Goal: Task Accomplishment & Management: Manage account settings

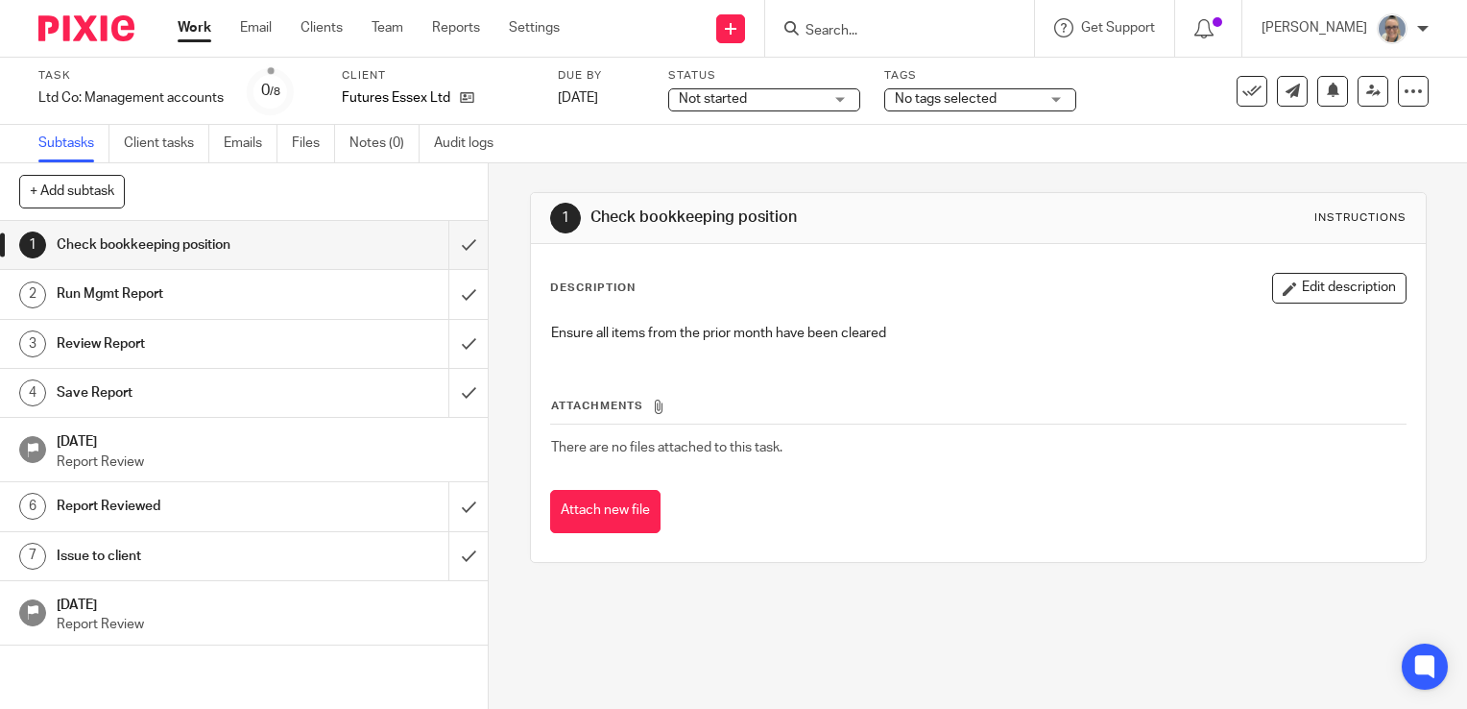
click at [832, 110] on div "Not started Not started" at bounding box center [764, 99] width 192 height 23
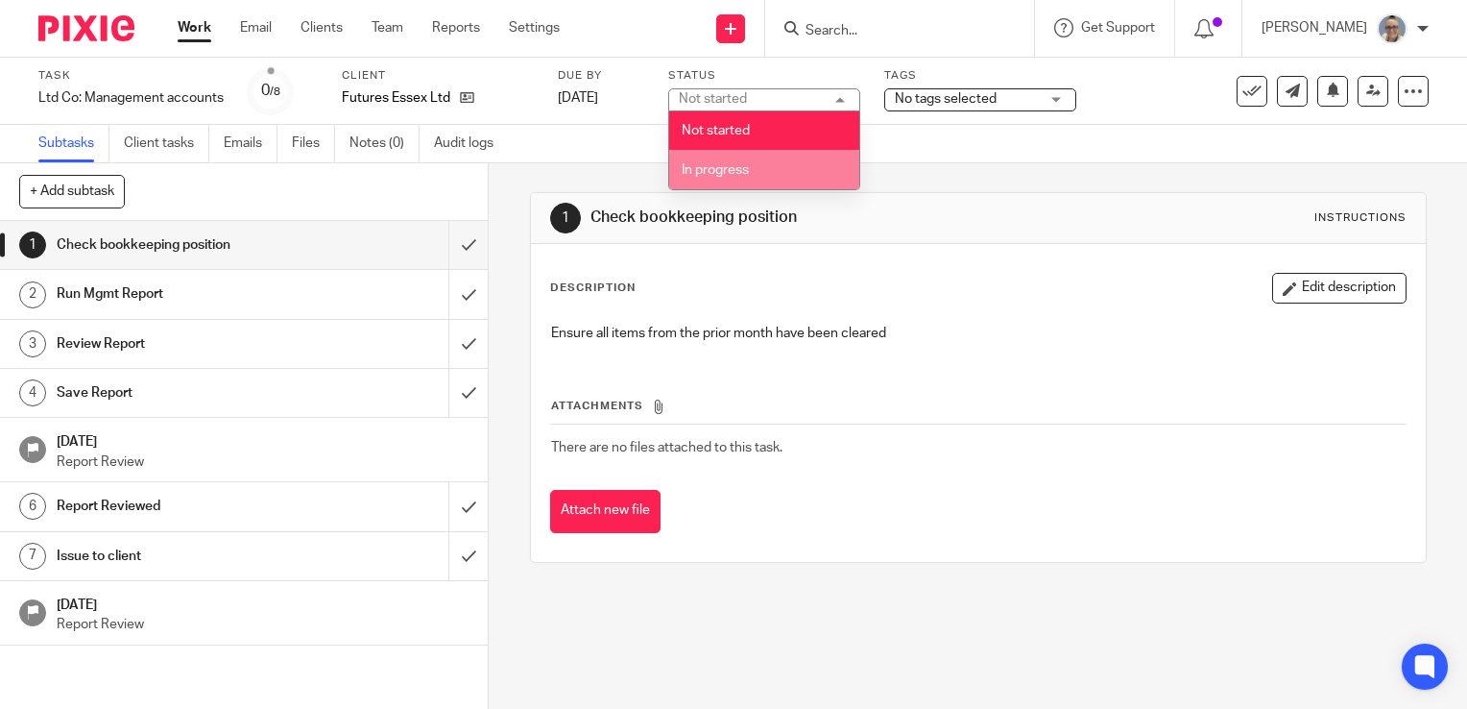
click at [753, 169] on li "In progress" at bounding box center [764, 169] width 190 height 39
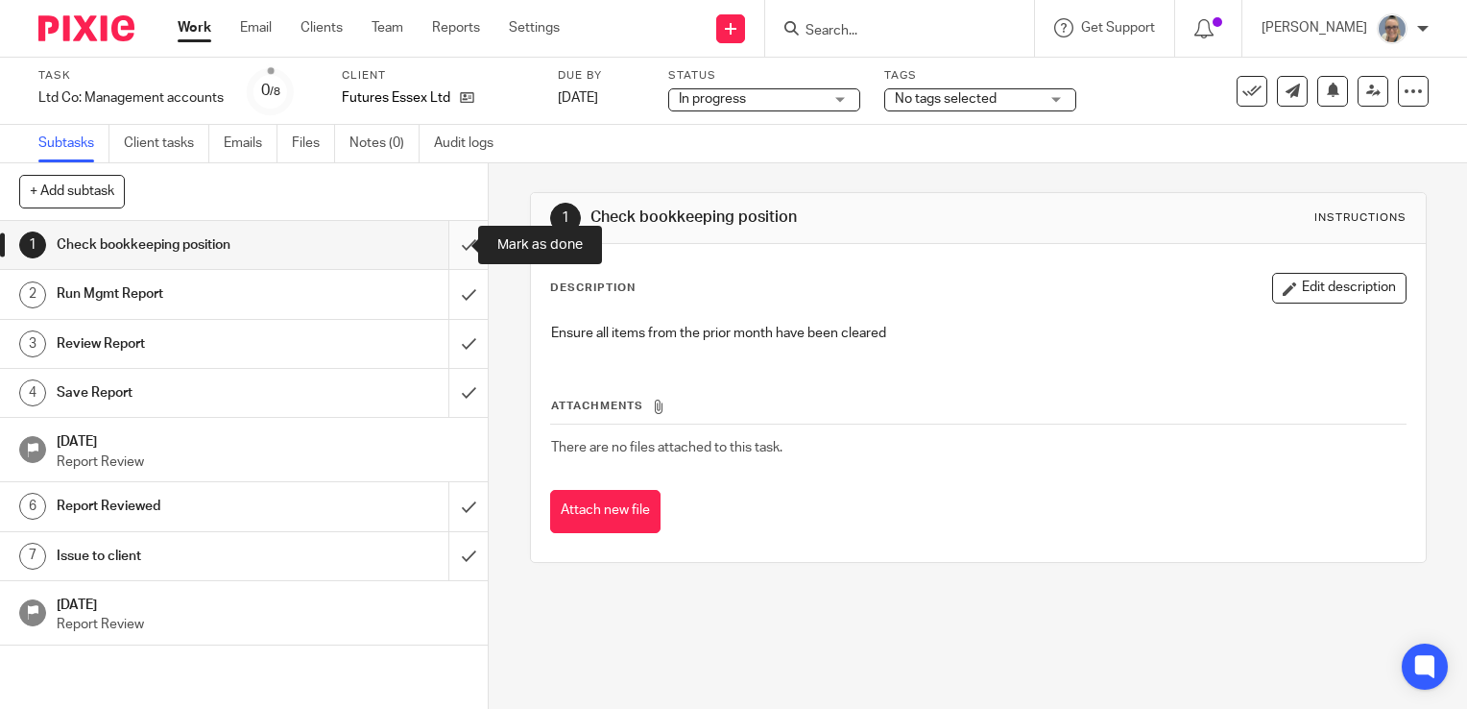
click at [446, 245] on input "submit" at bounding box center [244, 245] width 488 height 48
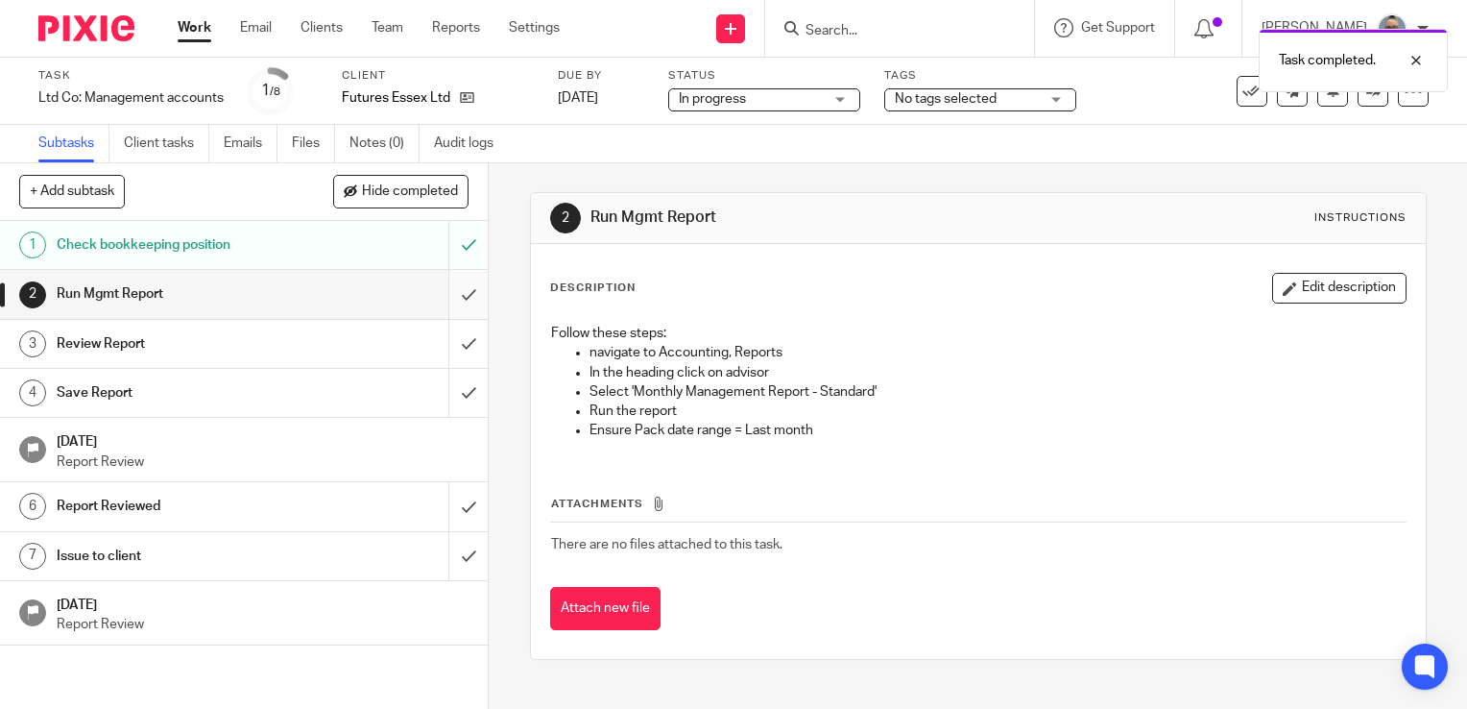
click at [449, 292] on input "submit" at bounding box center [244, 294] width 488 height 48
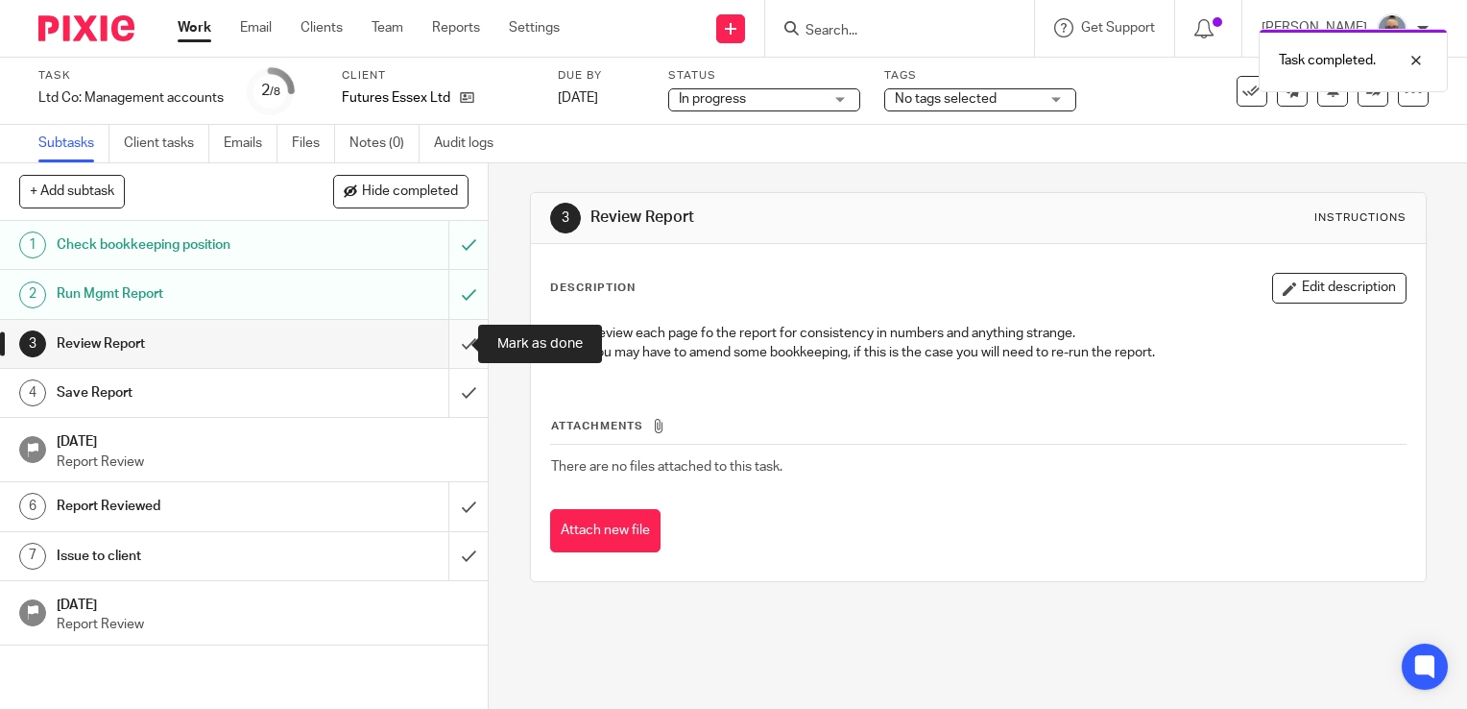
click at [438, 340] on input "submit" at bounding box center [244, 344] width 488 height 48
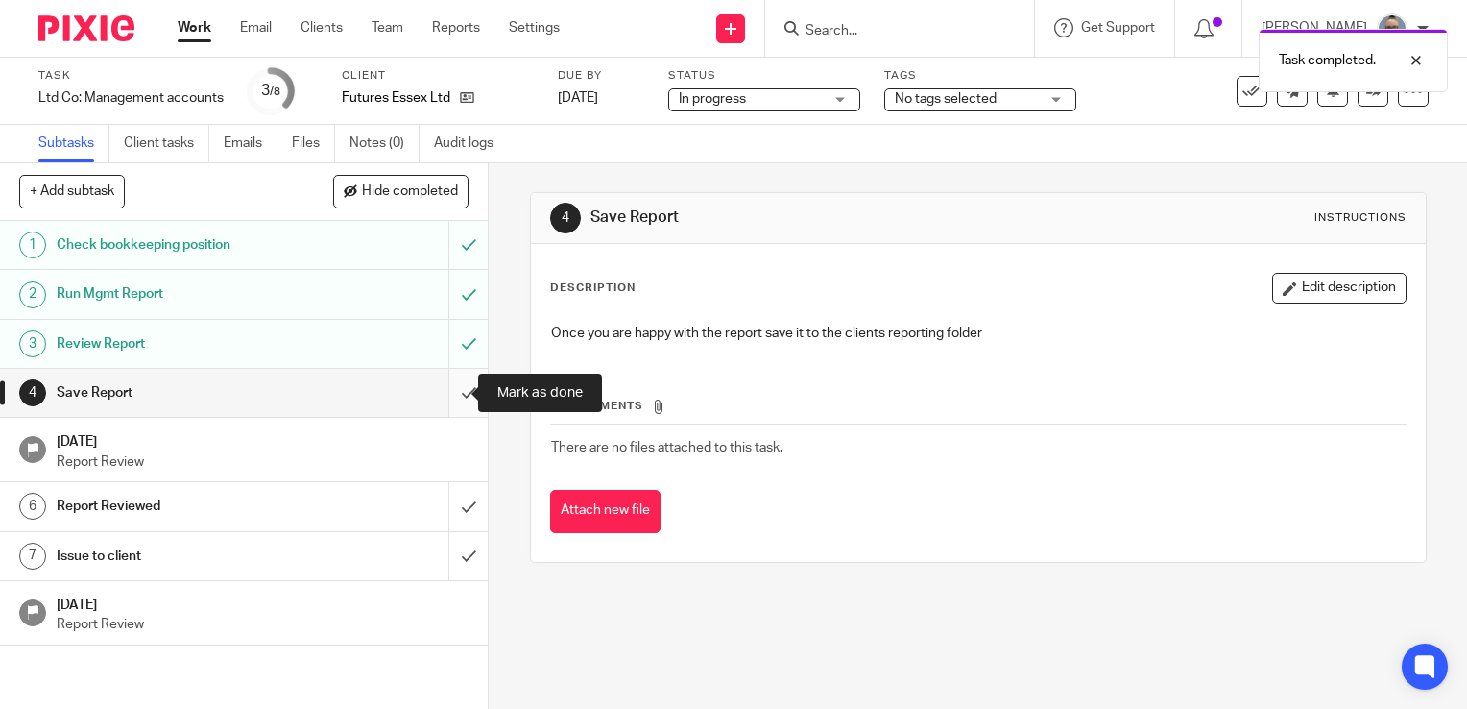
click at [446, 398] on input "submit" at bounding box center [244, 393] width 488 height 48
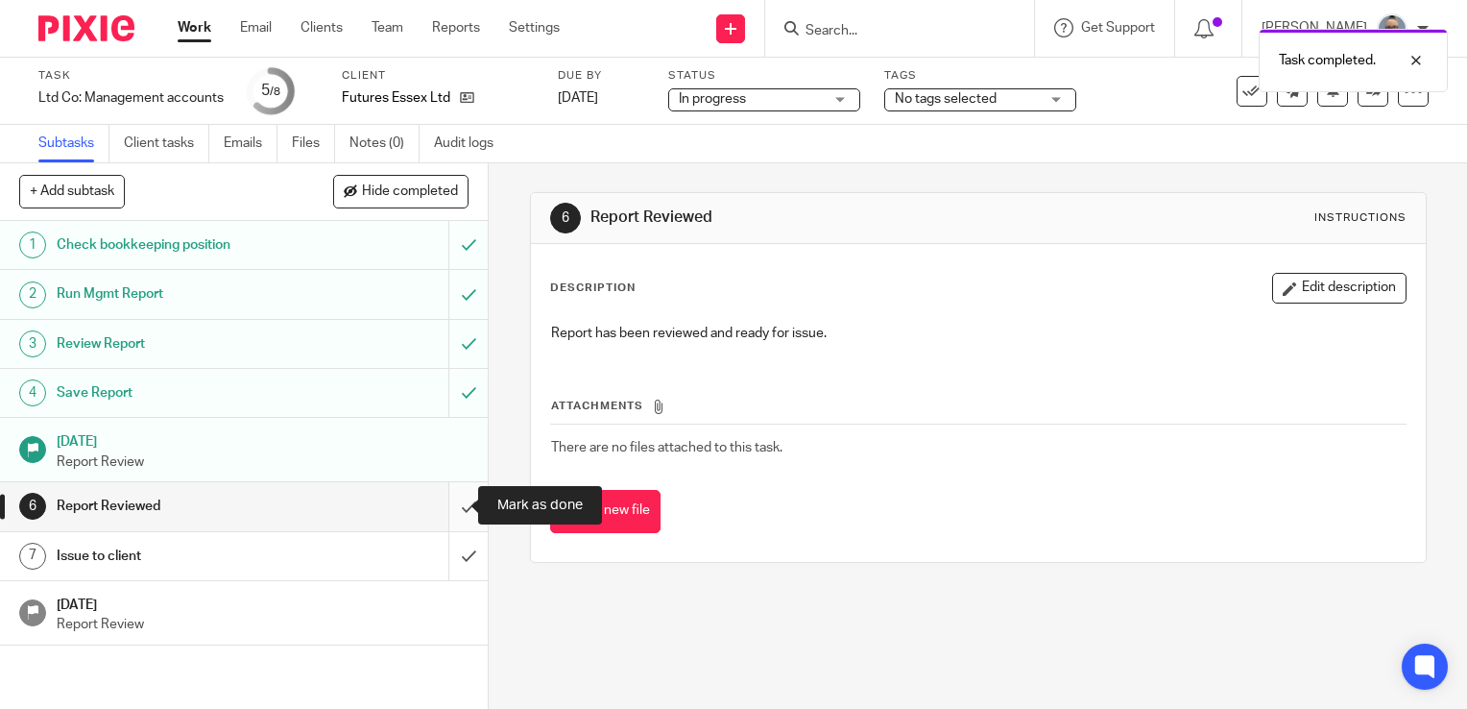
click at [443, 518] on input "submit" at bounding box center [244, 506] width 488 height 48
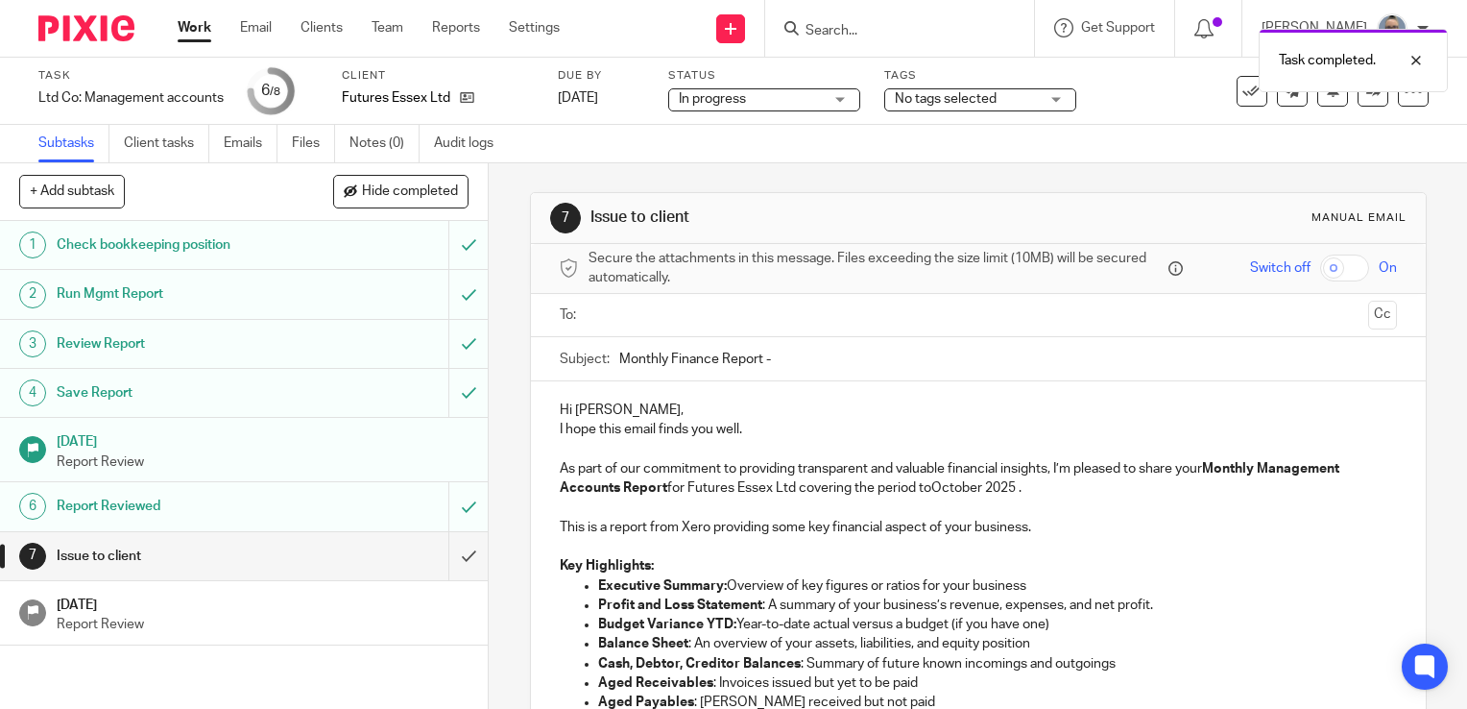
click at [641, 317] on input "text" at bounding box center [977, 315] width 764 height 22
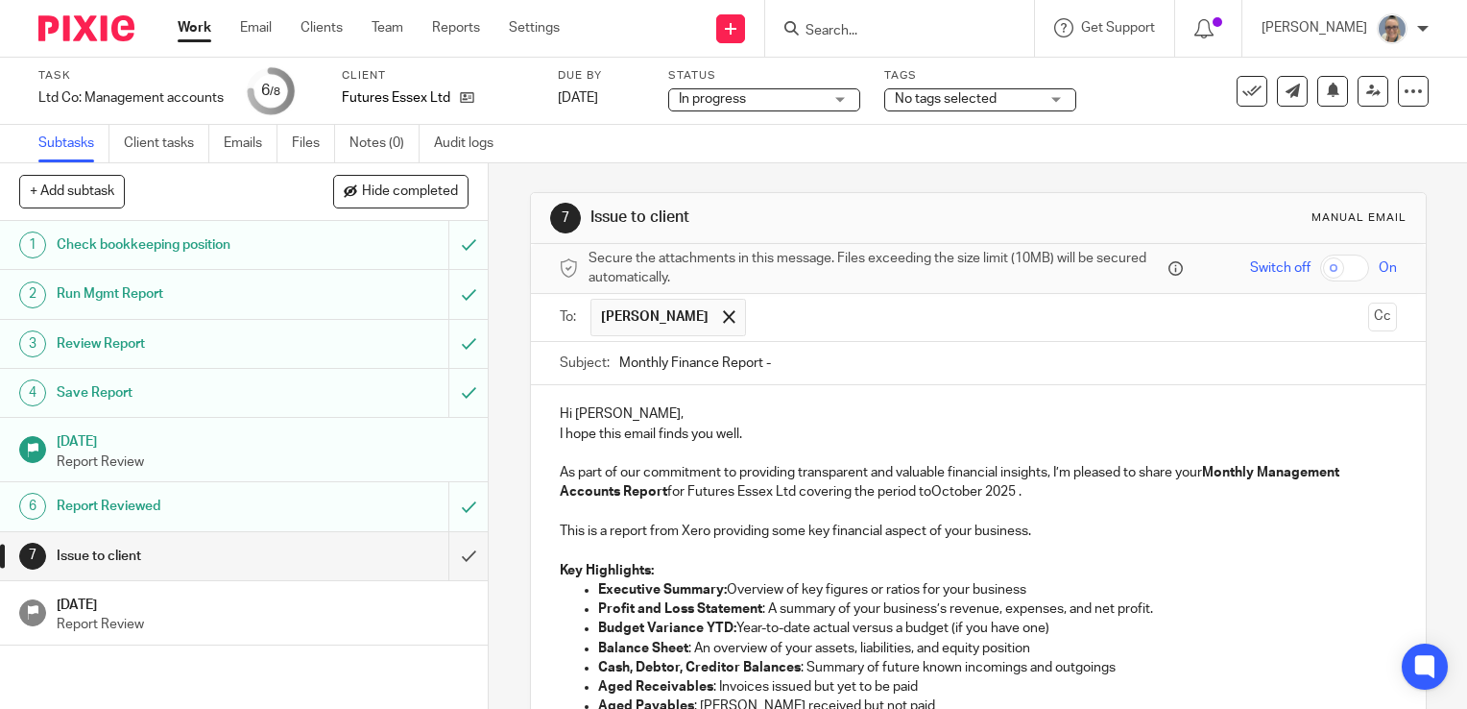
click at [806, 361] on input "Monthly Finance Report -" at bounding box center [1008, 363] width 778 height 43
type input "Monthly Finance Report - Sept 25"
click at [985, 490] on p "As part of our commitment to providing transparent and valuable financial insig…" at bounding box center [978, 482] width 837 height 39
drag, startPoint x: 974, startPoint y: 493, endPoint x: 929, endPoint y: 491, distance: 44.2
click at [929, 491] on p "As part of our commitment to providing transparent and valuable financial insig…" at bounding box center [978, 482] width 837 height 39
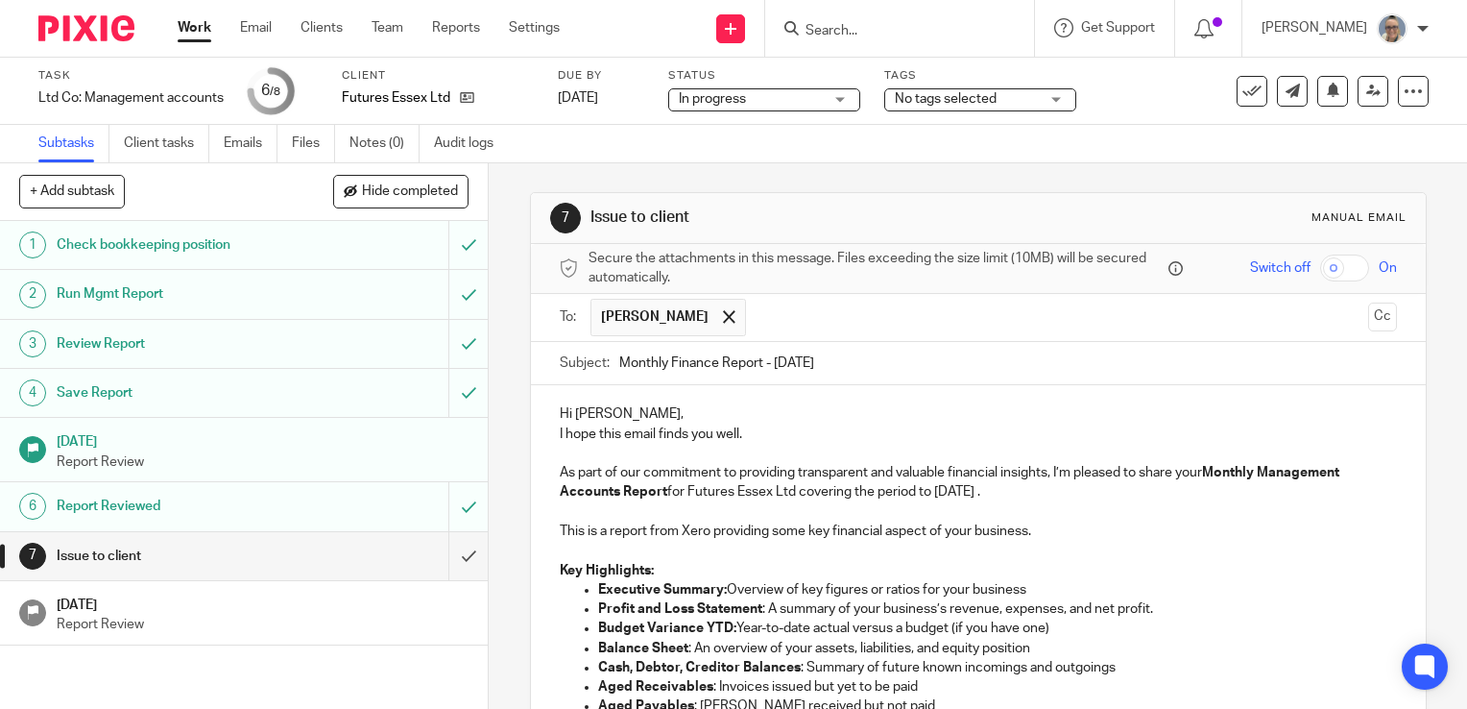
click at [1033, 489] on p "As part of our commitment to providing transparent and valuable financial insig…" at bounding box center [978, 482] width 837 height 39
click at [1051, 489] on p "As part of our commitment to providing transparent and valuable financial insig…" at bounding box center [978, 482] width 837 height 39
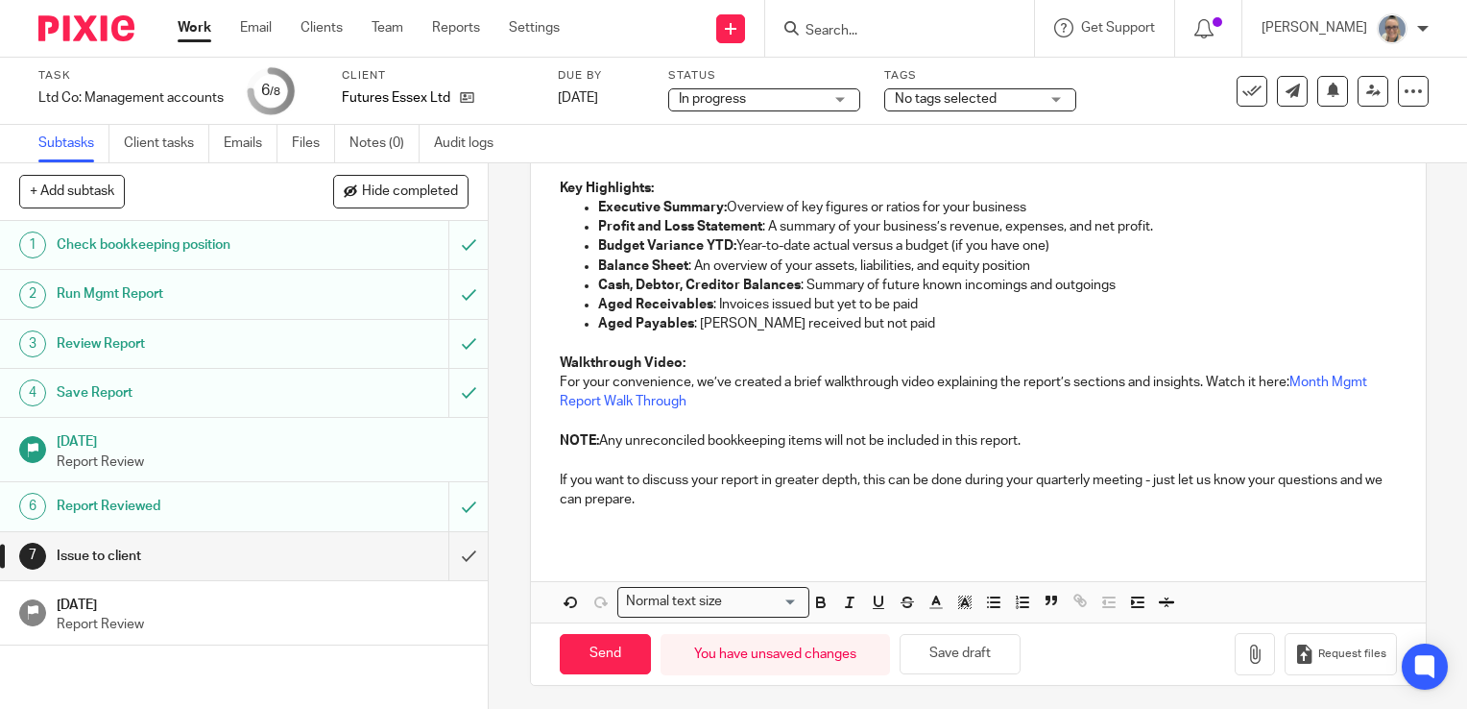
scroll to position [384, 0]
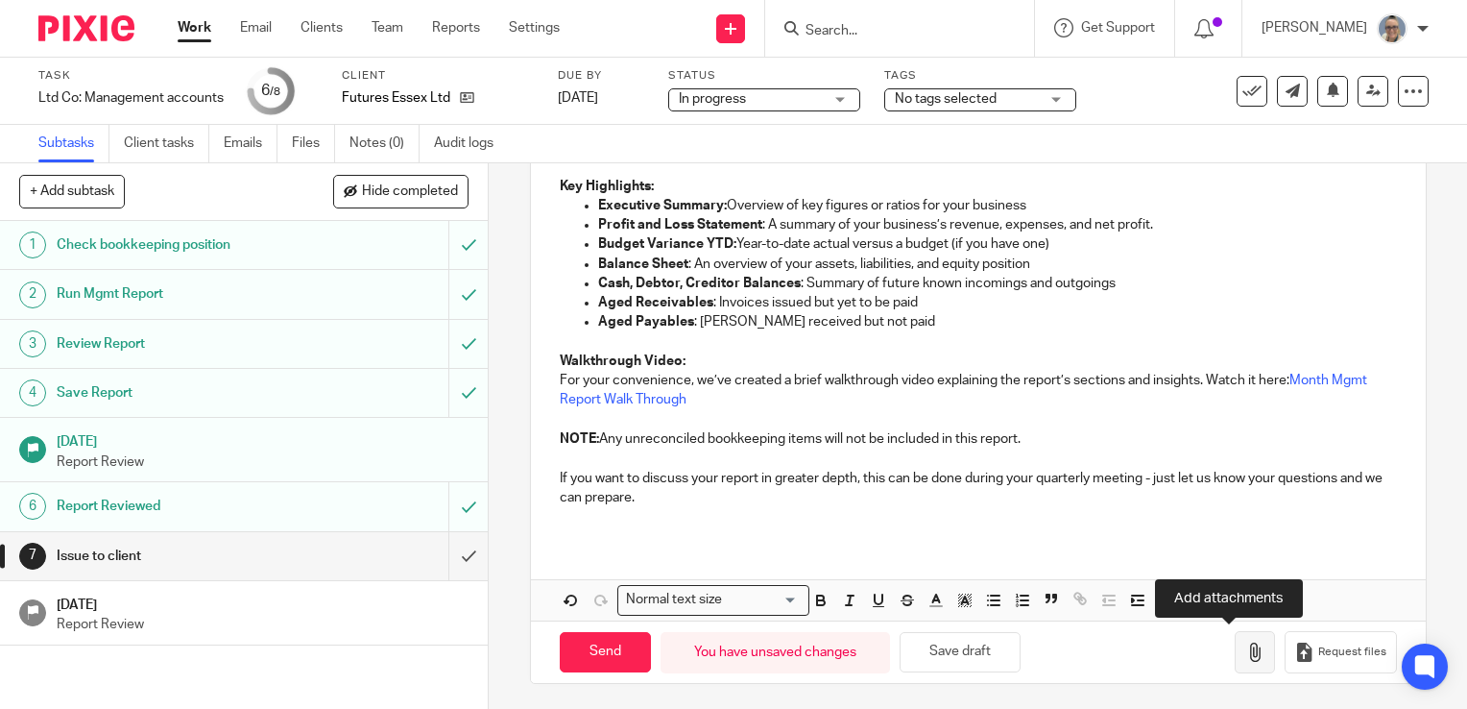
click at [1245, 654] on icon "button" at bounding box center [1254, 651] width 19 height 19
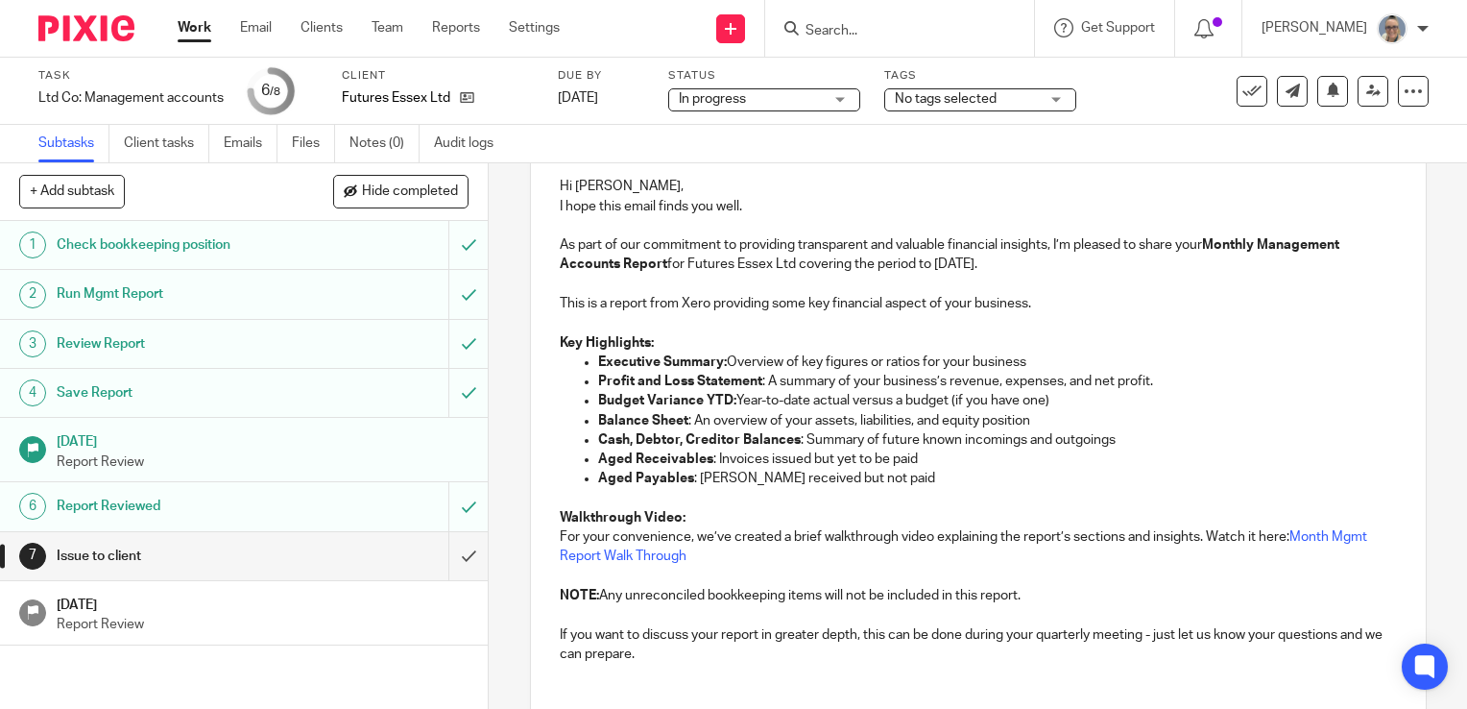
scroll to position [493, 0]
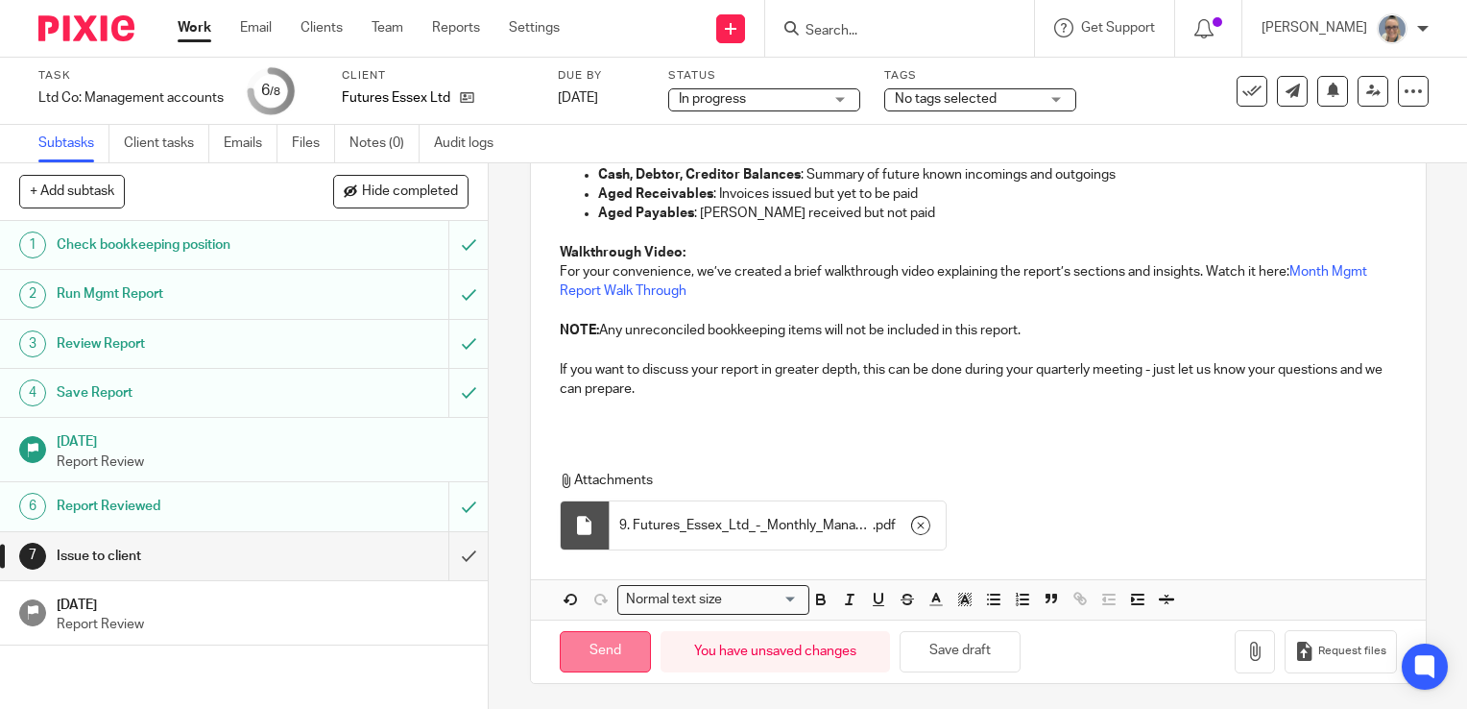
click at [600, 651] on input "Send" at bounding box center [605, 651] width 91 height 41
type input "Sent"
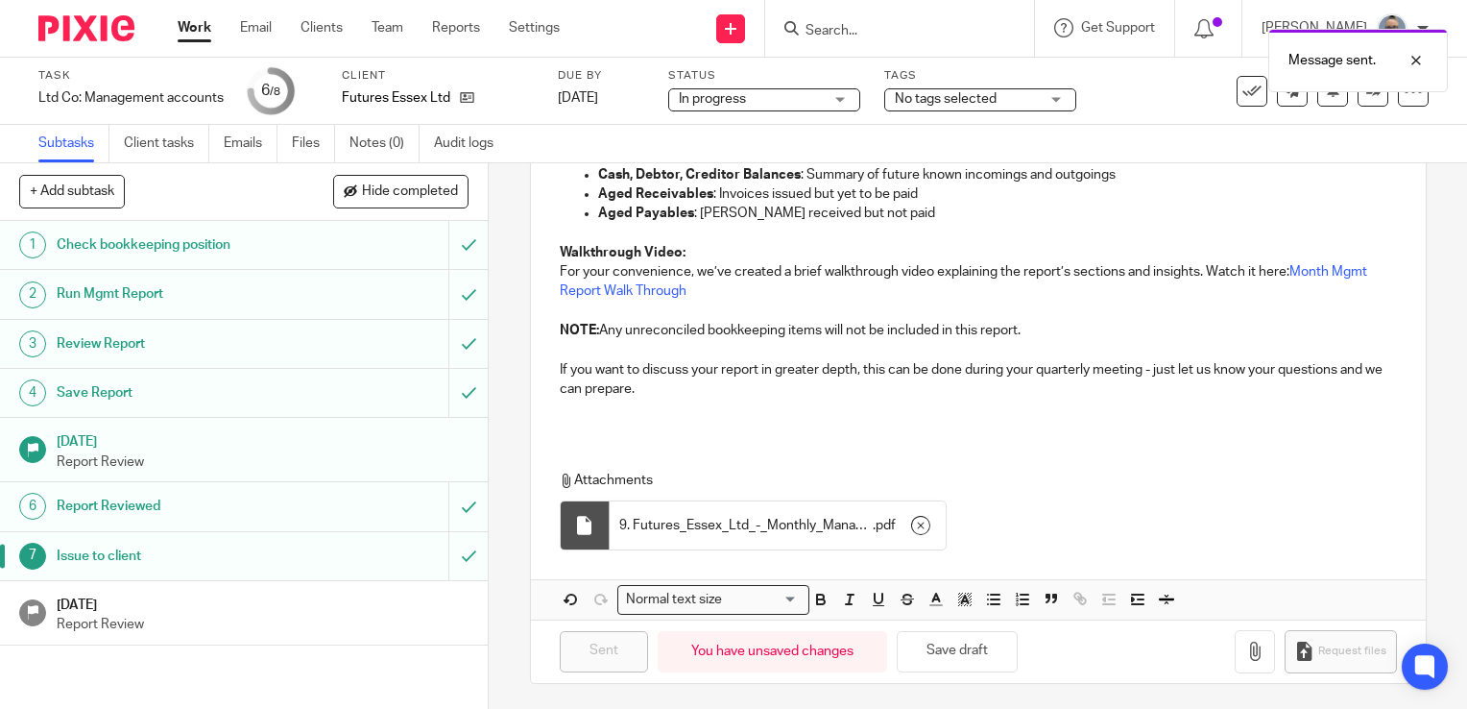
click at [211, 615] on p "Report Review" at bounding box center [263, 624] width 413 height 19
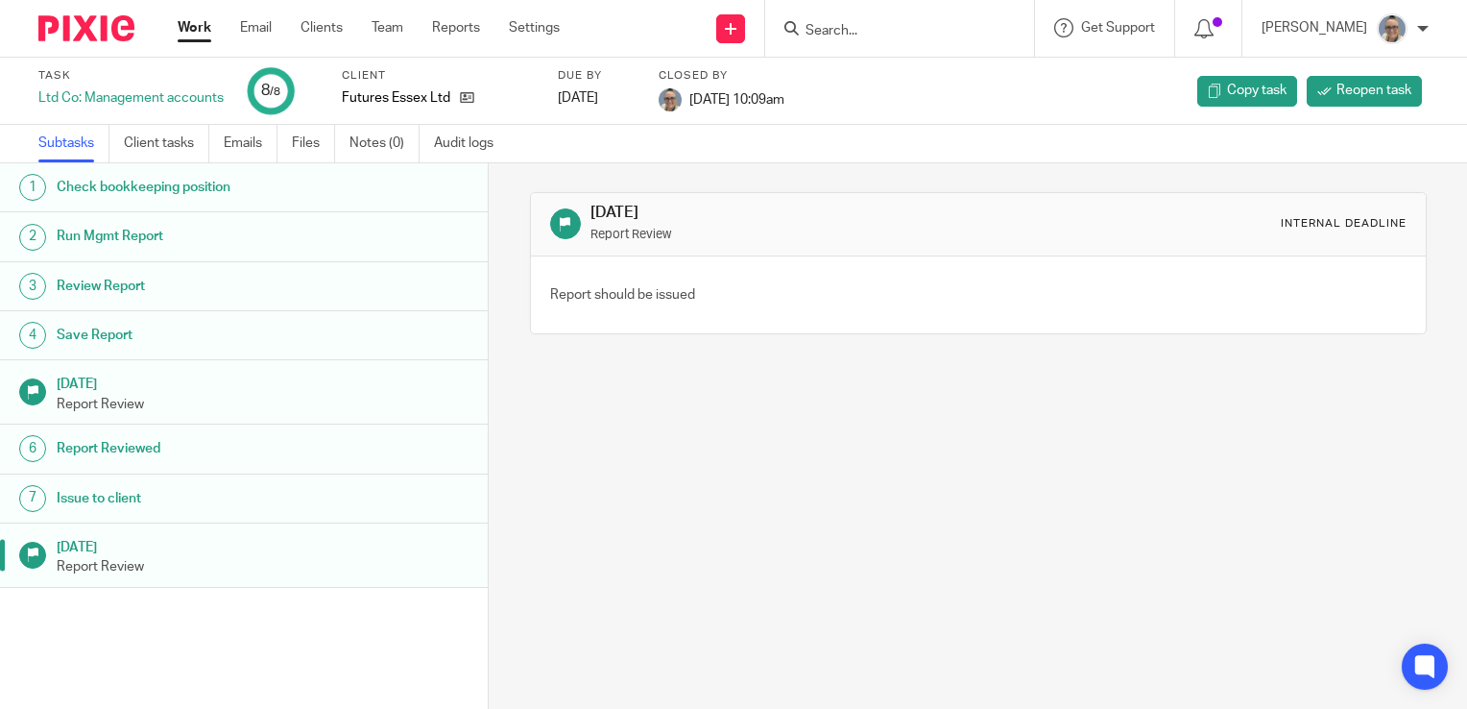
drag, startPoint x: 186, startPoint y: 33, endPoint x: 218, endPoint y: 3, distance: 43.5
click at [188, 31] on link "Work" at bounding box center [195, 27] width 34 height 19
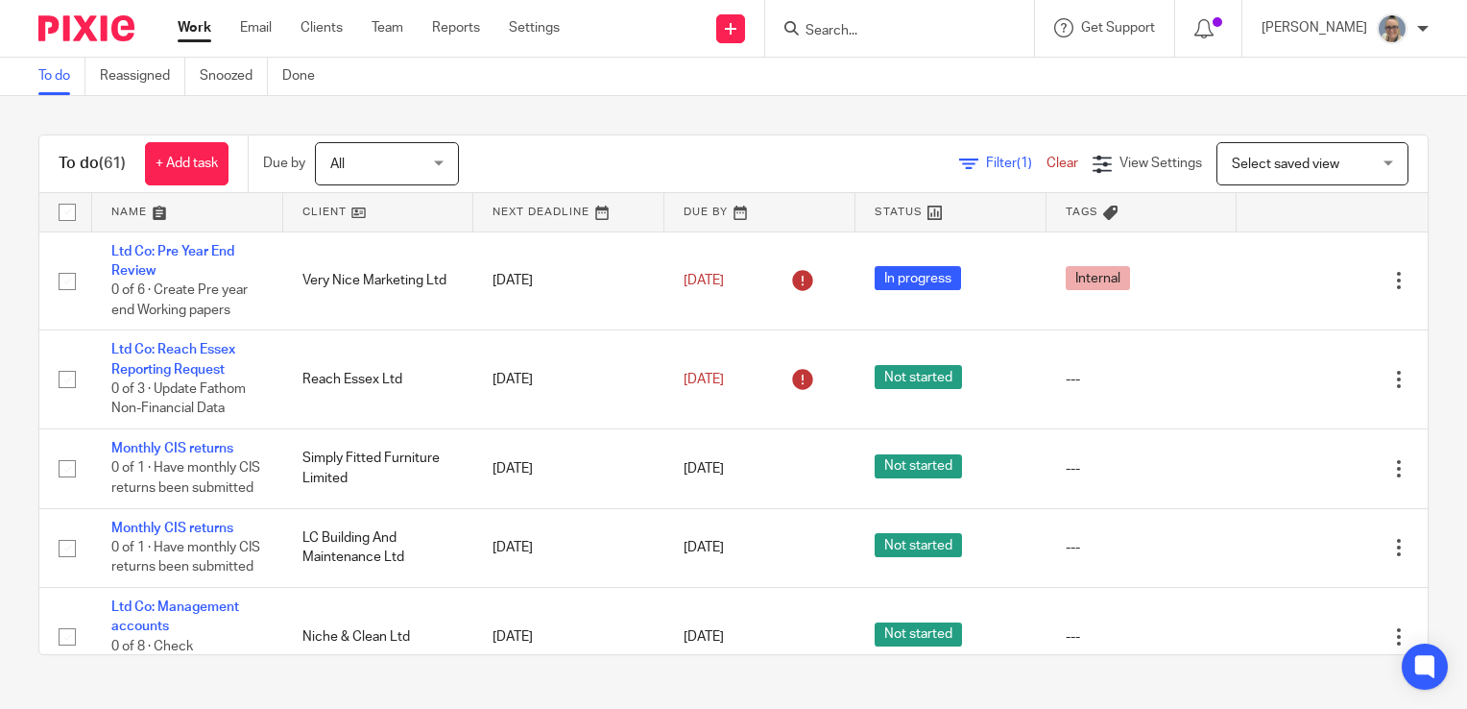
click at [532, 215] on link at bounding box center [568, 212] width 191 height 38
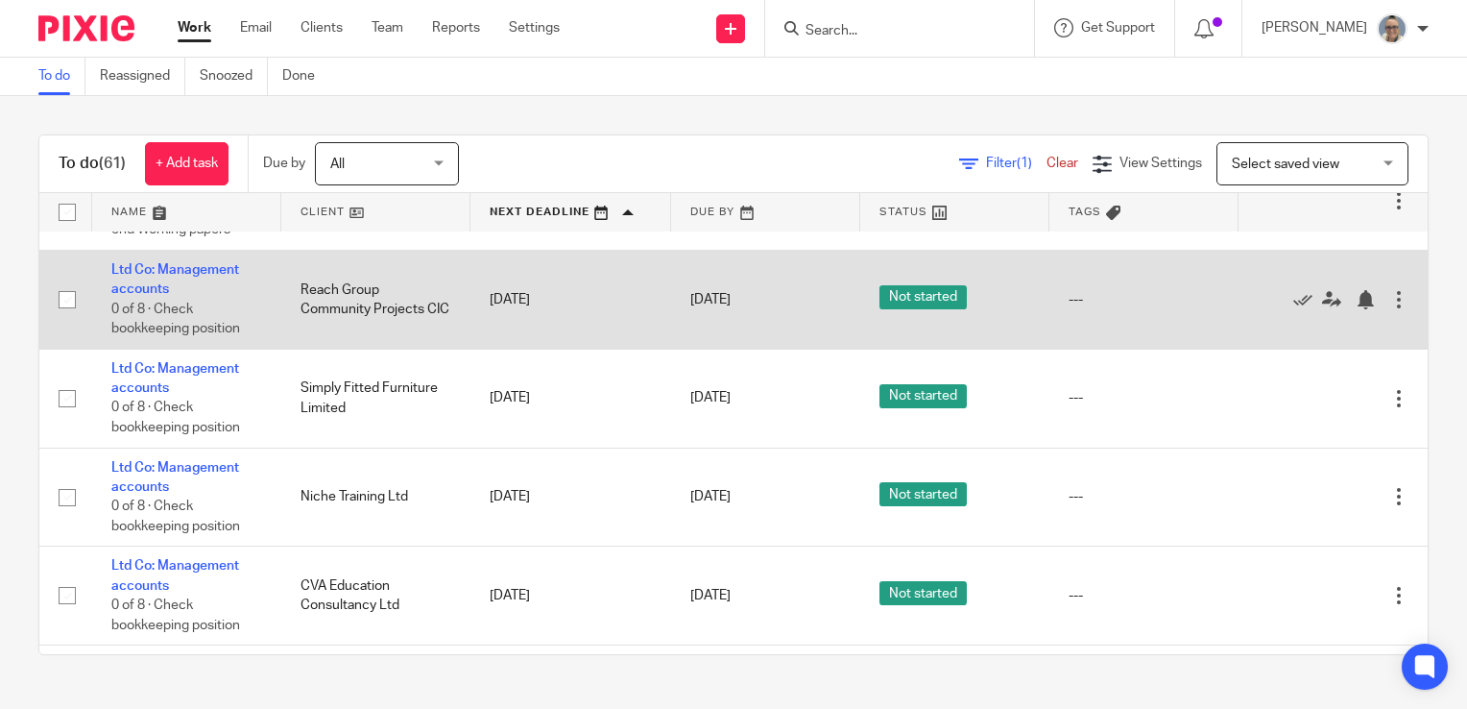
scroll to position [768, 0]
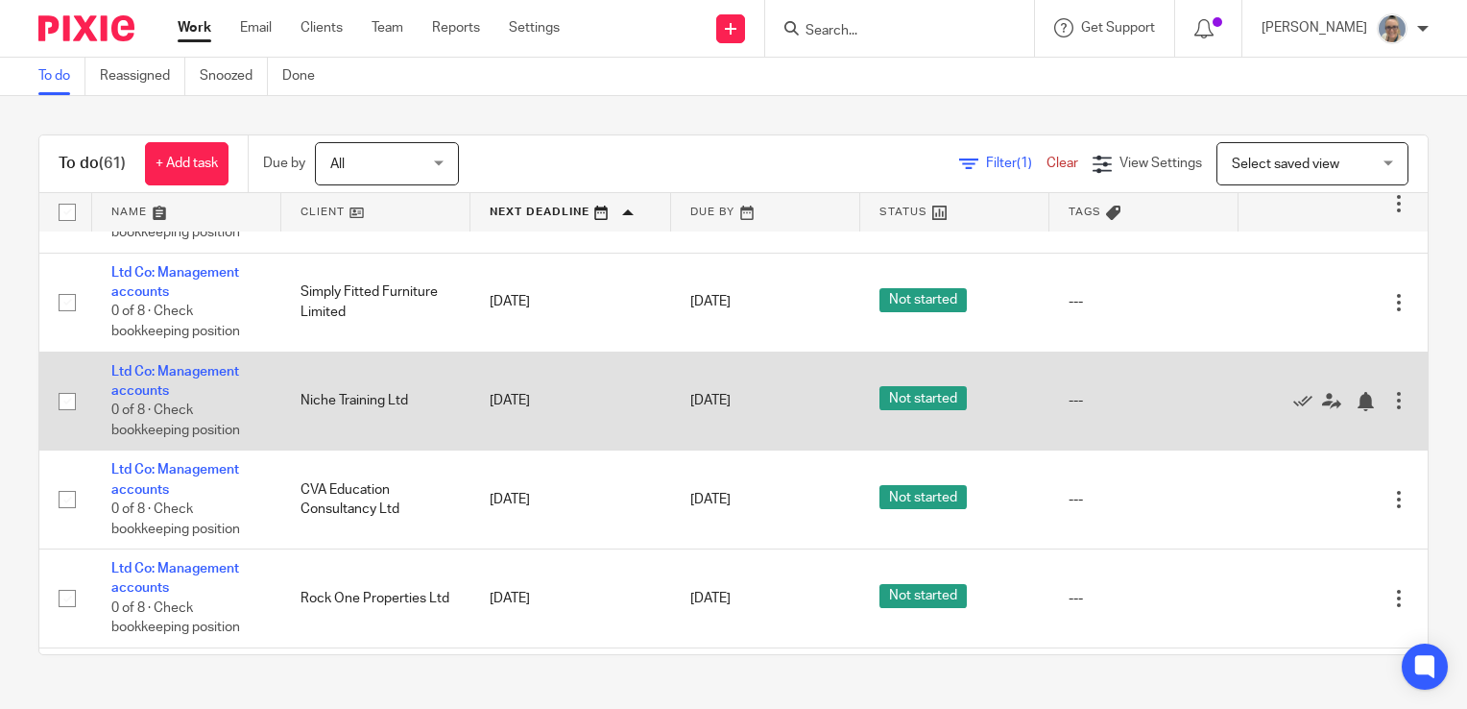
click at [1389, 401] on div at bounding box center [1398, 400] width 19 height 19
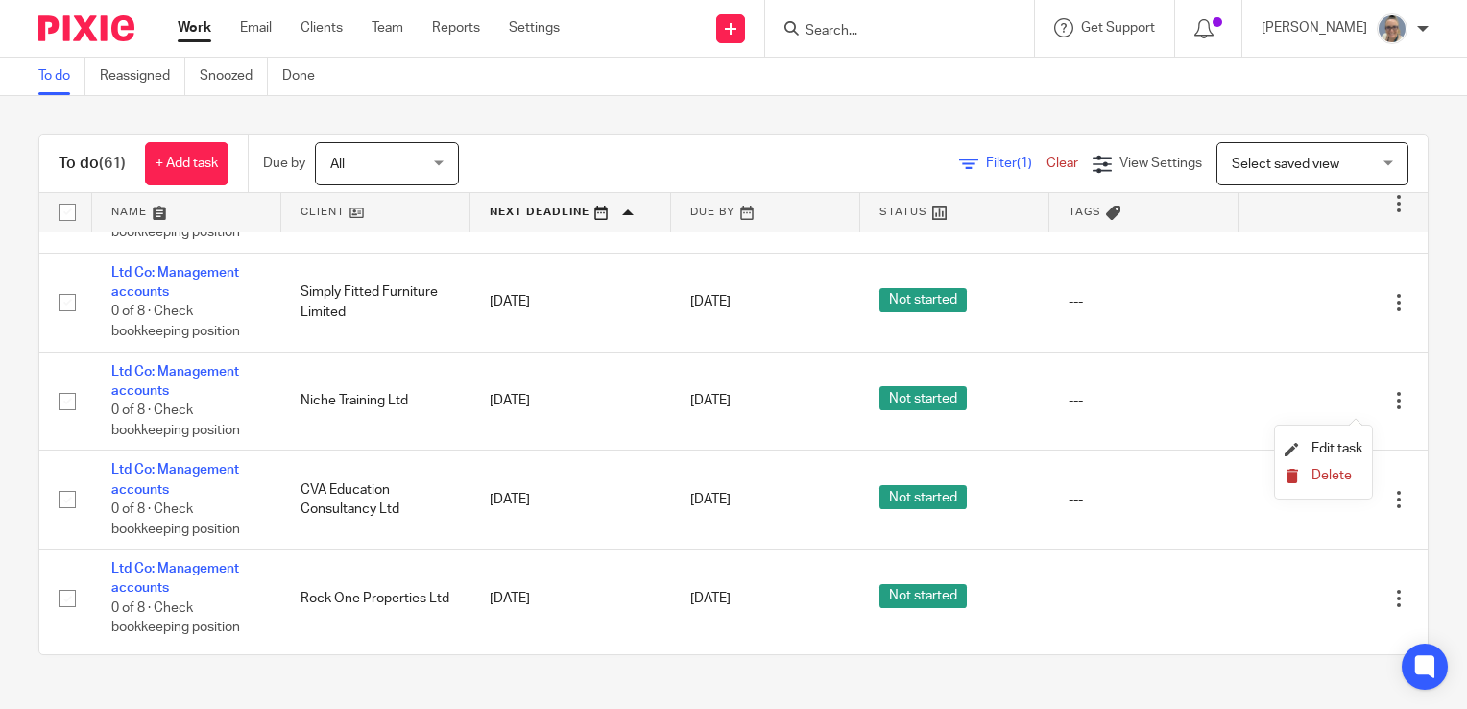
click at [1343, 480] on span "Delete" at bounding box center [1332, 475] width 40 height 13
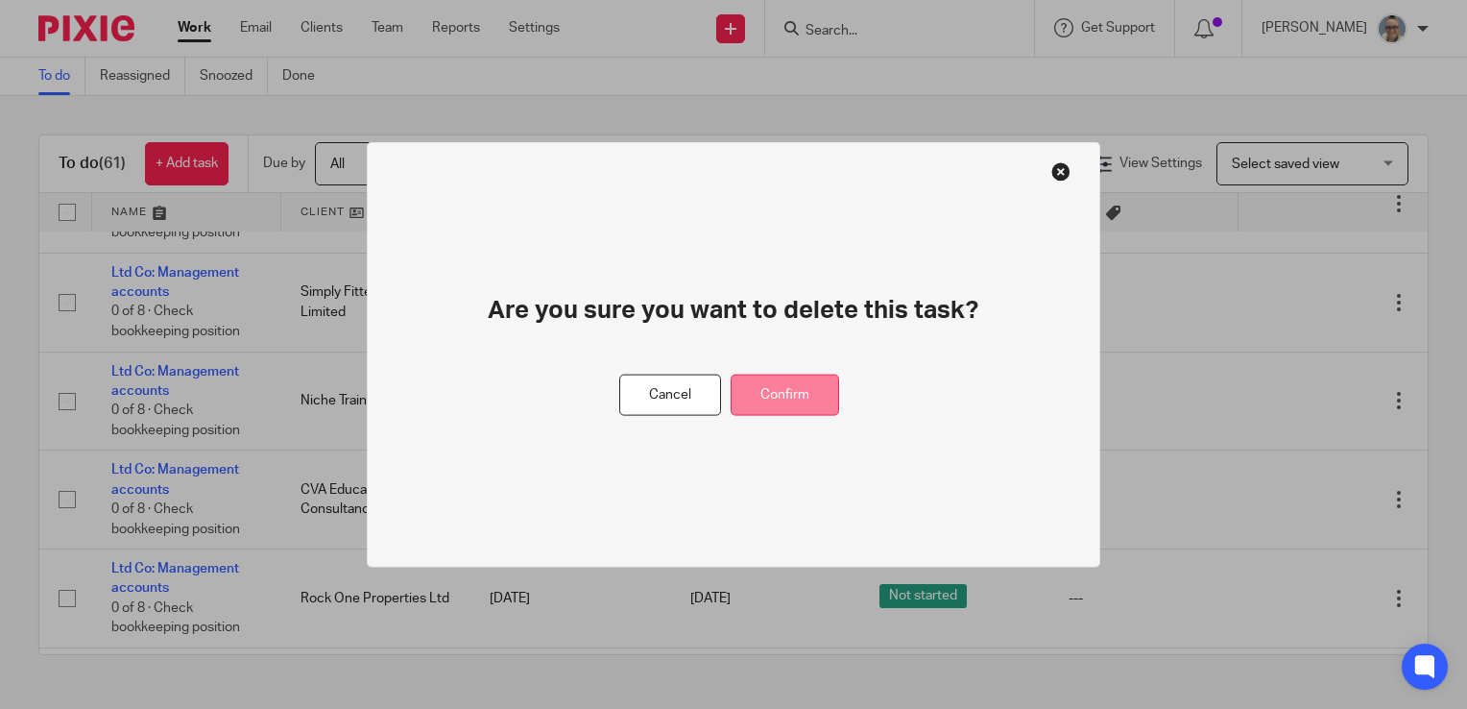
click at [763, 378] on button "Confirm" at bounding box center [785, 394] width 109 height 41
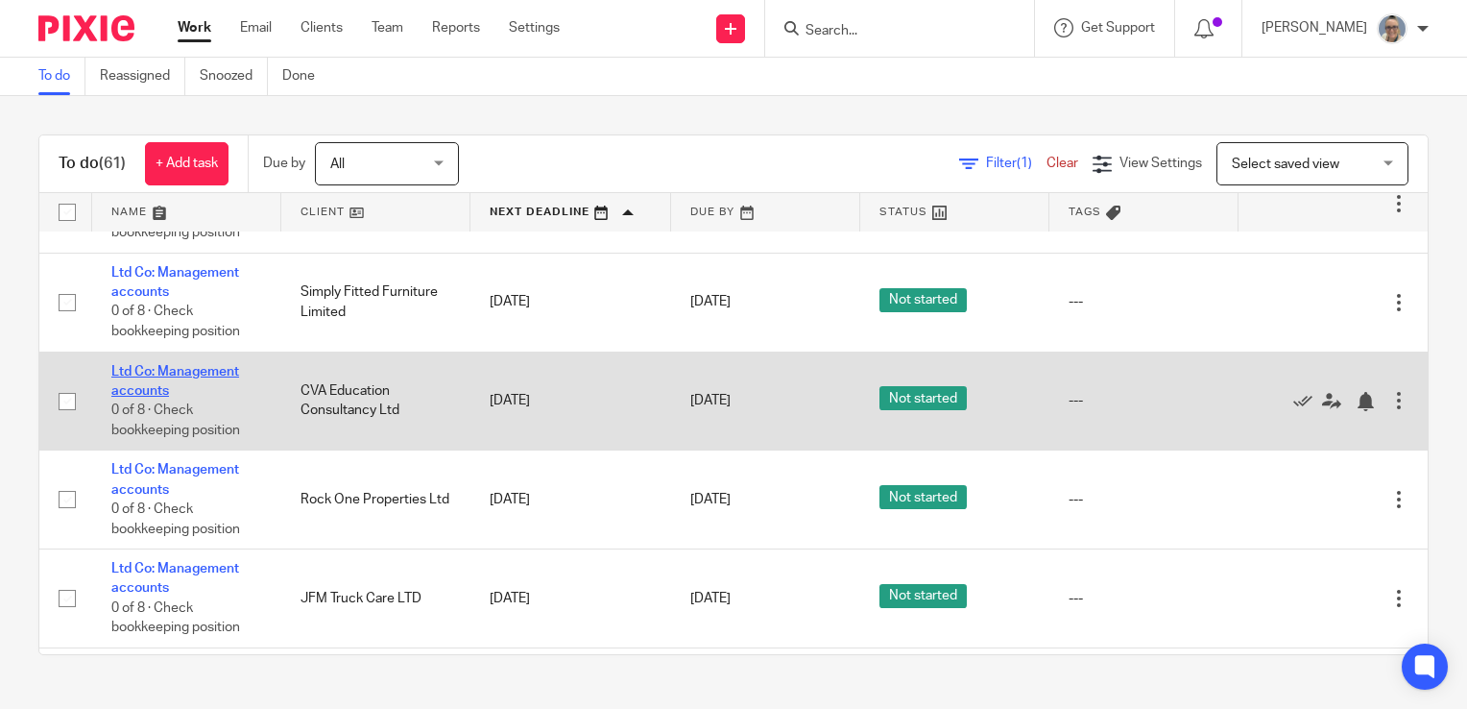
click at [192, 378] on link "Ltd Co: Management accounts" at bounding box center [175, 381] width 128 height 33
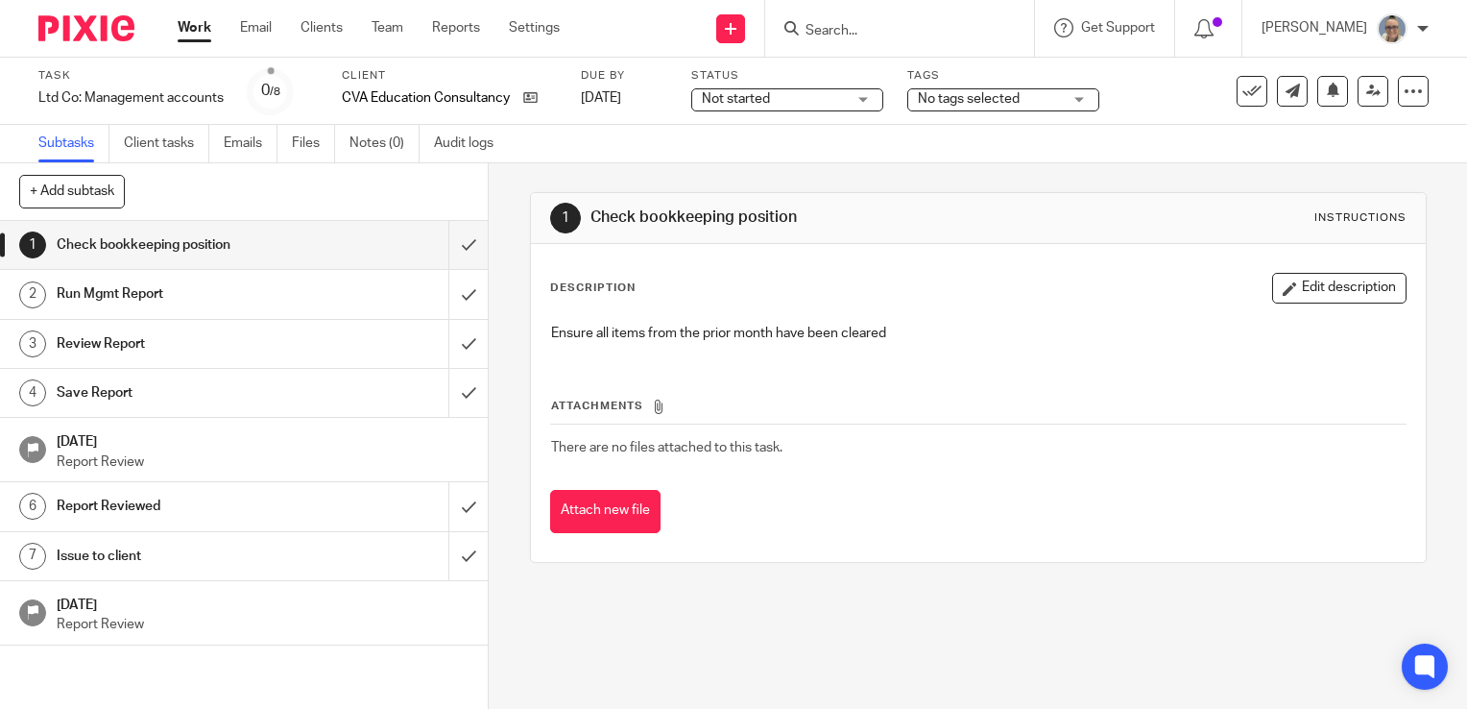
click at [822, 97] on span "Not started" at bounding box center [774, 99] width 144 height 20
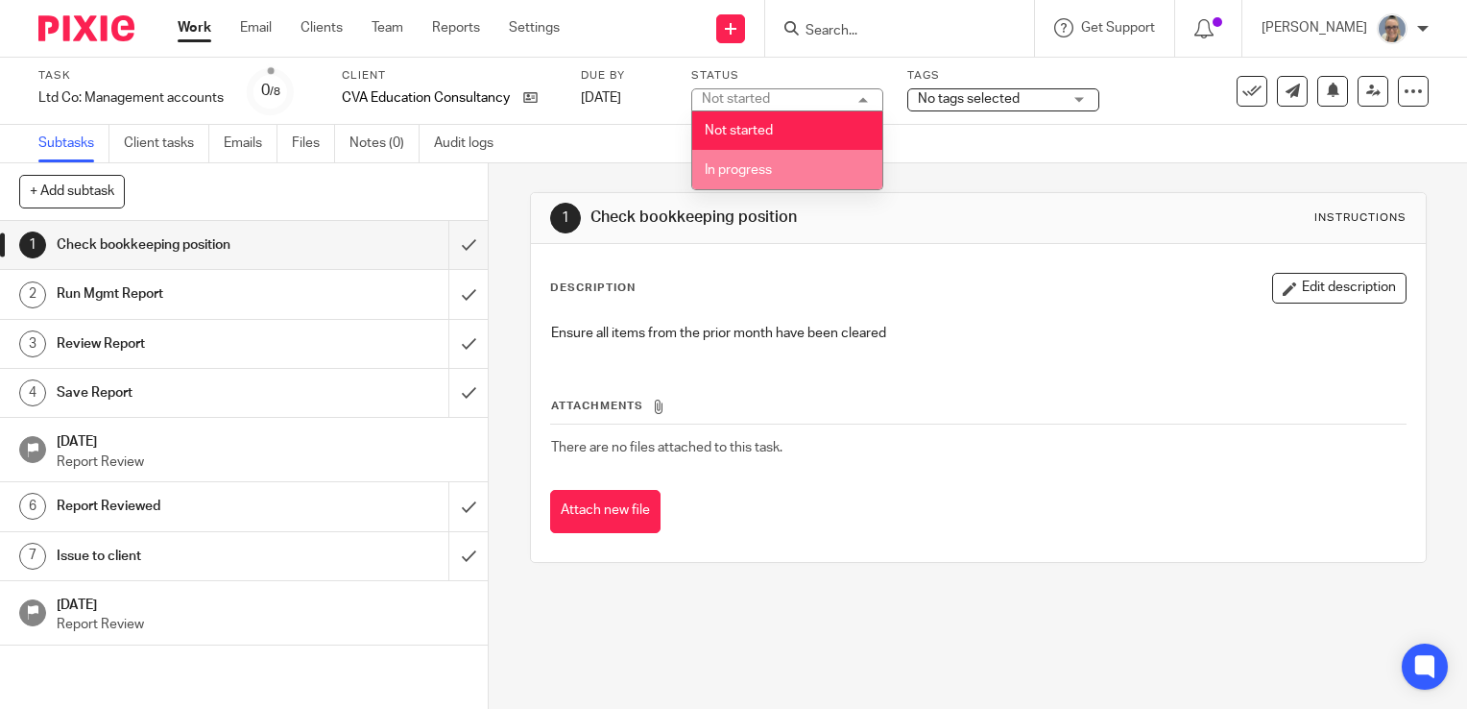
click at [776, 167] on li "In progress" at bounding box center [787, 169] width 190 height 39
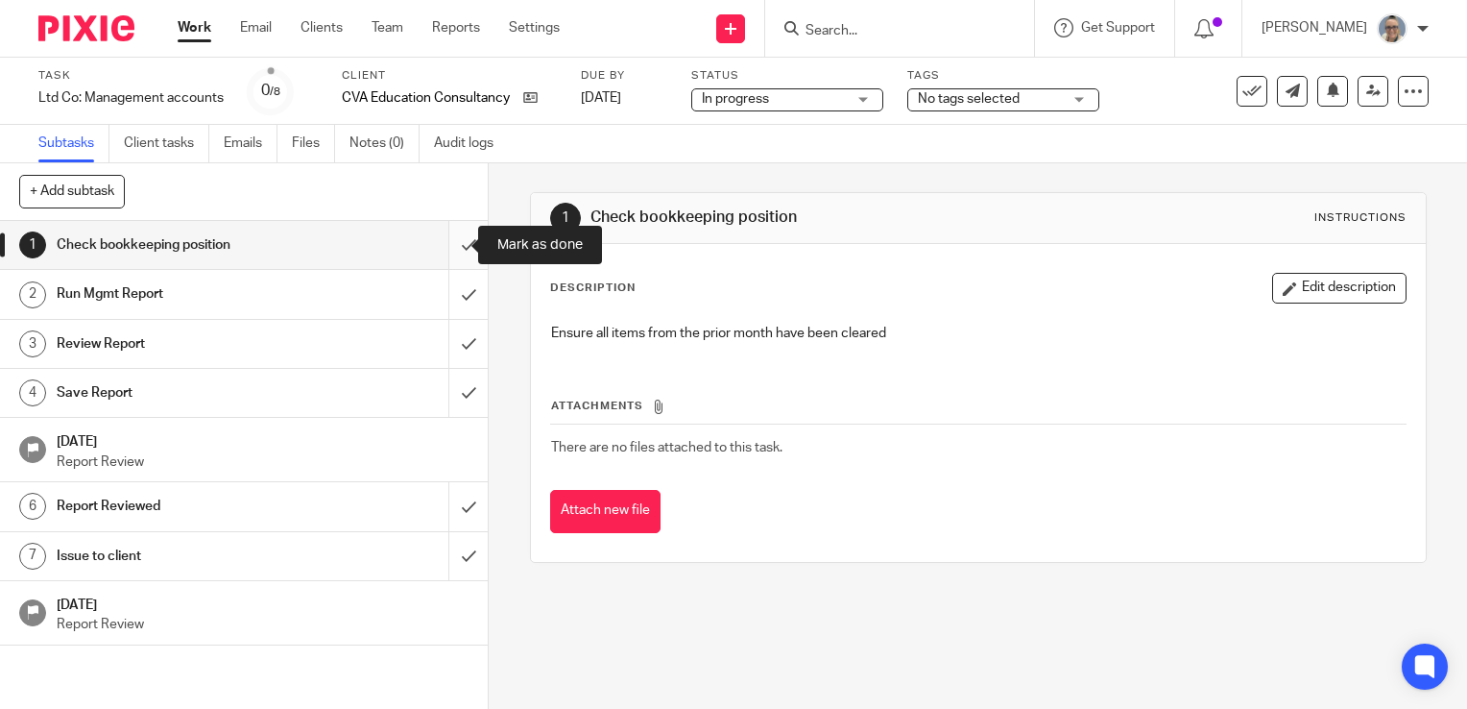
click at [438, 248] on input "submit" at bounding box center [244, 245] width 488 height 48
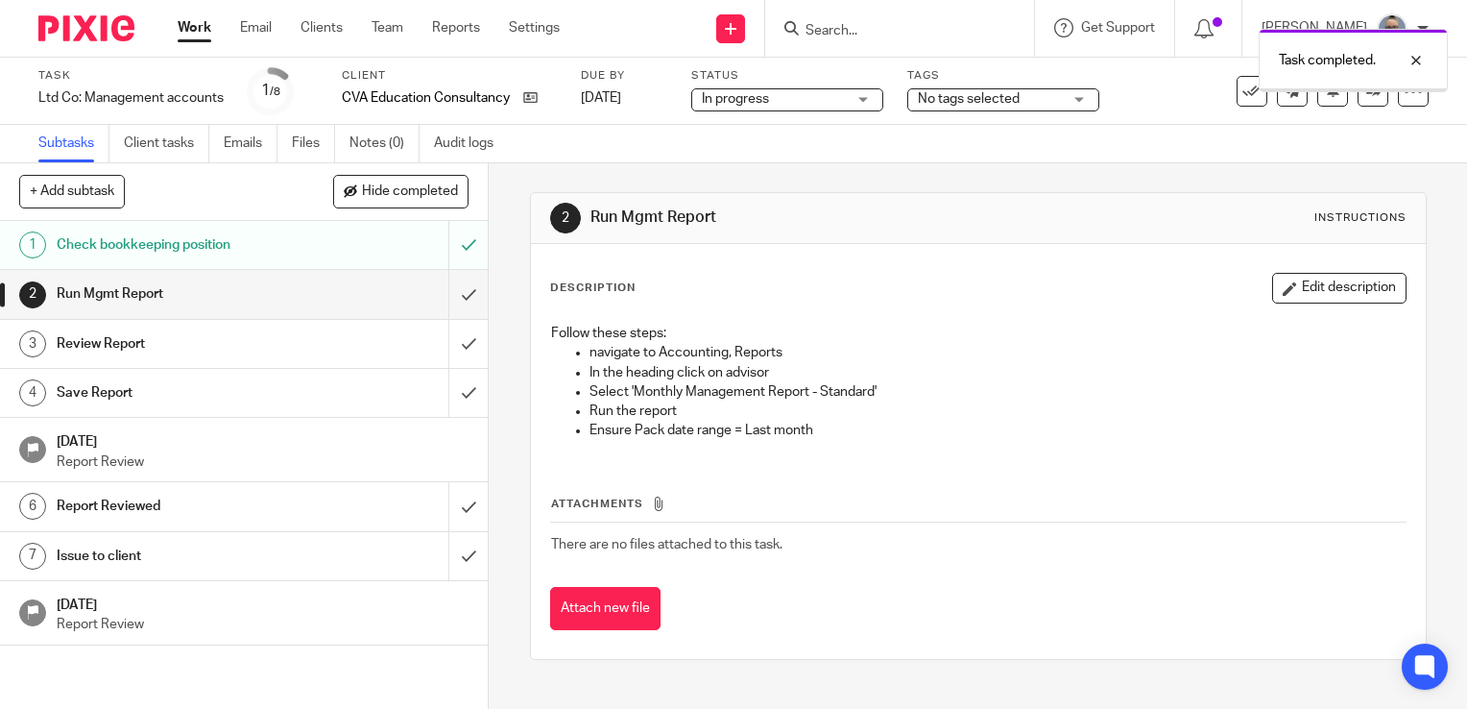
click at [445, 294] on input "submit" at bounding box center [244, 294] width 488 height 48
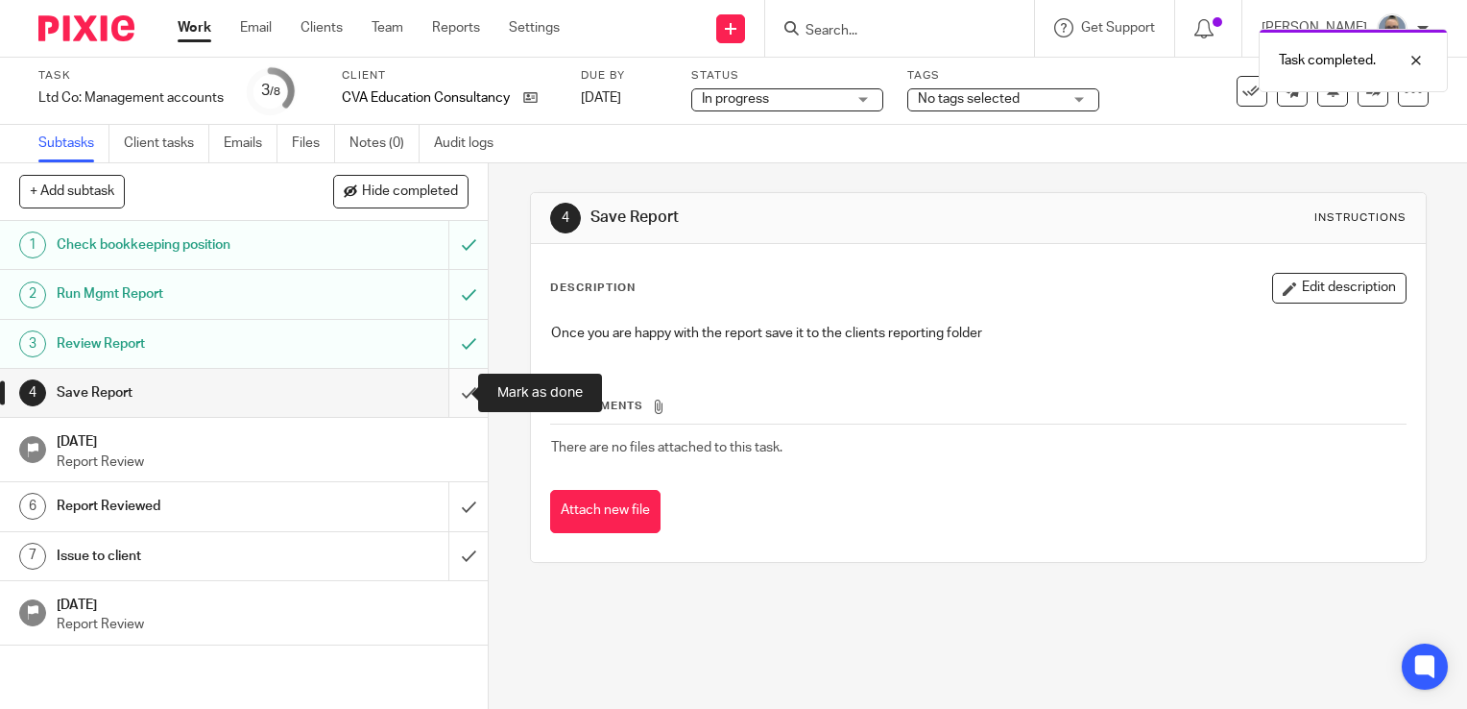
click at [458, 394] on input "submit" at bounding box center [244, 393] width 488 height 48
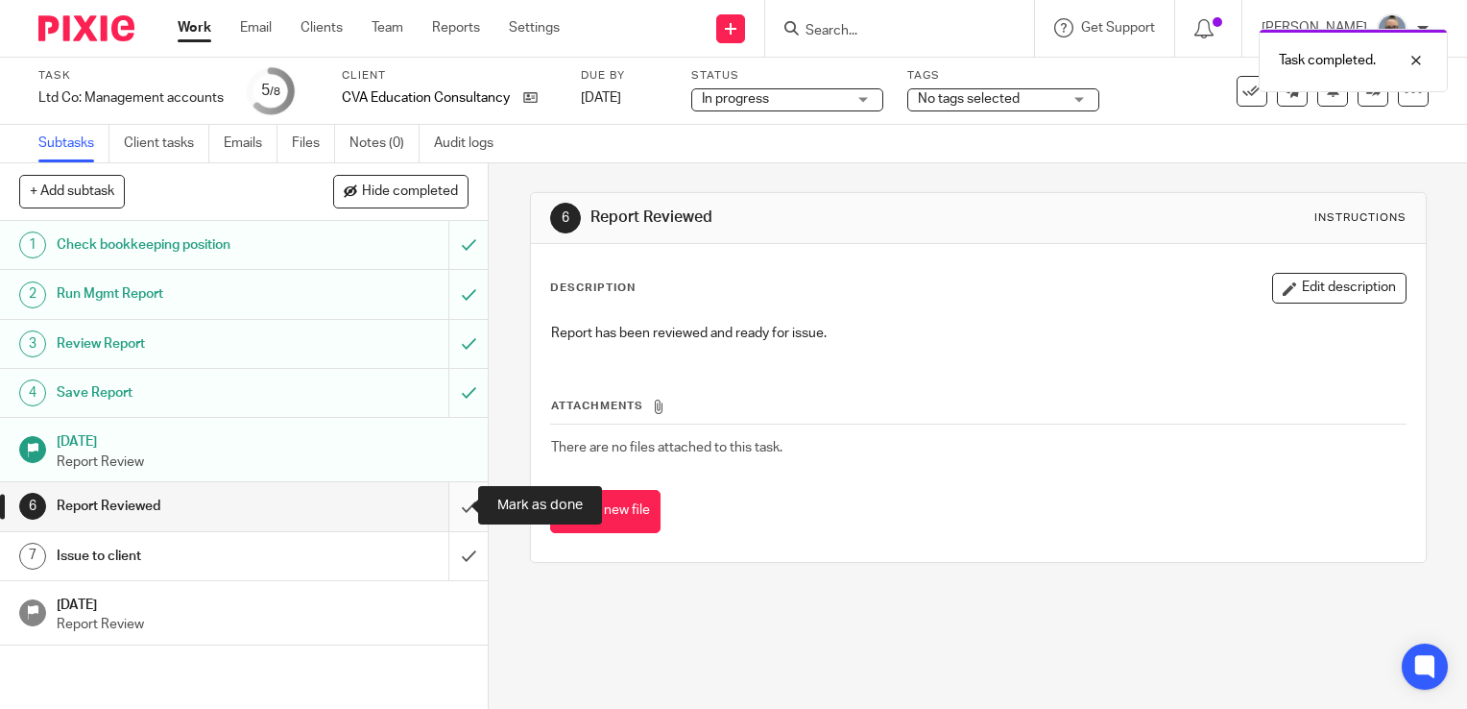
click at [438, 501] on input "submit" at bounding box center [244, 506] width 488 height 48
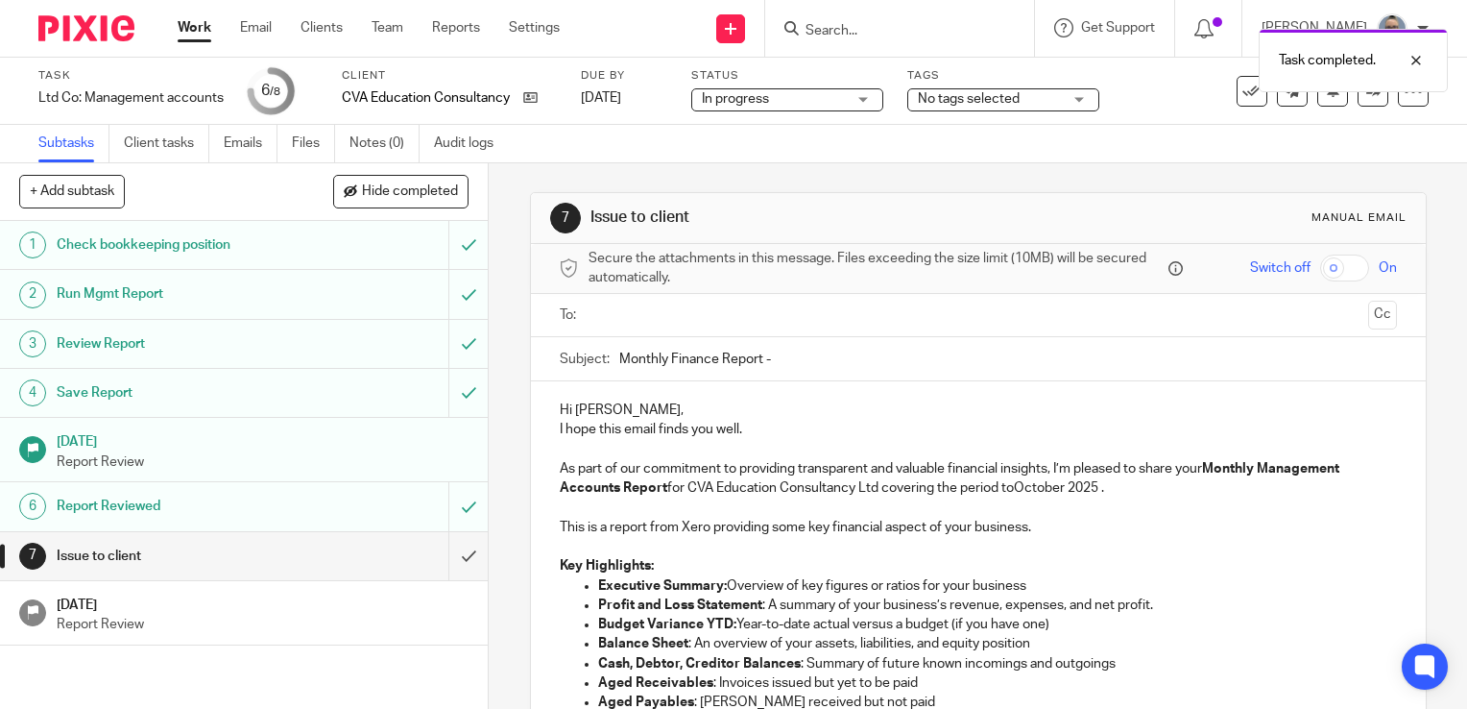
click at [734, 306] on input "text" at bounding box center [977, 315] width 764 height 22
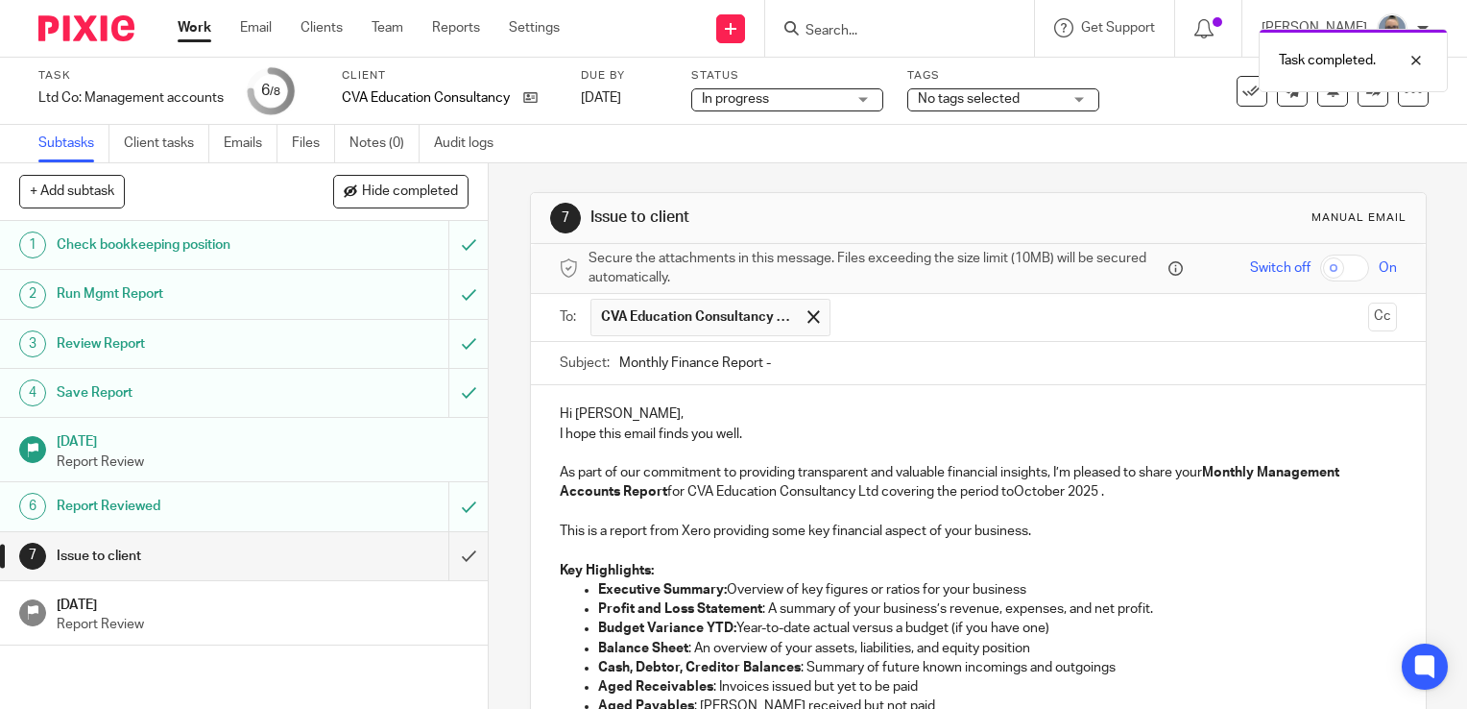
click at [872, 365] on input "Monthly Finance Report -" at bounding box center [1008, 363] width 778 height 43
type input "Monthly Finance Report - Sept 25"
click at [1052, 485] on p "As part of our commitment to providing transparent and valuable financial insig…" at bounding box center [978, 482] width 837 height 39
drag, startPoint x: 1060, startPoint y: 495, endPoint x: 1010, endPoint y: 497, distance: 50.0
click at [1010, 497] on p "As part of our commitment to providing transparent and valuable financial insig…" at bounding box center [978, 482] width 837 height 39
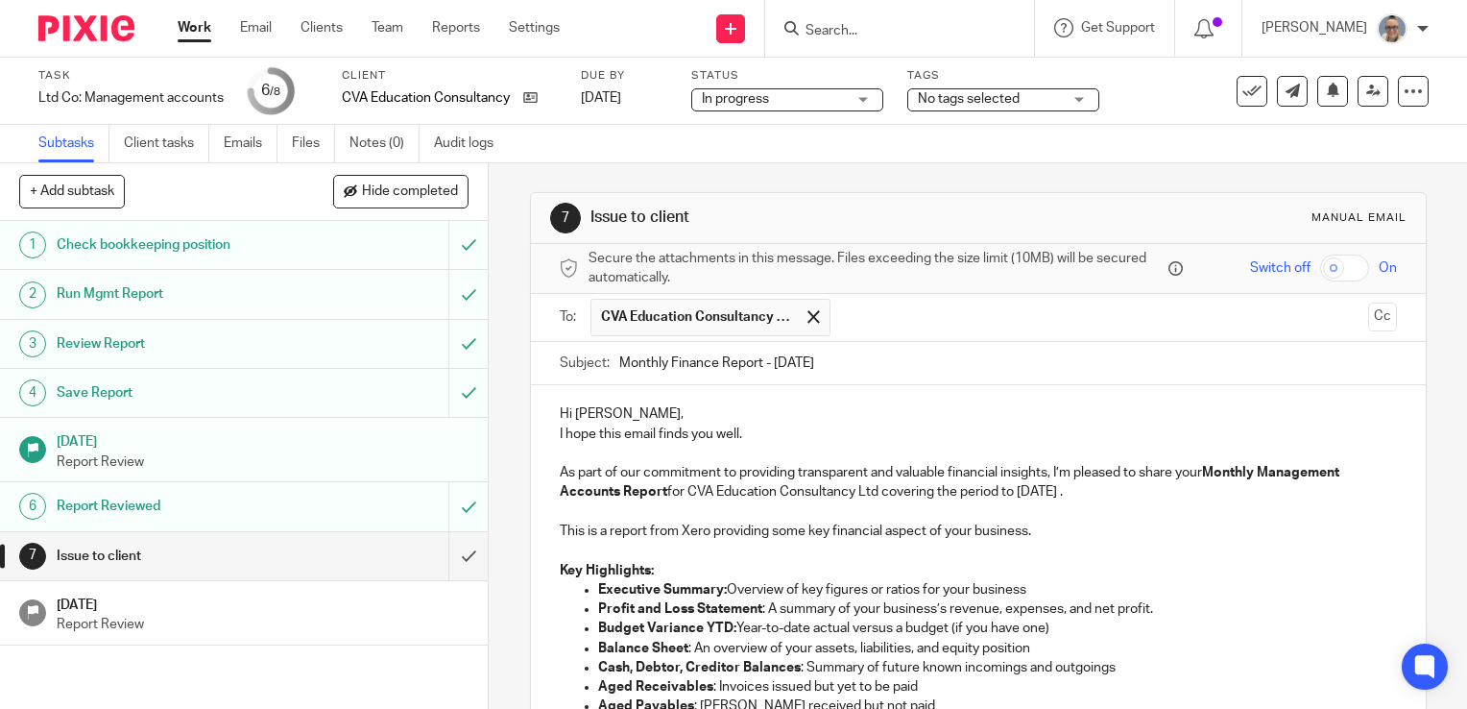
click at [1120, 486] on p "As part of our commitment to providing transparent and valuable financial insig…" at bounding box center [978, 482] width 837 height 39
click at [1129, 497] on p "As part of our commitment to providing transparent and valuable financial insig…" at bounding box center [978, 482] width 837 height 39
drag, startPoint x: 1125, startPoint y: 494, endPoint x: 1114, endPoint y: 491, distance: 11.9
click at [1114, 491] on p "As part of our commitment to providing transparent and valuable financial insig…" at bounding box center [978, 482] width 837 height 39
click at [1116, 533] on p "This is a report from Xero providing some key financial aspect of your business." at bounding box center [978, 530] width 837 height 19
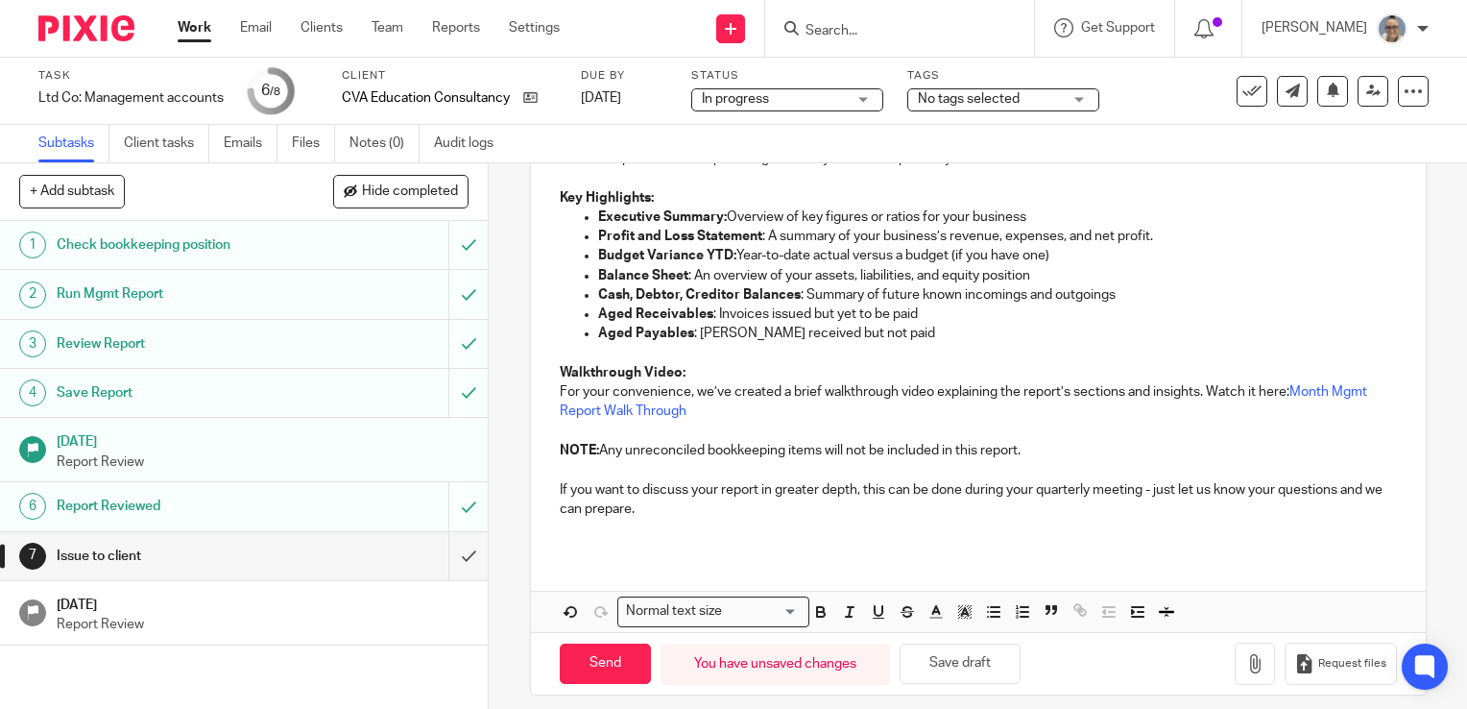
scroll to position [384, 0]
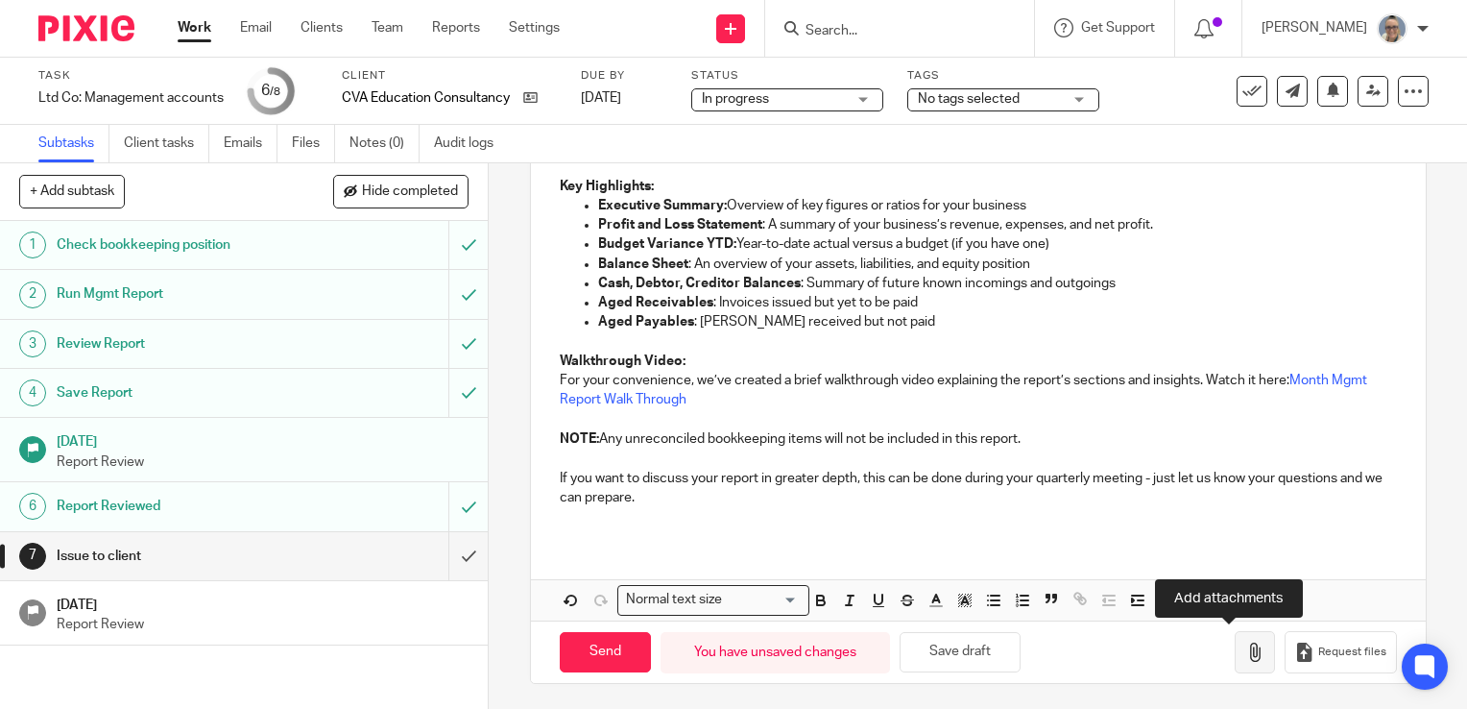
click at [1245, 647] on icon "button" at bounding box center [1254, 651] width 19 height 19
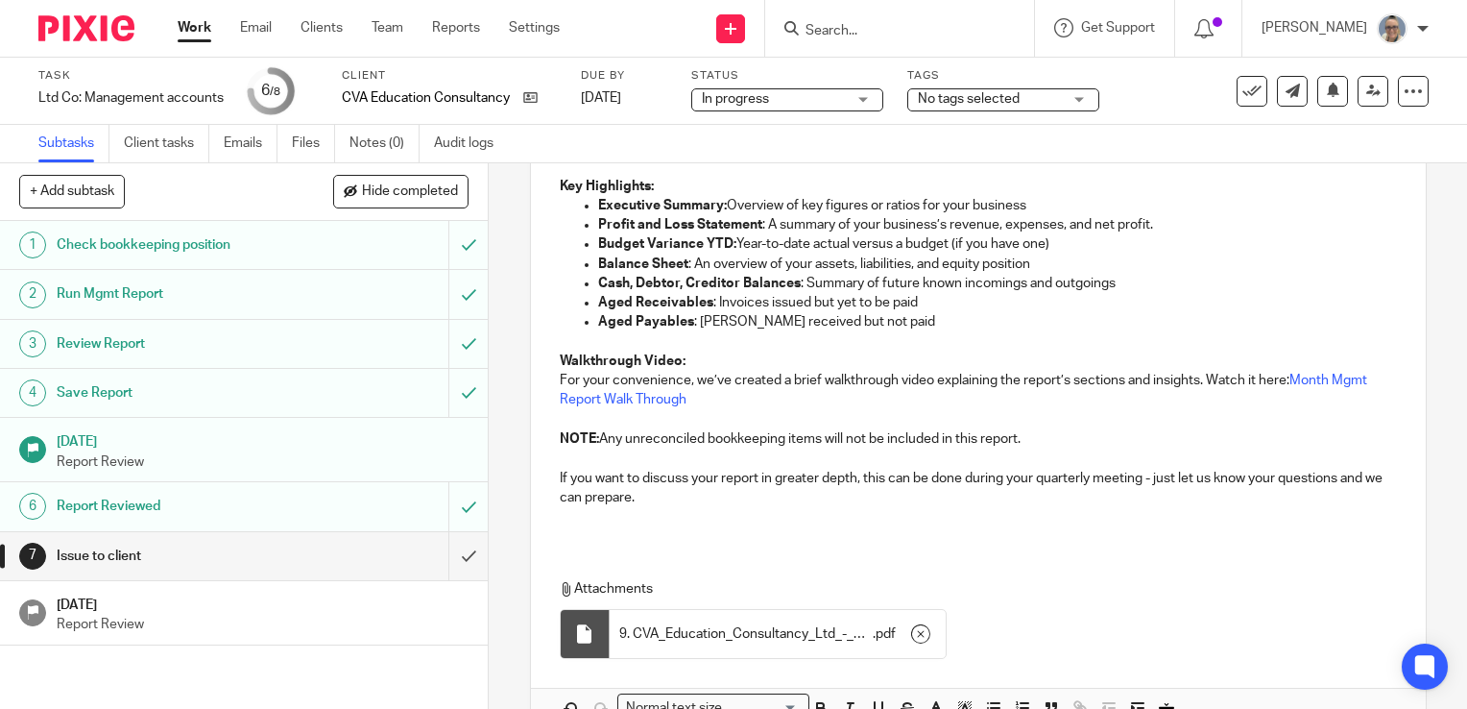
scroll to position [493, 0]
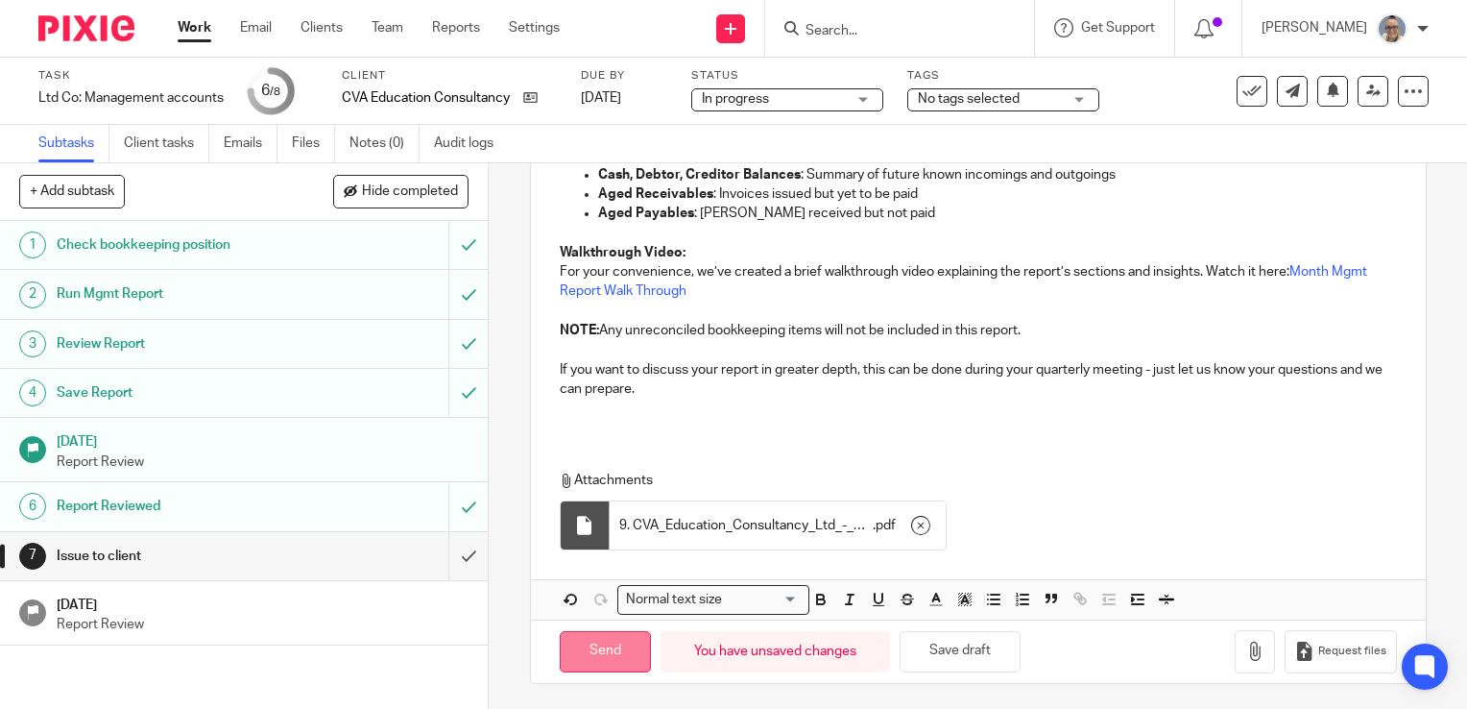
click at [595, 647] on input "Send" at bounding box center [605, 651] width 91 height 41
type input "Sent"
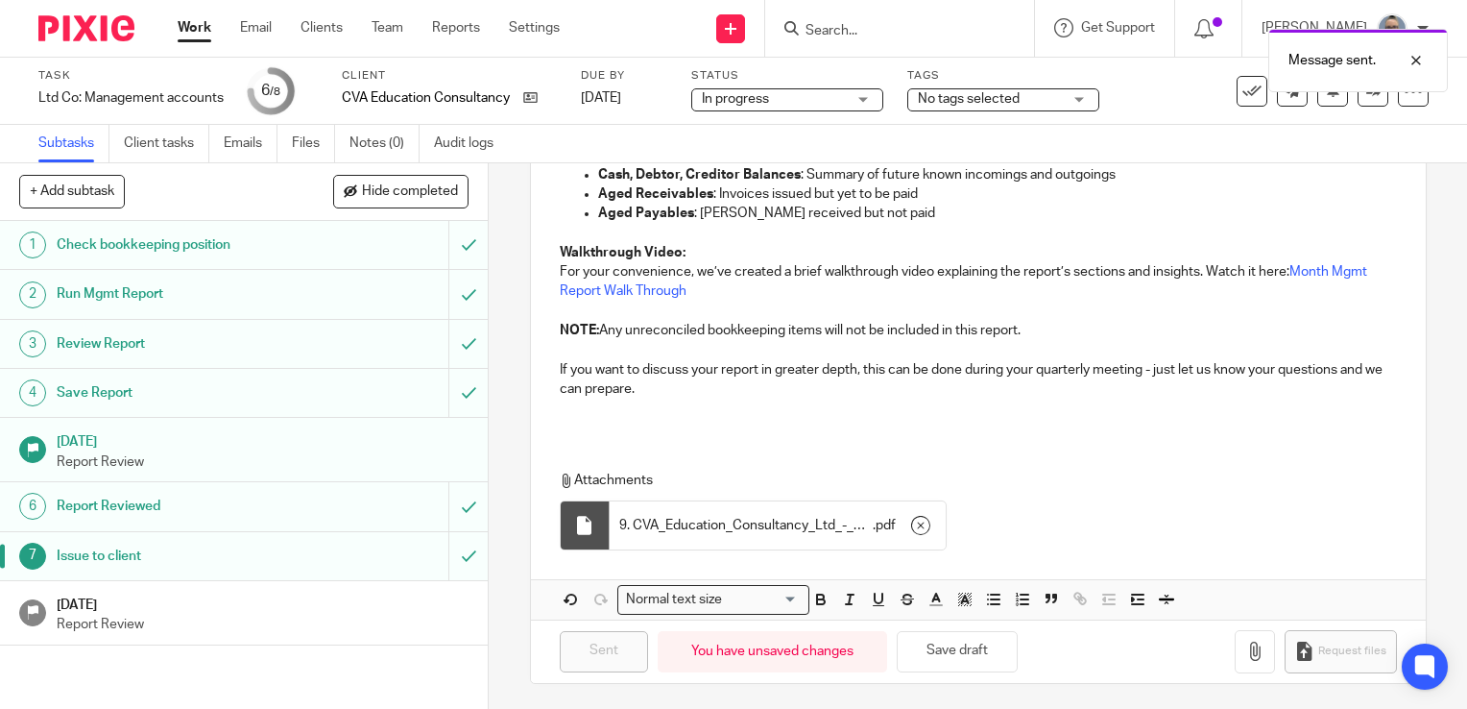
click at [270, 609] on h1 "[DATE]" at bounding box center [263, 603] width 413 height 24
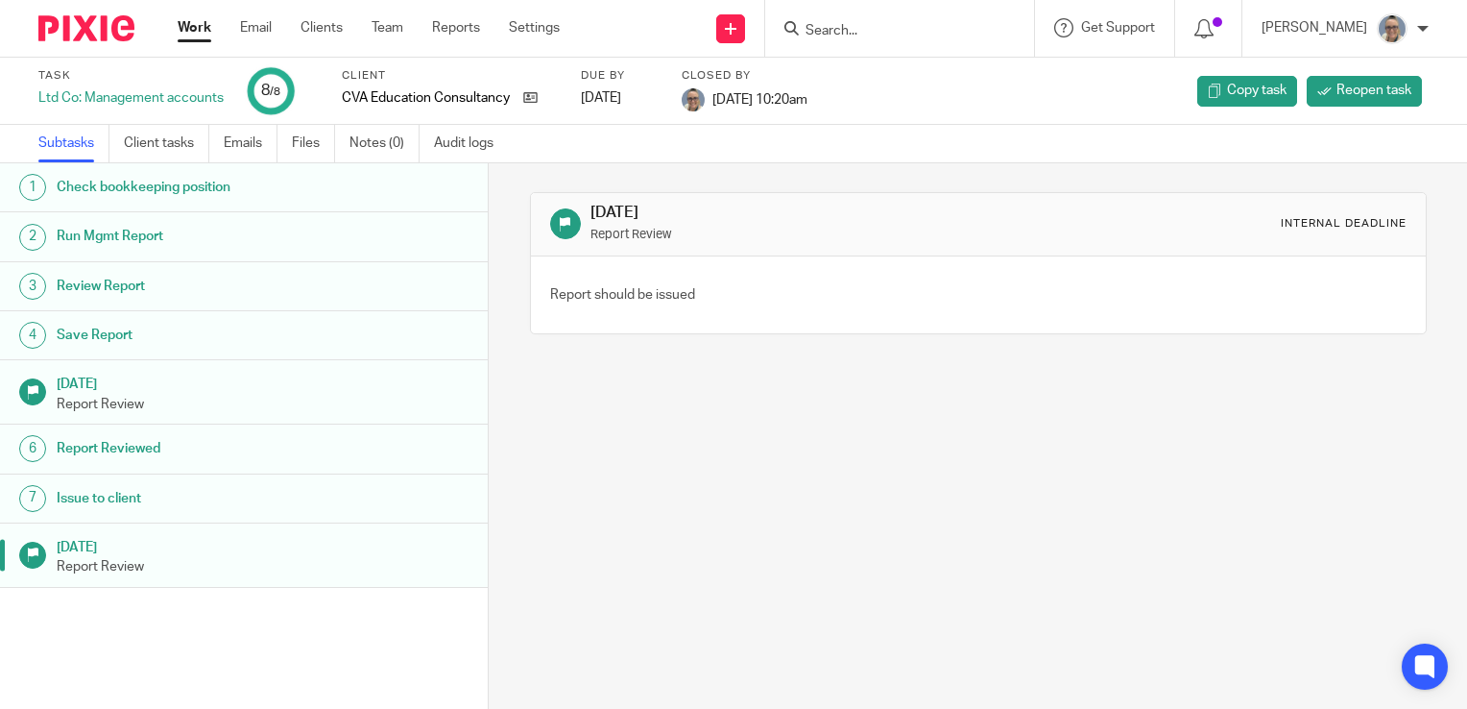
click at [192, 30] on link "Work" at bounding box center [195, 27] width 34 height 19
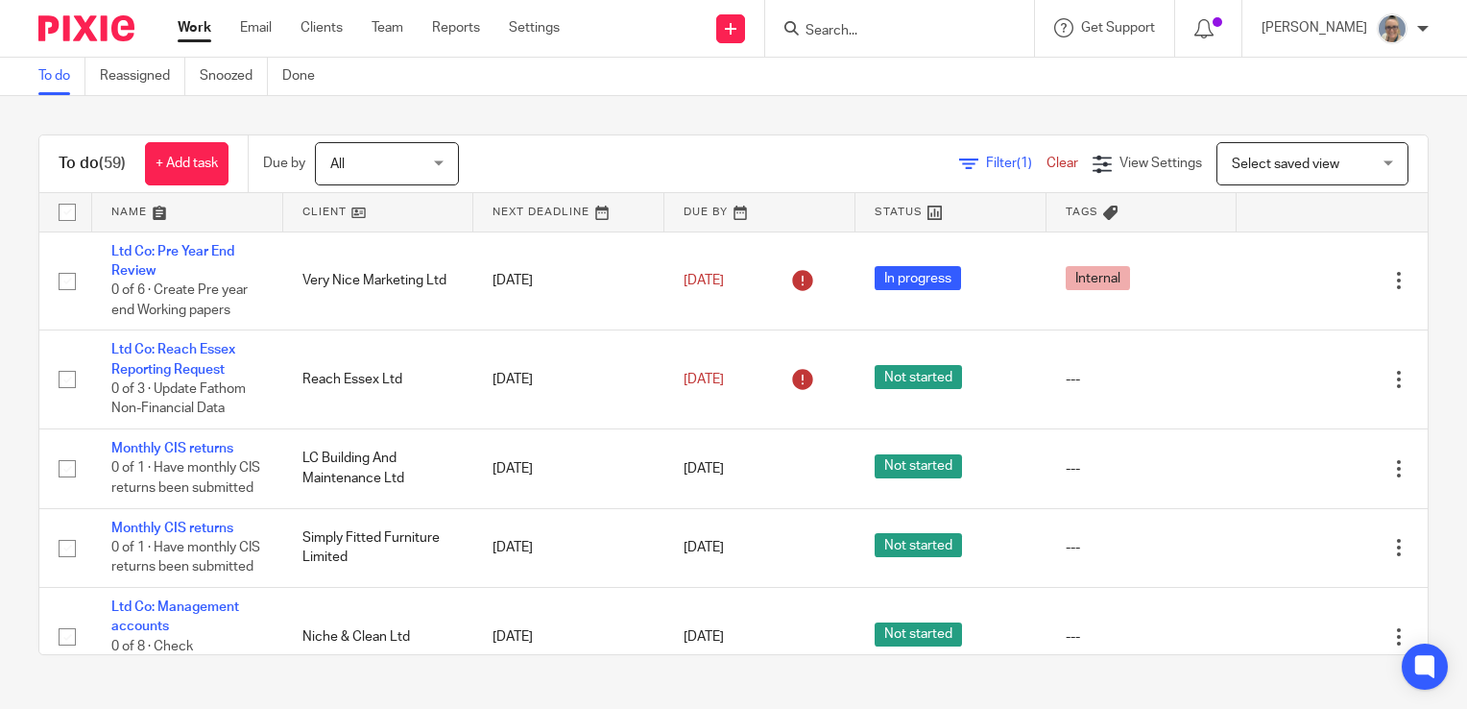
click at [515, 218] on link at bounding box center [568, 212] width 191 height 38
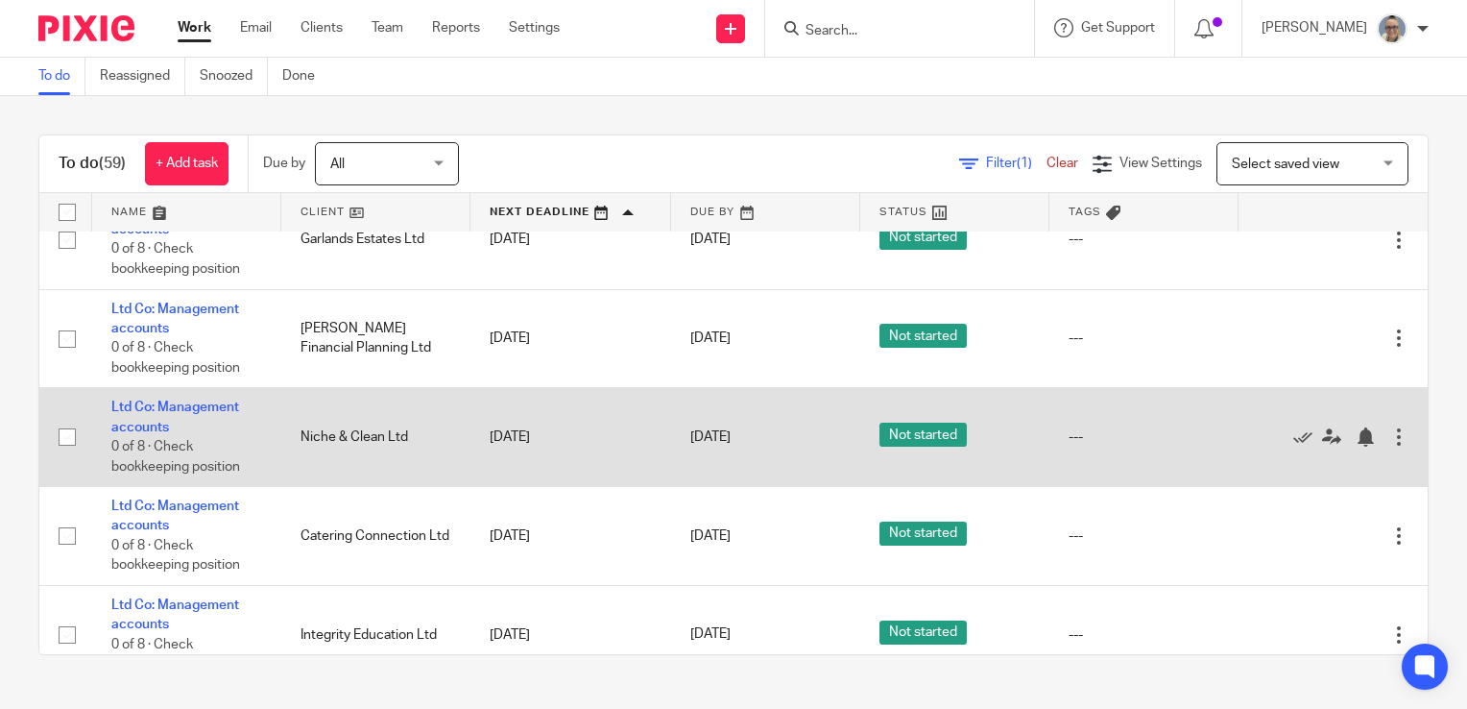
scroll to position [864, 0]
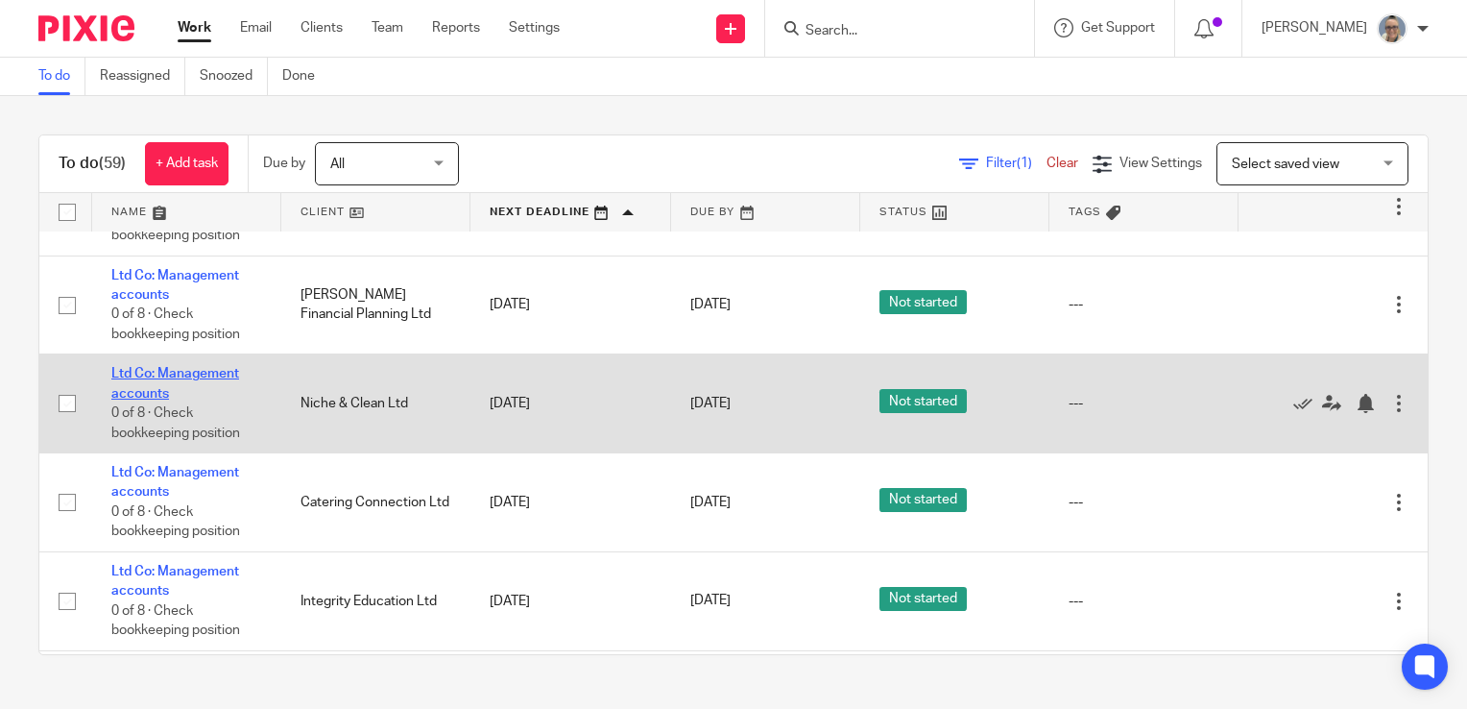
click at [170, 379] on link "Ltd Co: Management accounts" at bounding box center [175, 383] width 128 height 33
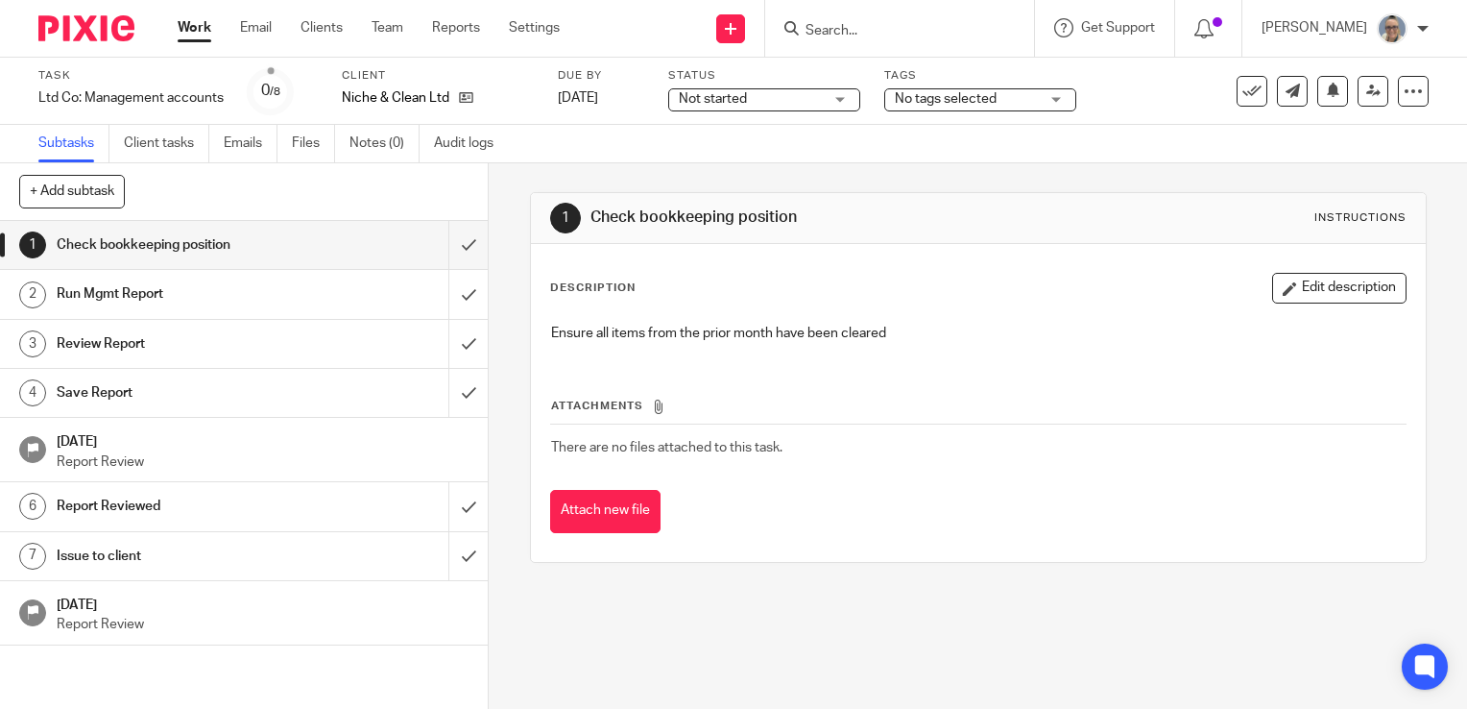
click at [791, 102] on span "Not started" at bounding box center [751, 99] width 144 height 20
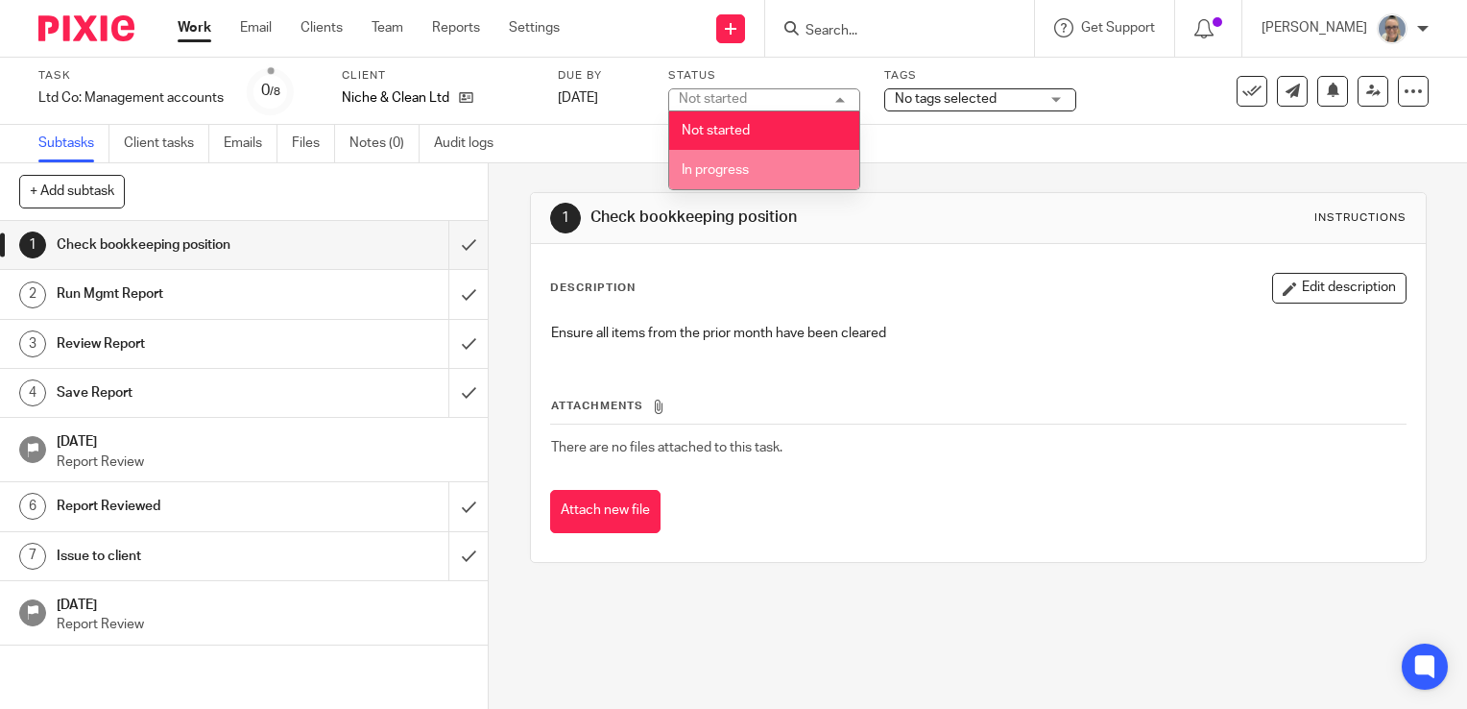
click at [744, 175] on span "In progress" at bounding box center [715, 169] width 67 height 13
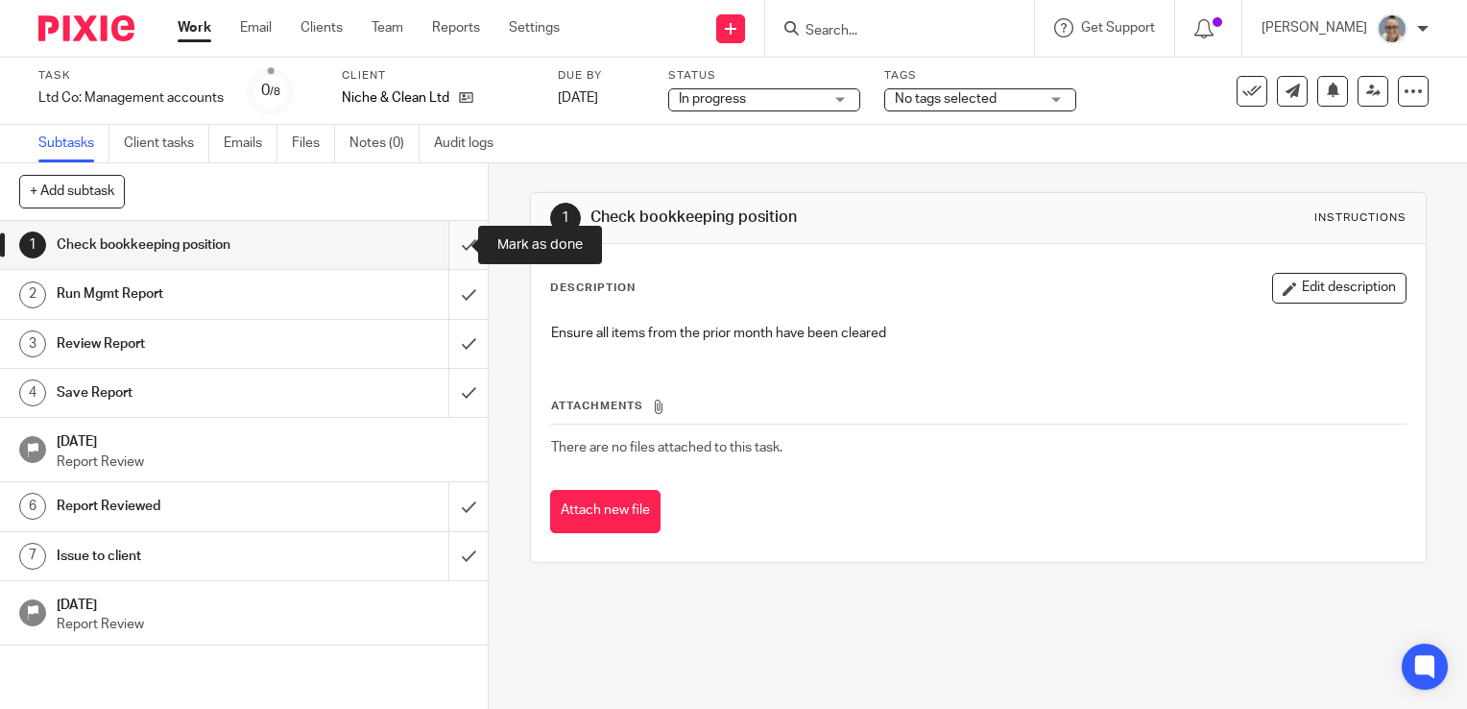
click at [445, 246] on input "submit" at bounding box center [244, 245] width 488 height 48
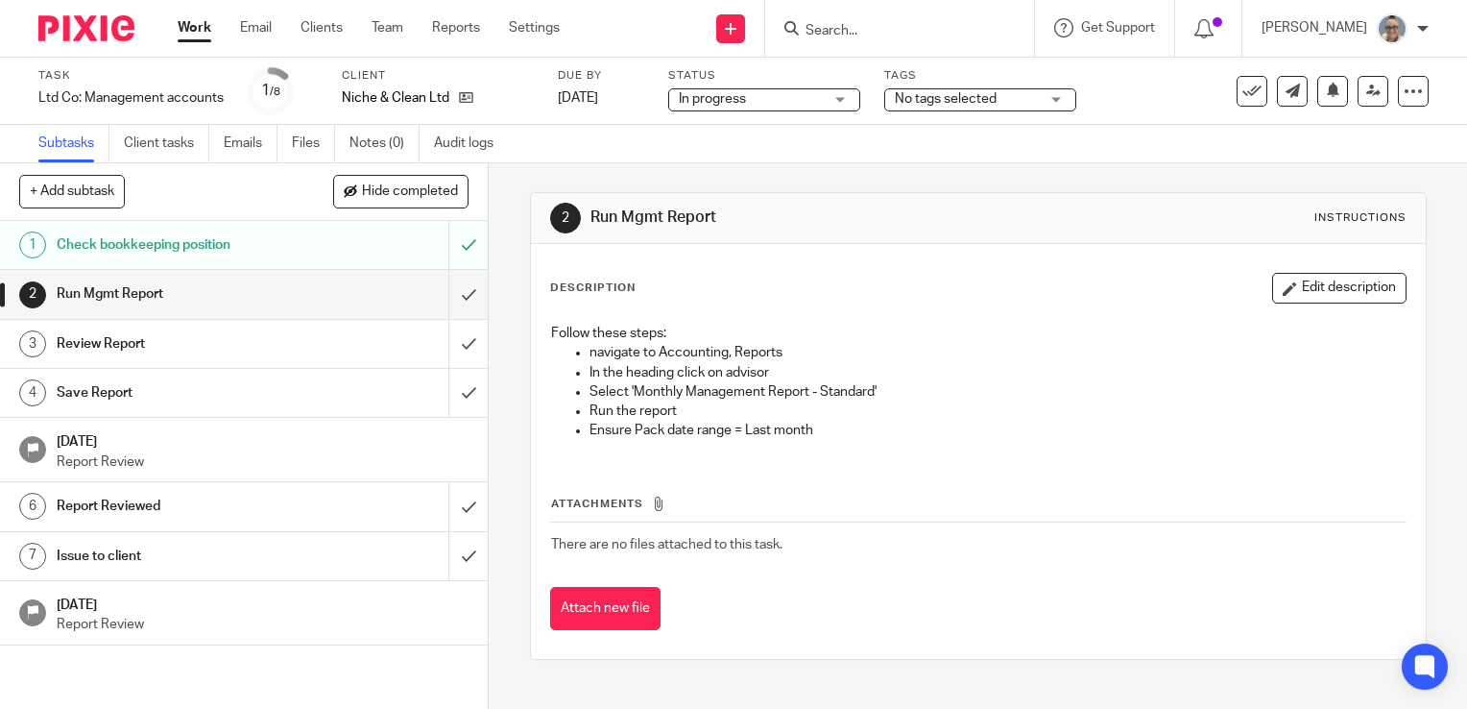
click at [369, 142] on link "Notes (0)" at bounding box center [385, 143] width 70 height 37
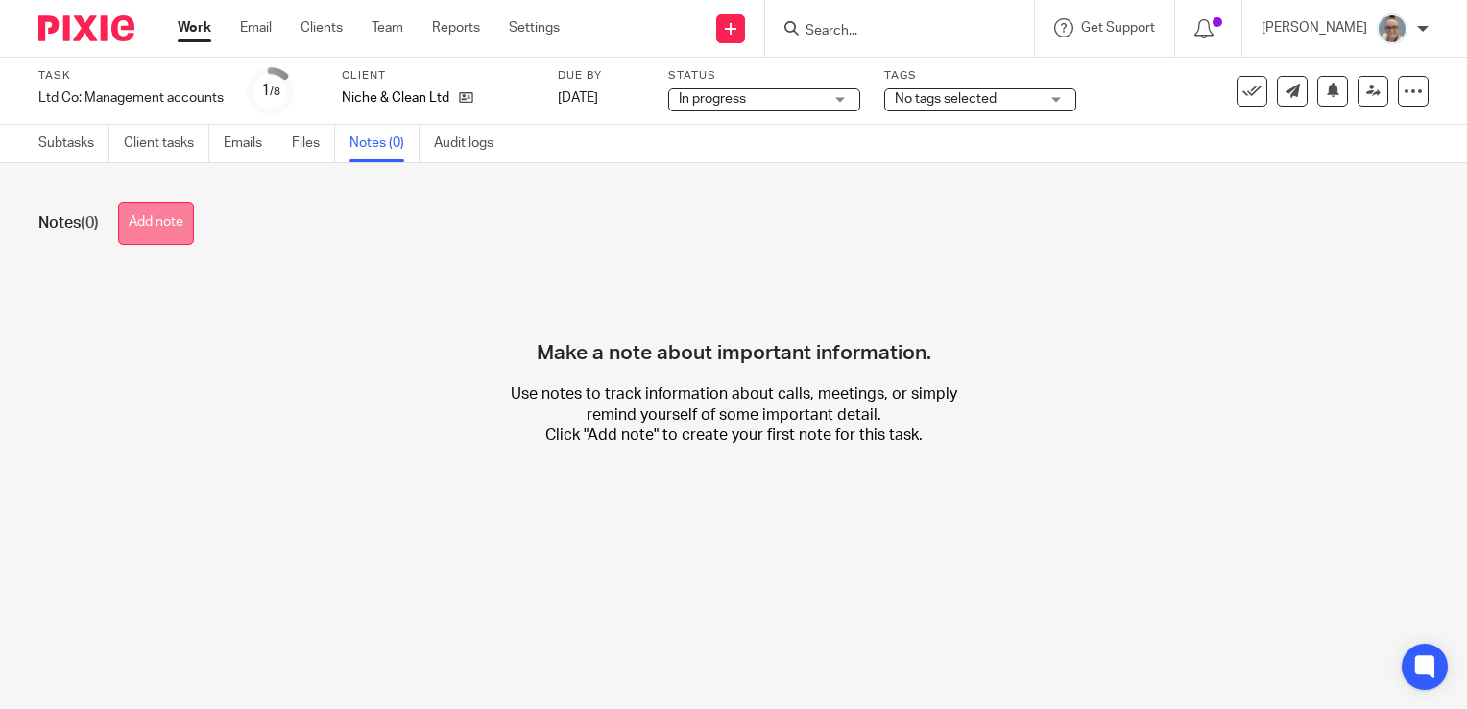
click at [185, 218] on button "Add note" at bounding box center [156, 223] width 76 height 43
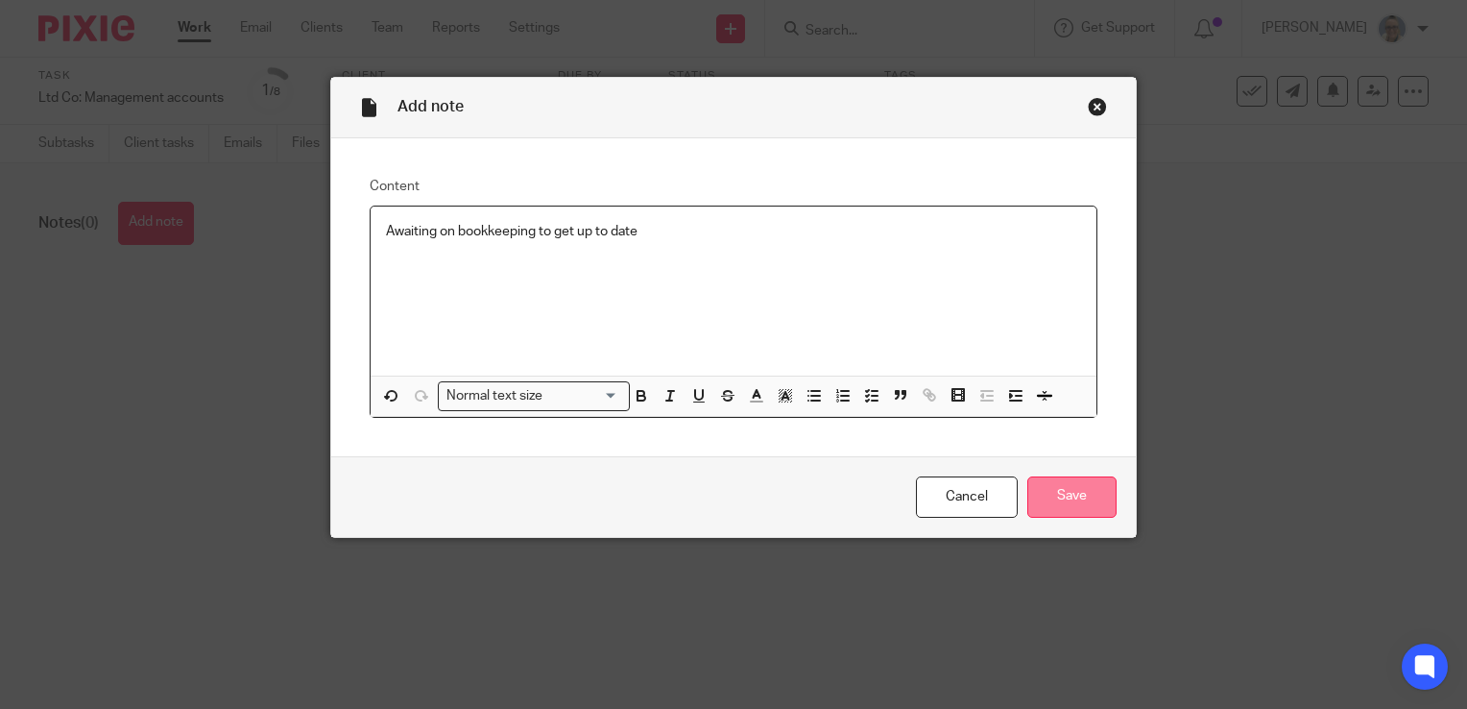
click at [1051, 497] on input "Save" at bounding box center [1071, 496] width 89 height 41
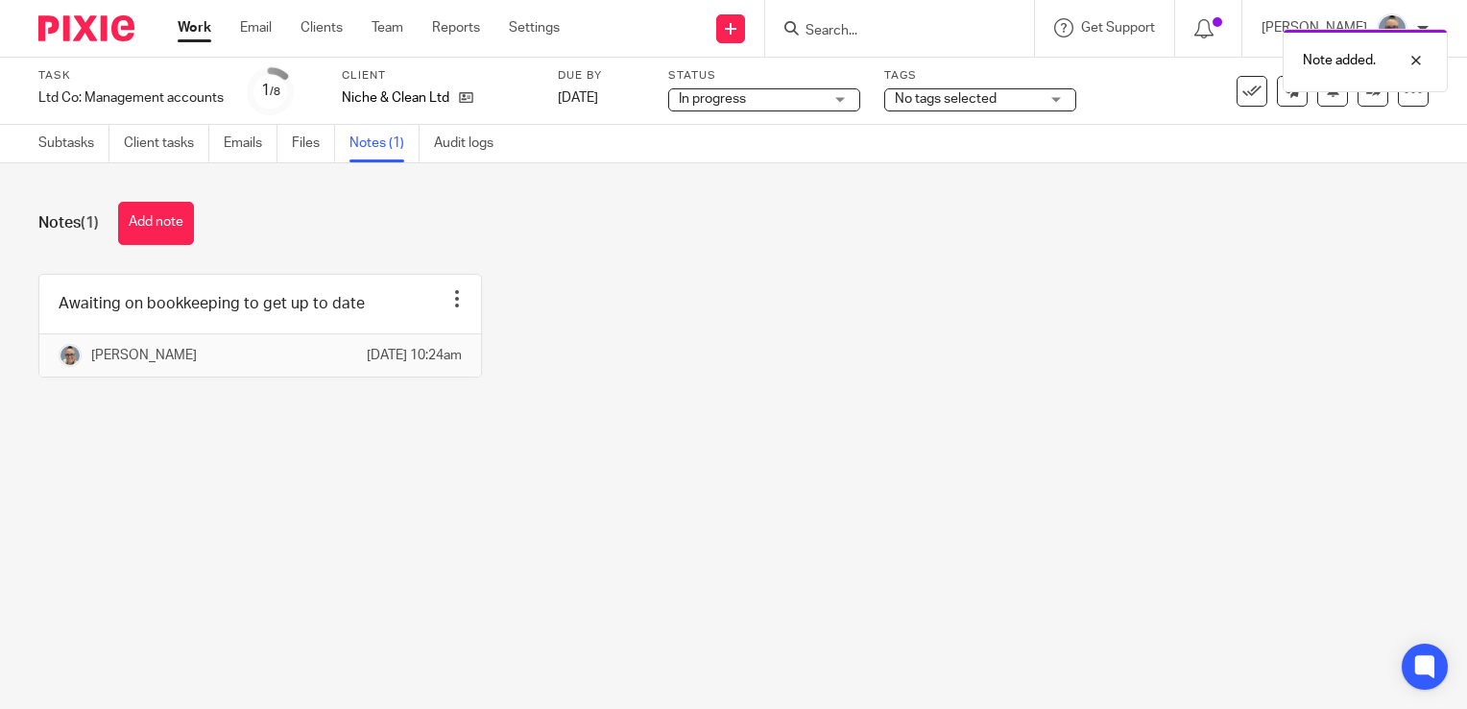
click at [200, 29] on link "Work" at bounding box center [195, 27] width 34 height 19
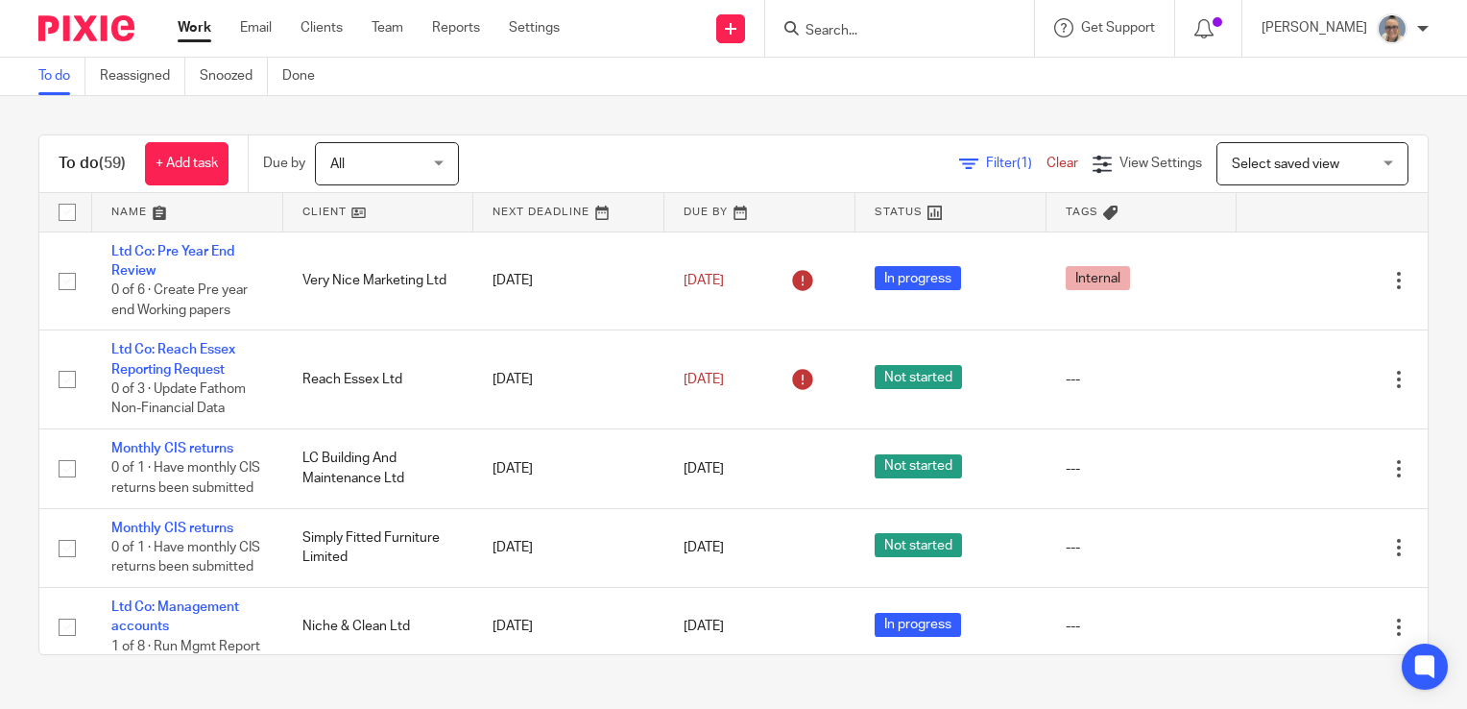
click at [542, 221] on link at bounding box center [568, 212] width 191 height 38
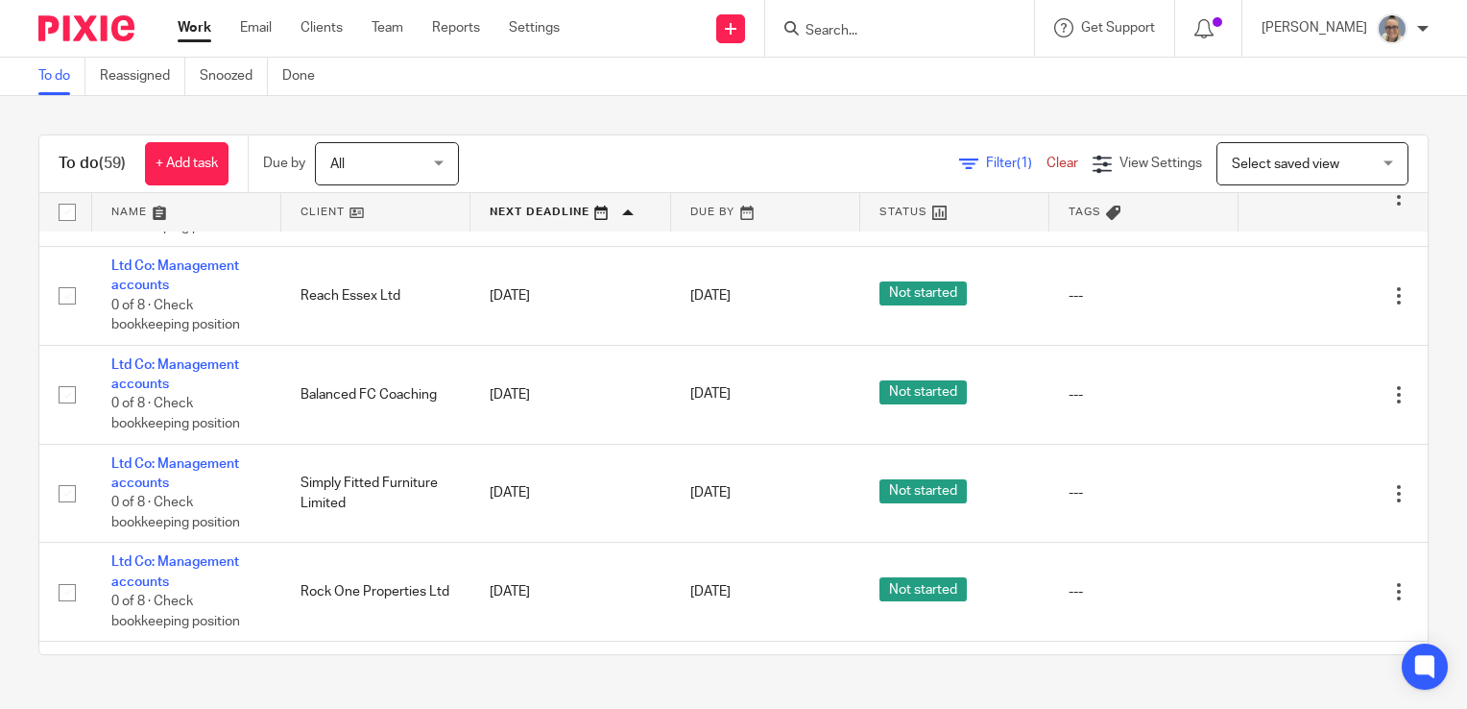
scroll to position [1344, 0]
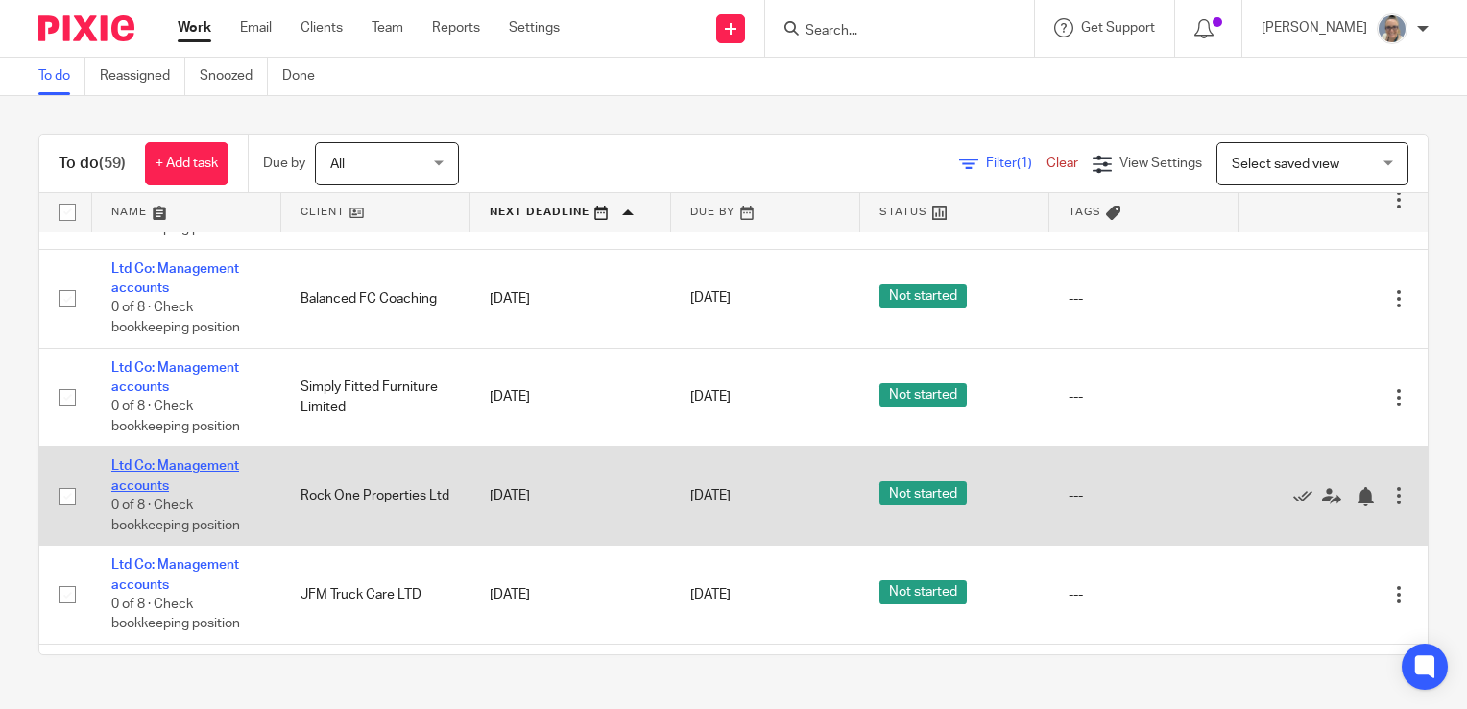
click at [159, 492] on link "Ltd Co: Management accounts" at bounding box center [175, 475] width 128 height 33
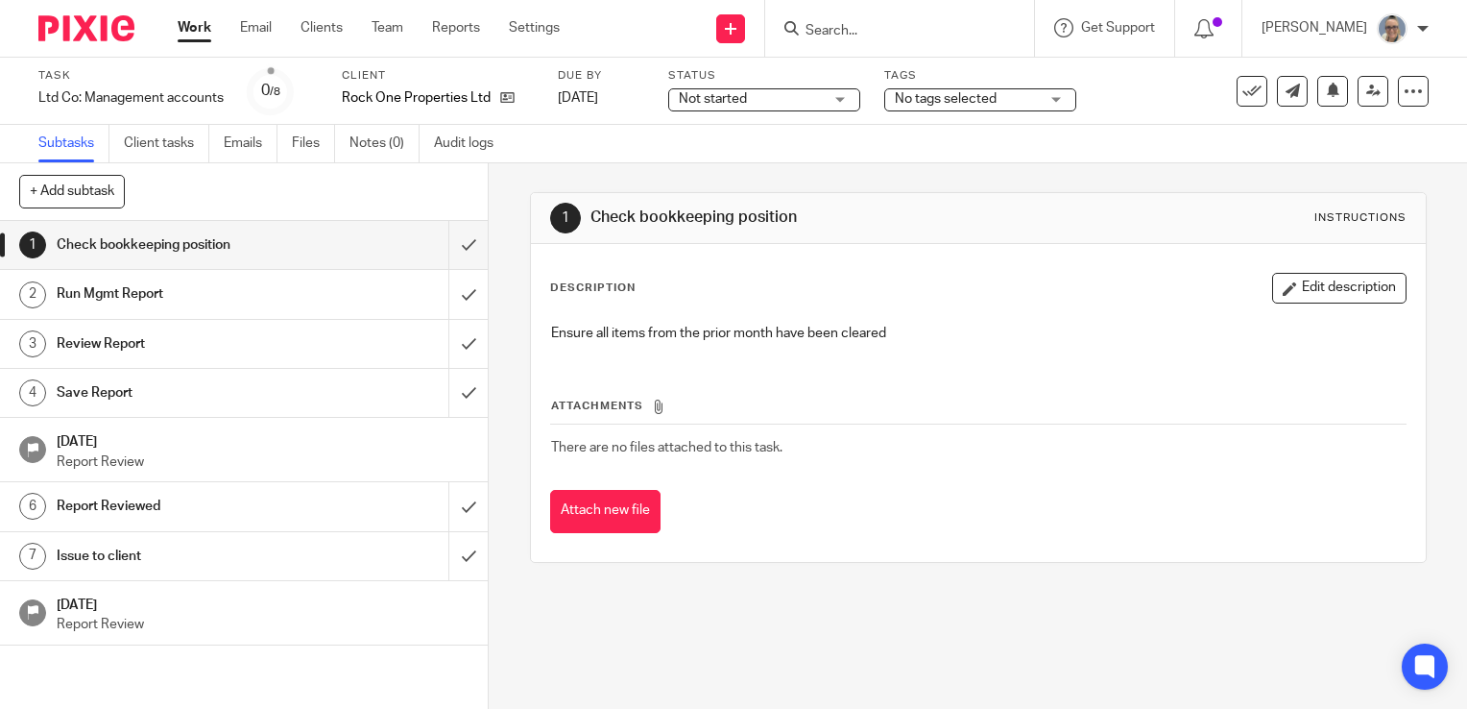
click at [1370, 139] on div "Subtasks Client tasks Emails Files Notes (0) Audit logs" at bounding box center [733, 144] width 1467 height 38
click at [759, 91] on span "Not started" at bounding box center [751, 99] width 144 height 20
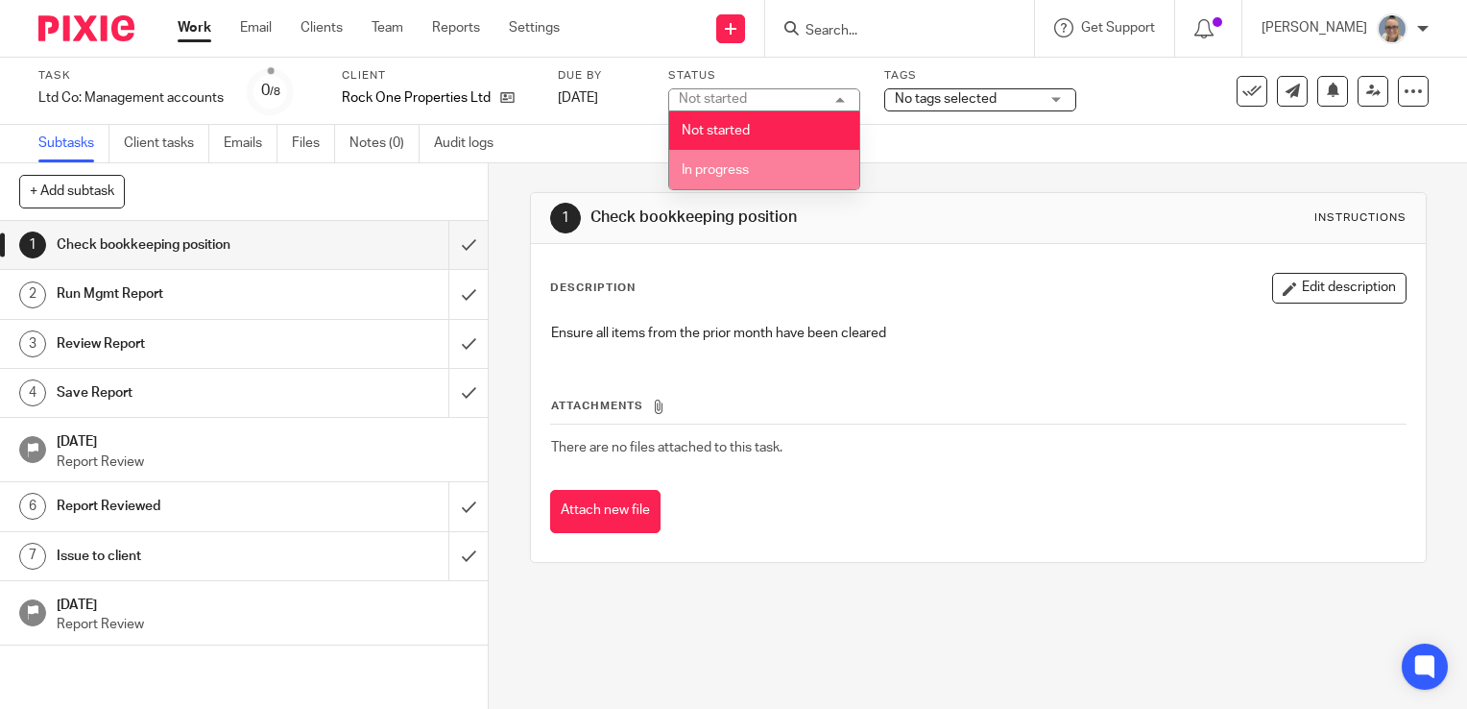
click at [732, 165] on span "In progress" at bounding box center [715, 169] width 67 height 13
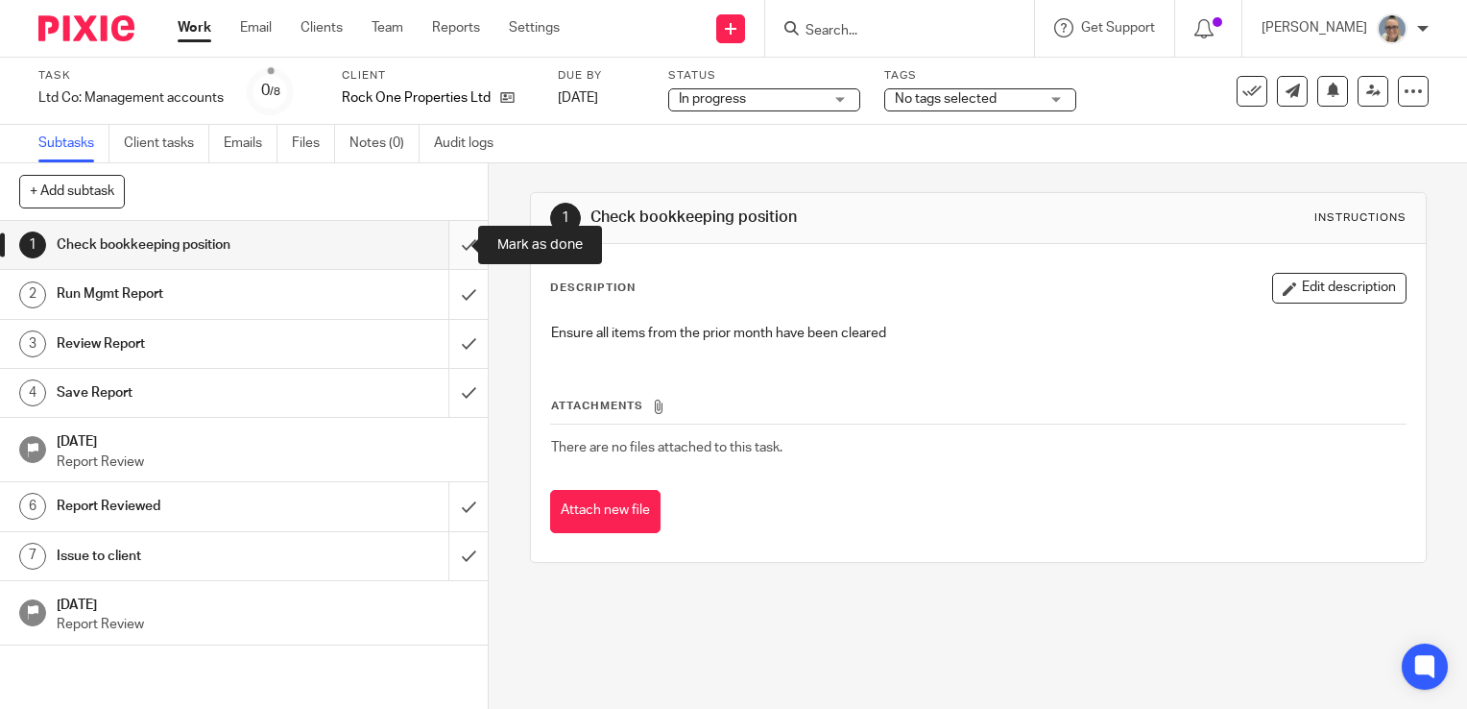
click at [452, 248] on input "submit" at bounding box center [244, 245] width 488 height 48
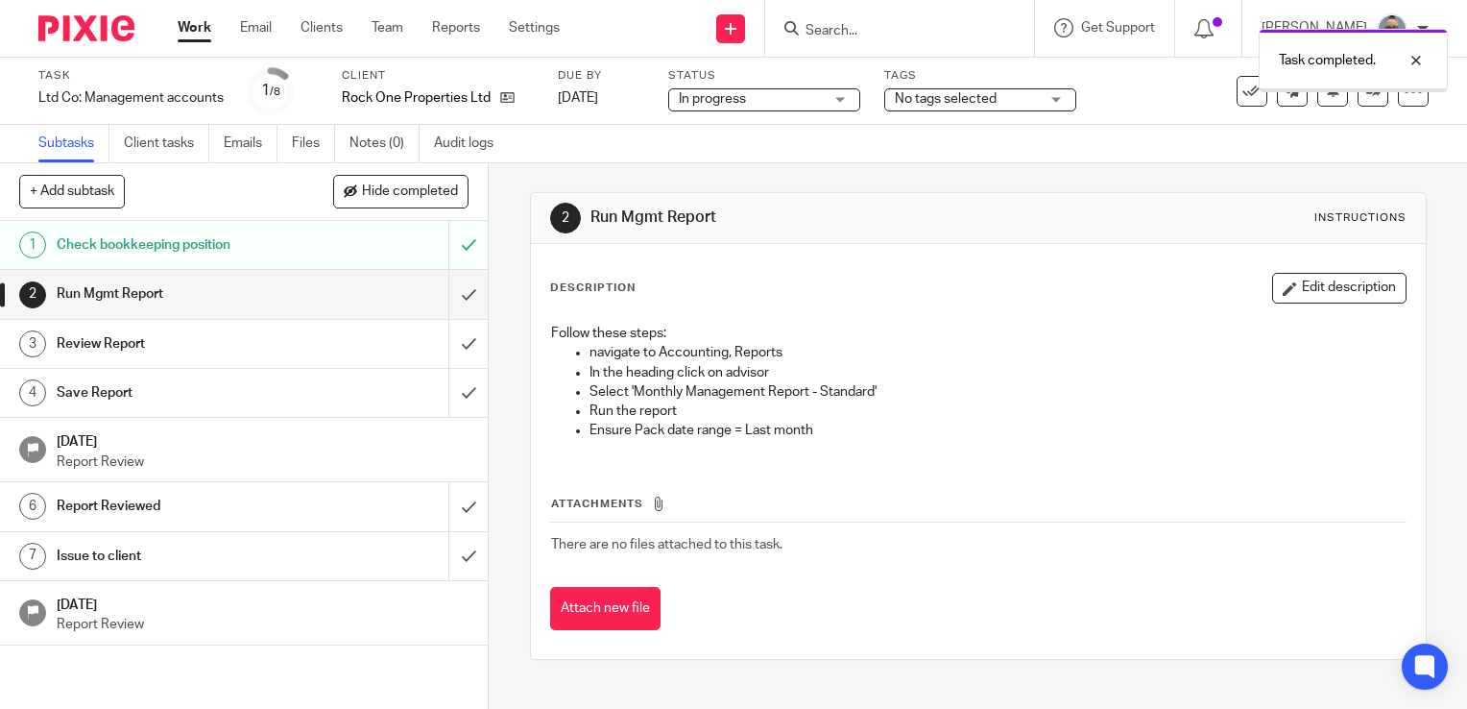
click at [447, 301] on input "submit" at bounding box center [244, 294] width 488 height 48
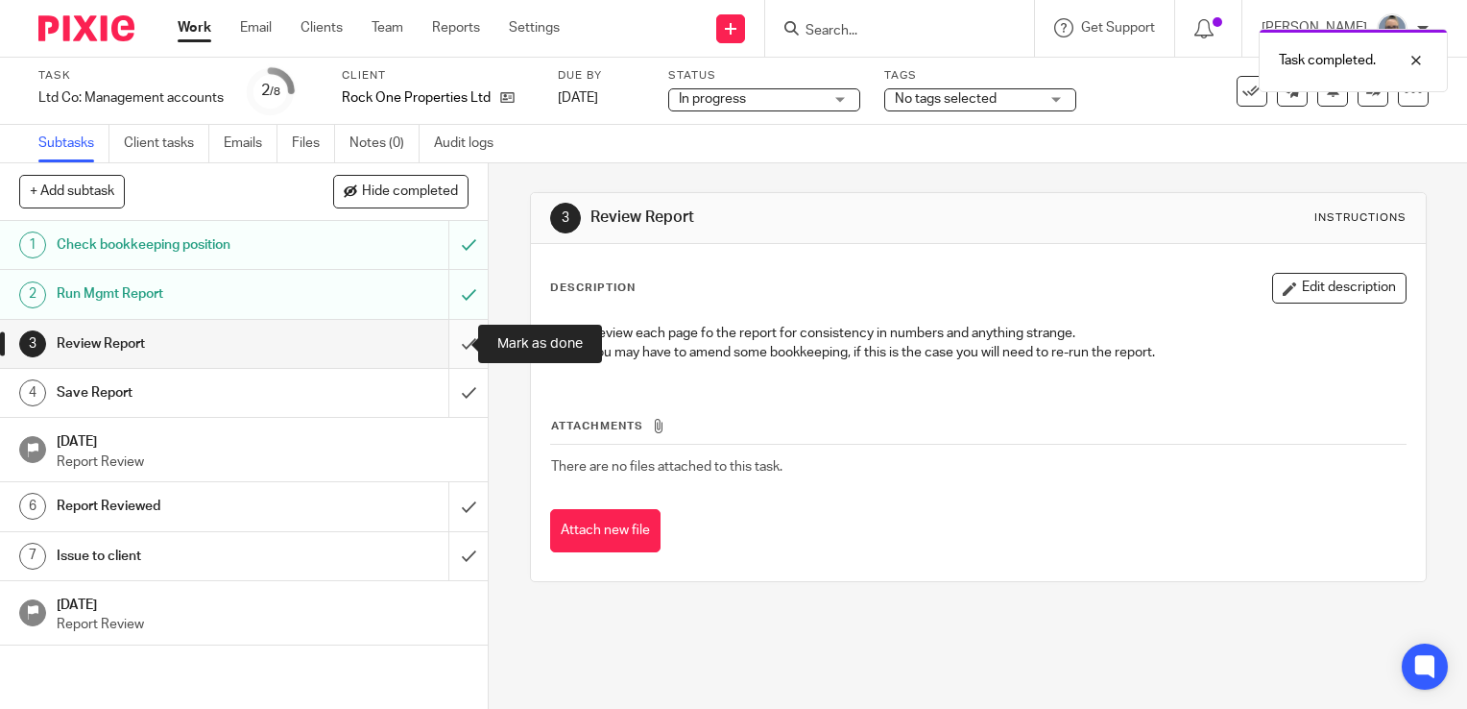
click at [446, 339] on input "submit" at bounding box center [244, 344] width 488 height 48
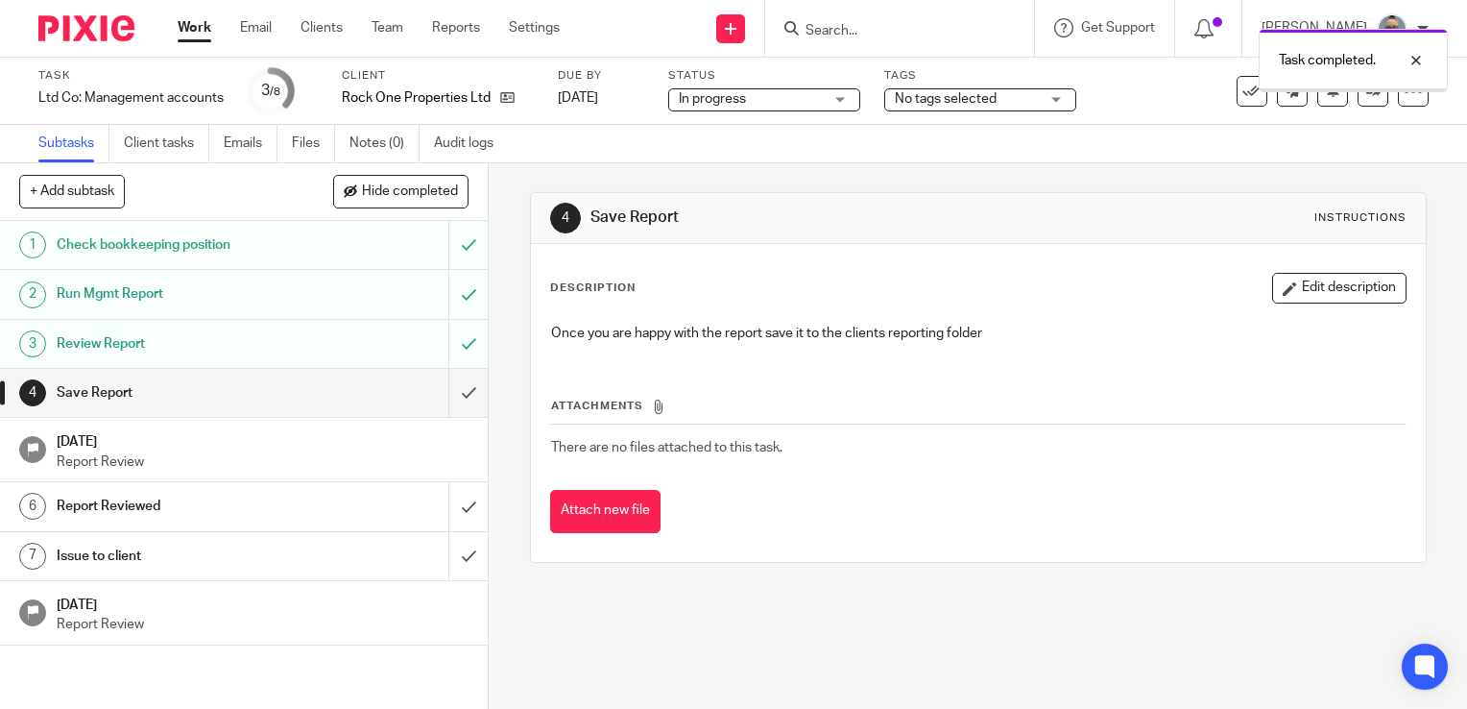
click at [444, 386] on input "submit" at bounding box center [244, 393] width 488 height 48
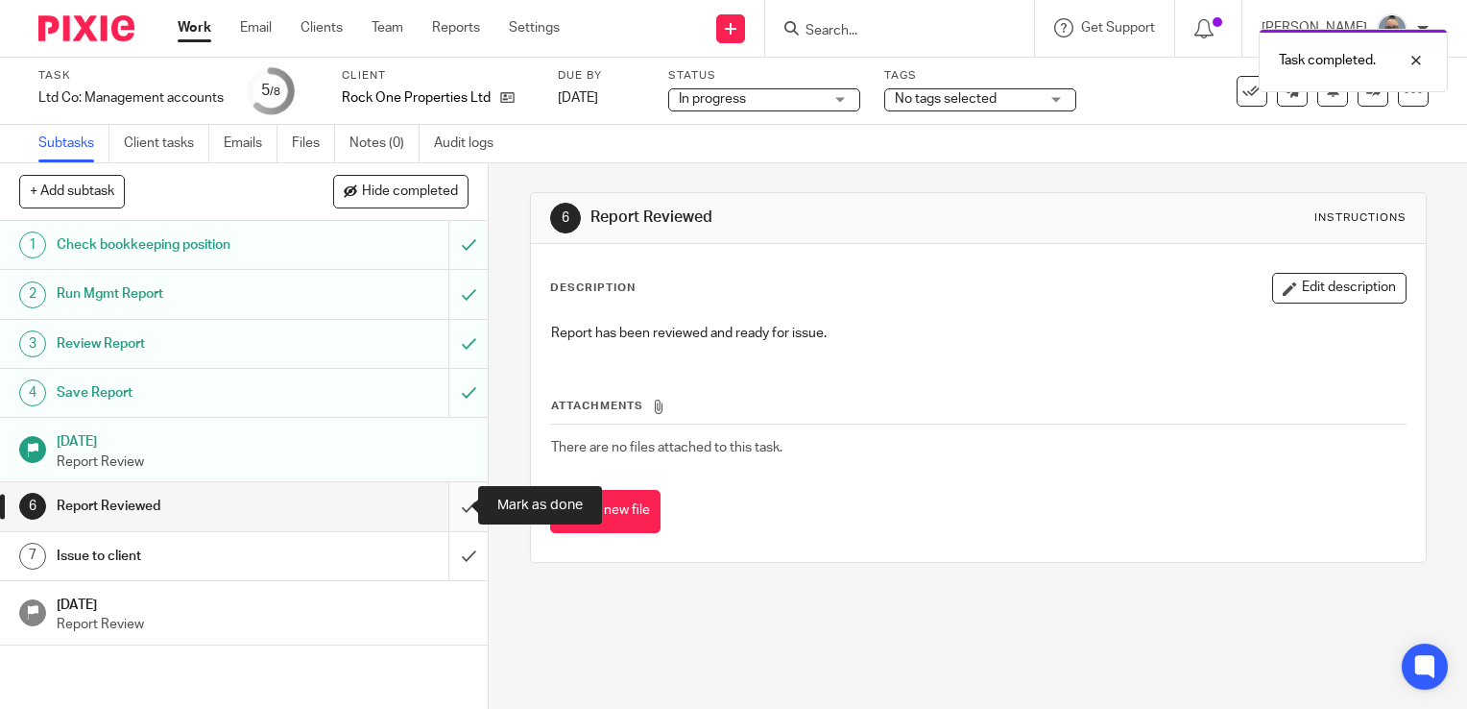
click at [441, 500] on input "submit" at bounding box center [244, 506] width 488 height 48
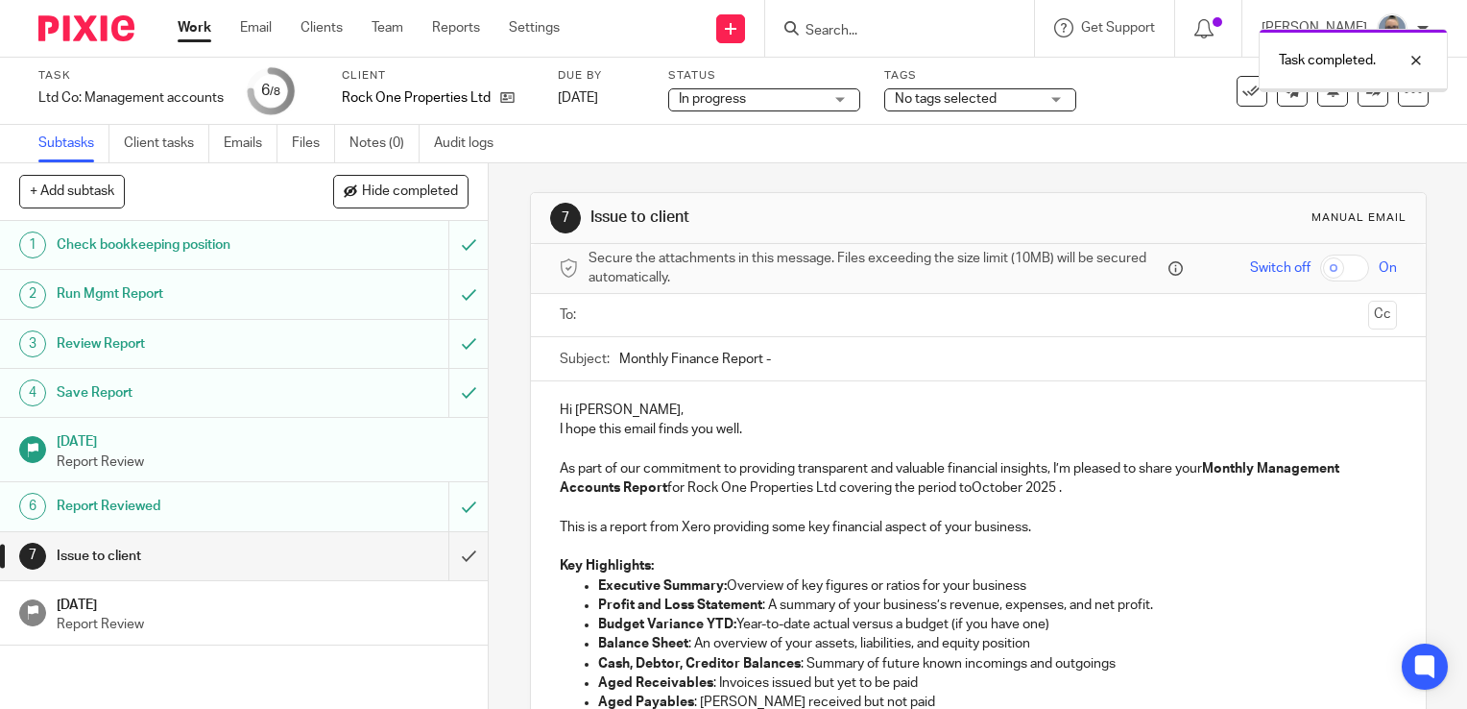
click at [659, 329] on div at bounding box center [980, 315] width 778 height 43
click at [669, 323] on input "text" at bounding box center [977, 315] width 764 height 22
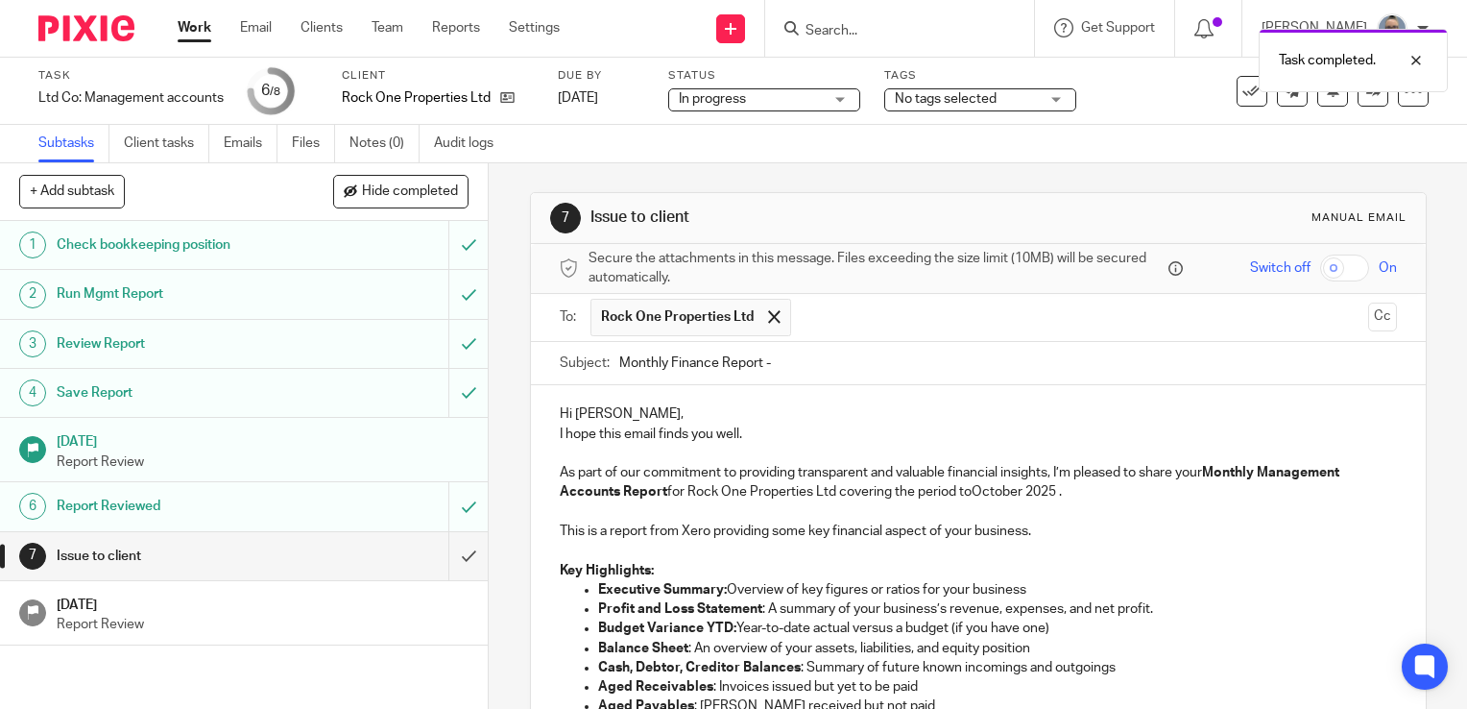
click at [828, 371] on input "Monthly Finance Report -" at bounding box center [1008, 363] width 778 height 43
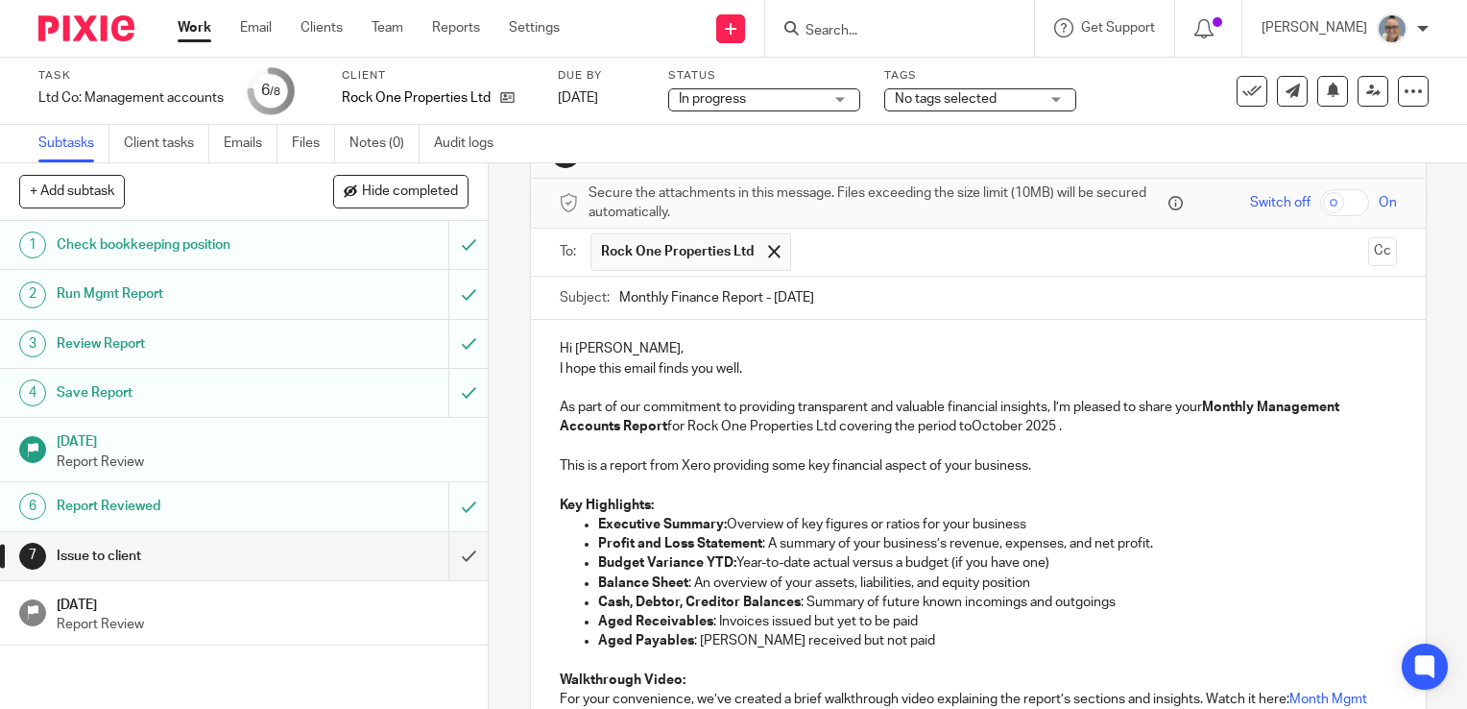
scroll to position [96, 0]
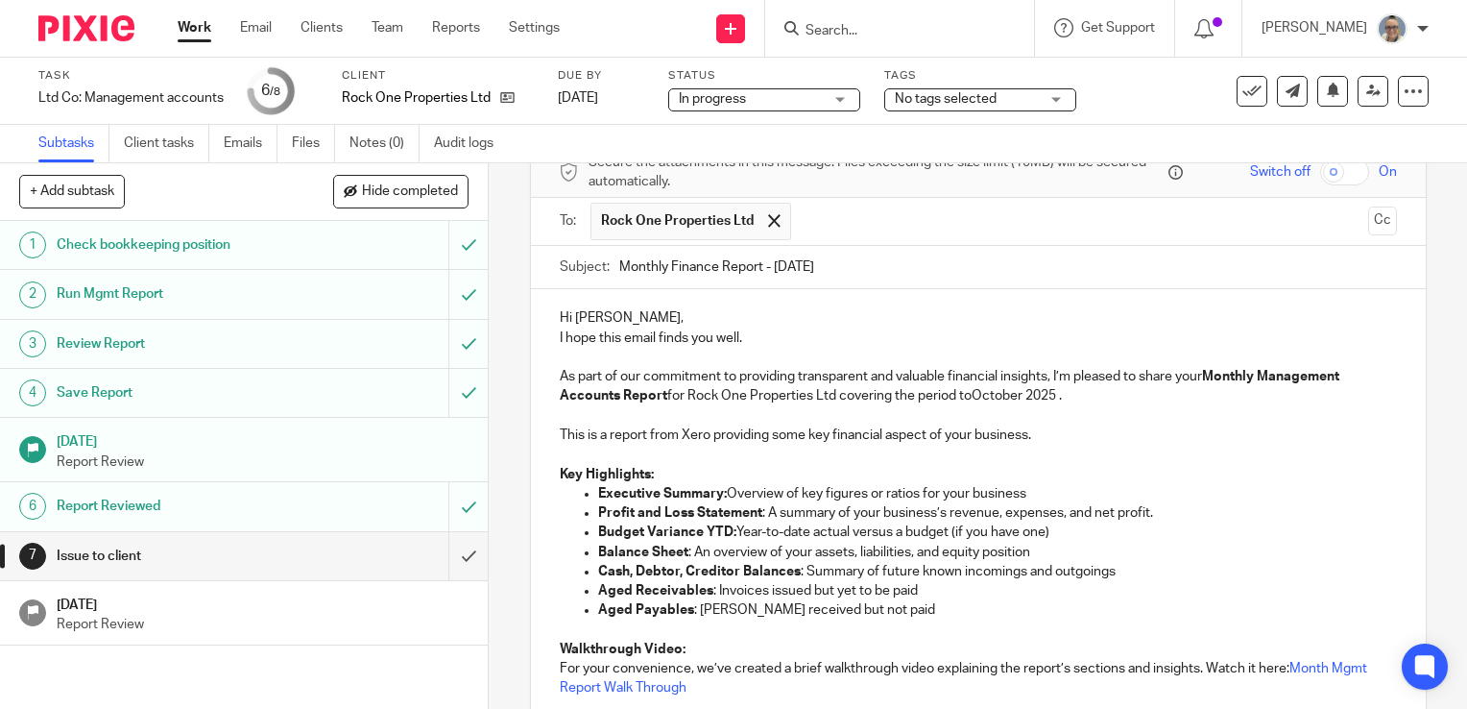
type input "Monthly Finance Report - Sept 25"
click at [1017, 387] on p "As part of our commitment to providing transparent and valuable financial insig…" at bounding box center [978, 386] width 837 height 39
drag, startPoint x: 1023, startPoint y: 397, endPoint x: 968, endPoint y: 397, distance: 54.7
click at [968, 397] on p "As part of our commitment to providing transparent and valuable financial insig…" at bounding box center [978, 386] width 837 height 39
click at [1073, 394] on p "As part of our commitment to providing transparent and valuable financial insig…" at bounding box center [978, 386] width 837 height 39
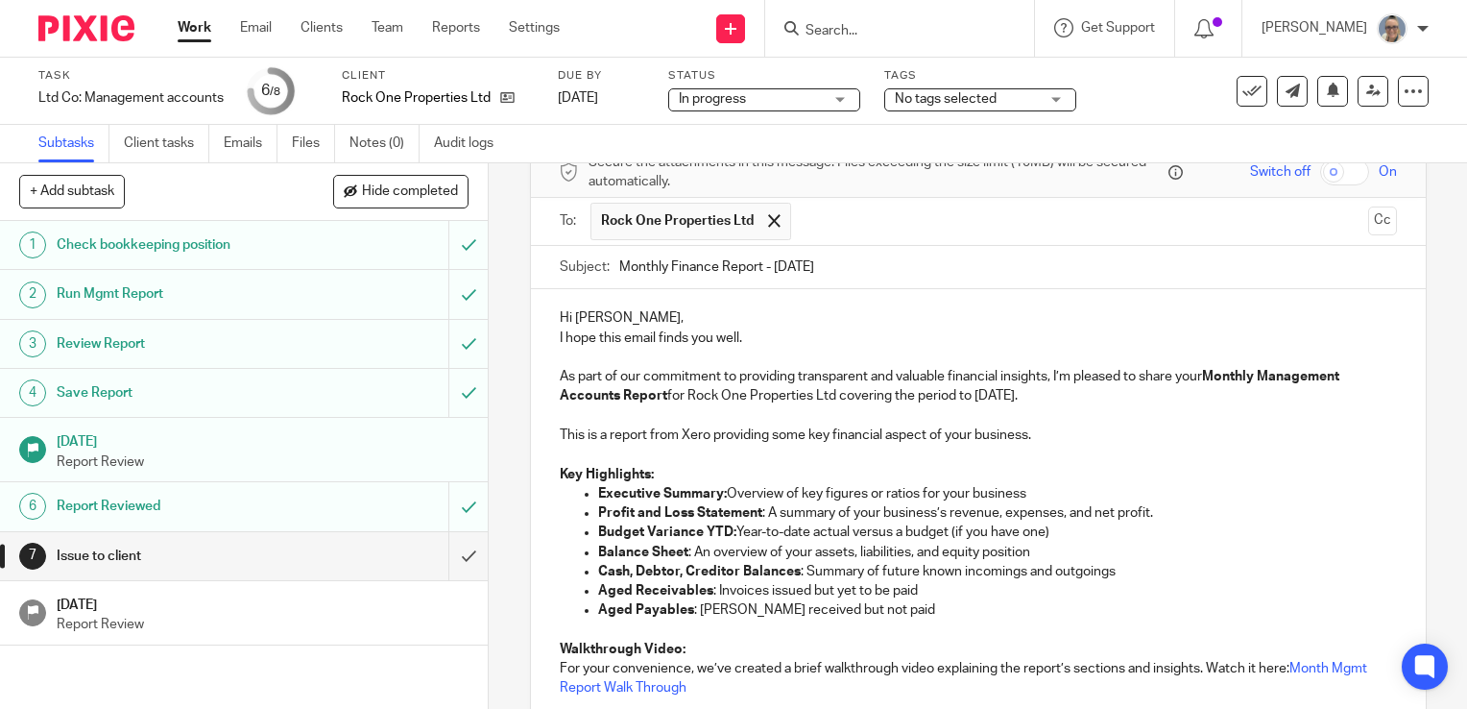
click at [1111, 410] on p at bounding box center [978, 415] width 837 height 19
click at [1091, 391] on p "As part of our commitment to providing transparent and valuable financial insig…" at bounding box center [978, 386] width 837 height 39
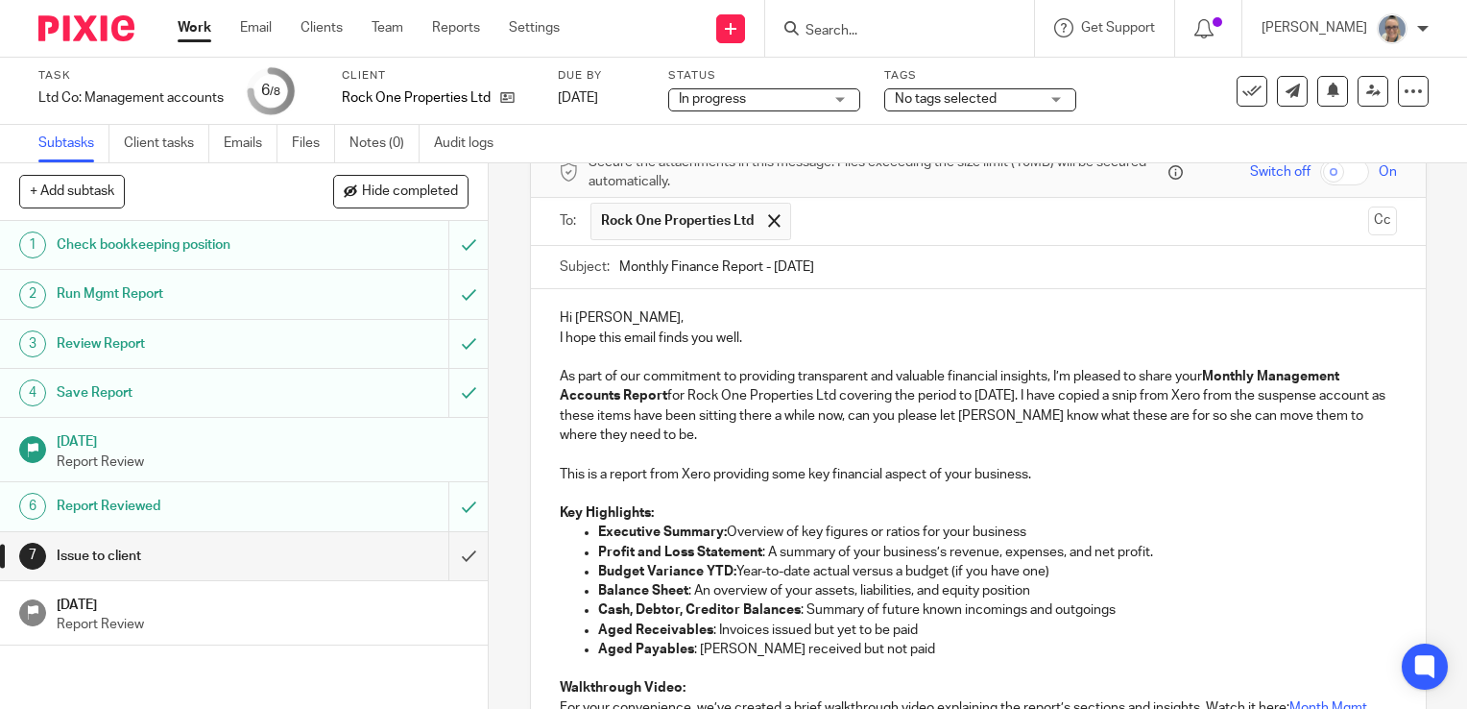
drag, startPoint x: 1363, startPoint y: 381, endPoint x: 1366, endPoint y: 393, distance: 12.1
click at [1363, 382] on p "As part of our commitment to providing transparent and valuable financial insig…" at bounding box center [978, 406] width 837 height 78
click at [777, 440] on p "As part of our commitment to providing transparent and valuable financial insig…" at bounding box center [978, 406] width 837 height 78
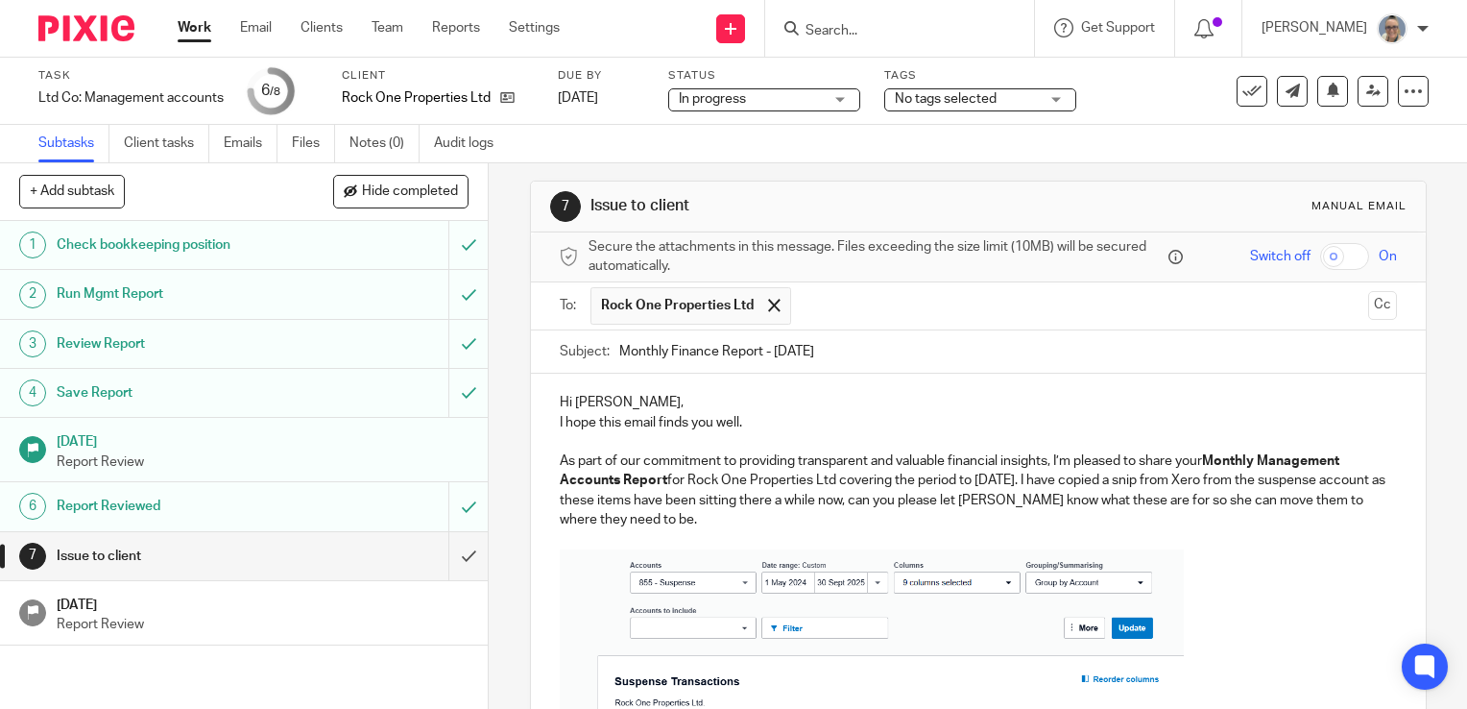
scroll to position [0, 0]
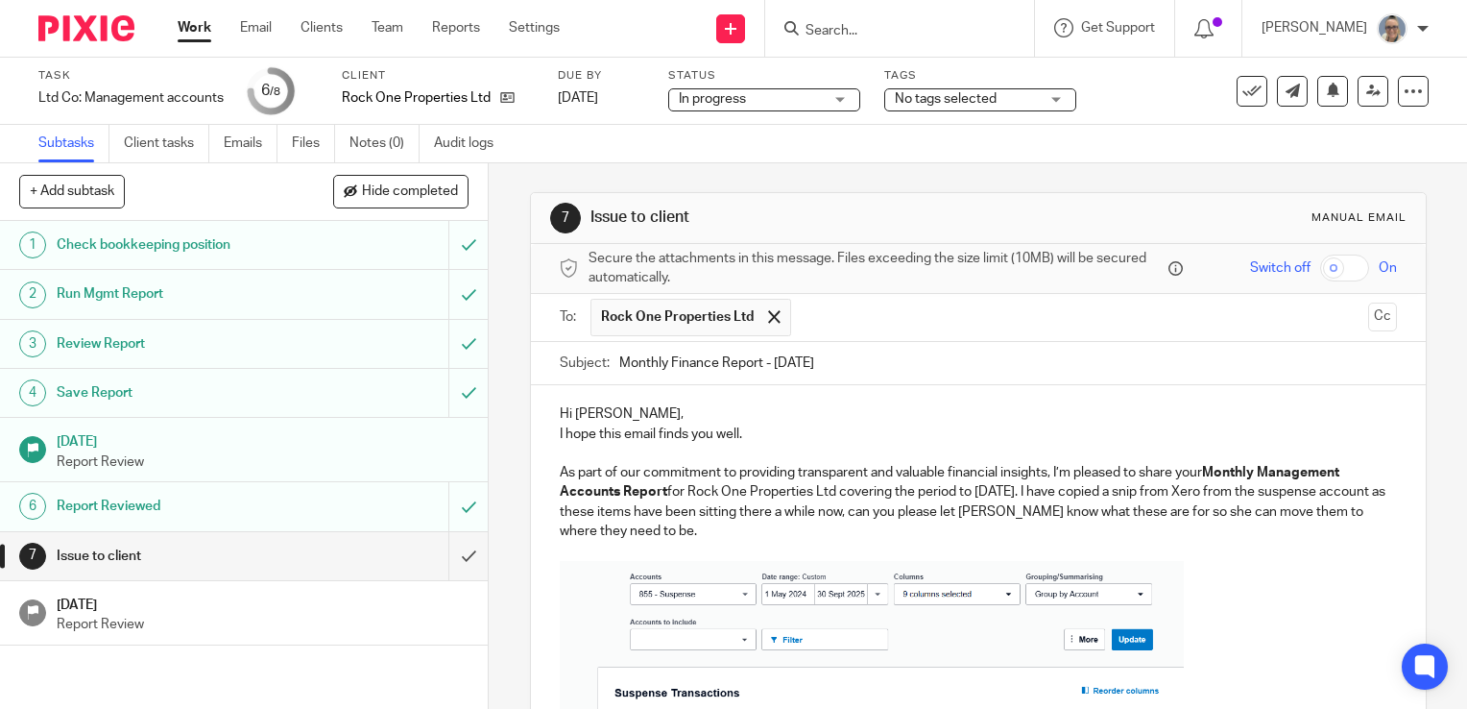
click at [881, 324] on input "text" at bounding box center [1080, 317] width 559 height 37
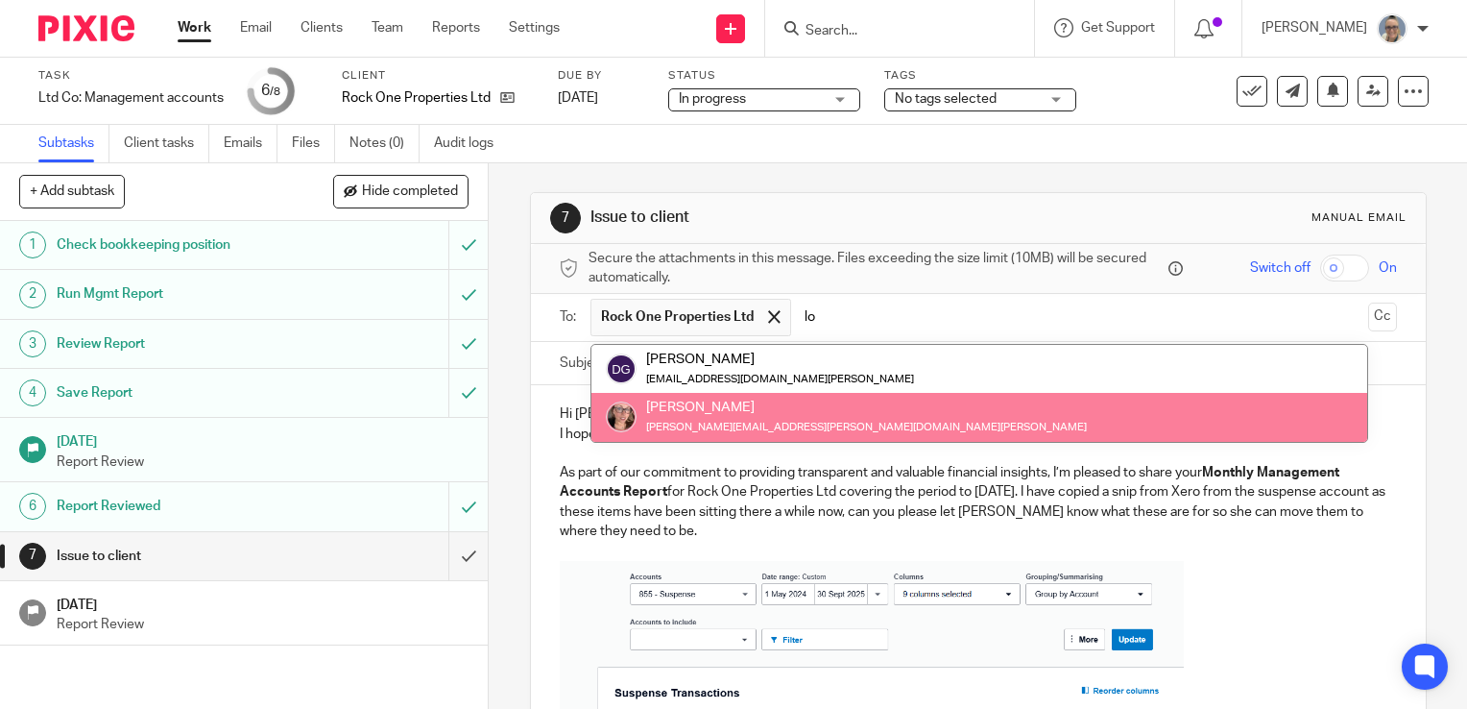
type input "lo"
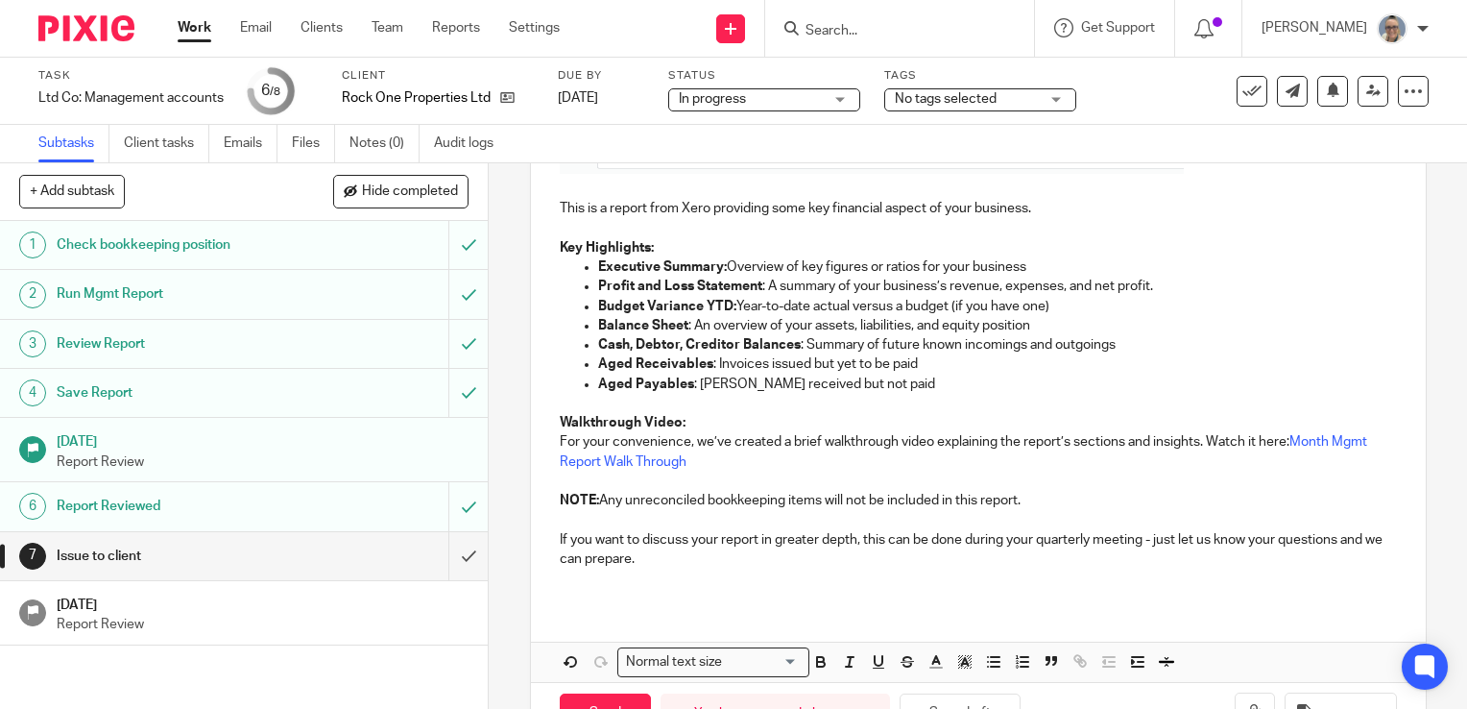
scroll to position [800, 0]
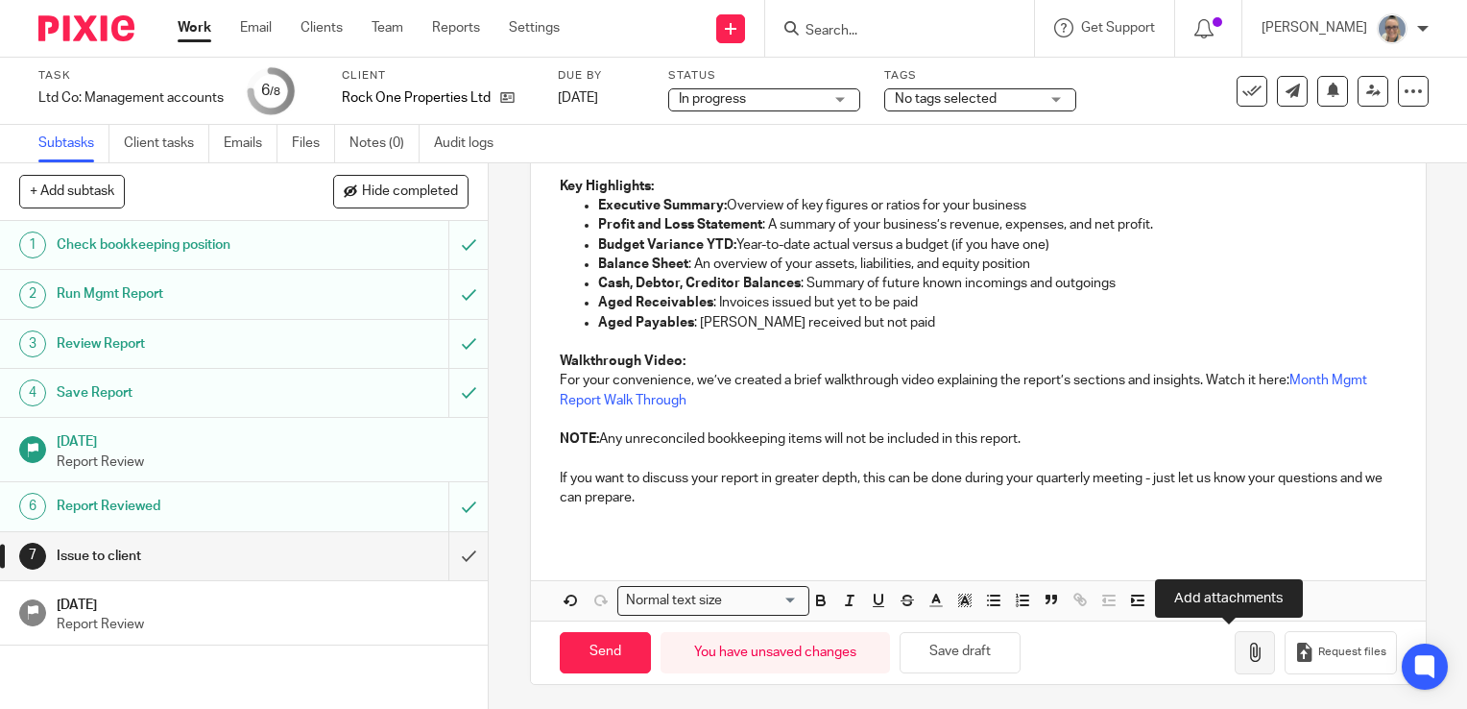
click at [1245, 656] on icon "button" at bounding box center [1254, 651] width 19 height 19
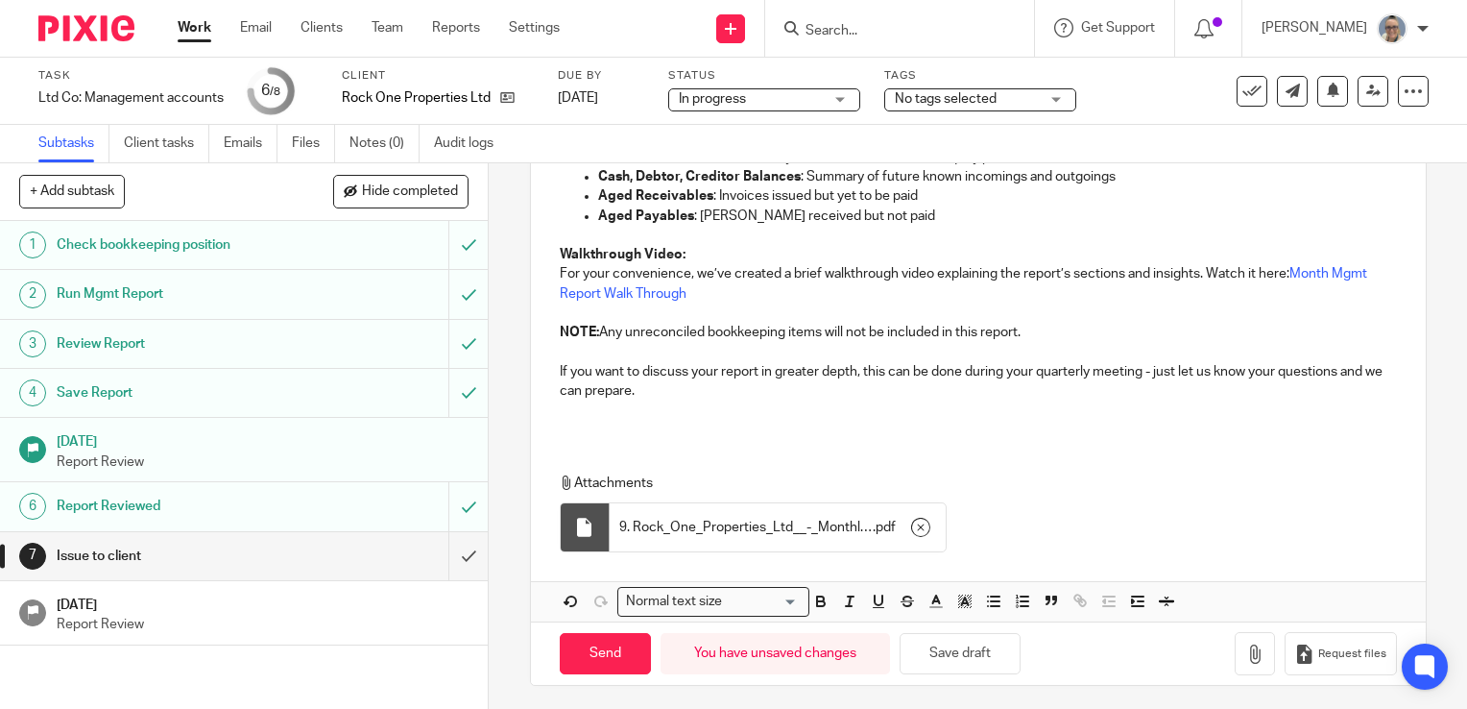
scroll to position [908, 0]
click at [617, 647] on input "Send" at bounding box center [605, 651] width 91 height 41
type input "Sent"
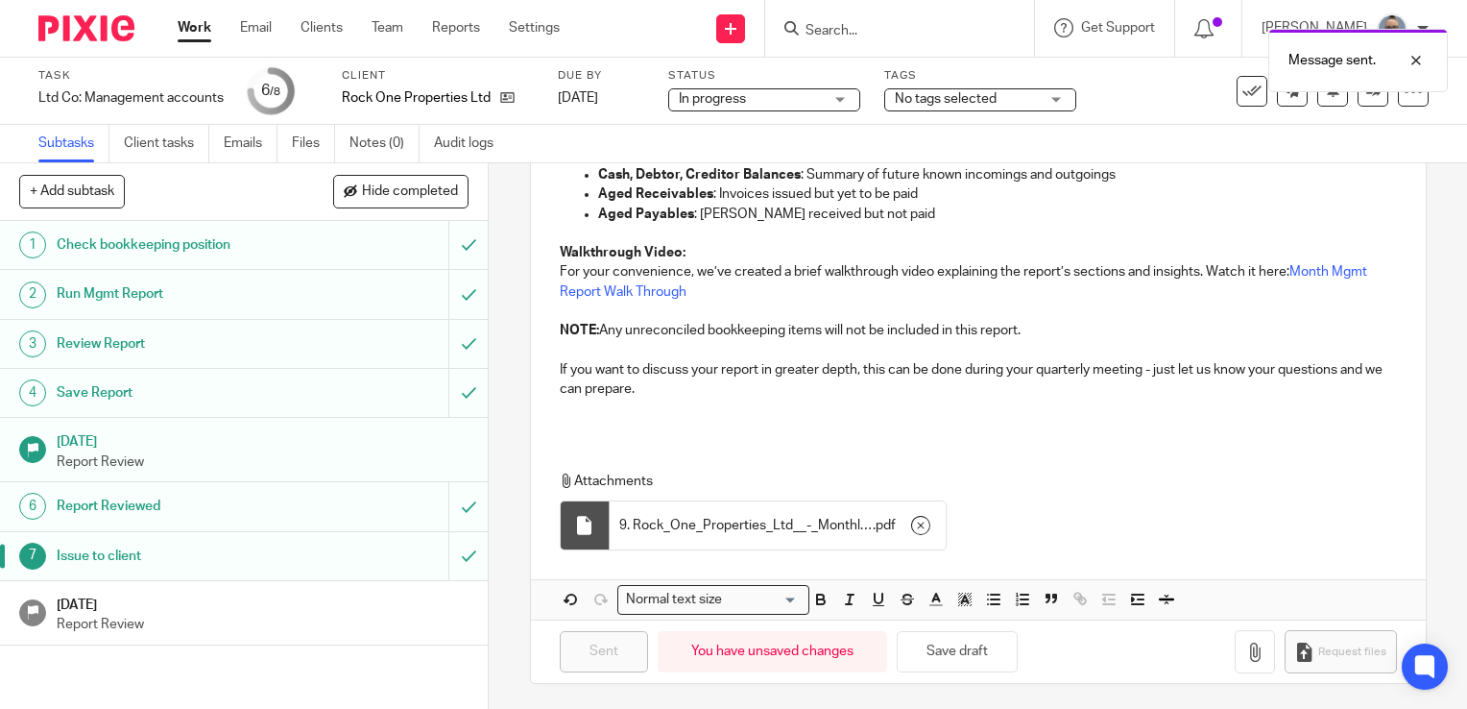
click at [260, 605] on h1 "[DATE]" at bounding box center [263, 603] width 413 height 24
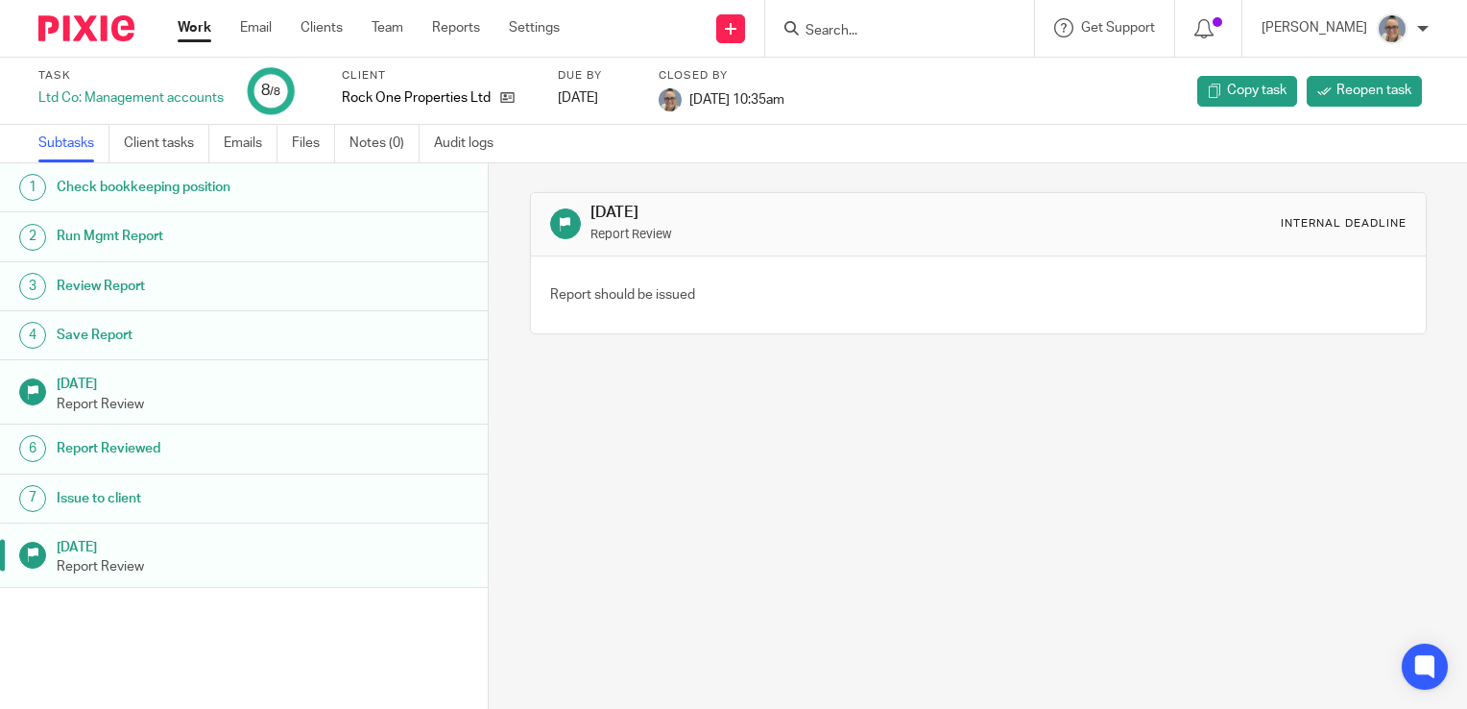
click at [181, 29] on link "Work" at bounding box center [195, 27] width 34 height 19
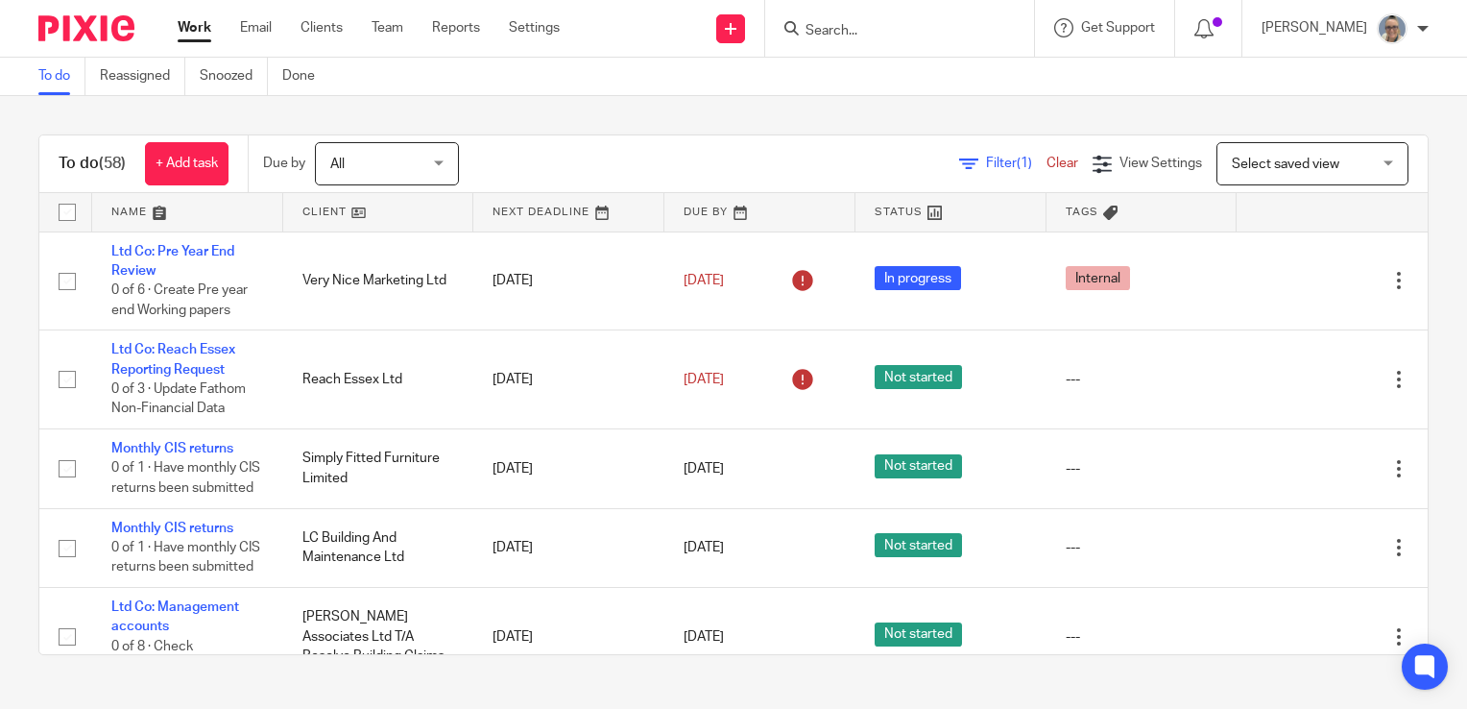
click at [518, 221] on link at bounding box center [568, 212] width 191 height 38
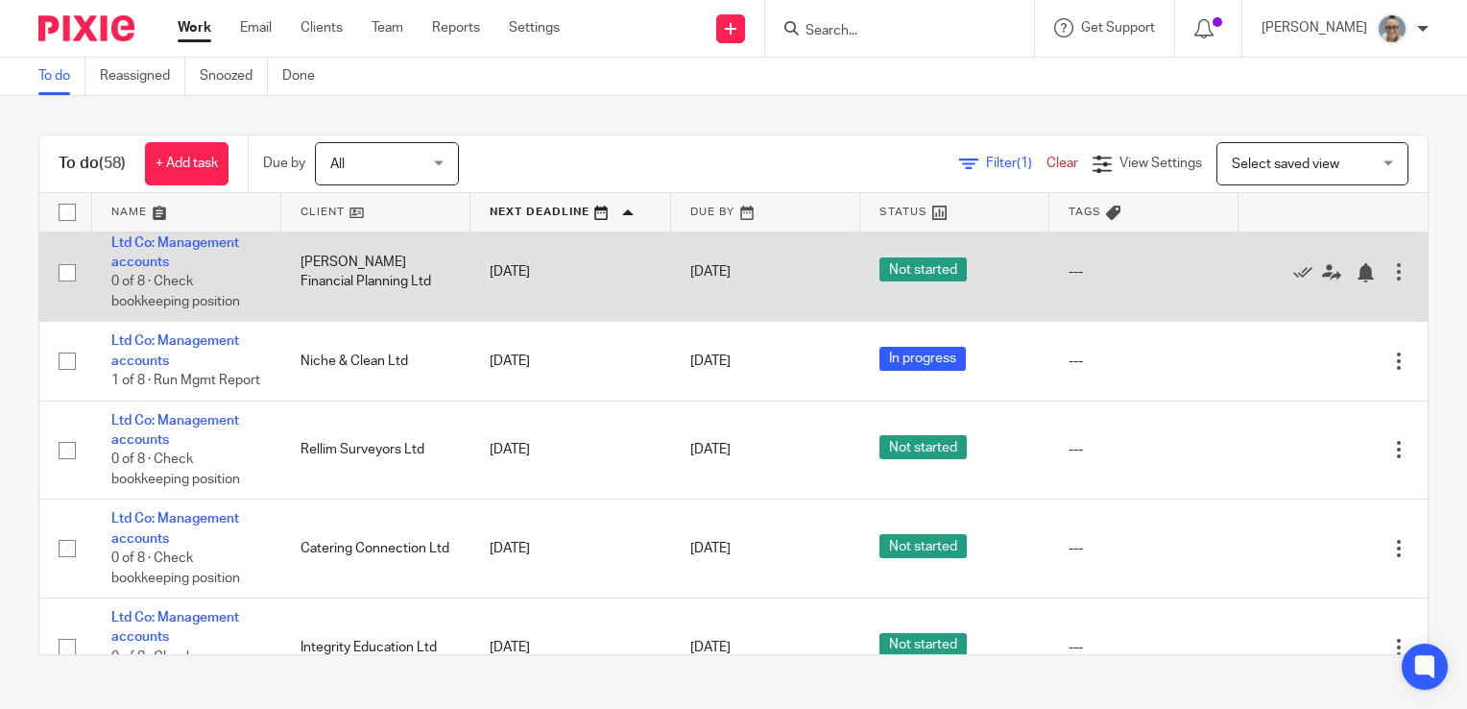
scroll to position [864, 0]
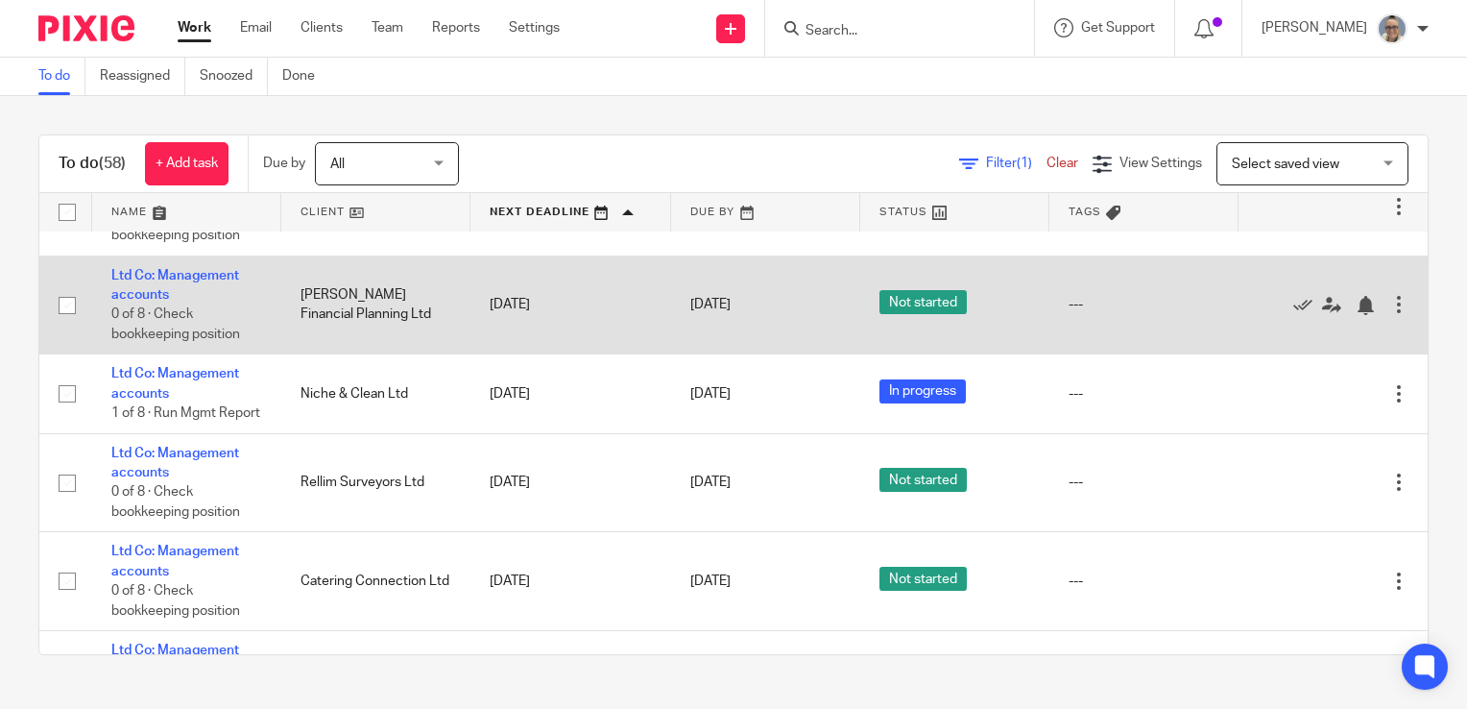
click at [378, 301] on td "[PERSON_NAME] Financial Planning Ltd" at bounding box center [375, 304] width 189 height 99
click at [161, 277] on link "Ltd Co: Management accounts" at bounding box center [175, 285] width 128 height 33
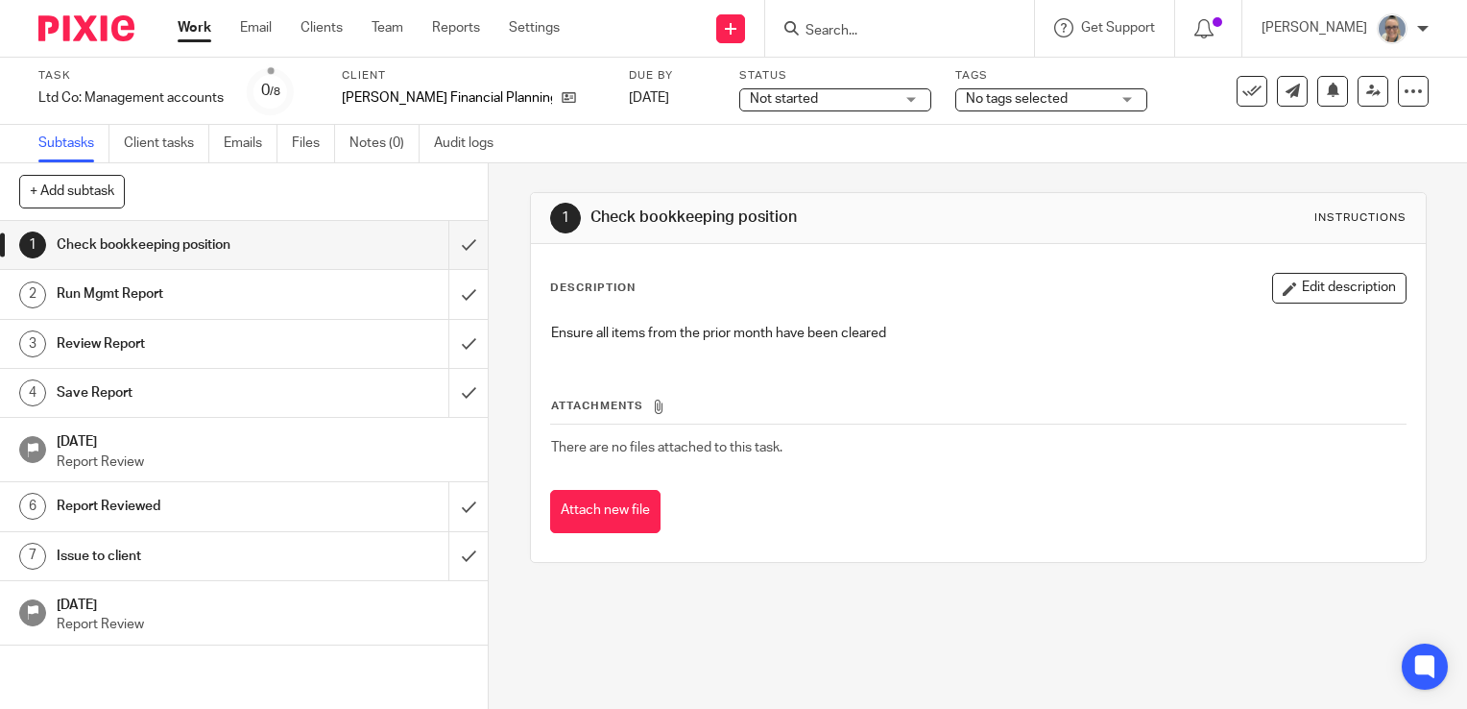
click at [815, 102] on span "Not started" at bounding box center [822, 99] width 144 height 20
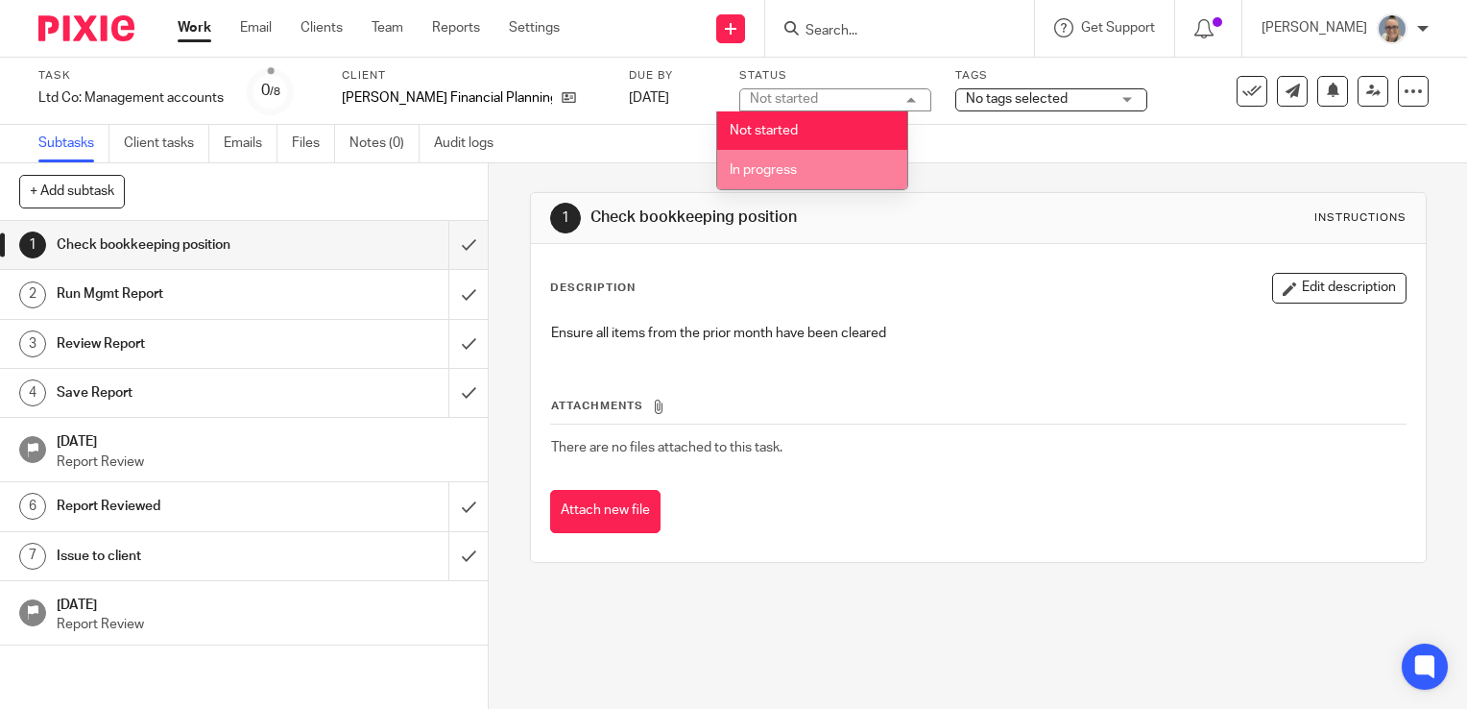
click at [787, 165] on span "In progress" at bounding box center [763, 169] width 67 height 13
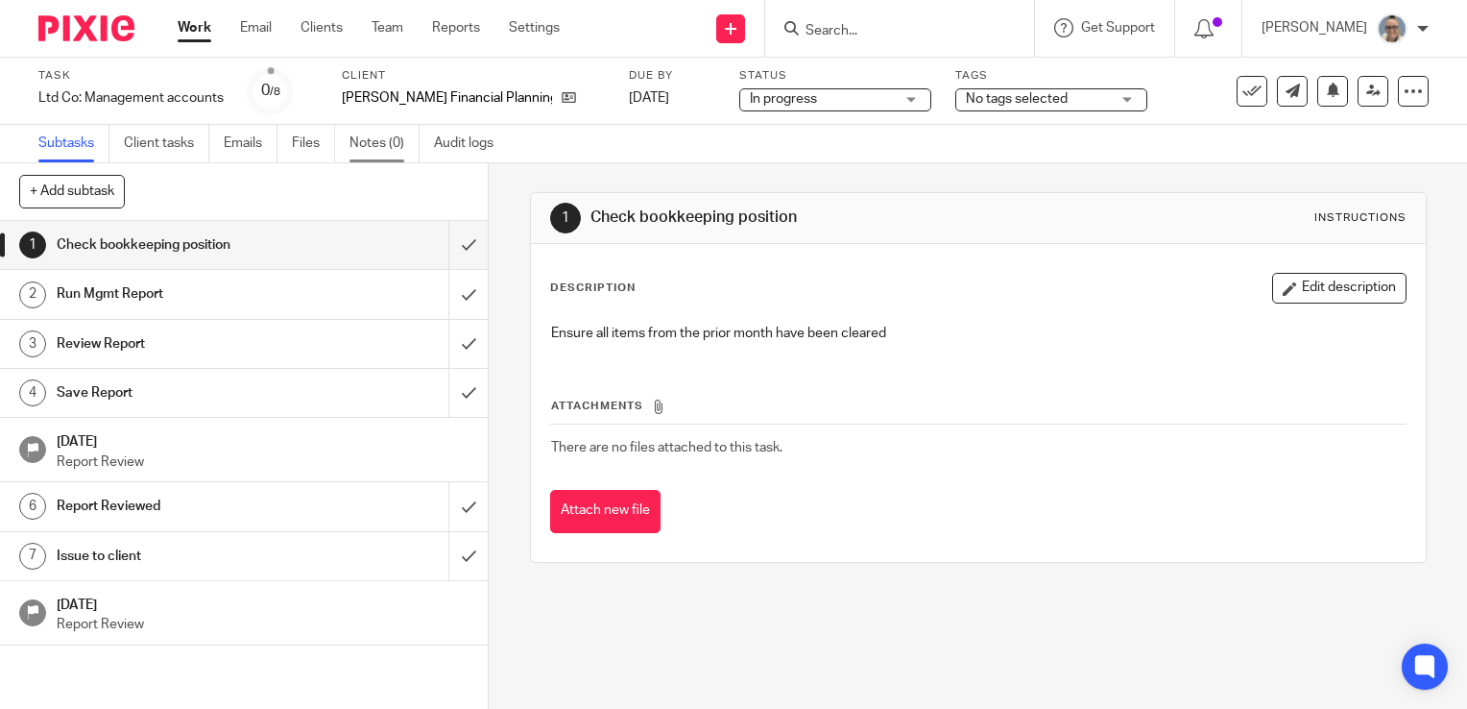
click at [383, 140] on link "Notes (0)" at bounding box center [385, 143] width 70 height 37
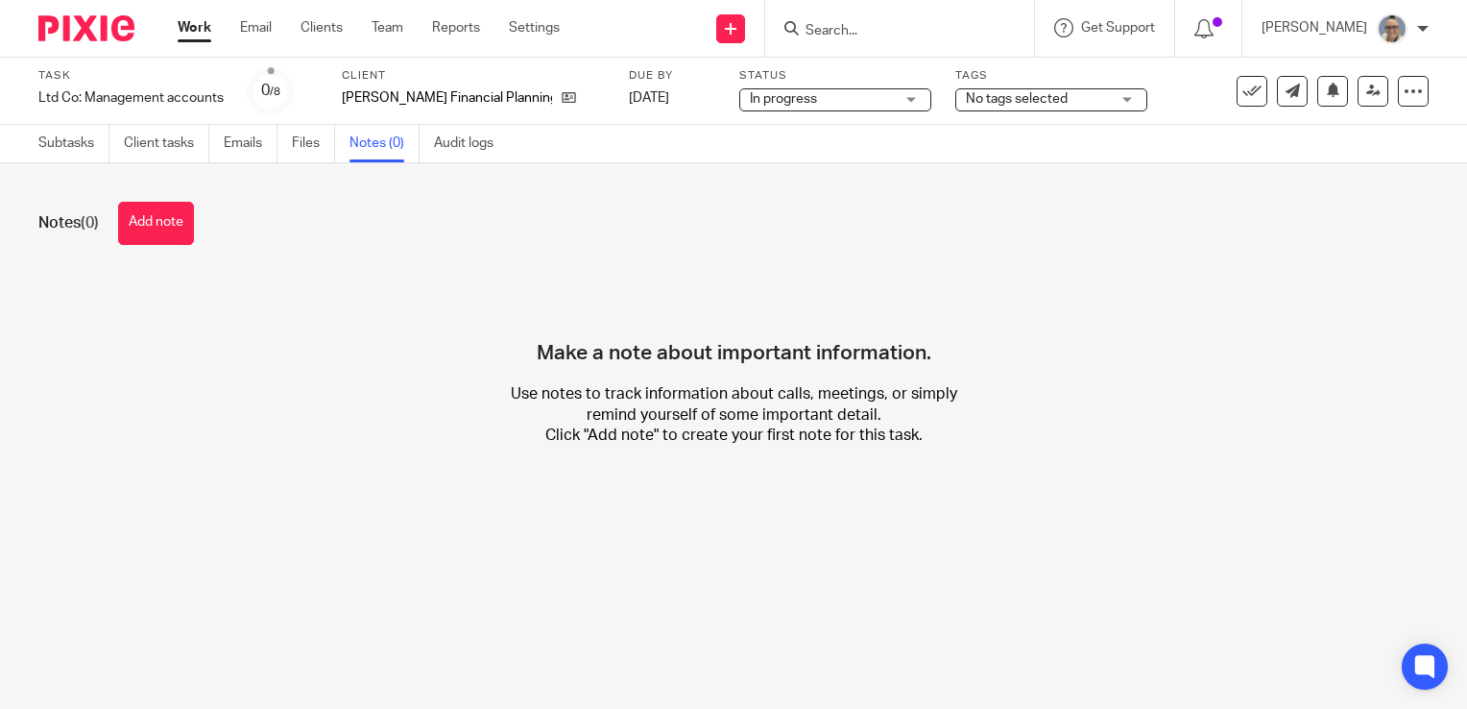
click at [164, 241] on button "Add note" at bounding box center [156, 223] width 76 height 43
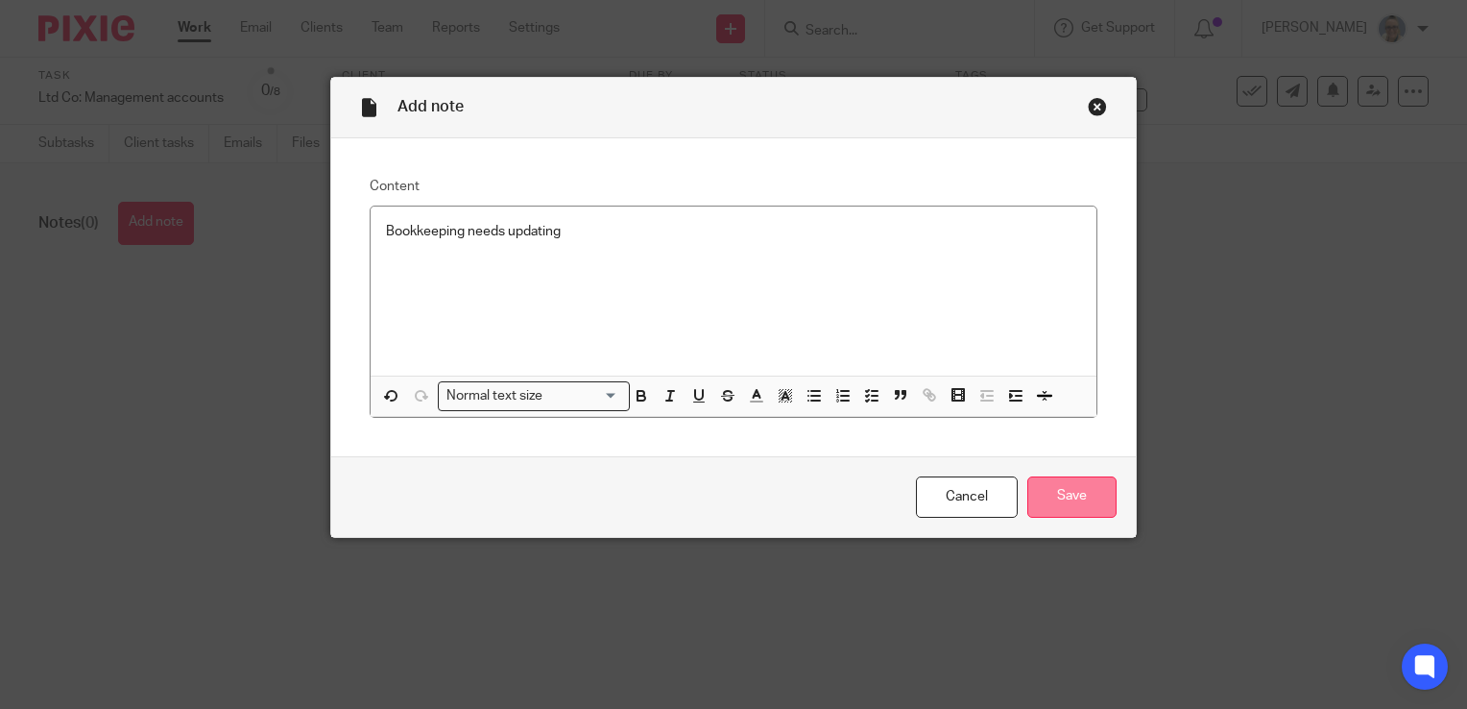
click at [1095, 497] on input "Save" at bounding box center [1071, 496] width 89 height 41
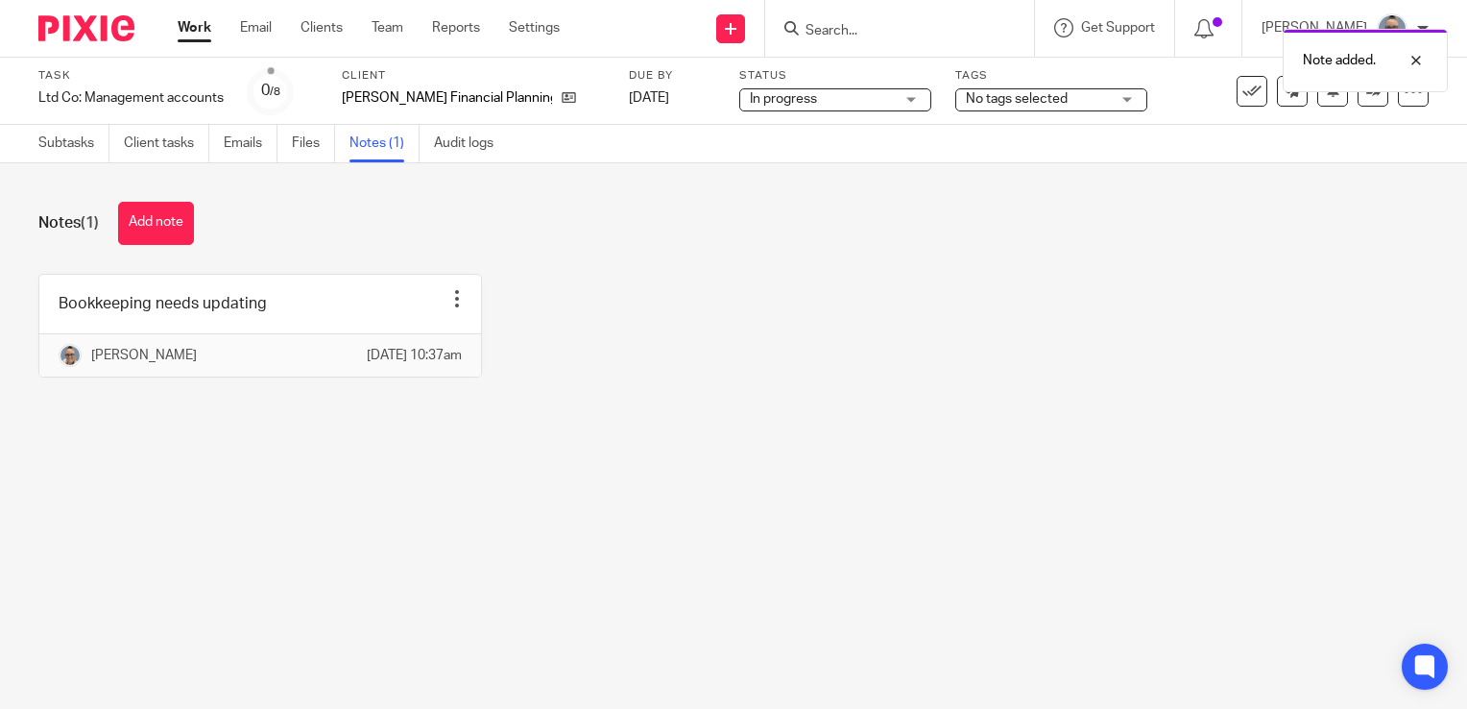
click at [193, 32] on link "Work" at bounding box center [195, 27] width 34 height 19
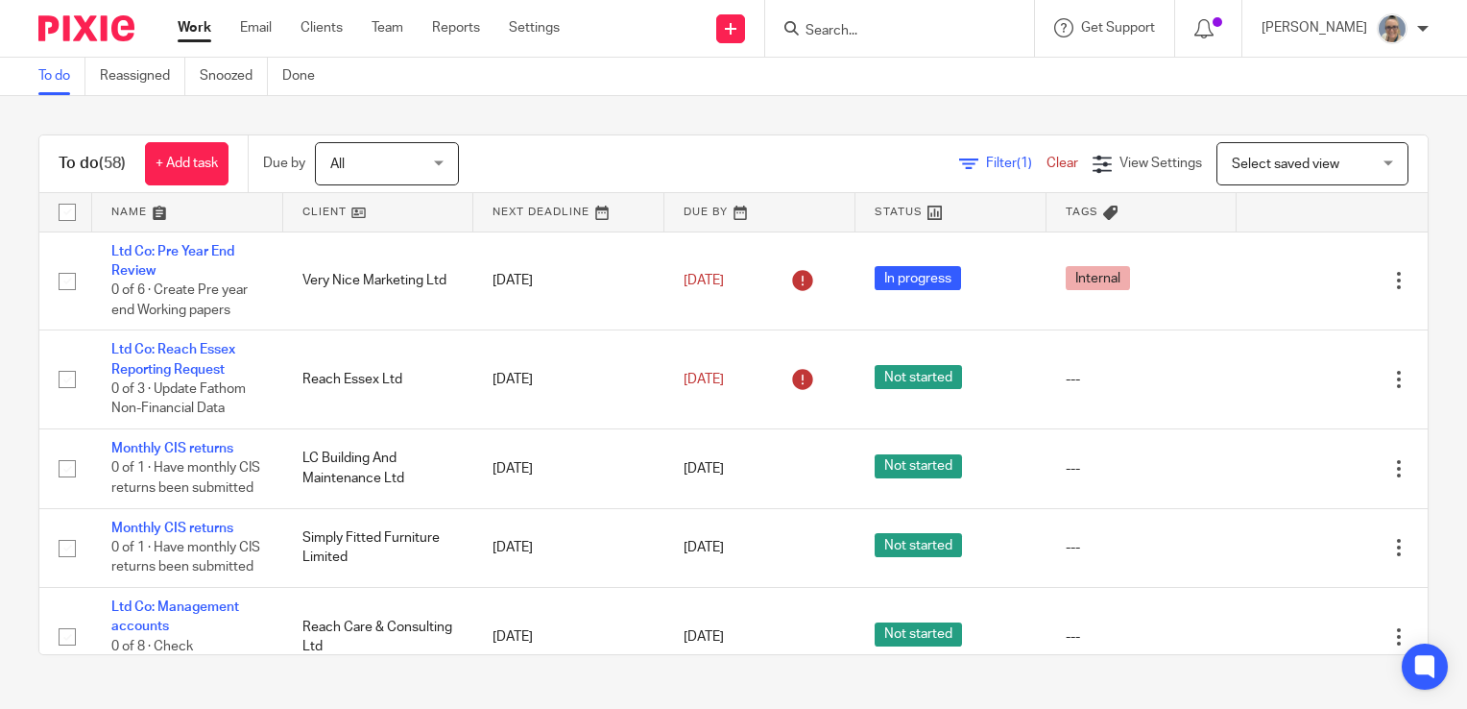
click at [492, 213] on link at bounding box center [568, 212] width 191 height 38
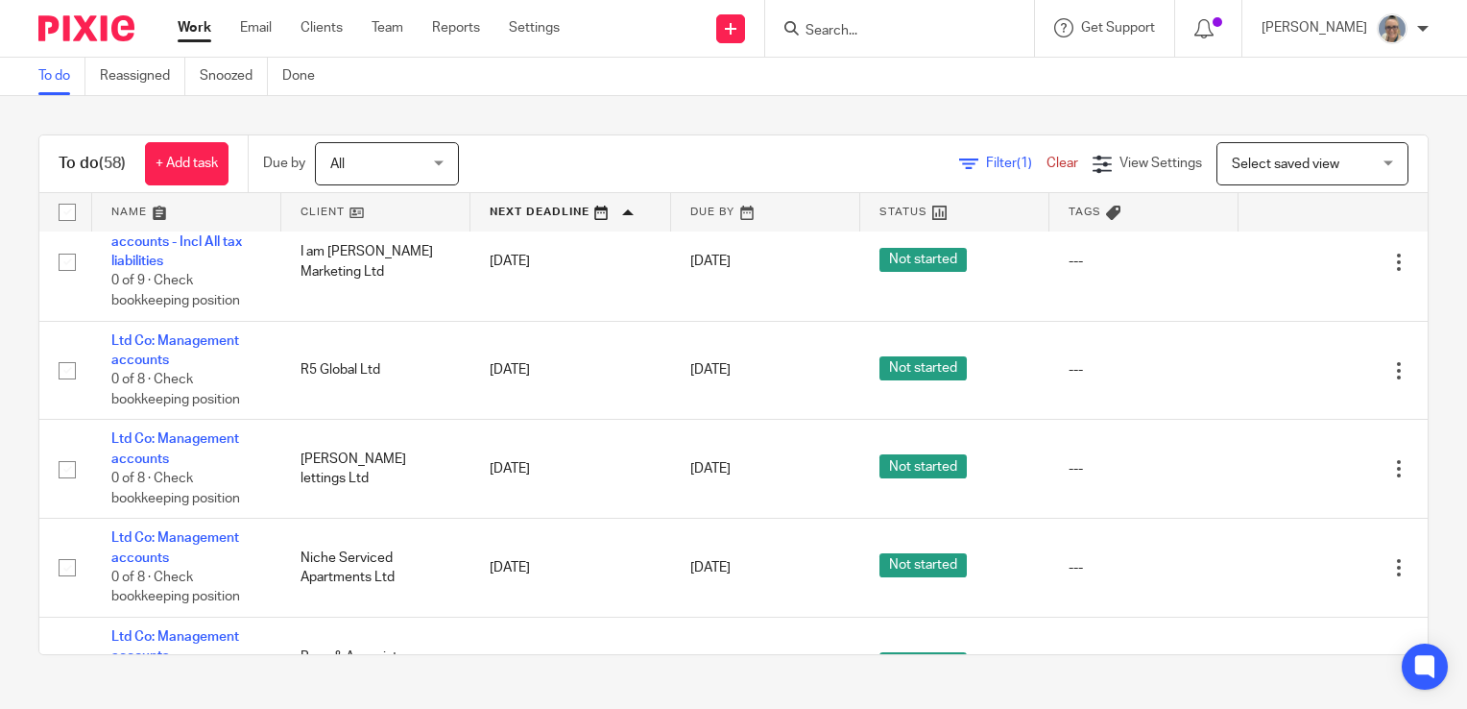
scroll to position [2016, 0]
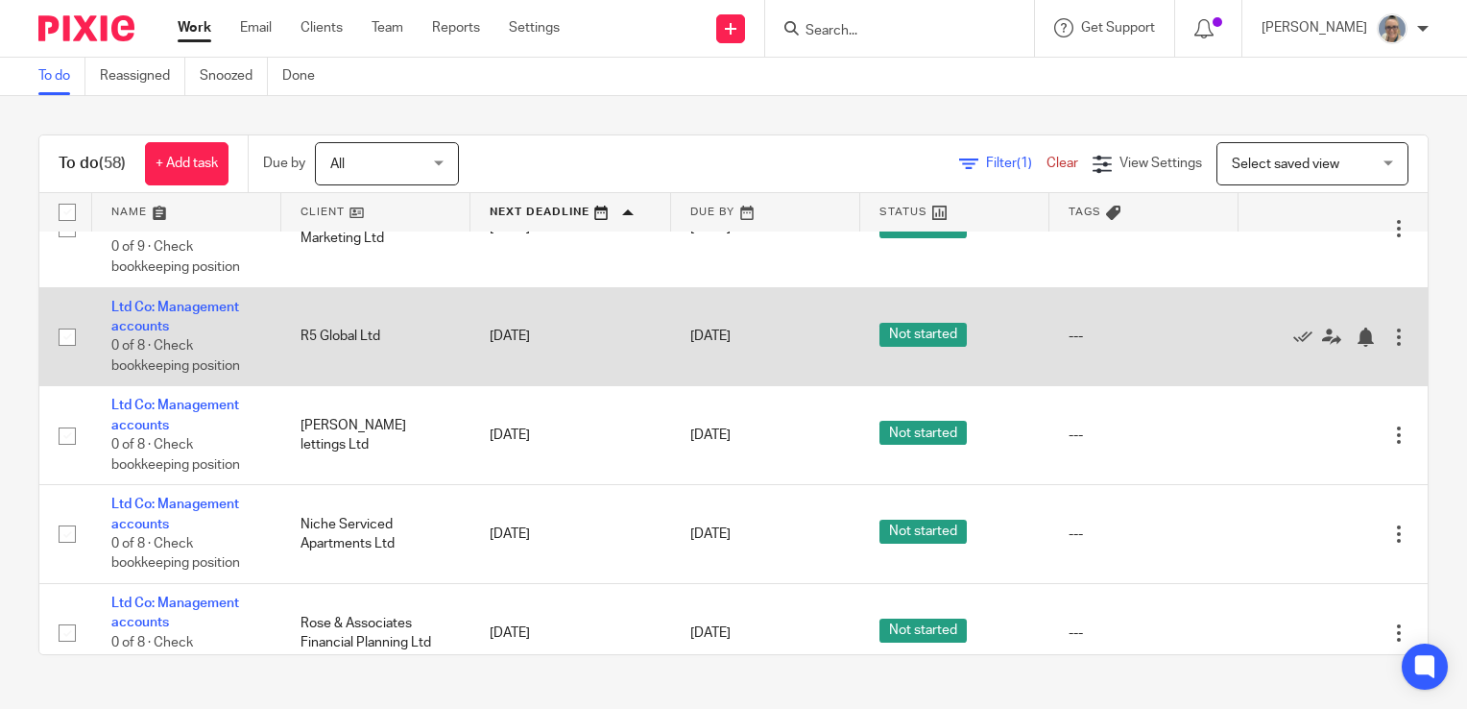
click at [1389, 347] on div at bounding box center [1398, 336] width 19 height 19
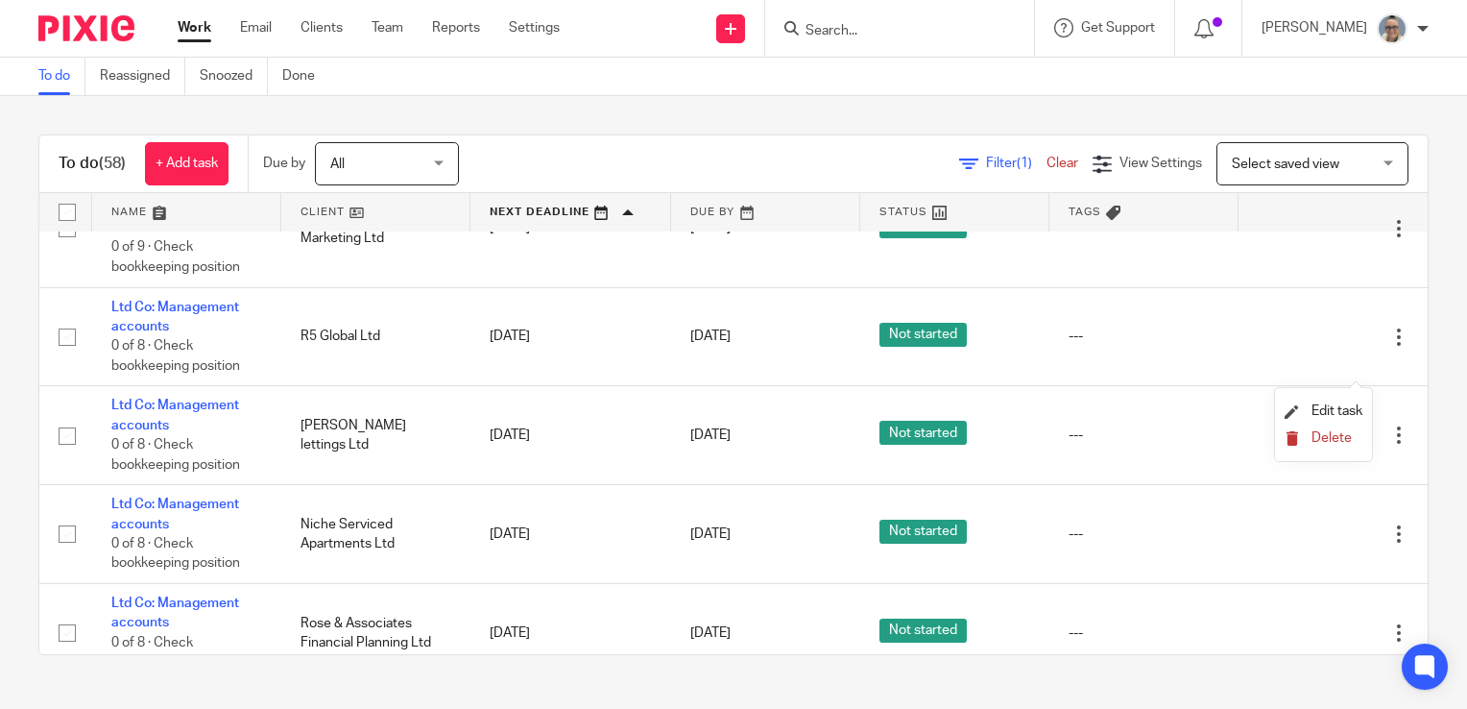
click at [1331, 433] on span "Delete" at bounding box center [1332, 437] width 40 height 13
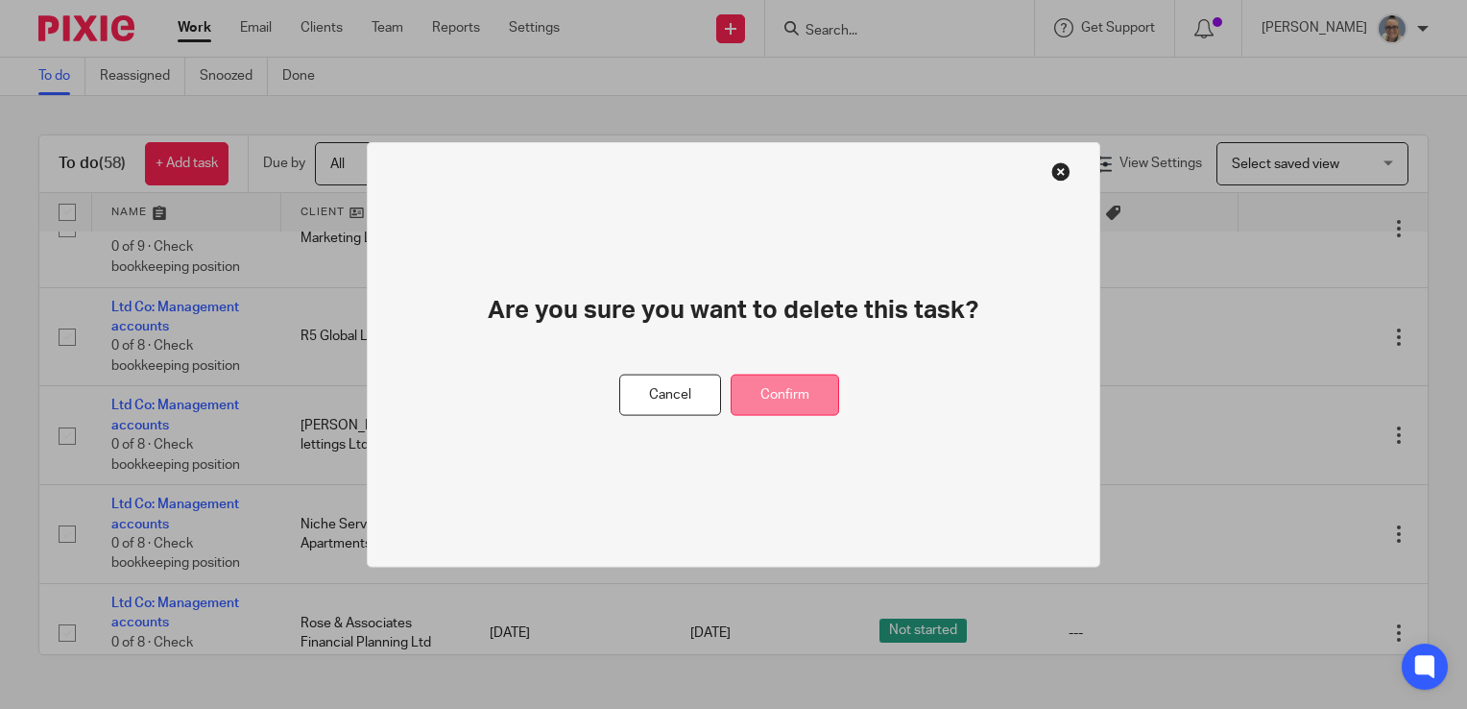
click at [835, 374] on button "Confirm" at bounding box center [785, 394] width 109 height 41
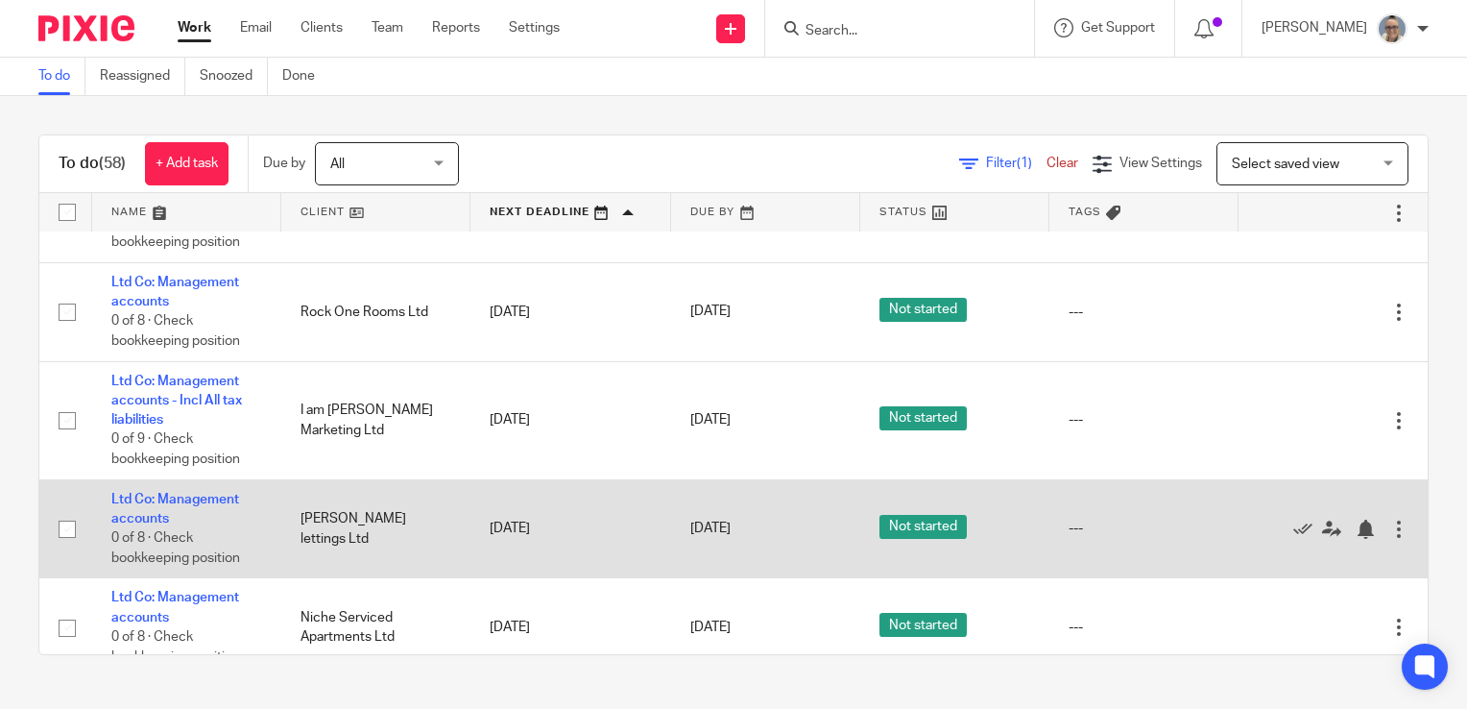
scroll to position [1920, 0]
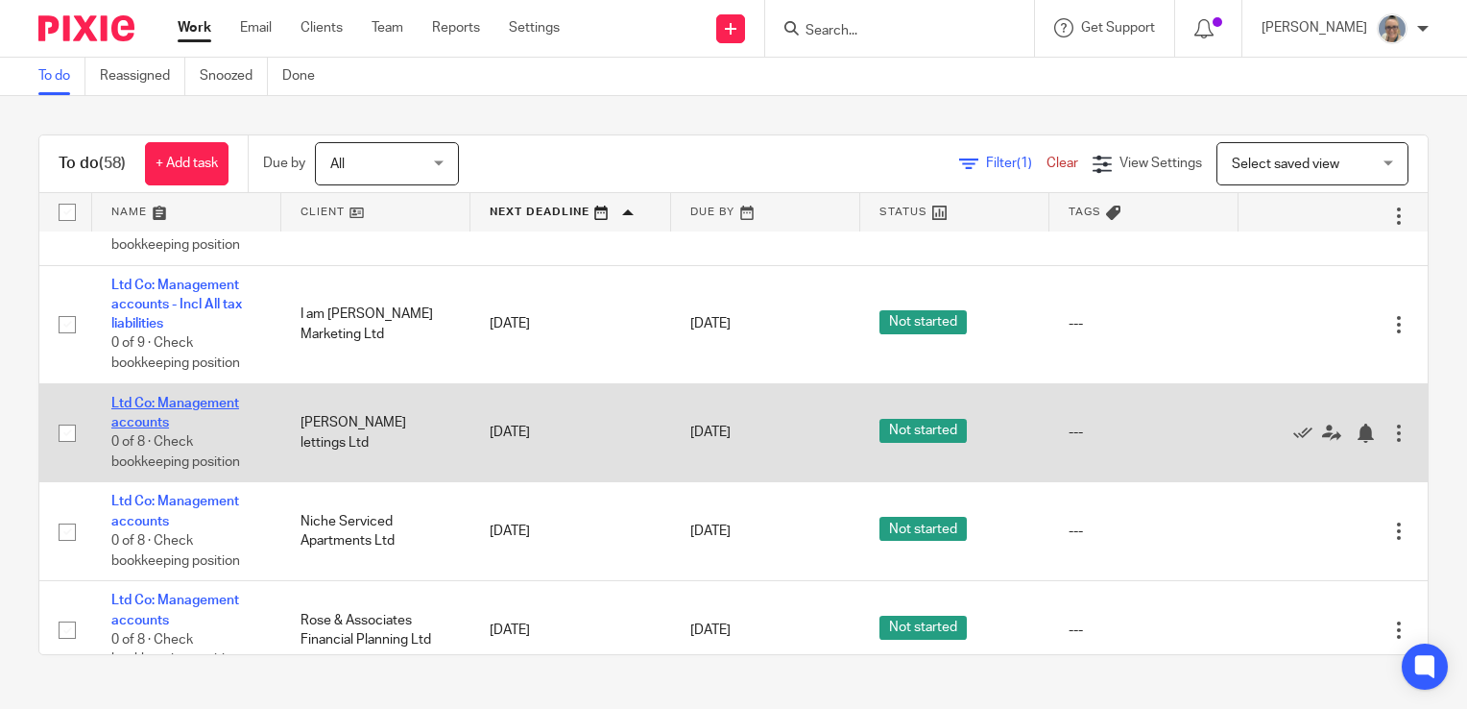
click at [188, 428] on link "Ltd Co: Management accounts" at bounding box center [175, 413] width 128 height 33
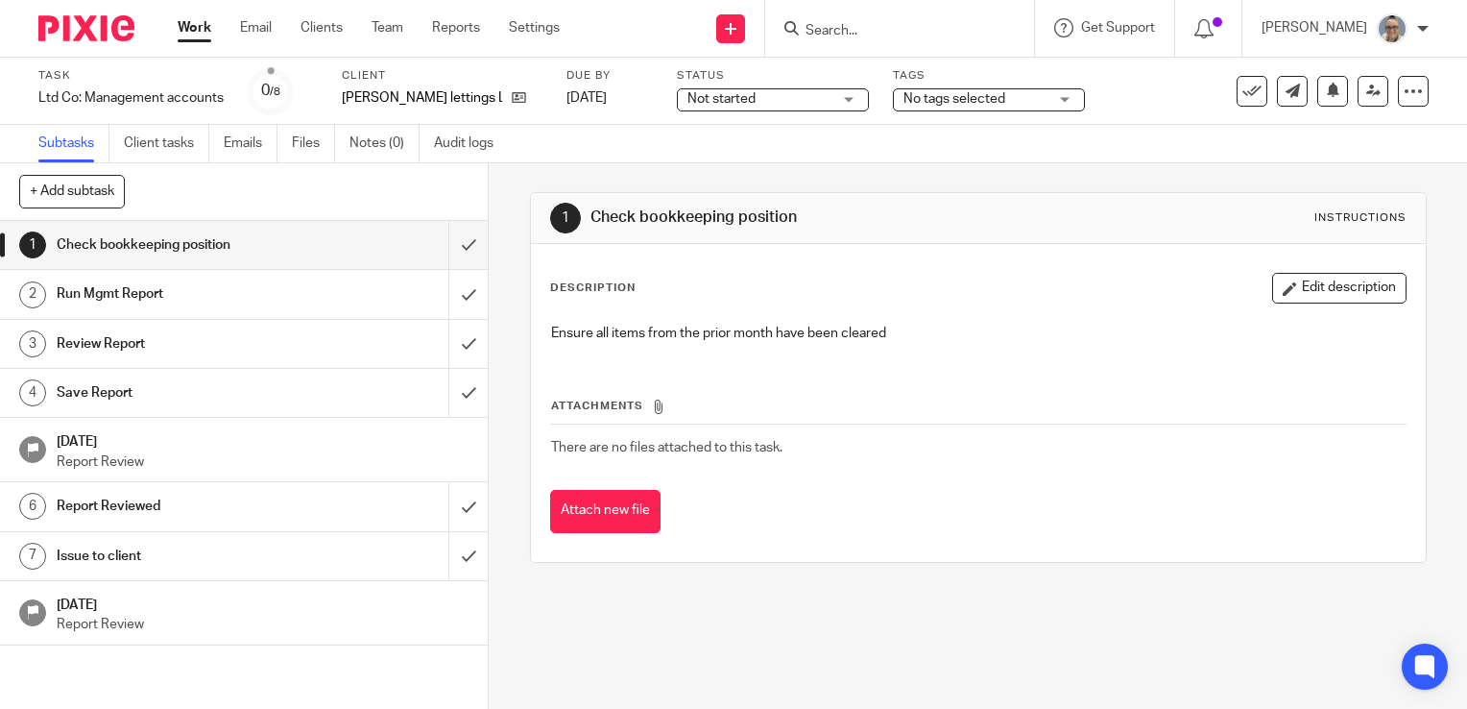
click at [841, 103] on div "Not started Not started" at bounding box center [773, 99] width 192 height 23
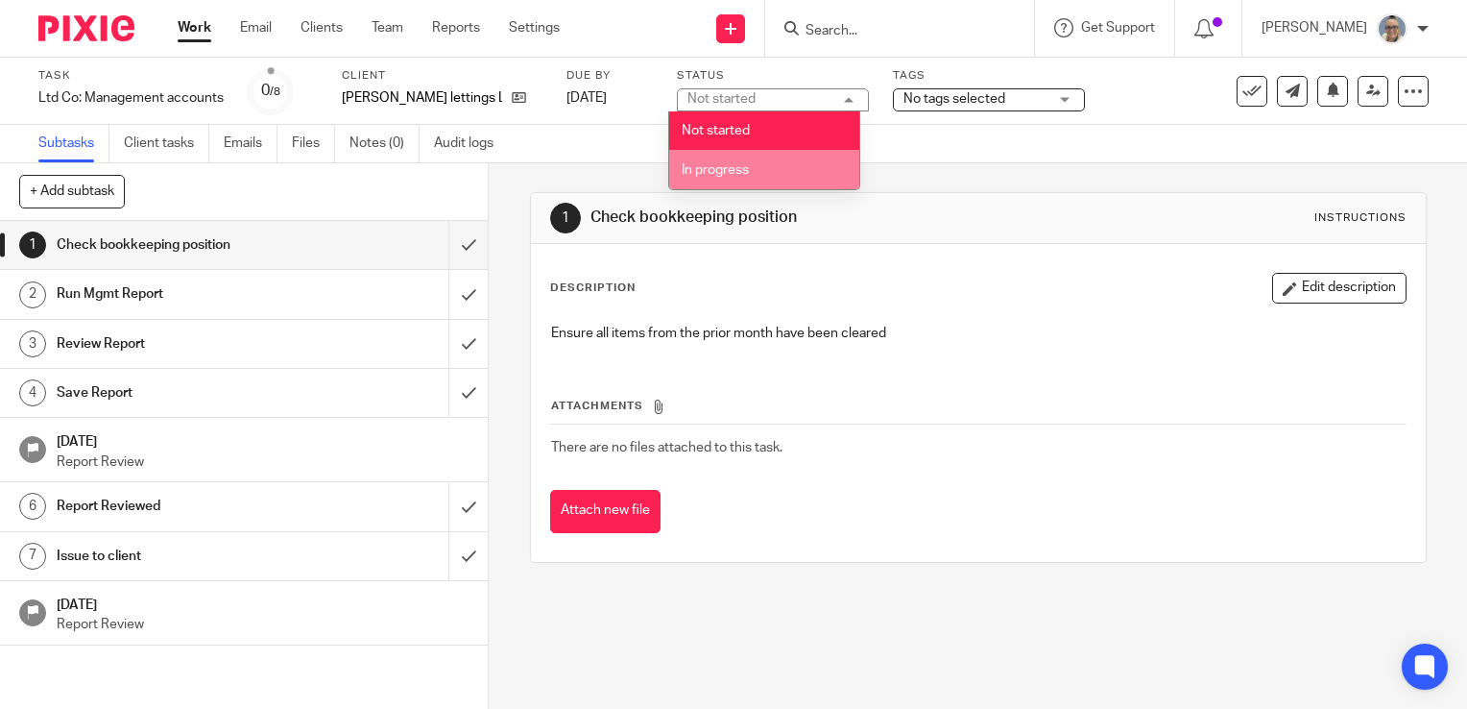
click at [745, 174] on span "In progress" at bounding box center [715, 169] width 67 height 13
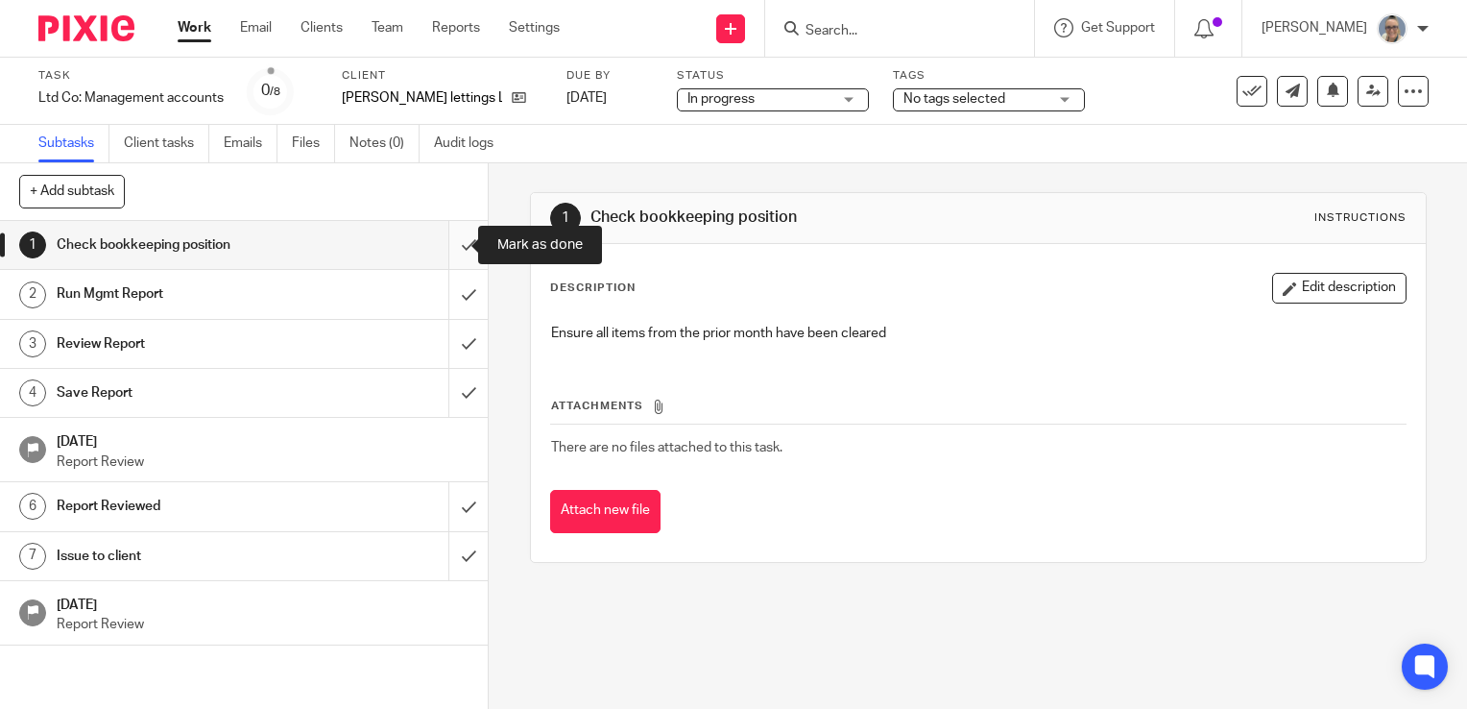
click at [446, 250] on input "submit" at bounding box center [244, 245] width 488 height 48
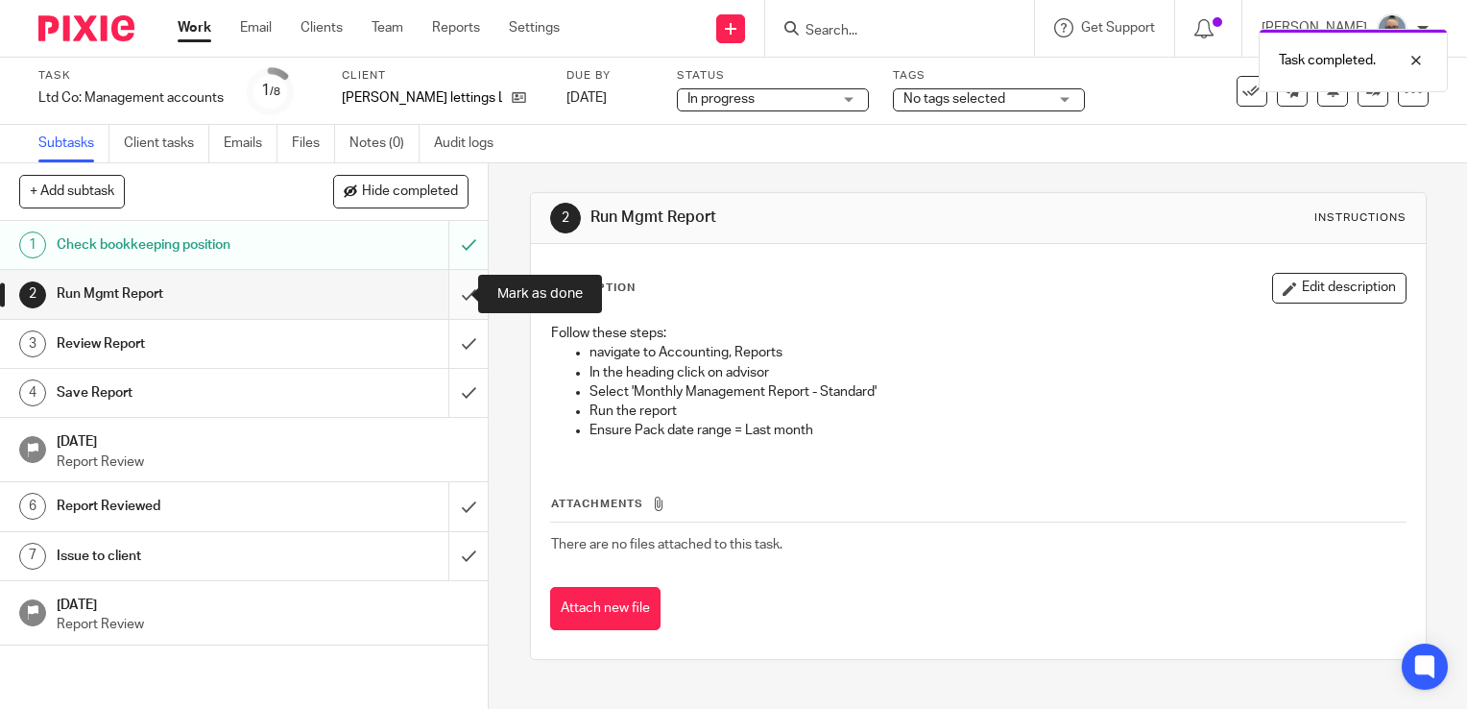
click at [450, 302] on input "submit" at bounding box center [244, 294] width 488 height 48
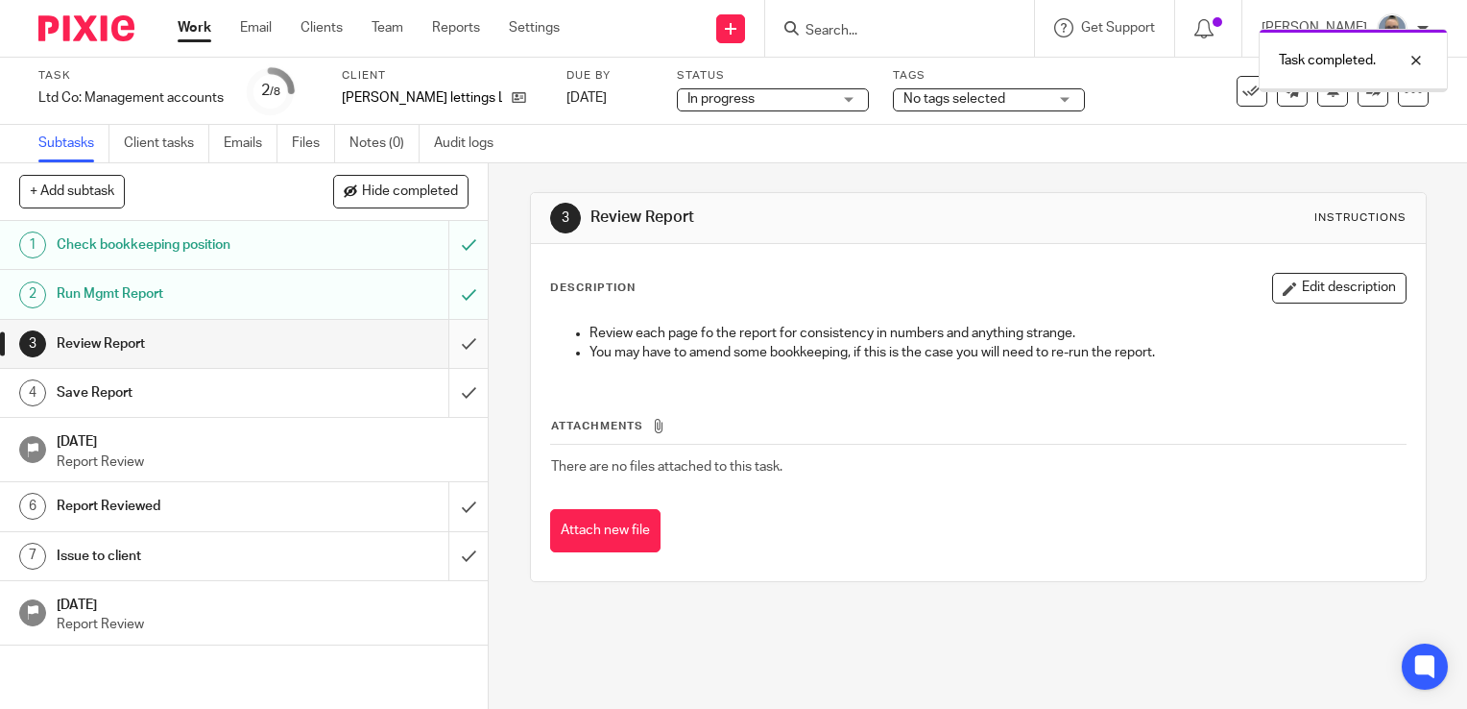
click at [443, 336] on input "submit" at bounding box center [244, 344] width 488 height 48
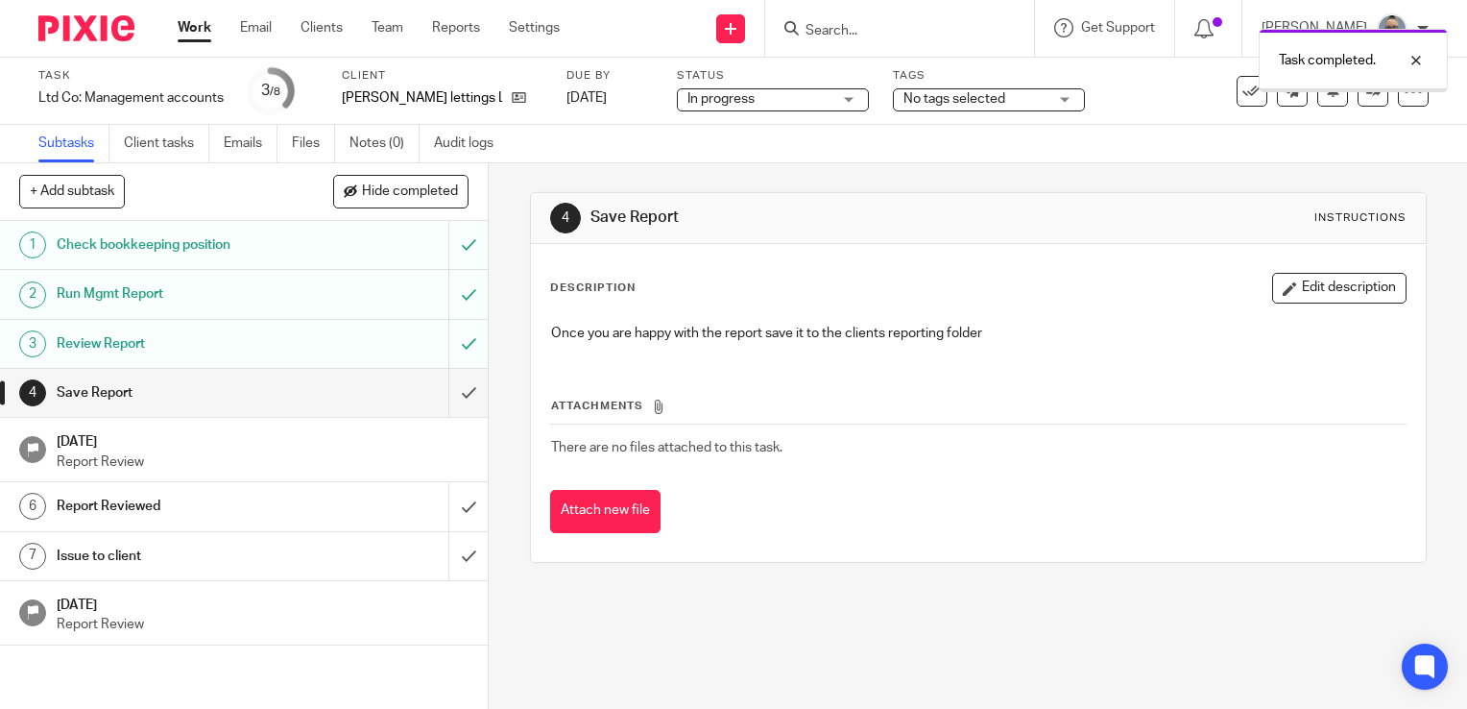
click at [449, 388] on input "submit" at bounding box center [244, 393] width 488 height 48
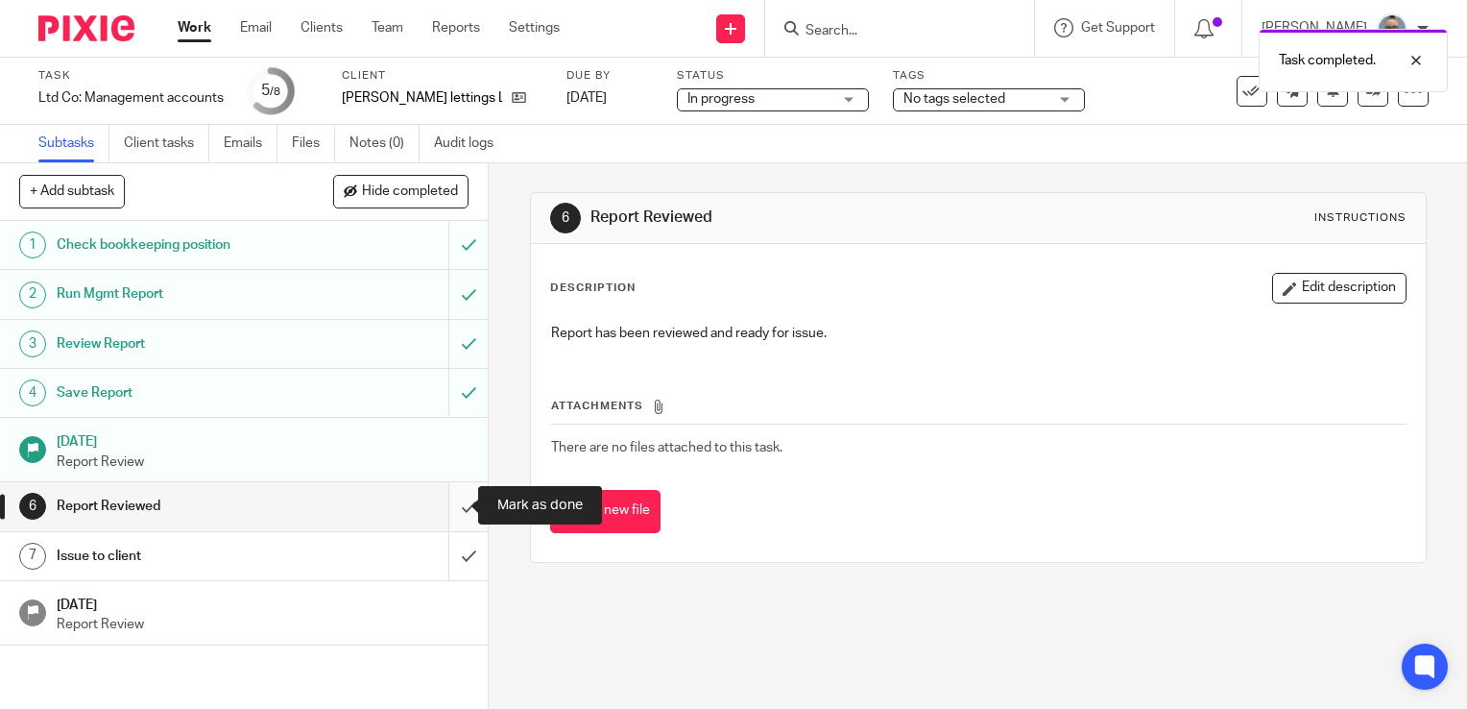
click at [433, 513] on input "submit" at bounding box center [244, 506] width 488 height 48
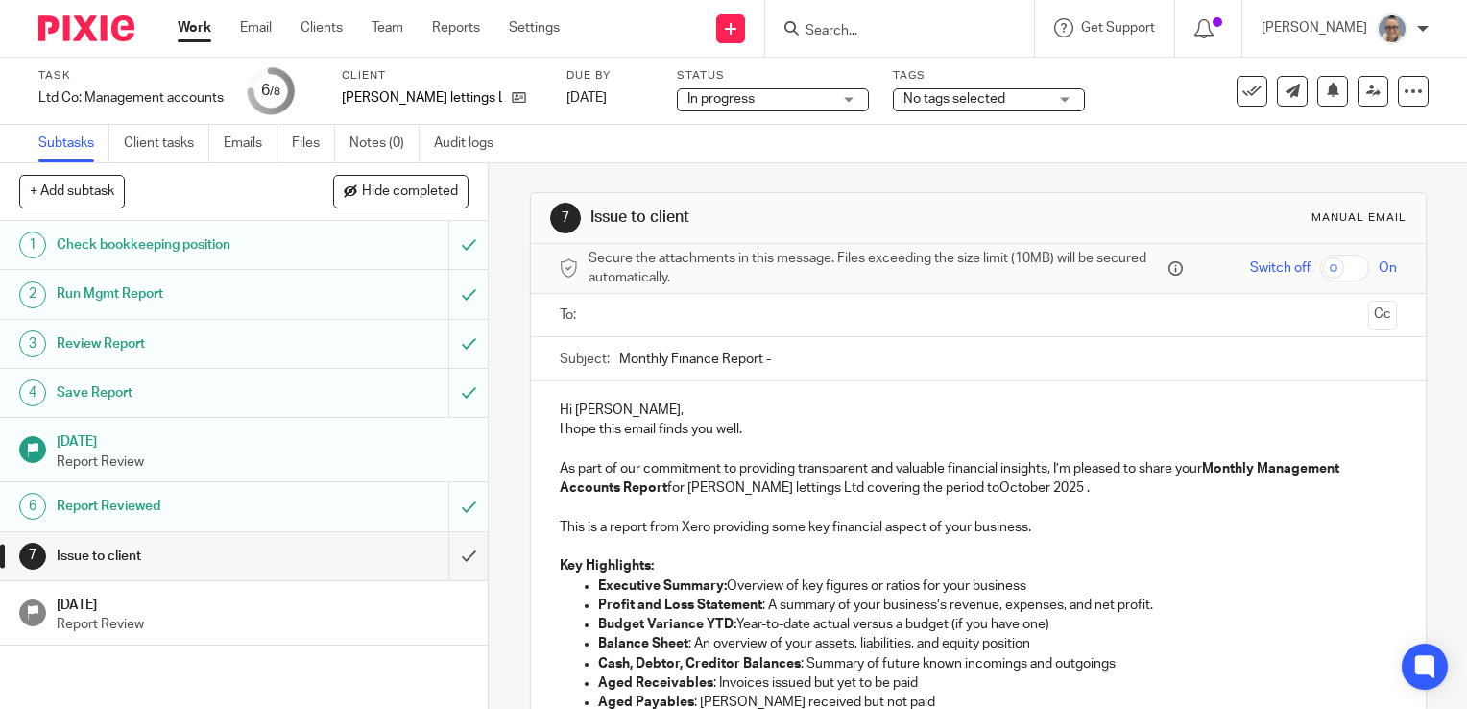
click at [720, 325] on input "text" at bounding box center [977, 315] width 764 height 22
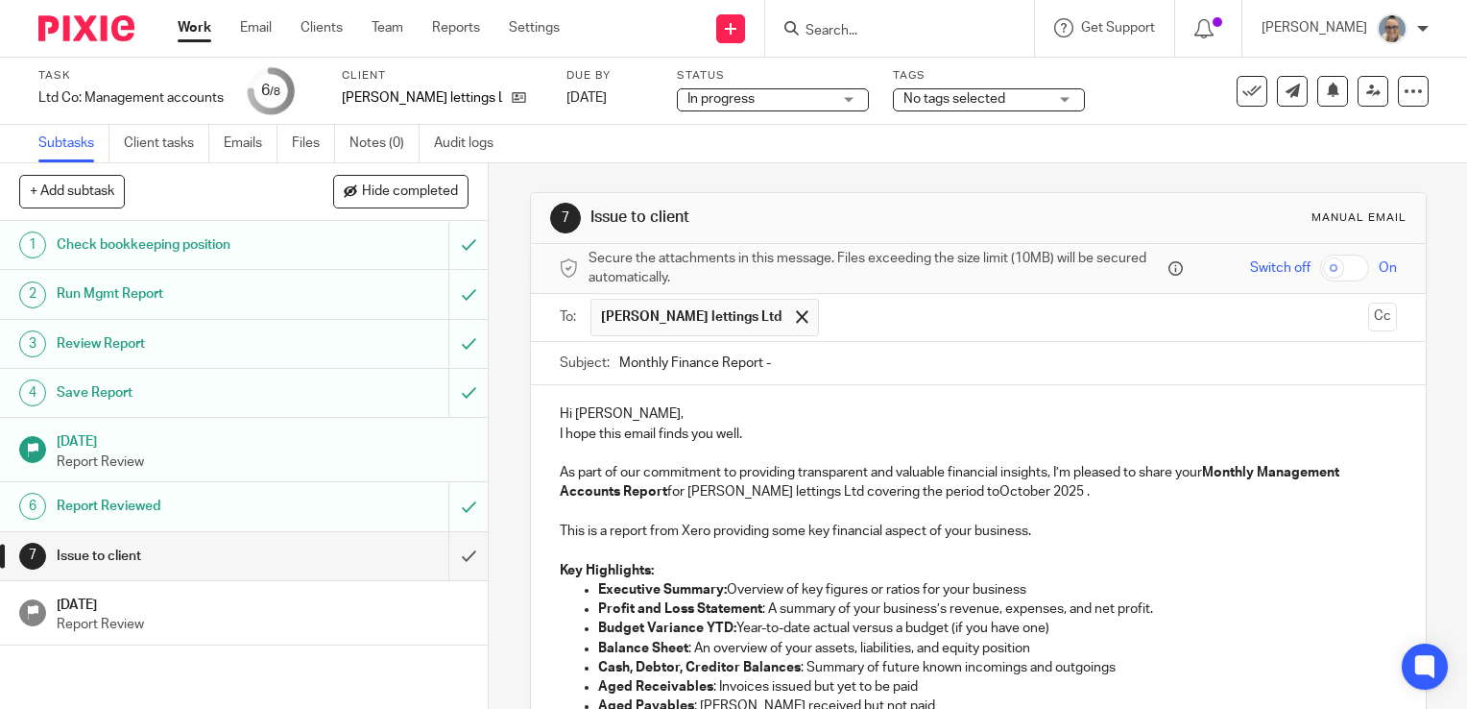
click at [802, 371] on input "Monthly Finance Report -" at bounding box center [1008, 363] width 778 height 43
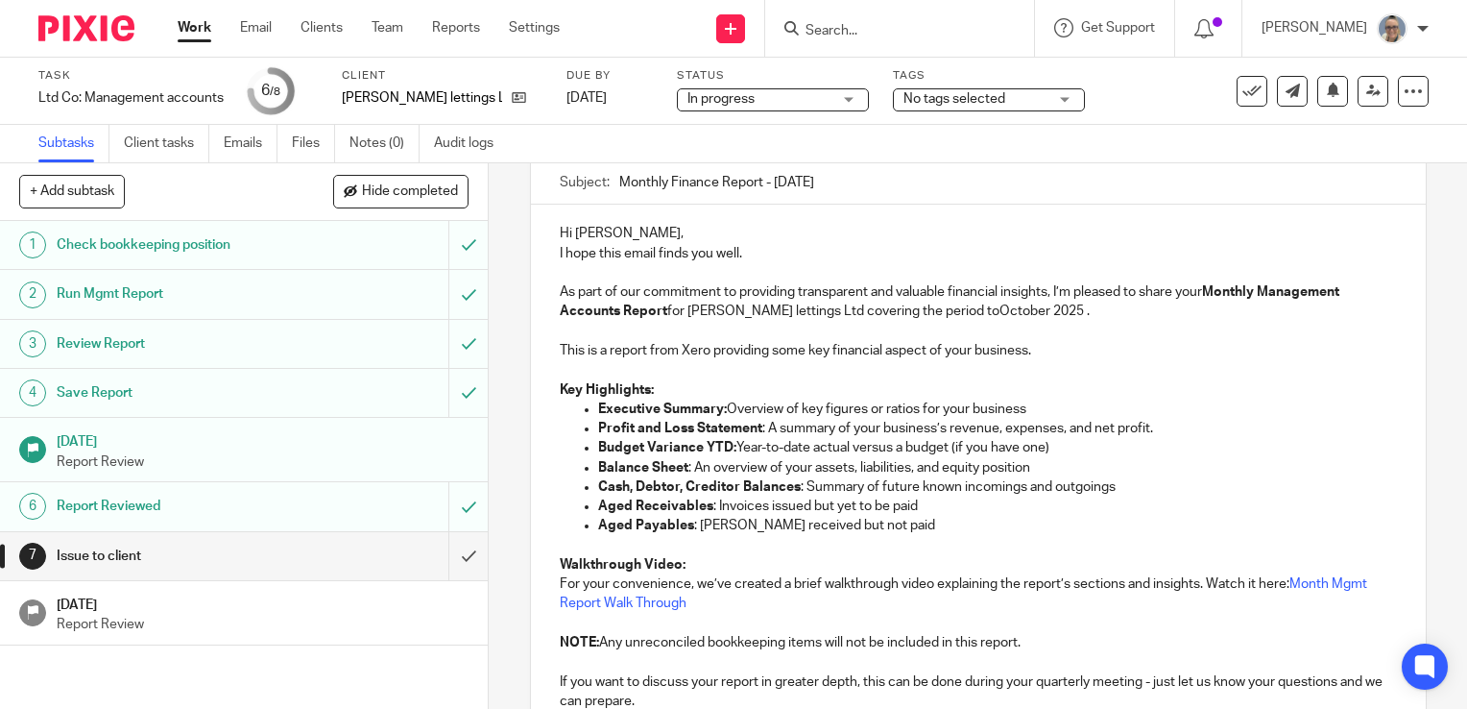
scroll to position [192, 0]
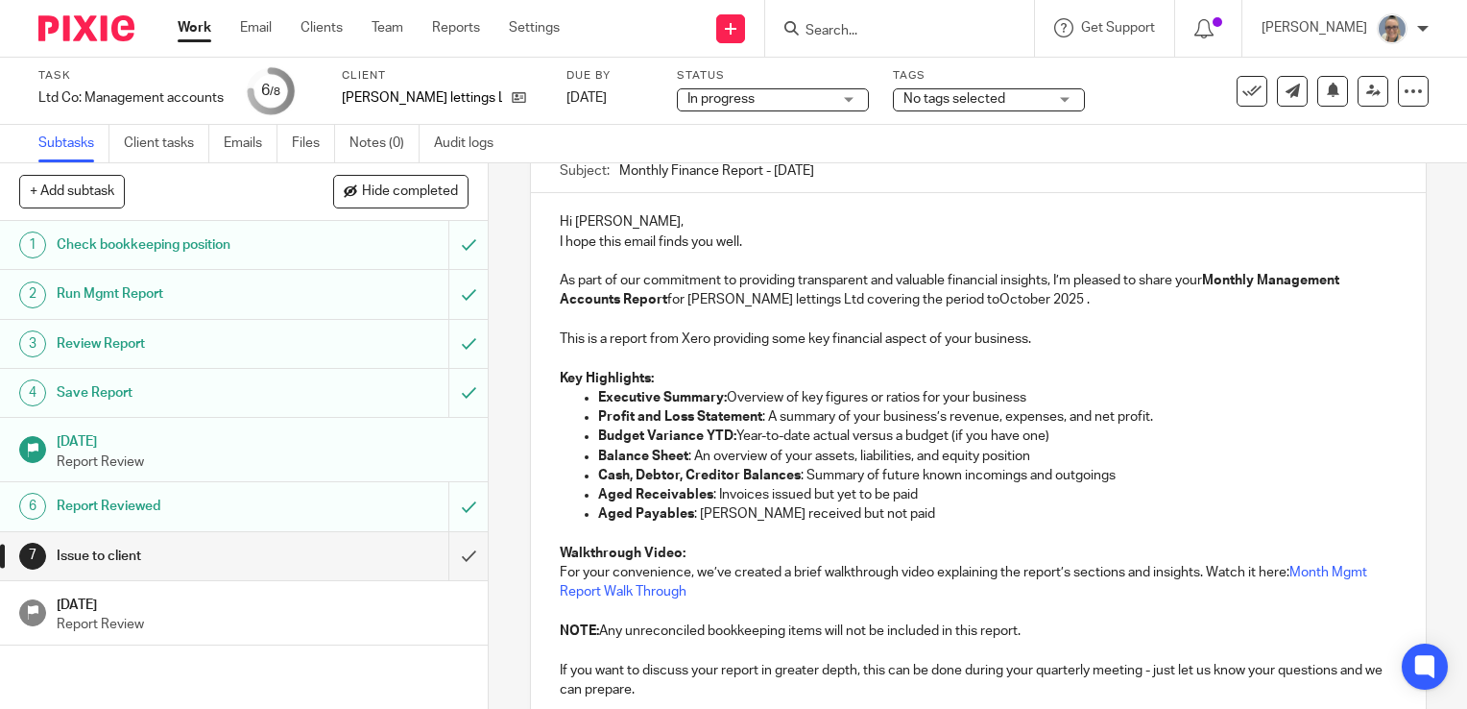
type input "Monthly Finance Report - Sept 25"
click at [990, 307] on p "As part of our commitment to providing transparent and valuable financial insig…" at bounding box center [978, 290] width 837 height 39
drag, startPoint x: 990, startPoint y: 305, endPoint x: 945, endPoint y: 300, distance: 45.5
click at [945, 300] on p "As part of our commitment to providing transparent and valuable financial insig…" at bounding box center [978, 290] width 837 height 39
click at [1049, 332] on p "This is a report from Xero providing some key financial aspect of your business." at bounding box center [978, 338] width 837 height 19
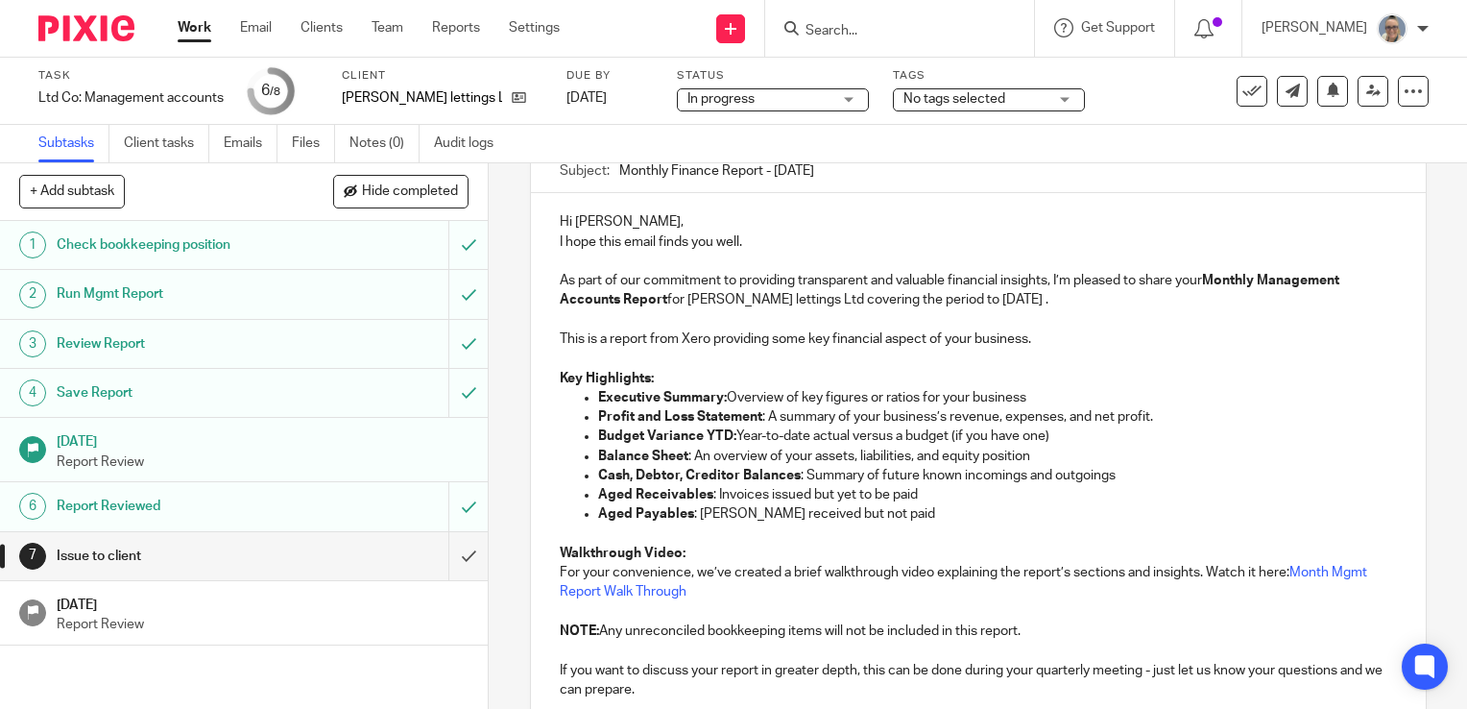
click at [1052, 299] on p "As part of our commitment to providing transparent and valuable financial insig…" at bounding box center [978, 290] width 837 height 39
click at [1048, 333] on p "This is a report from Xero providing some key financial aspect of your business." at bounding box center [978, 338] width 837 height 19
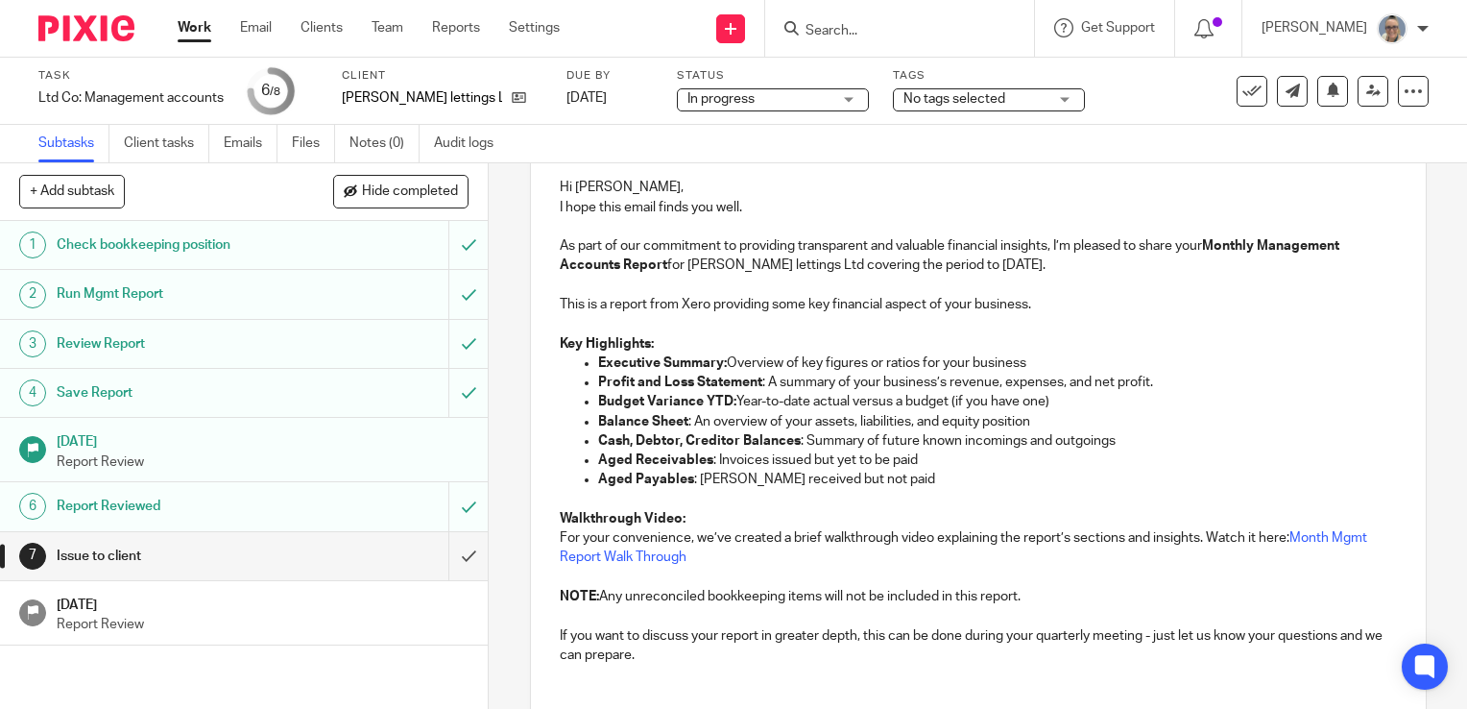
scroll to position [384, 0]
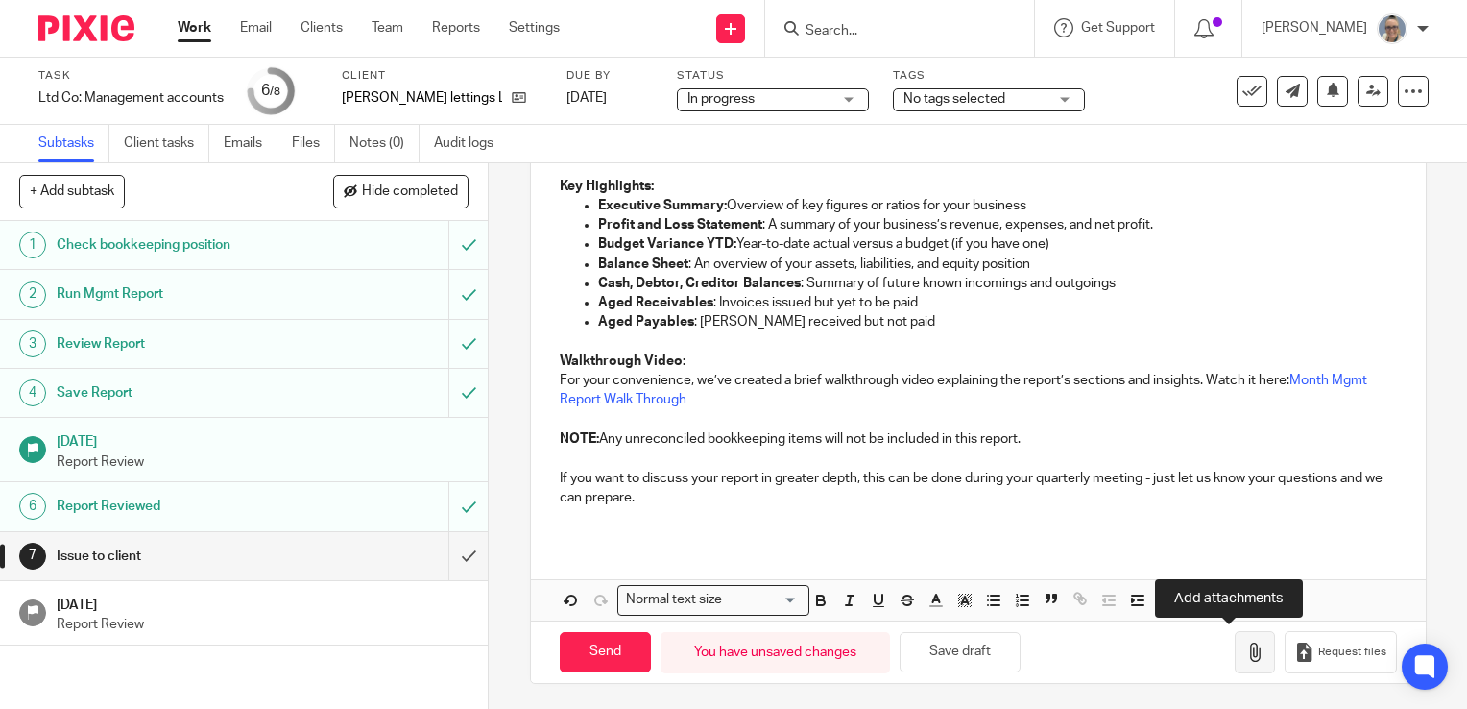
click at [1245, 656] on icon "button" at bounding box center [1254, 651] width 19 height 19
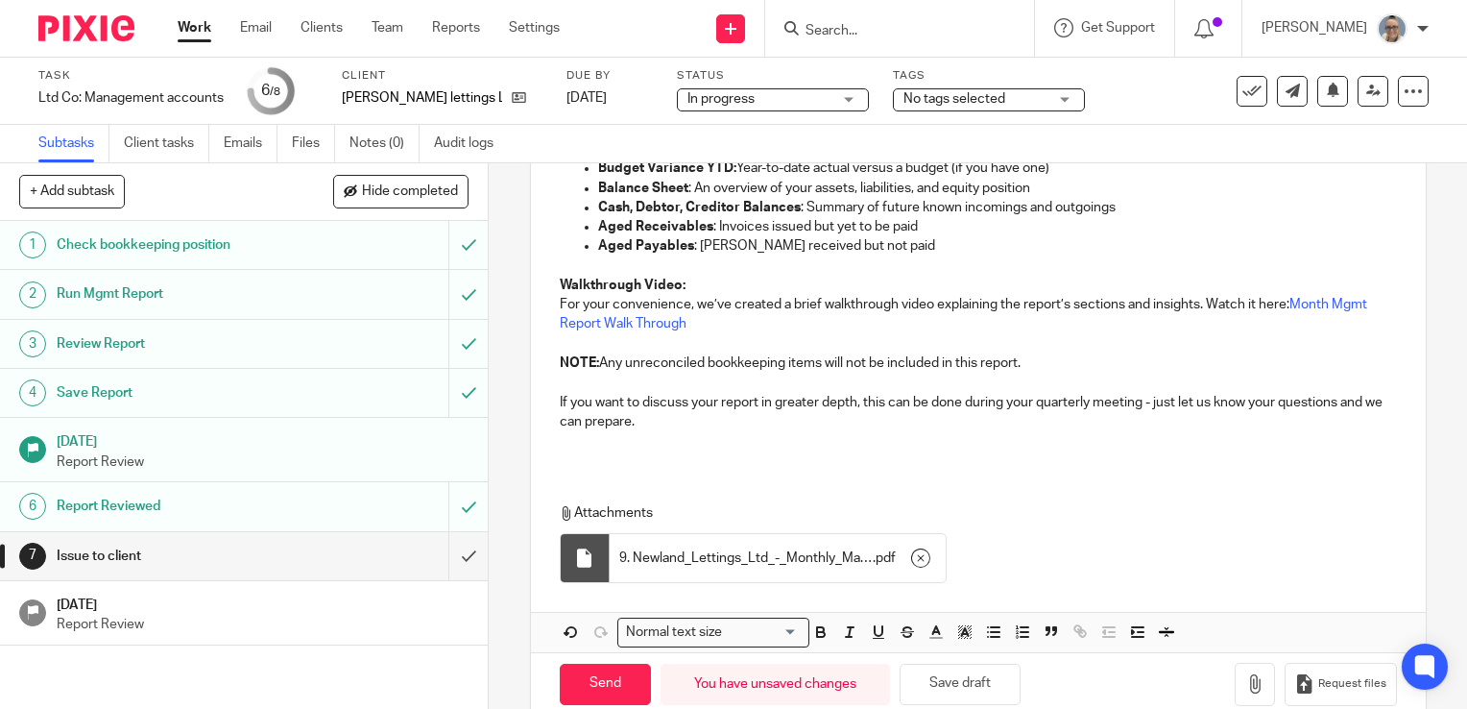
scroll to position [493, 0]
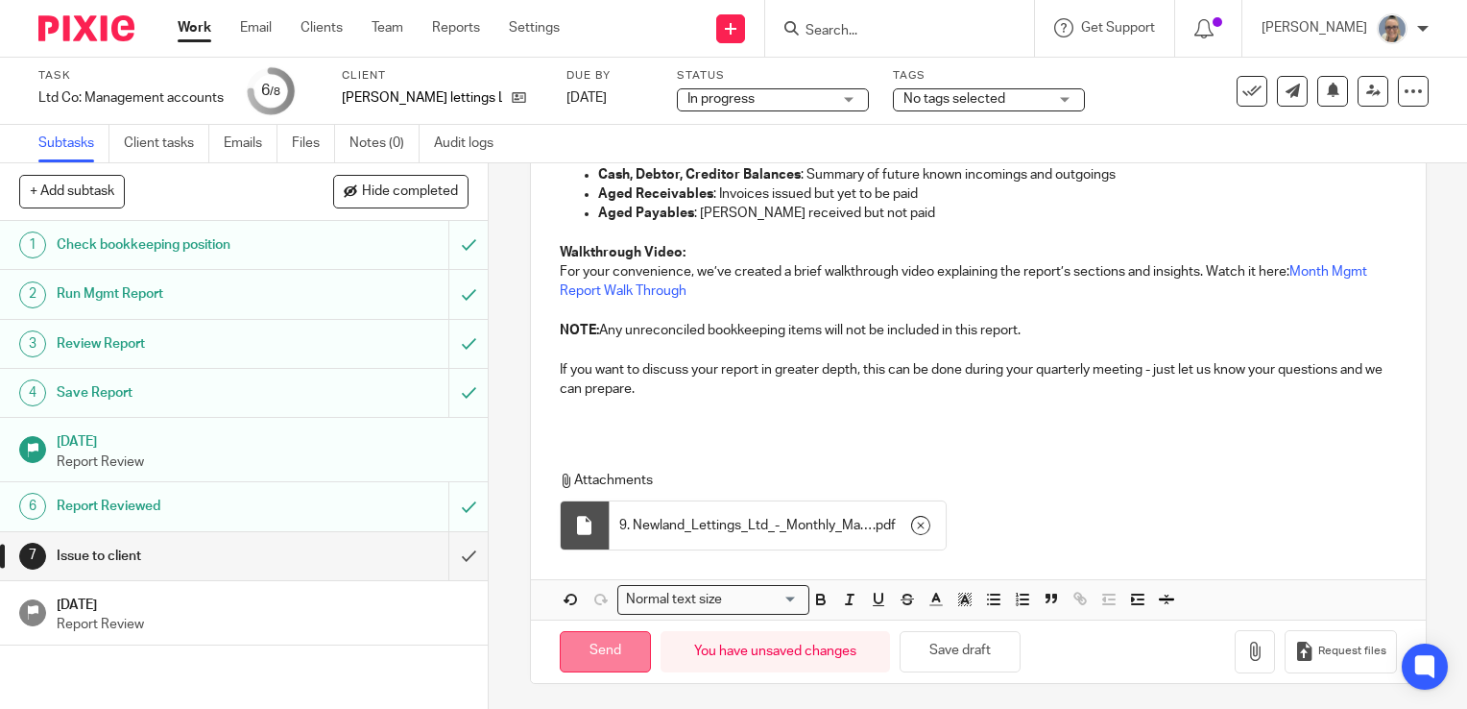
click at [614, 663] on input "Send" at bounding box center [605, 651] width 91 height 41
type input "Sent"
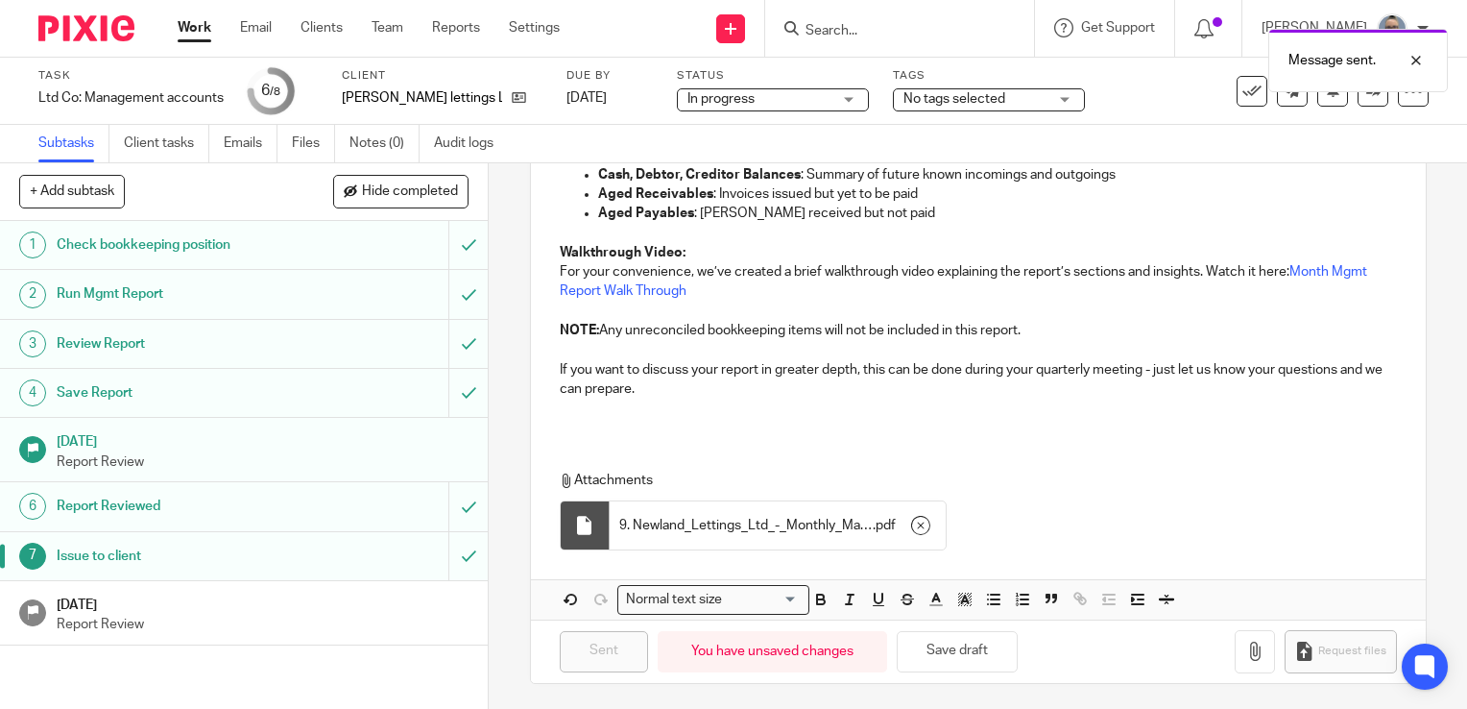
click at [163, 615] on p "Report Review" at bounding box center [263, 624] width 413 height 19
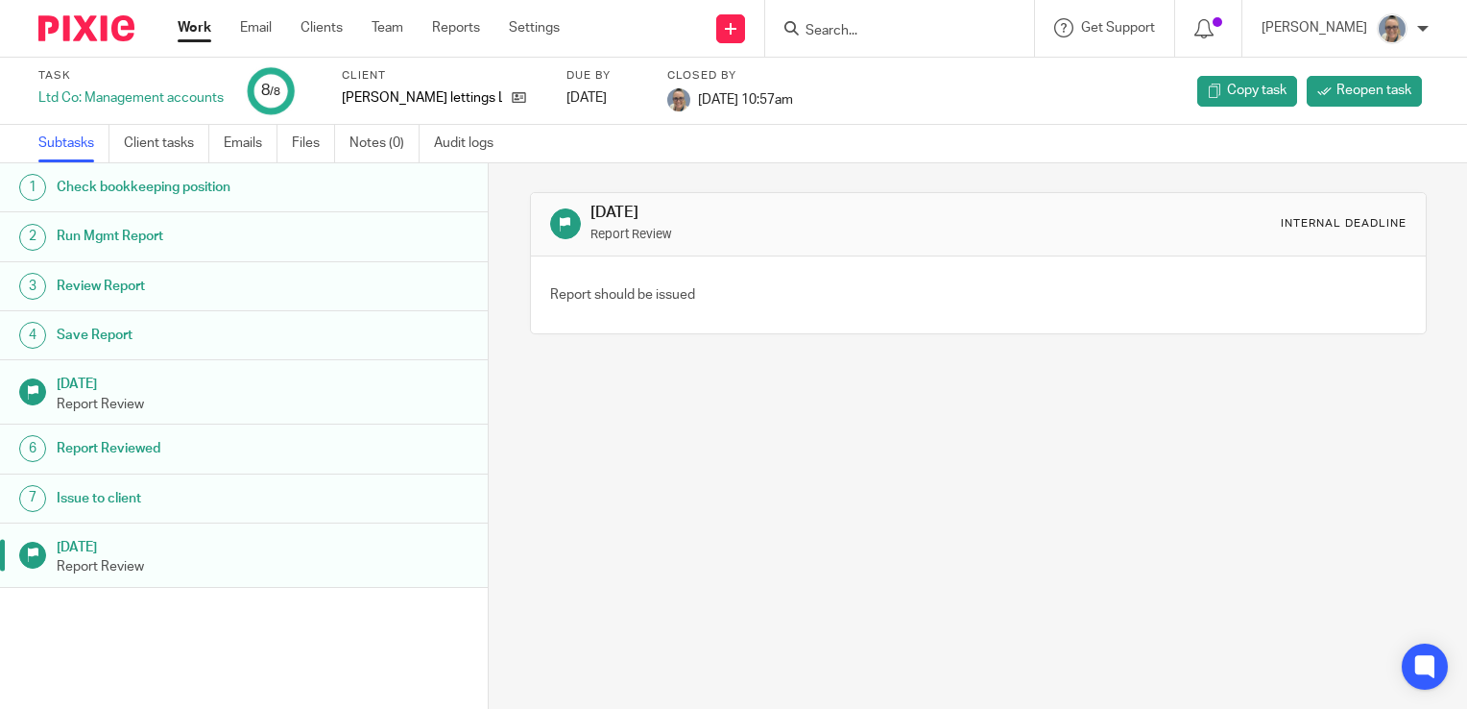
click at [188, 25] on link "Work" at bounding box center [195, 27] width 34 height 19
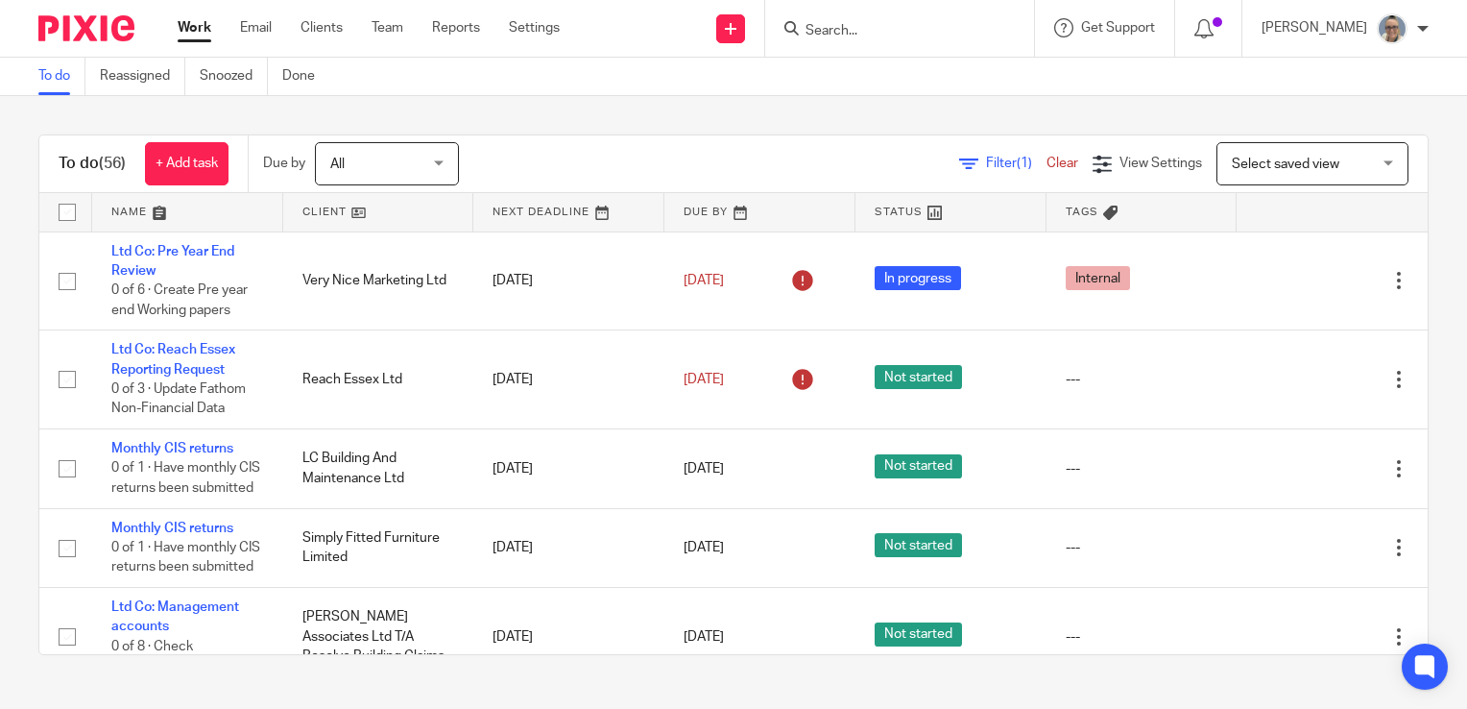
click at [555, 220] on link at bounding box center [568, 212] width 191 height 38
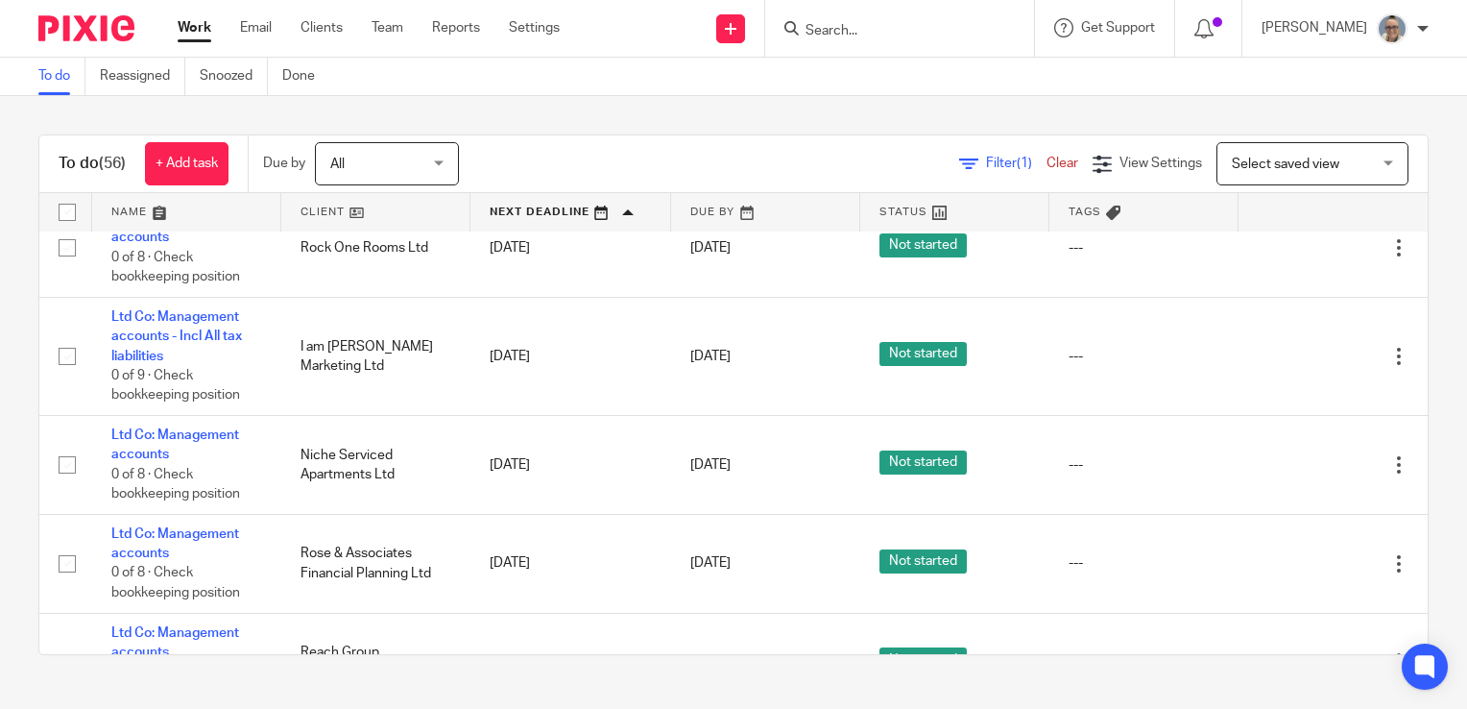
scroll to position [1152, 0]
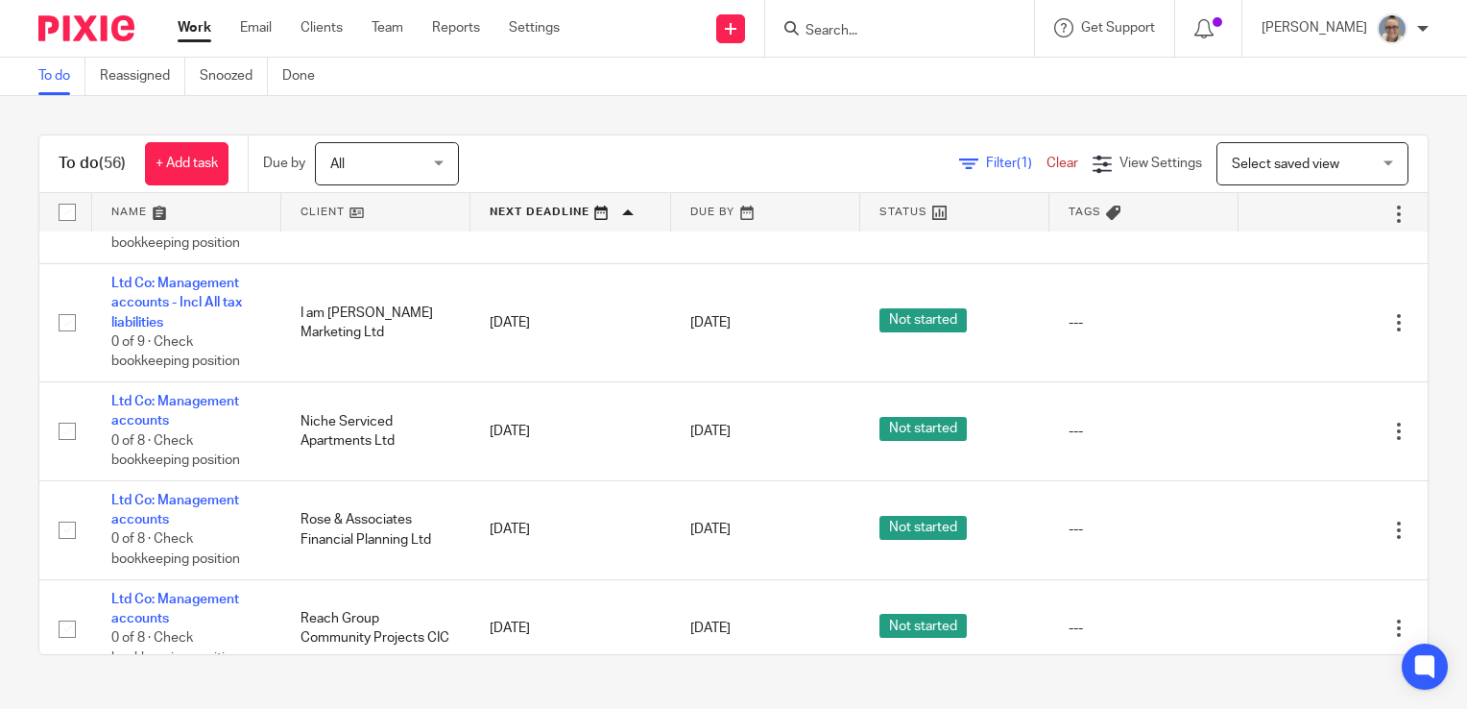
click at [1084, 683] on div "To do (56) + Add task Due by All All Today Tomorrow This week Next week This mo…" at bounding box center [733, 394] width 1467 height 597
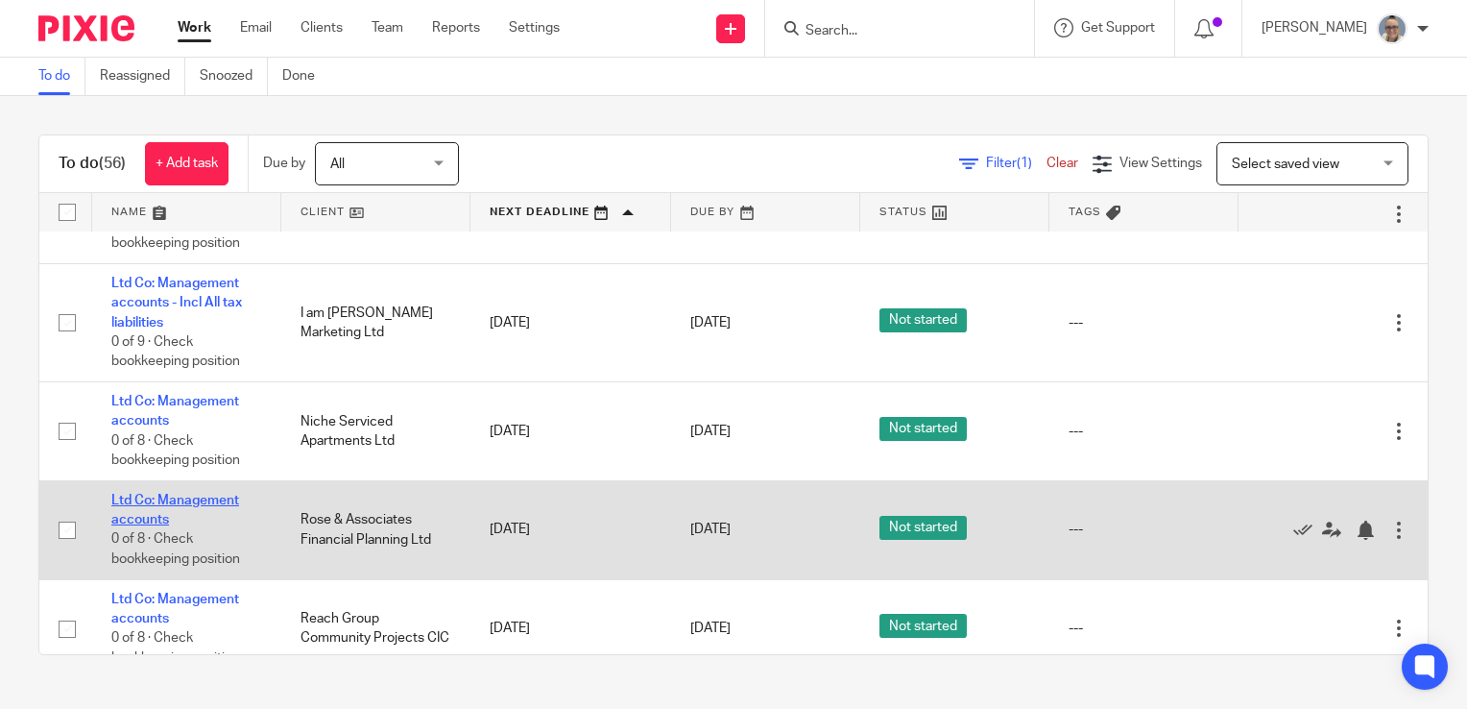
click at [209, 513] on link "Ltd Co: Management accounts" at bounding box center [175, 510] width 128 height 33
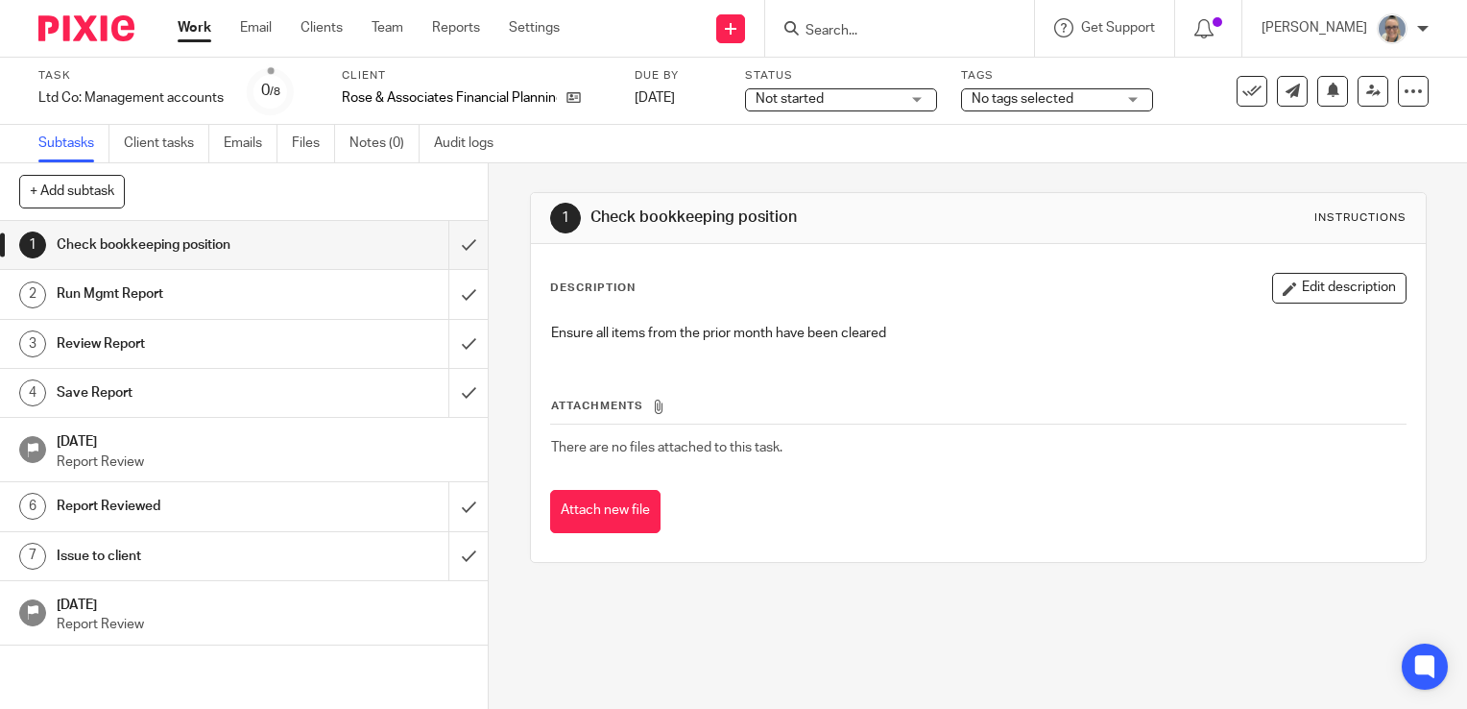
click at [880, 100] on span "Not started" at bounding box center [828, 99] width 144 height 20
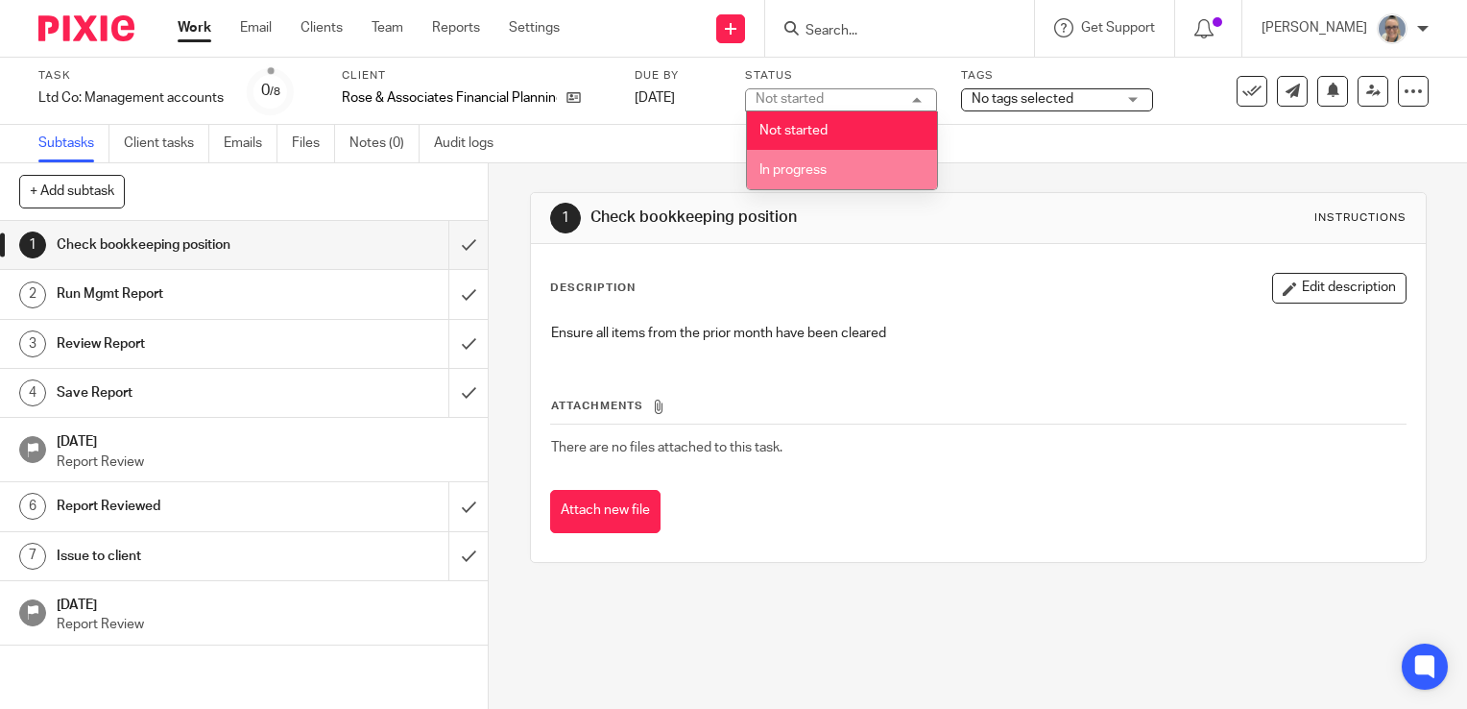
click at [831, 177] on li "In progress" at bounding box center [842, 169] width 190 height 39
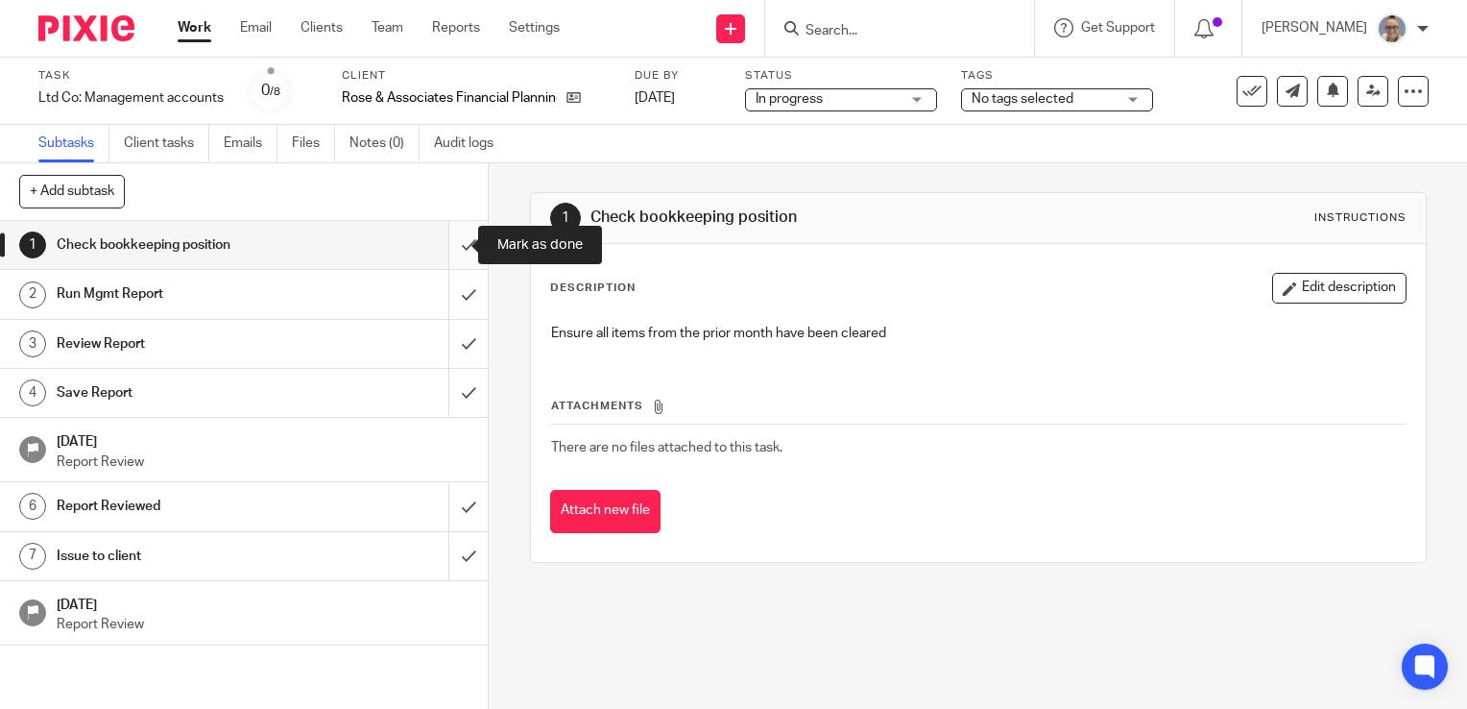
click at [447, 240] on input "submit" at bounding box center [244, 245] width 488 height 48
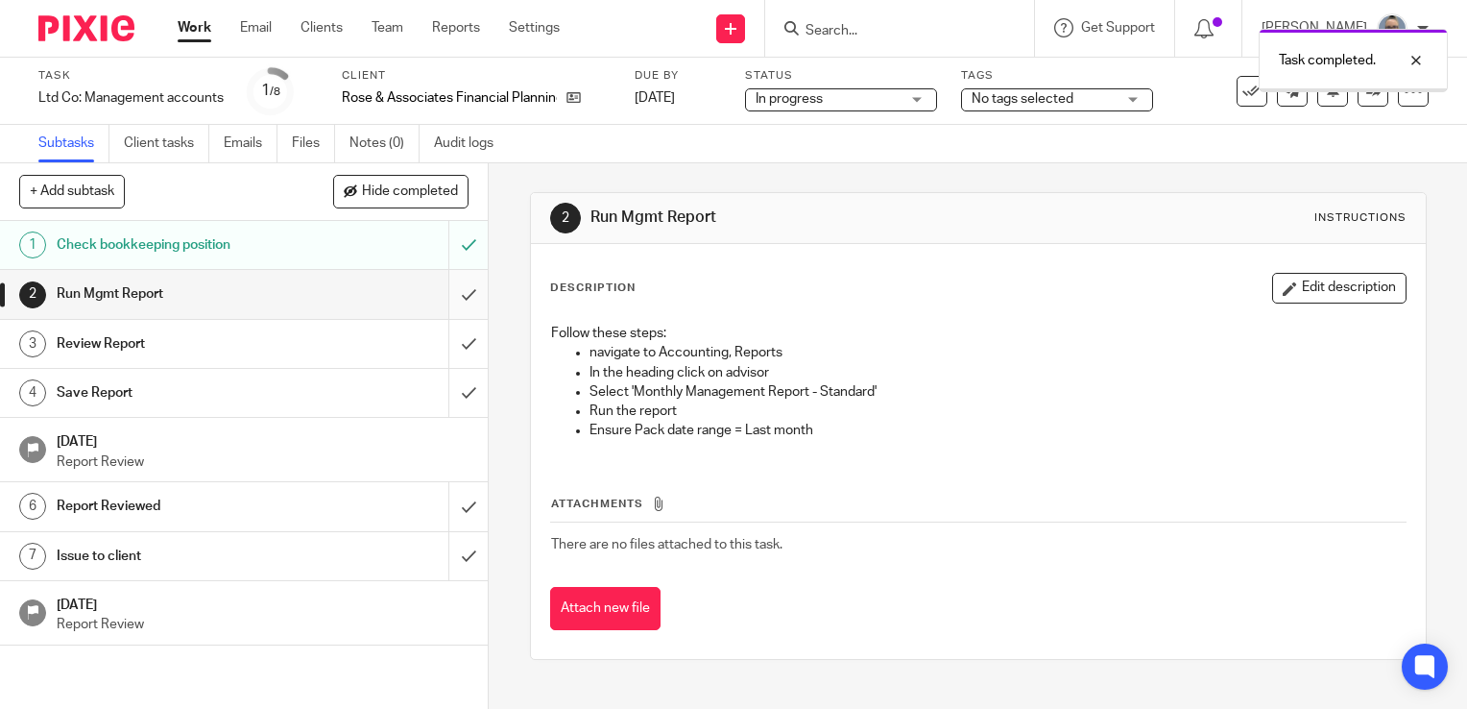
click at [442, 278] on input "submit" at bounding box center [244, 294] width 488 height 48
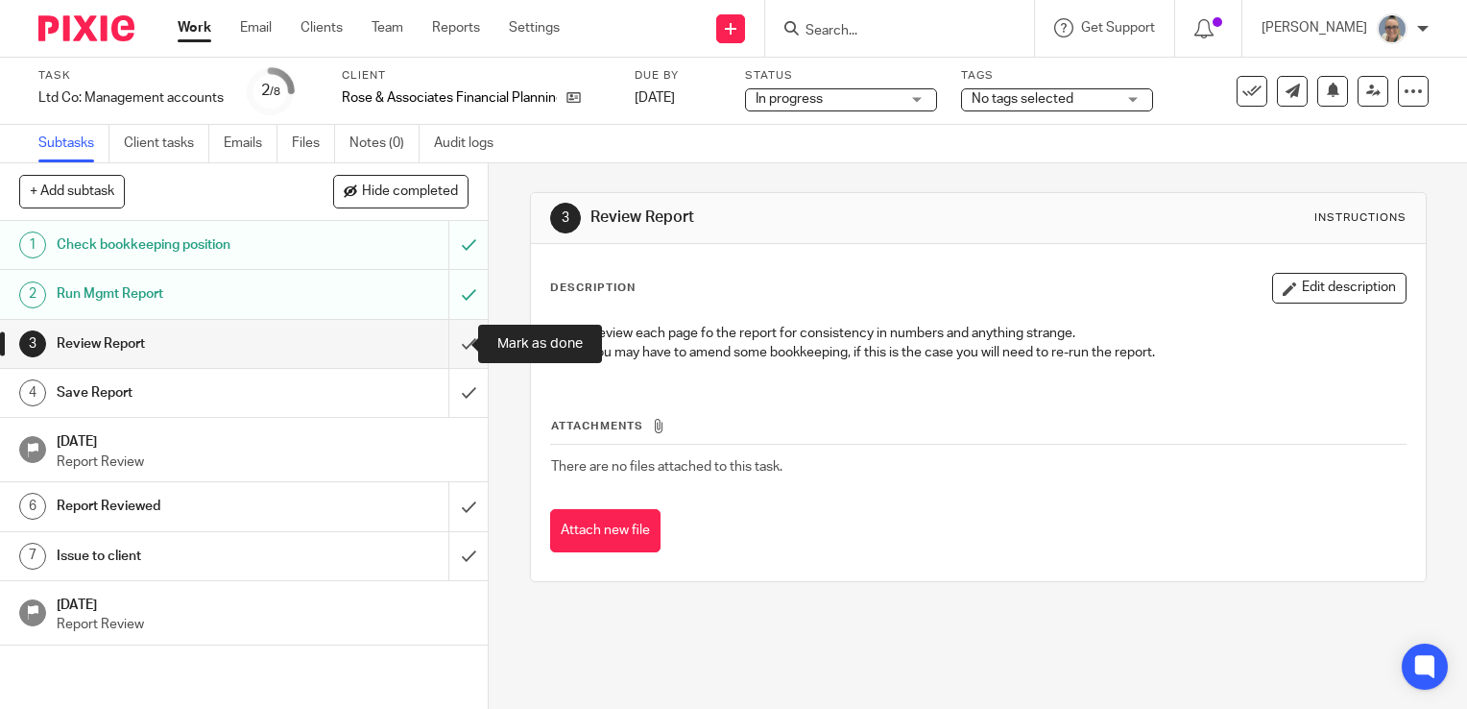
click at [461, 330] on input "submit" at bounding box center [244, 344] width 488 height 48
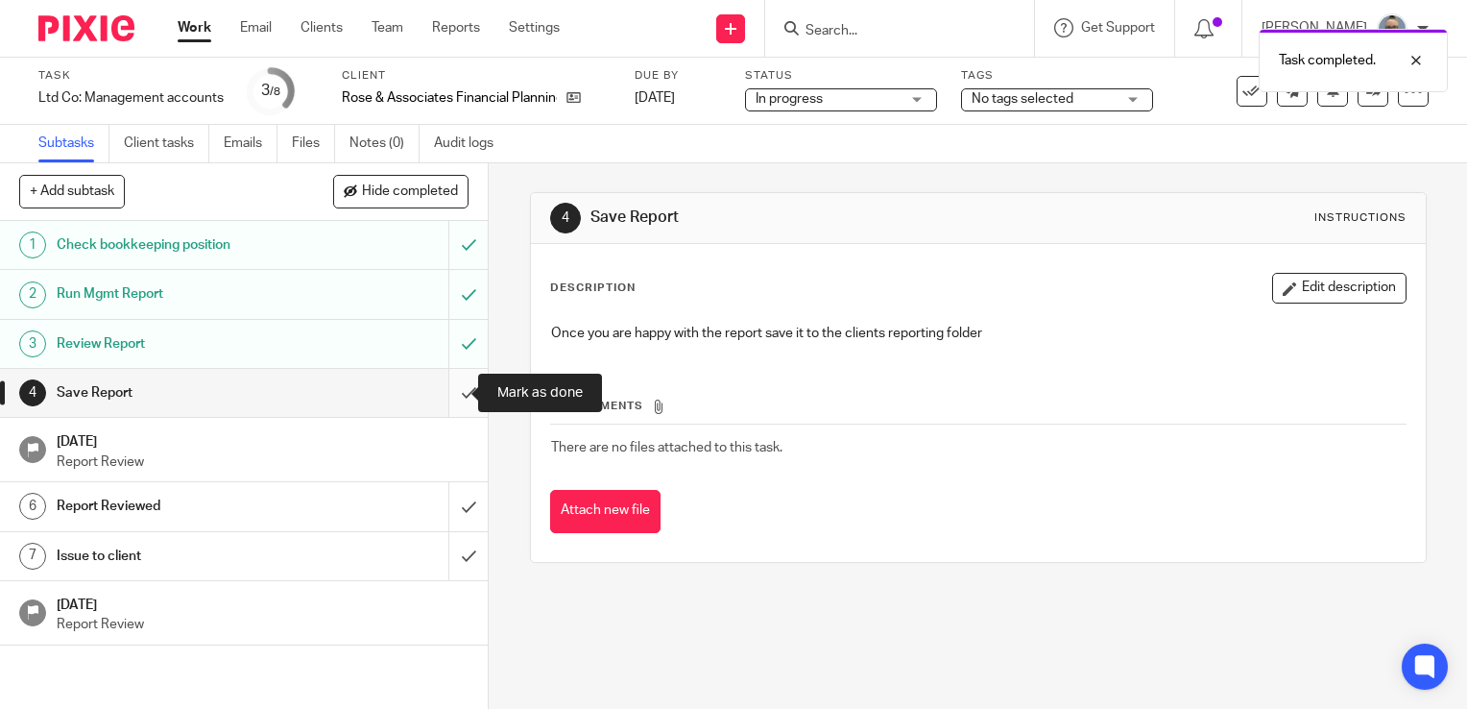
click at [453, 384] on input "submit" at bounding box center [244, 393] width 488 height 48
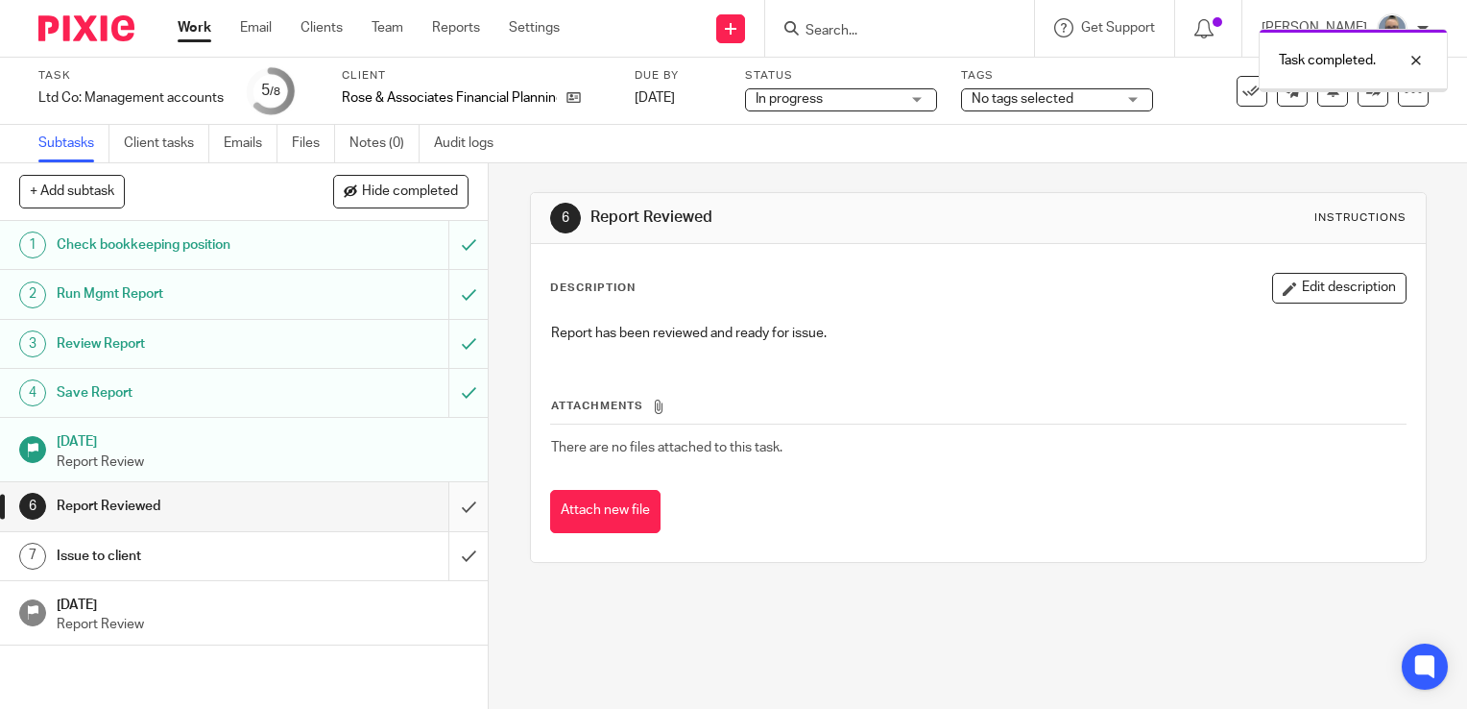
click at [456, 494] on input "submit" at bounding box center [244, 506] width 488 height 48
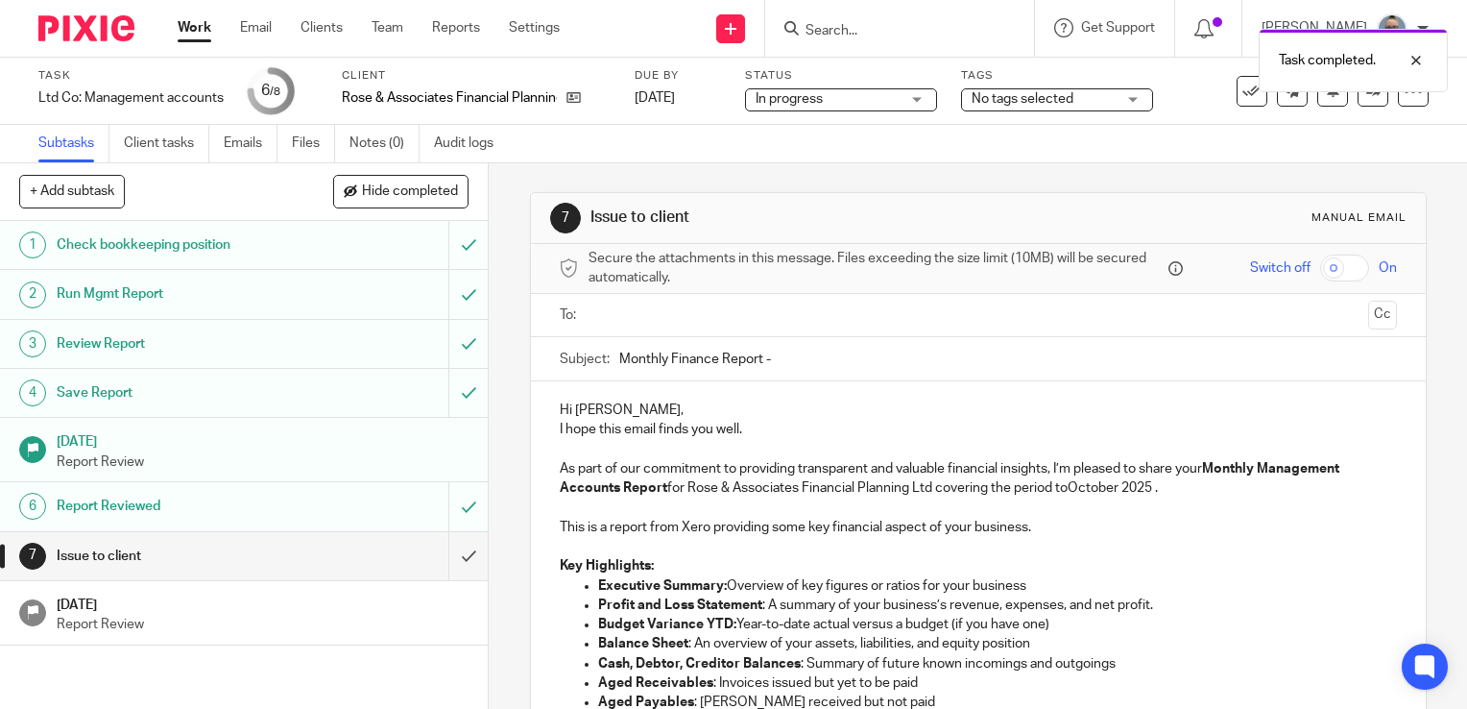
click at [711, 319] on input "text" at bounding box center [977, 315] width 764 height 22
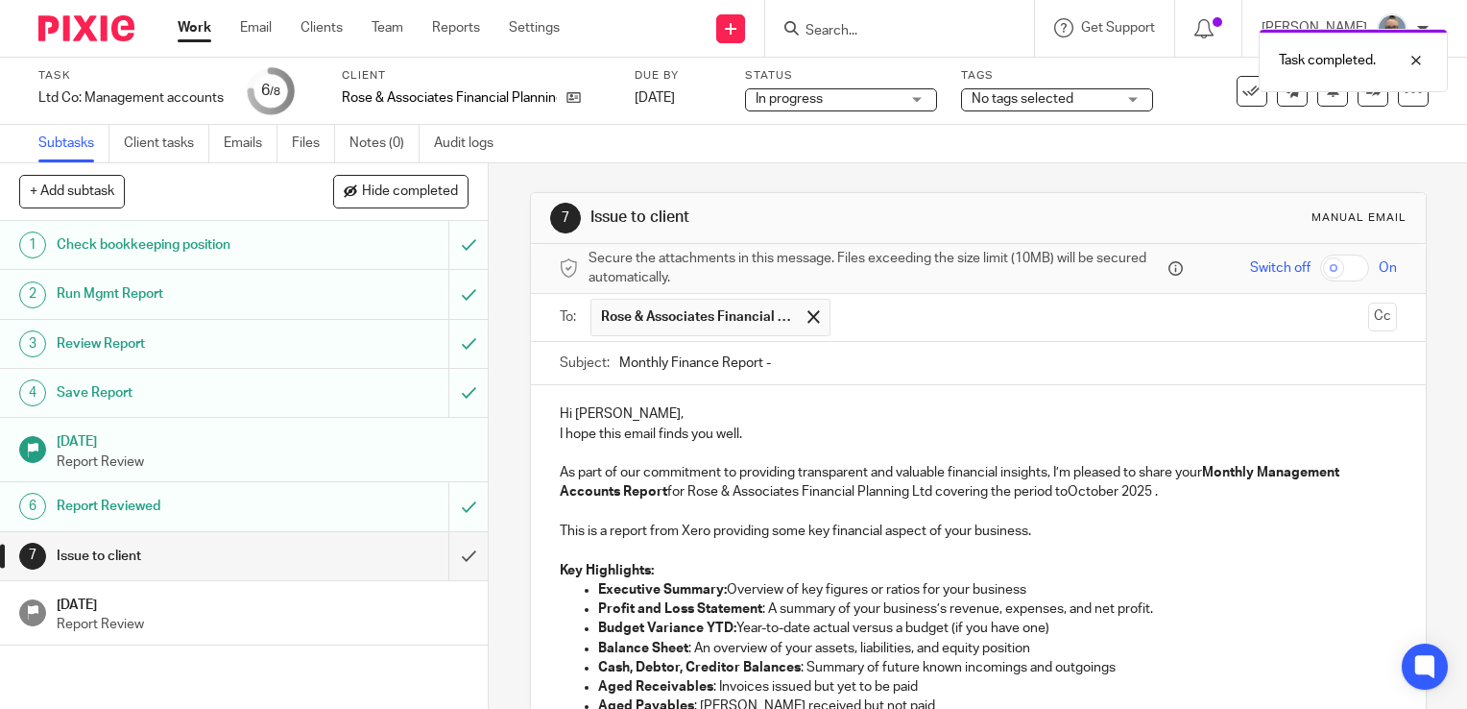
click at [846, 375] on input "Monthly Finance Report -" at bounding box center [1008, 363] width 778 height 43
type input "Monthly Finance Report - Sept25"
click at [1084, 496] on p "As part of our commitment to providing transparent and valuable financial insig…" at bounding box center [978, 482] width 837 height 39
drag, startPoint x: 1114, startPoint y: 489, endPoint x: 1066, endPoint y: 490, distance: 48.0
click at [1066, 490] on p "As part of our commitment to providing transparent and valuable financial insig…" at bounding box center [978, 482] width 837 height 39
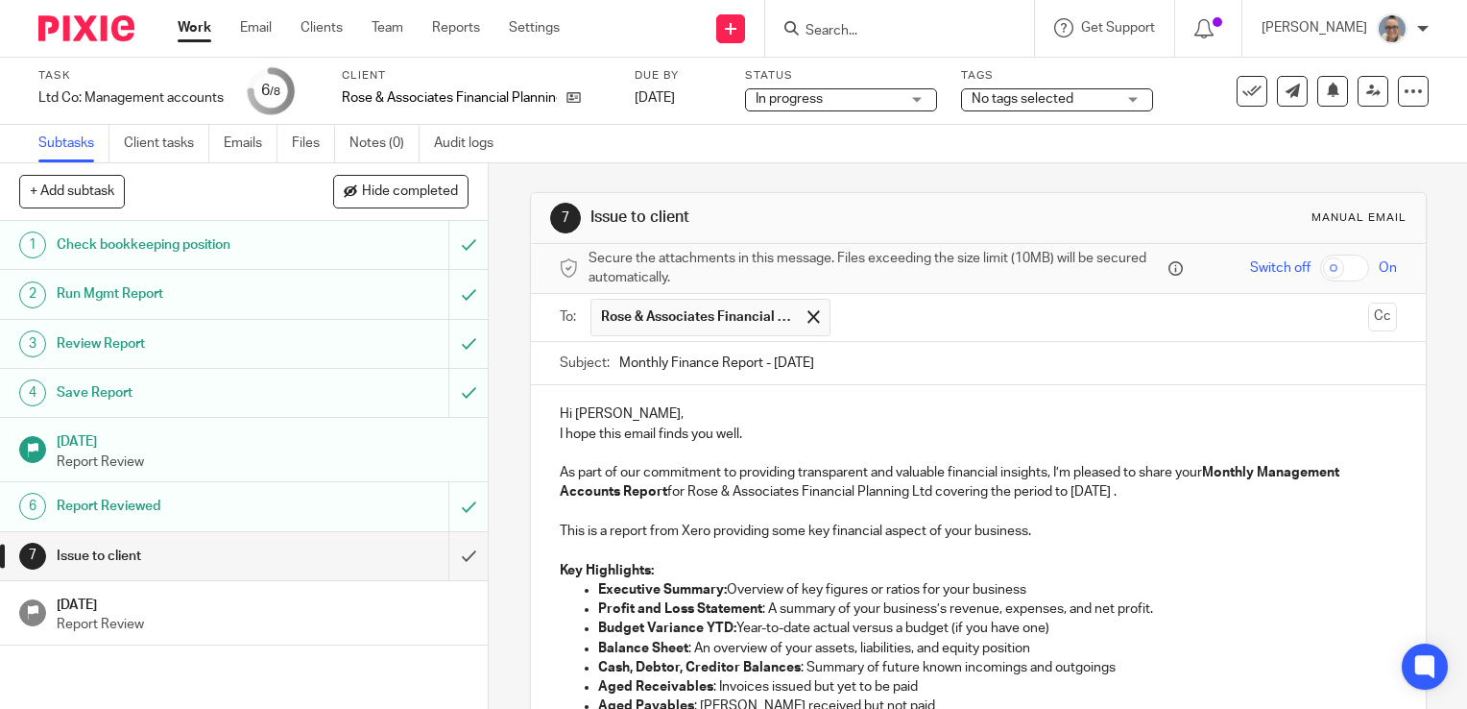
drag, startPoint x: 1167, startPoint y: 494, endPoint x: 1175, endPoint y: 489, distance: 9.9
click at [1167, 494] on p "As part of our commitment to providing transparent and valuable financial insig…" at bounding box center [978, 482] width 837 height 39
click at [1256, 534] on p "This is a report from Xero providing some key financial aspect of your business." at bounding box center [978, 530] width 837 height 19
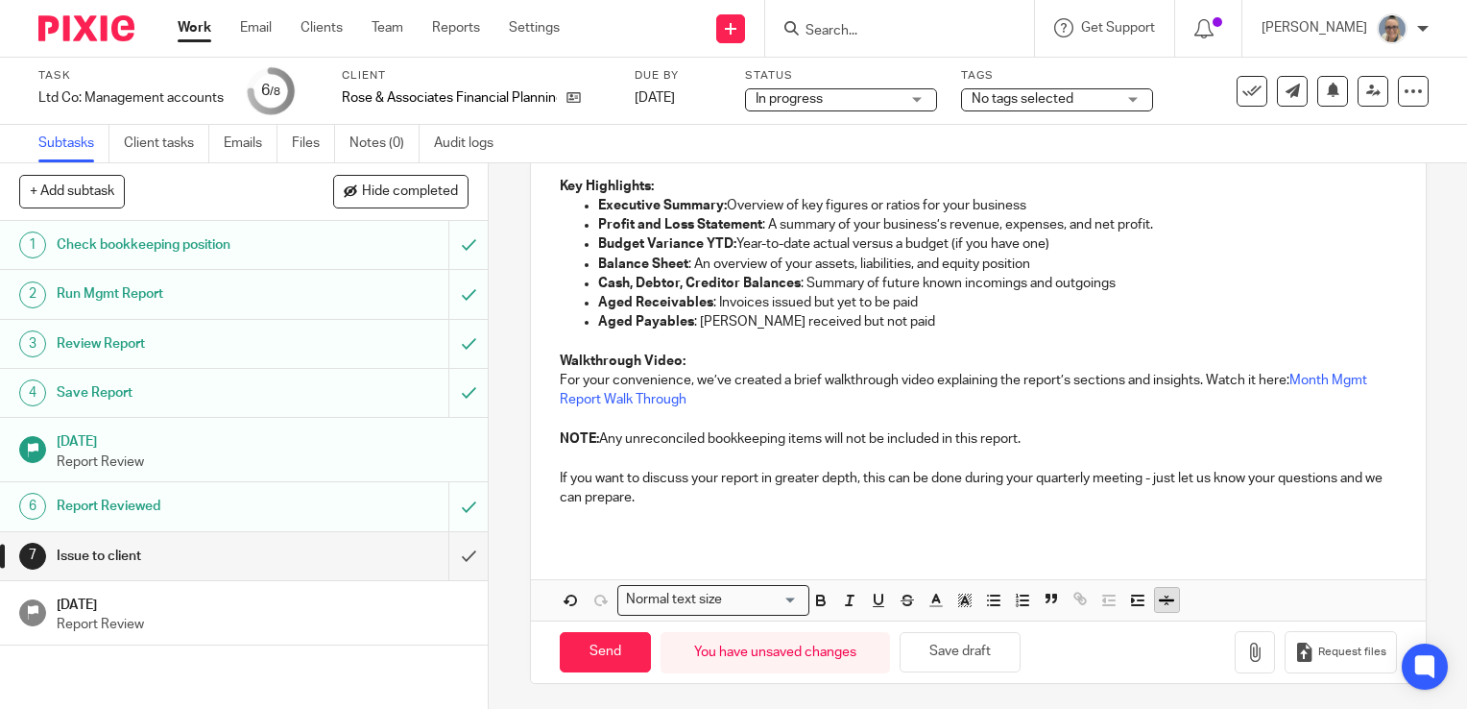
scroll to position [384, 0]
click at [1245, 642] on icon "button" at bounding box center [1254, 651] width 19 height 19
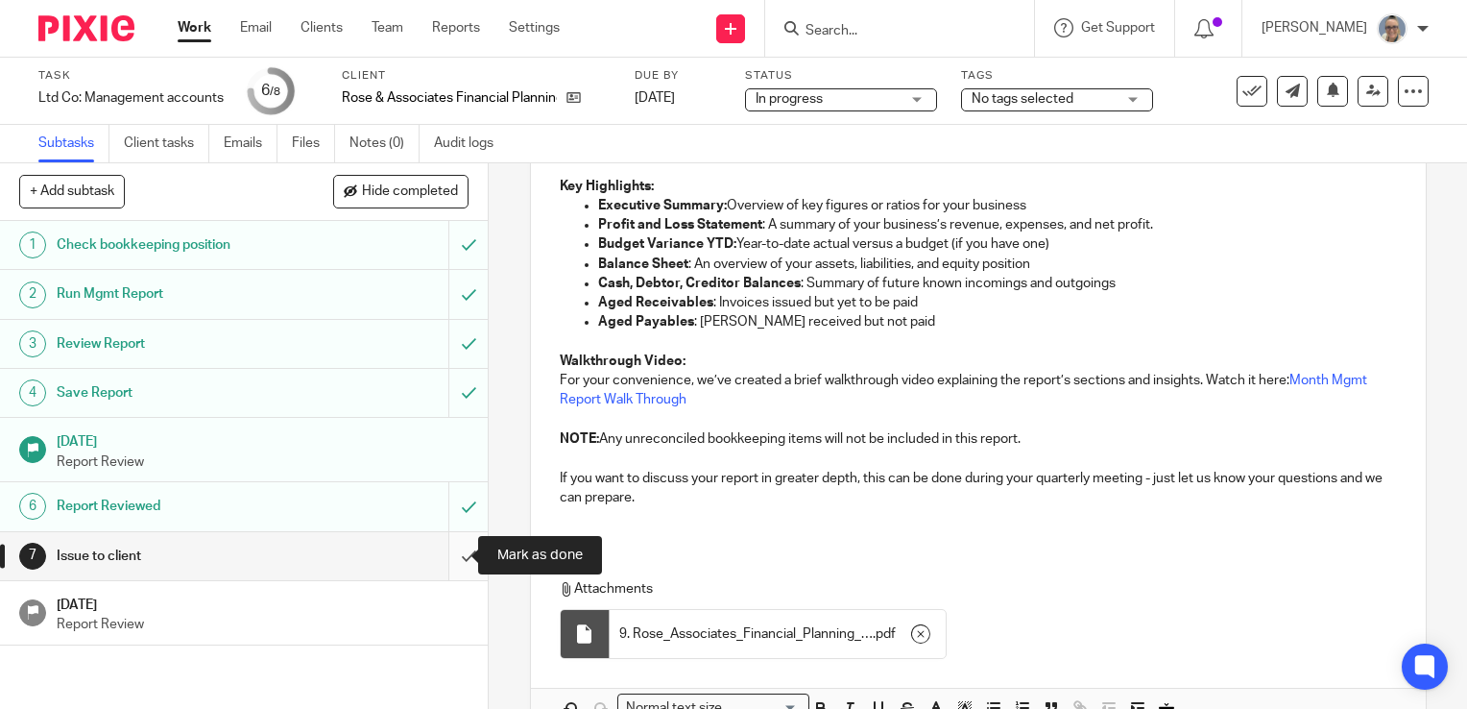
click at [439, 558] on input "submit" at bounding box center [244, 556] width 488 height 48
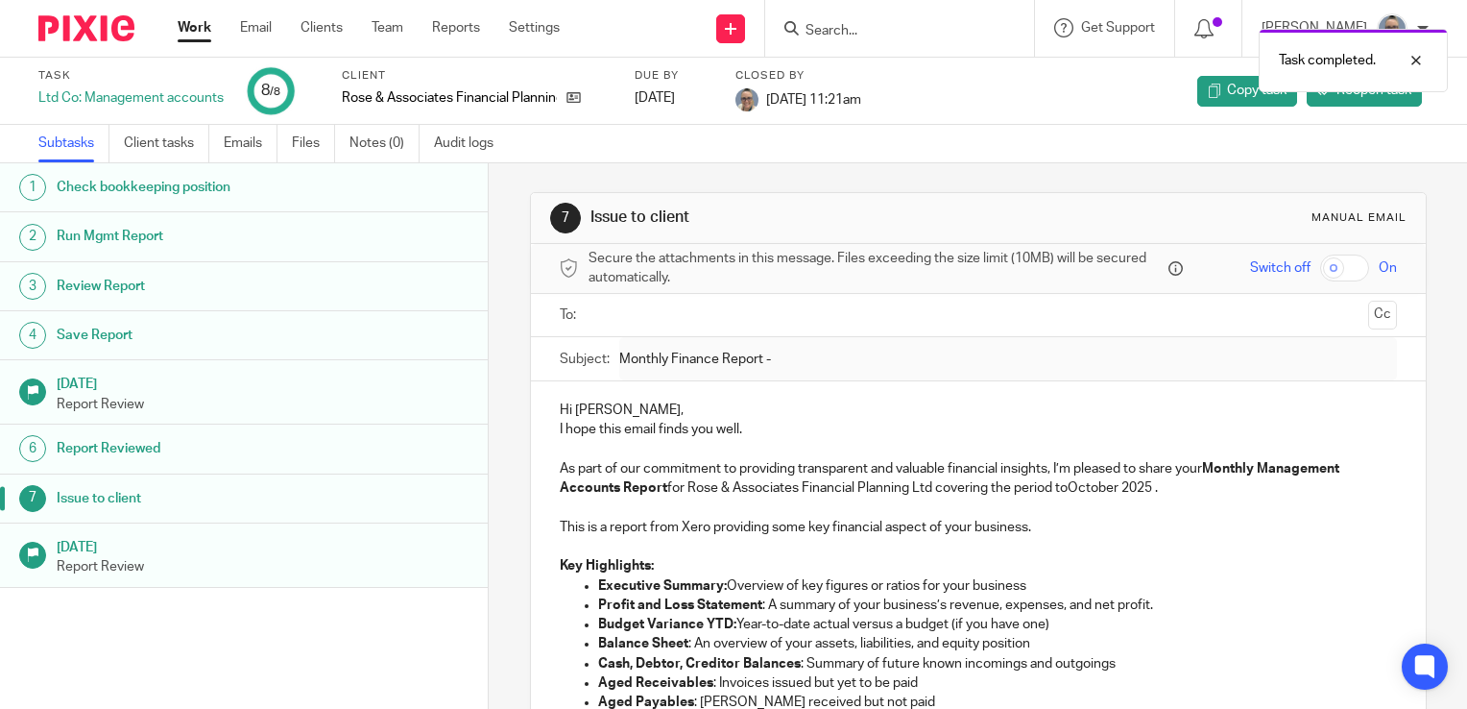
click at [369, 582] on link "[DATE] Report Review" at bounding box center [244, 554] width 488 height 63
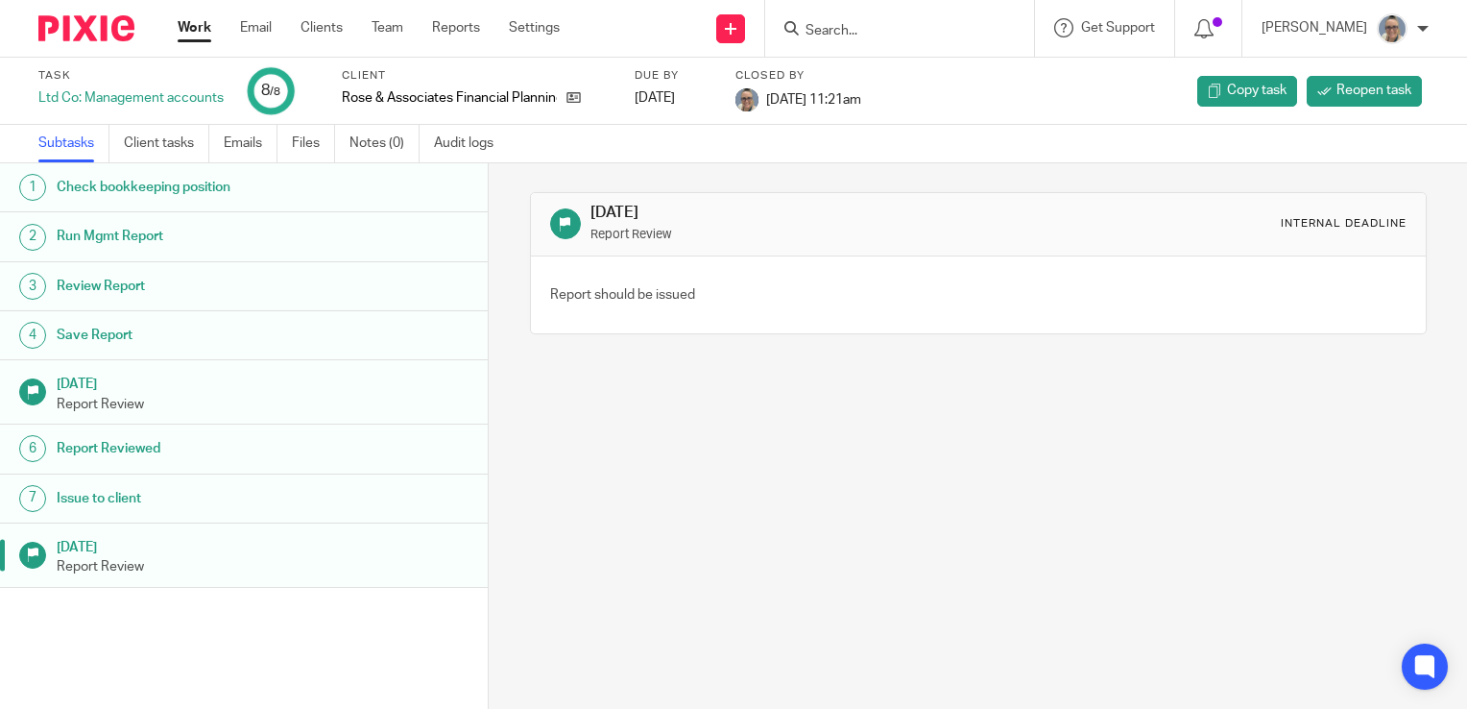
click at [307, 505] on h1 "Issue to client" at bounding box center [194, 498] width 275 height 29
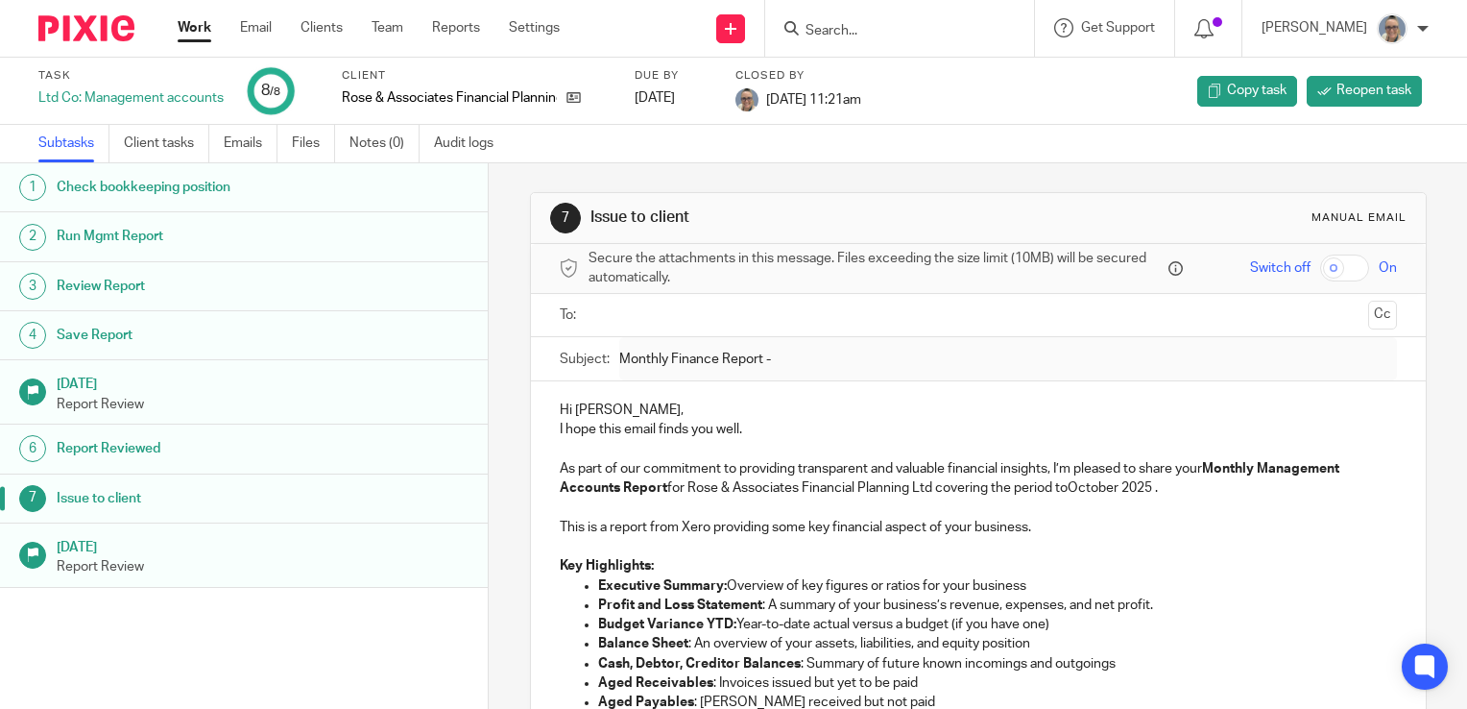
click at [658, 315] on input "text" at bounding box center [977, 315] width 764 height 22
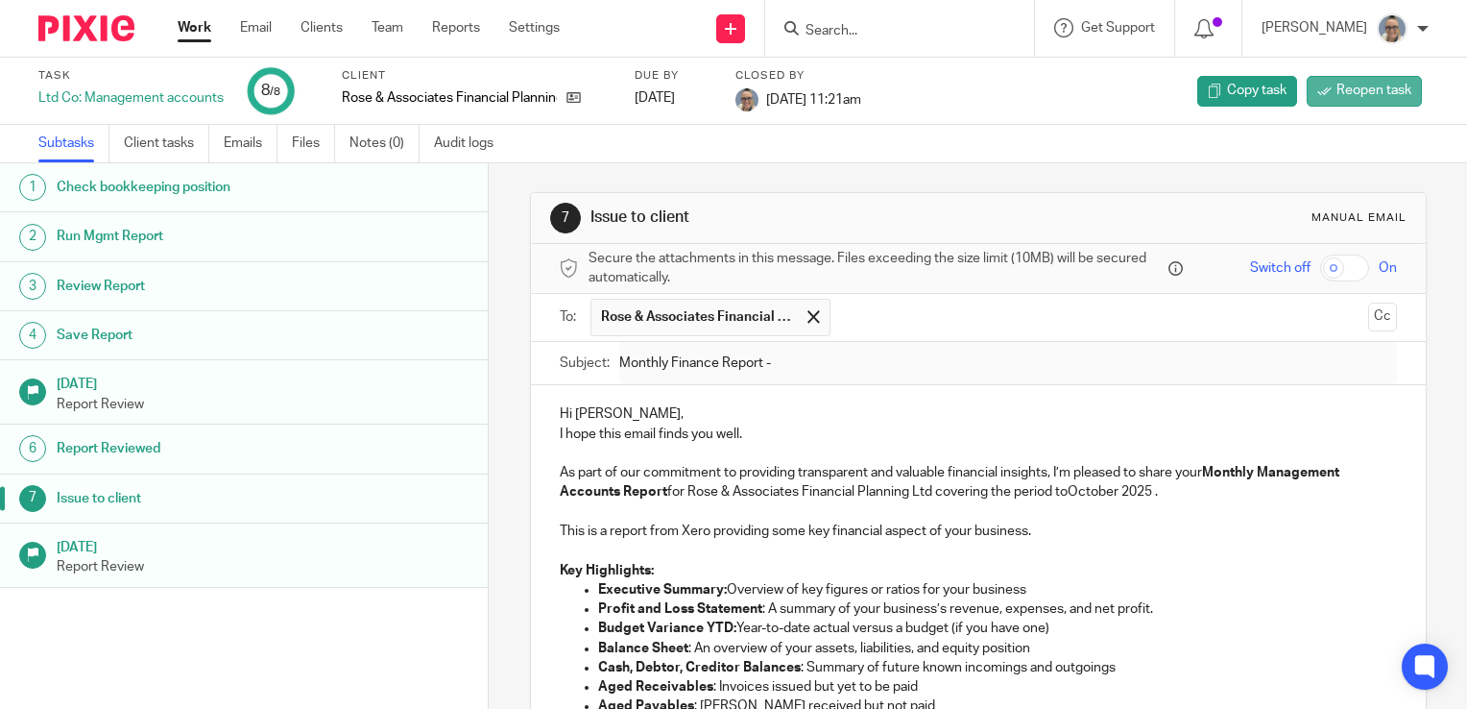
click at [1337, 83] on span "Reopen task" at bounding box center [1374, 90] width 75 height 19
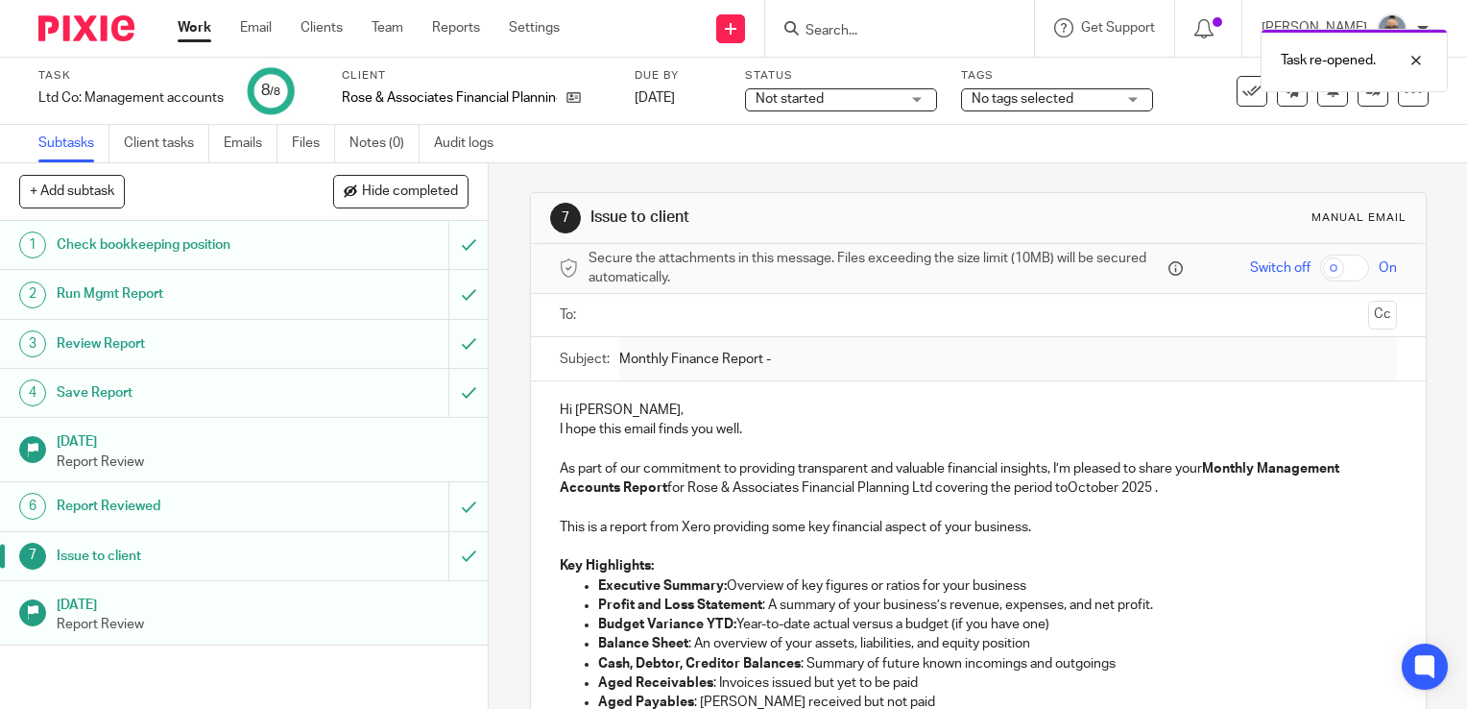
click at [787, 326] on ul at bounding box center [980, 316] width 778 height 32
click at [749, 304] on input "text" at bounding box center [977, 315] width 764 height 22
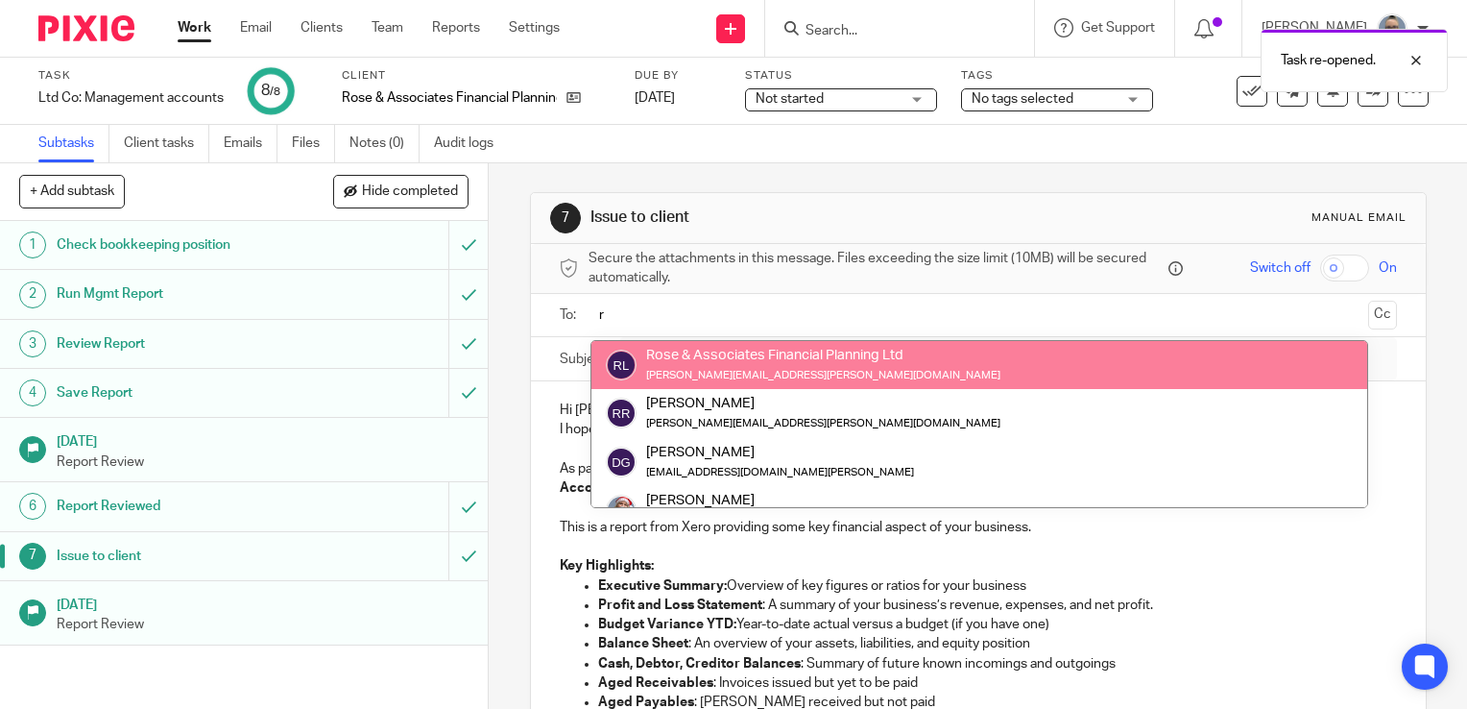
type input "r"
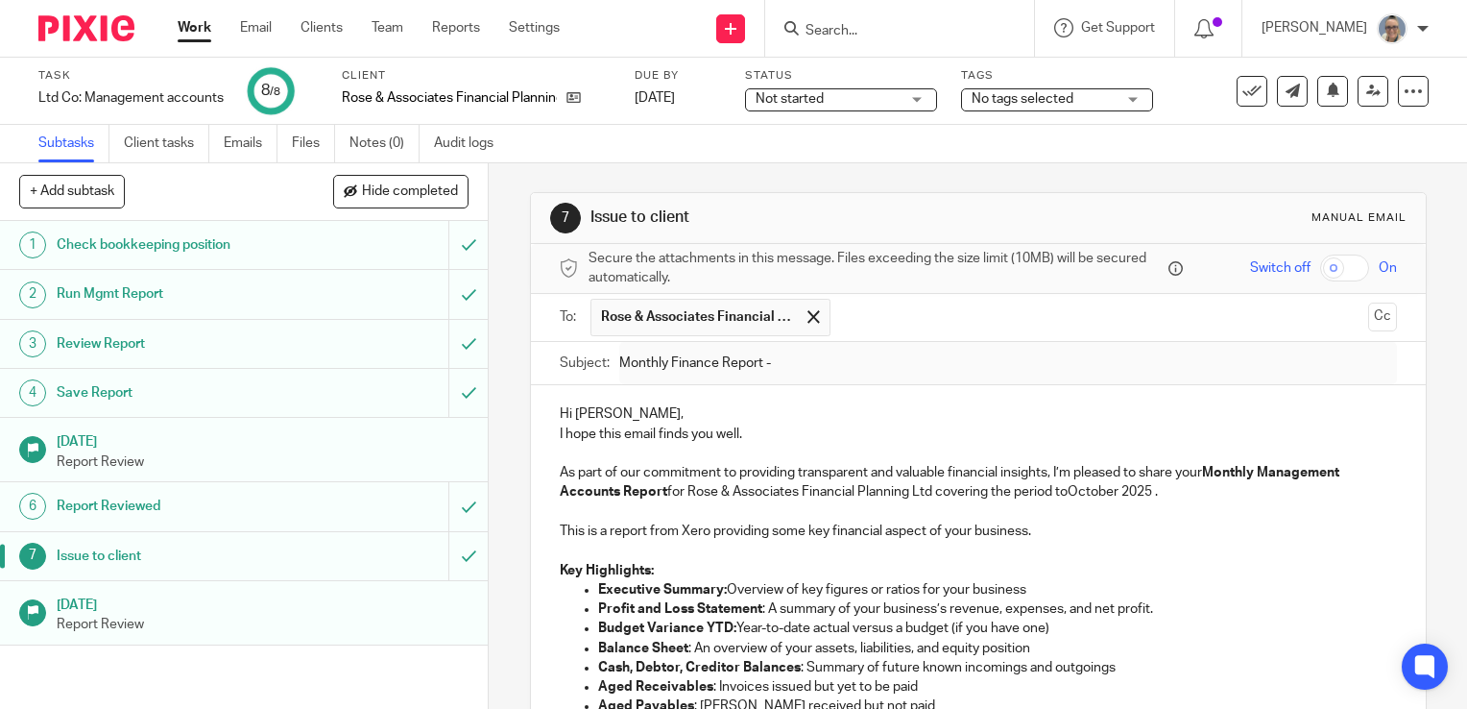
click at [174, 597] on h1 "[DATE]" at bounding box center [263, 603] width 413 height 24
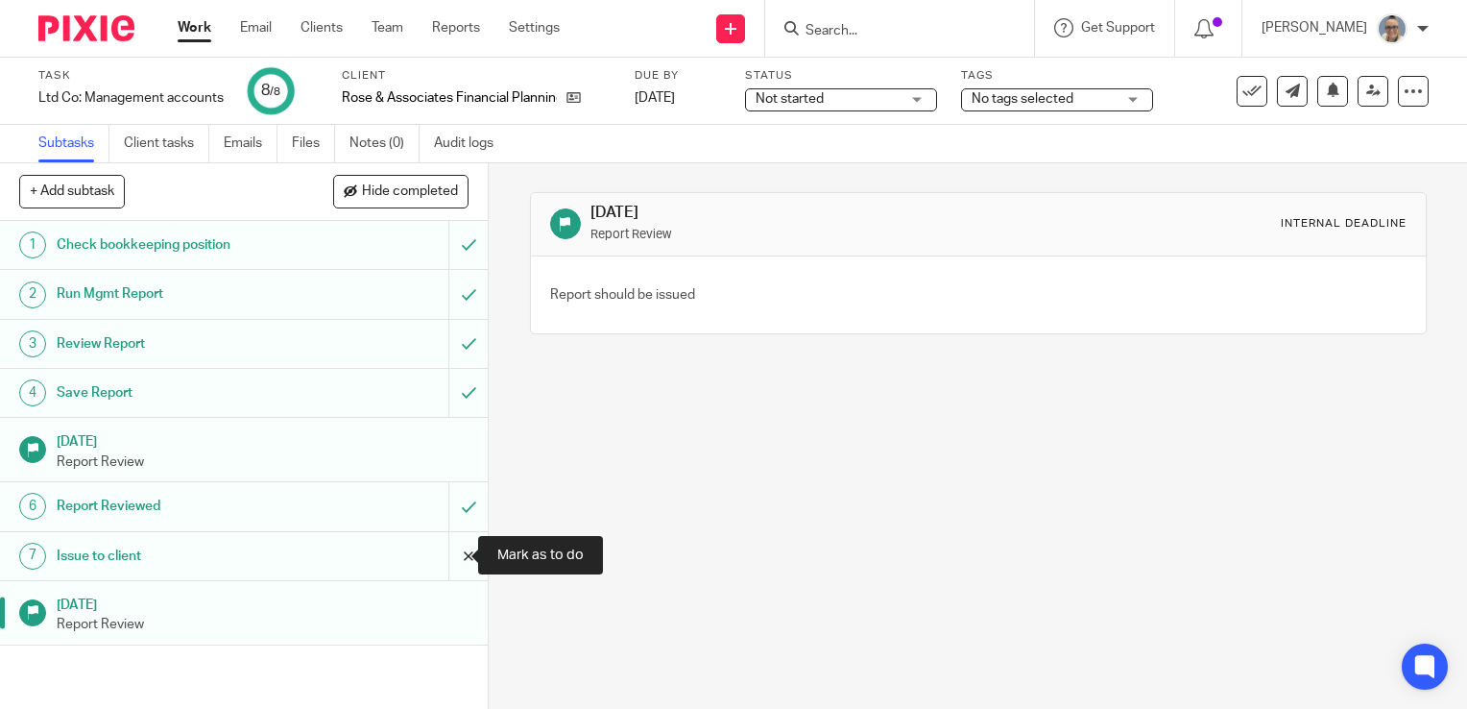
click at [449, 550] on input "submit" at bounding box center [244, 556] width 488 height 48
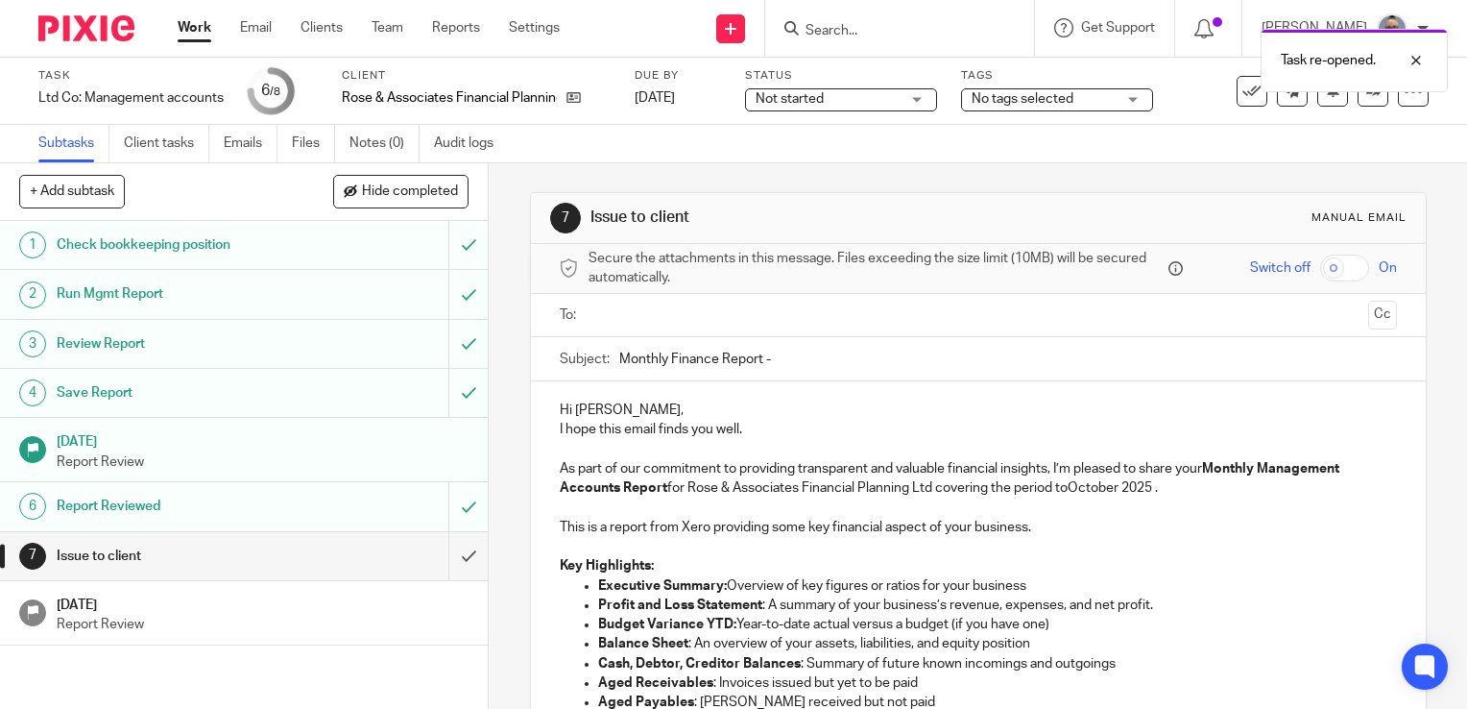
click at [624, 325] on ul at bounding box center [980, 316] width 778 height 32
click at [624, 324] on input "text" at bounding box center [977, 315] width 764 height 22
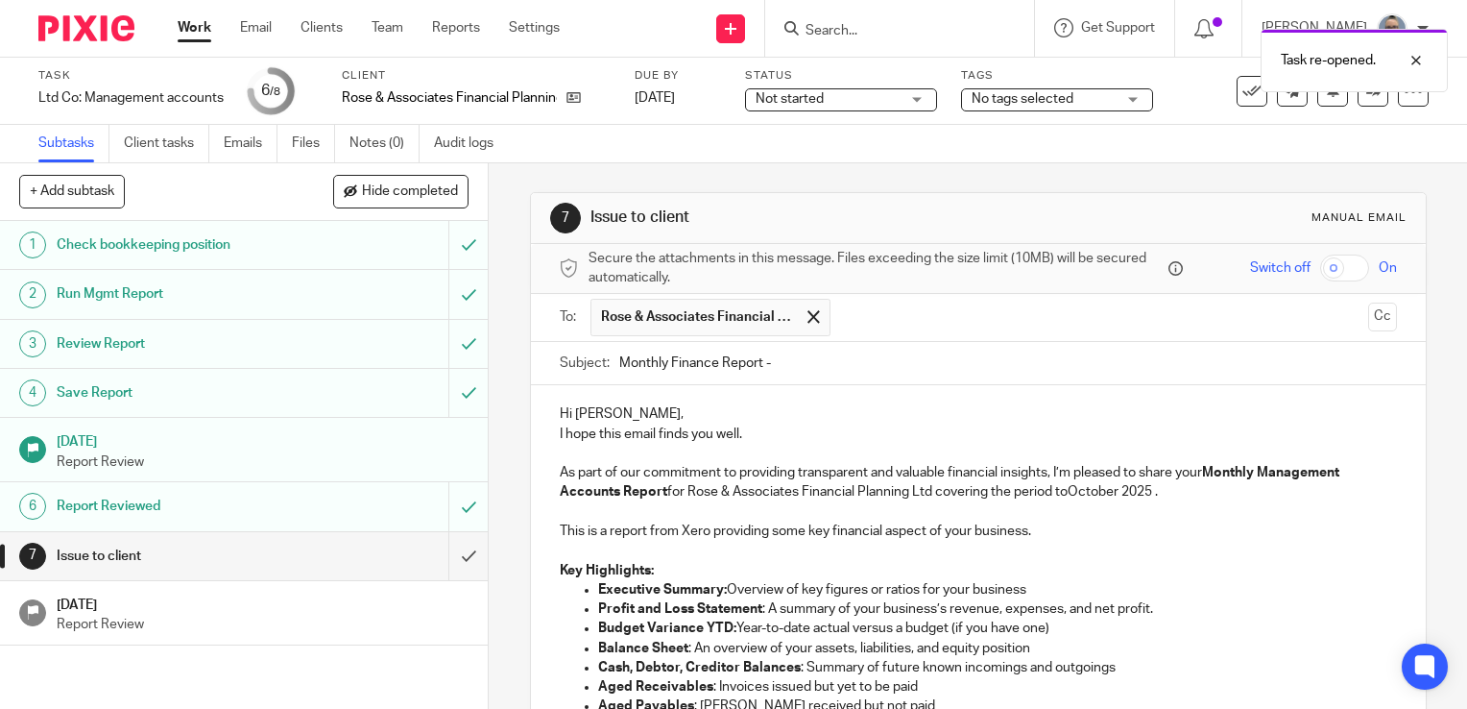
click at [856, 386] on div "Hi Robert, I hope this email finds you well. As part of our commitment to provi…" at bounding box center [978, 655] width 895 height 540
click at [864, 351] on input "Monthly Finance Report -" at bounding box center [1008, 363] width 778 height 43
type input "Monthly Finance Report - Sept25"
drag, startPoint x: 1034, startPoint y: 454, endPoint x: 1114, endPoint y: 504, distance: 94.0
click at [1041, 455] on p at bounding box center [978, 453] width 837 height 19
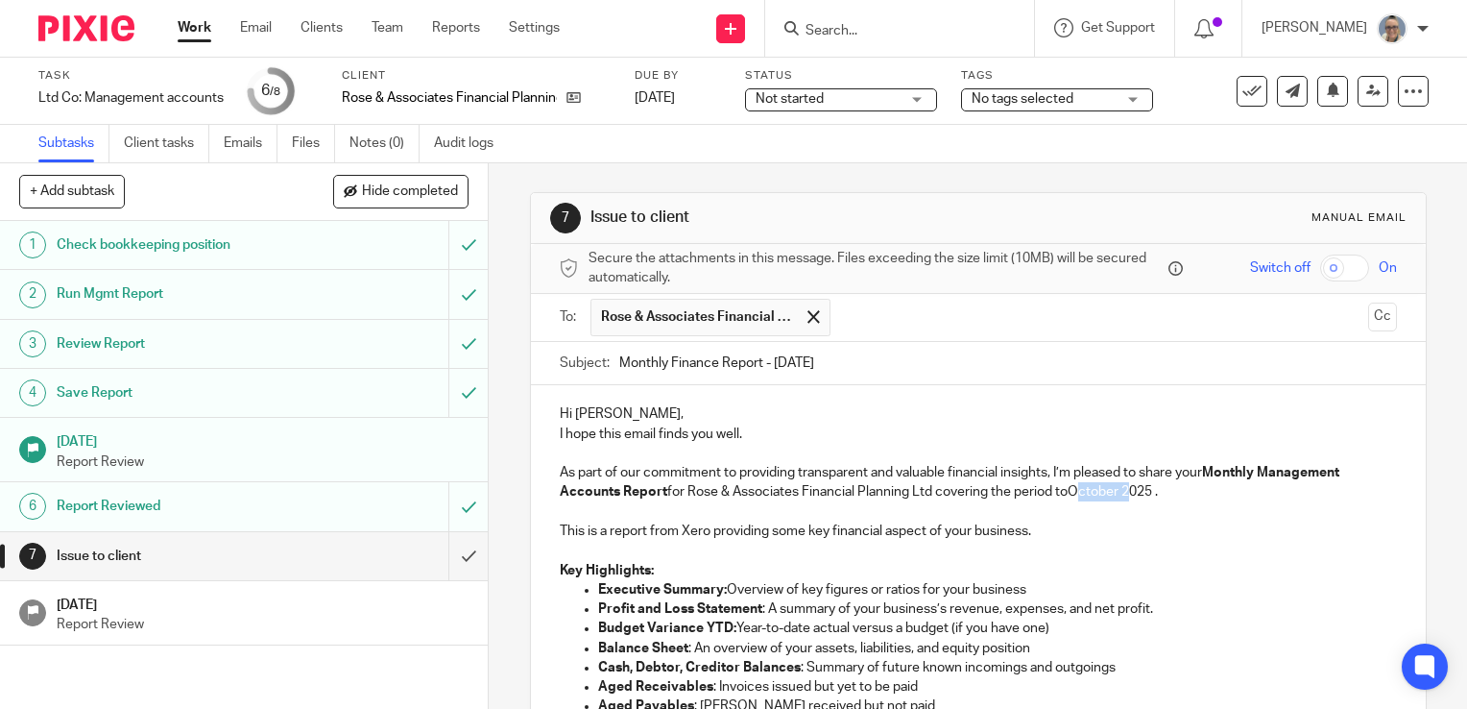
drag, startPoint x: 1118, startPoint y: 493, endPoint x: 1068, endPoint y: 493, distance: 49.9
click at [1068, 493] on p "As part of our commitment to providing transparent and valuable financial insig…" at bounding box center [978, 482] width 837 height 39
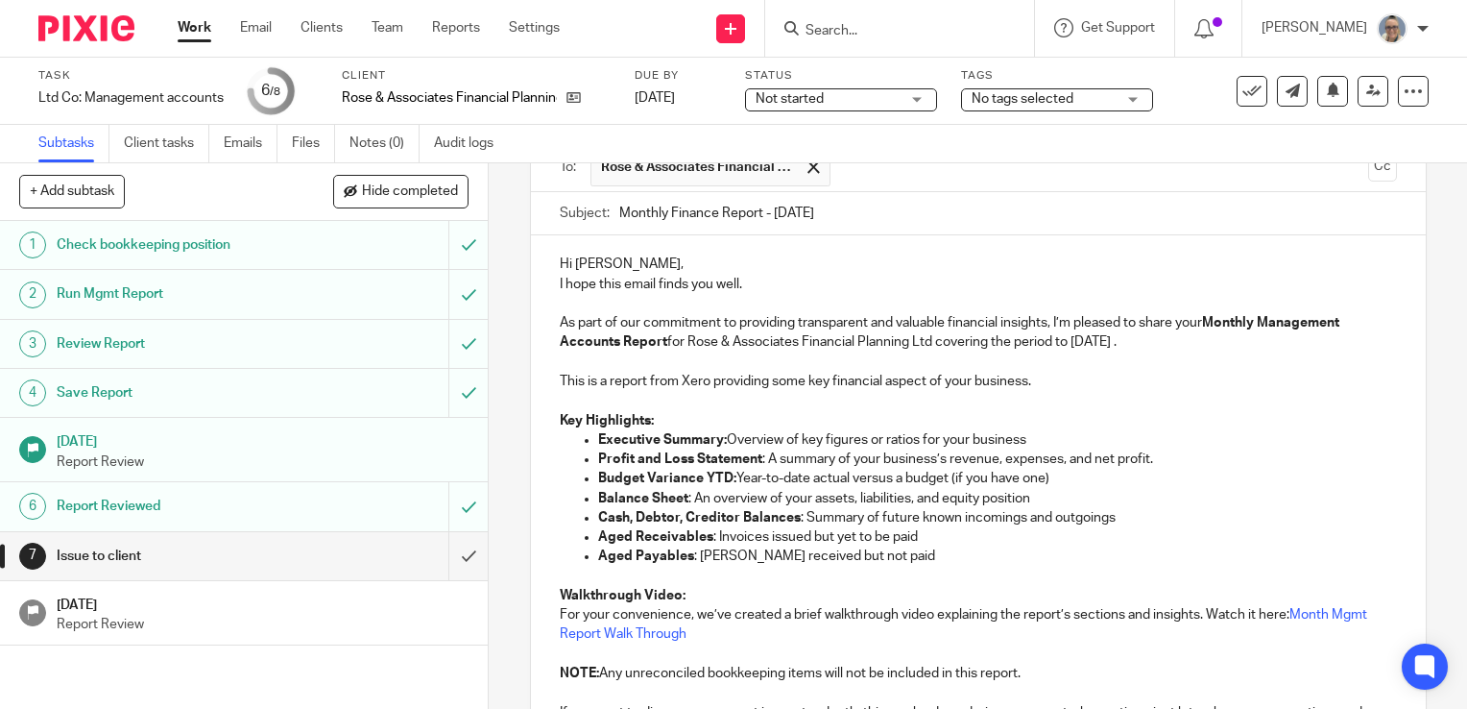
scroll to position [384, 0]
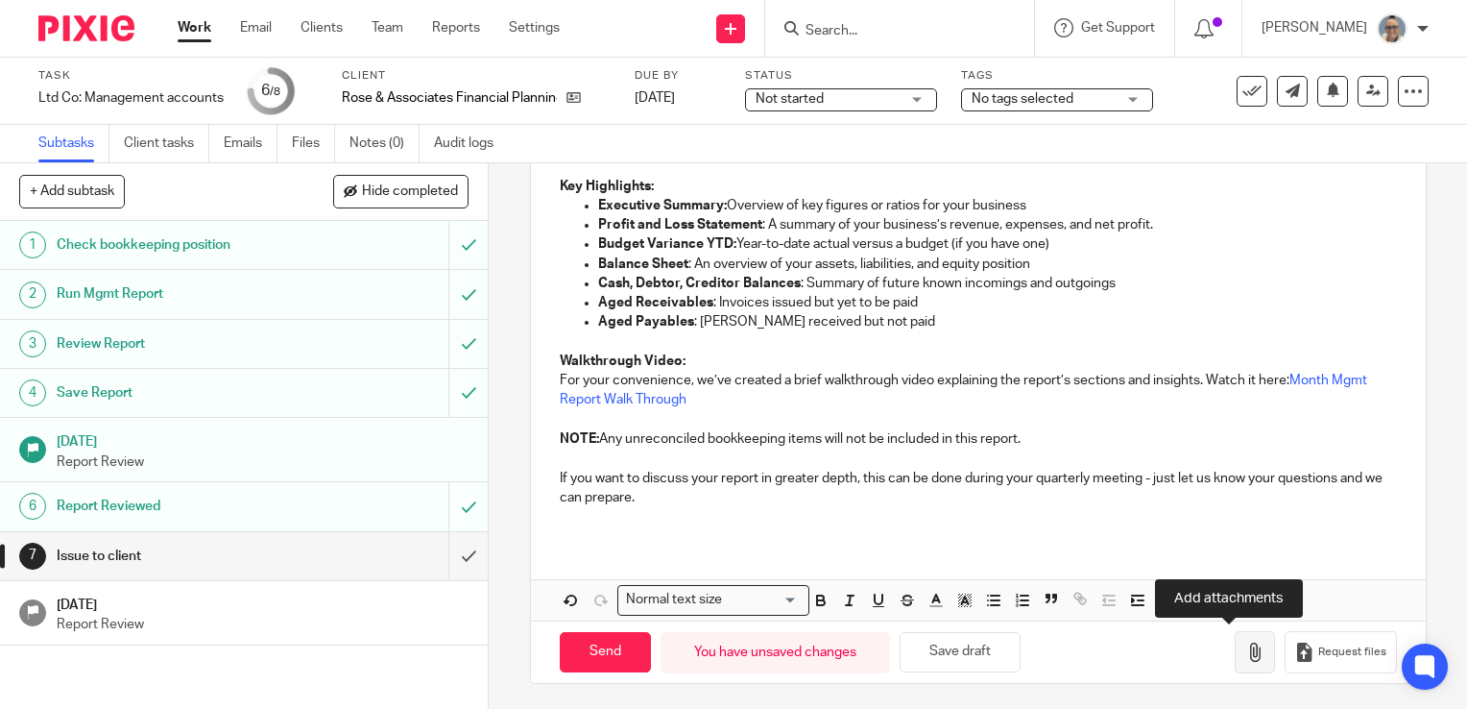
click at [1235, 663] on button "button" at bounding box center [1255, 652] width 40 height 43
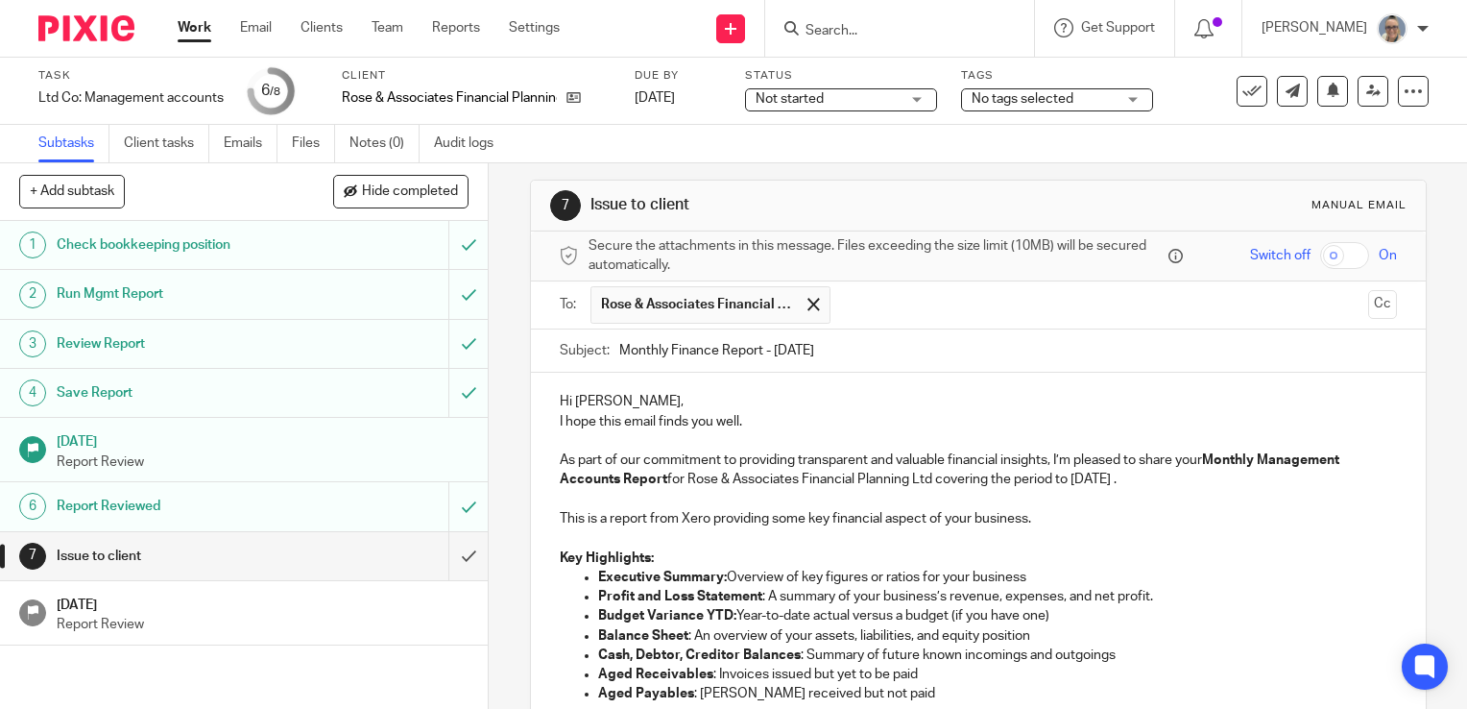
scroll to position [493, 0]
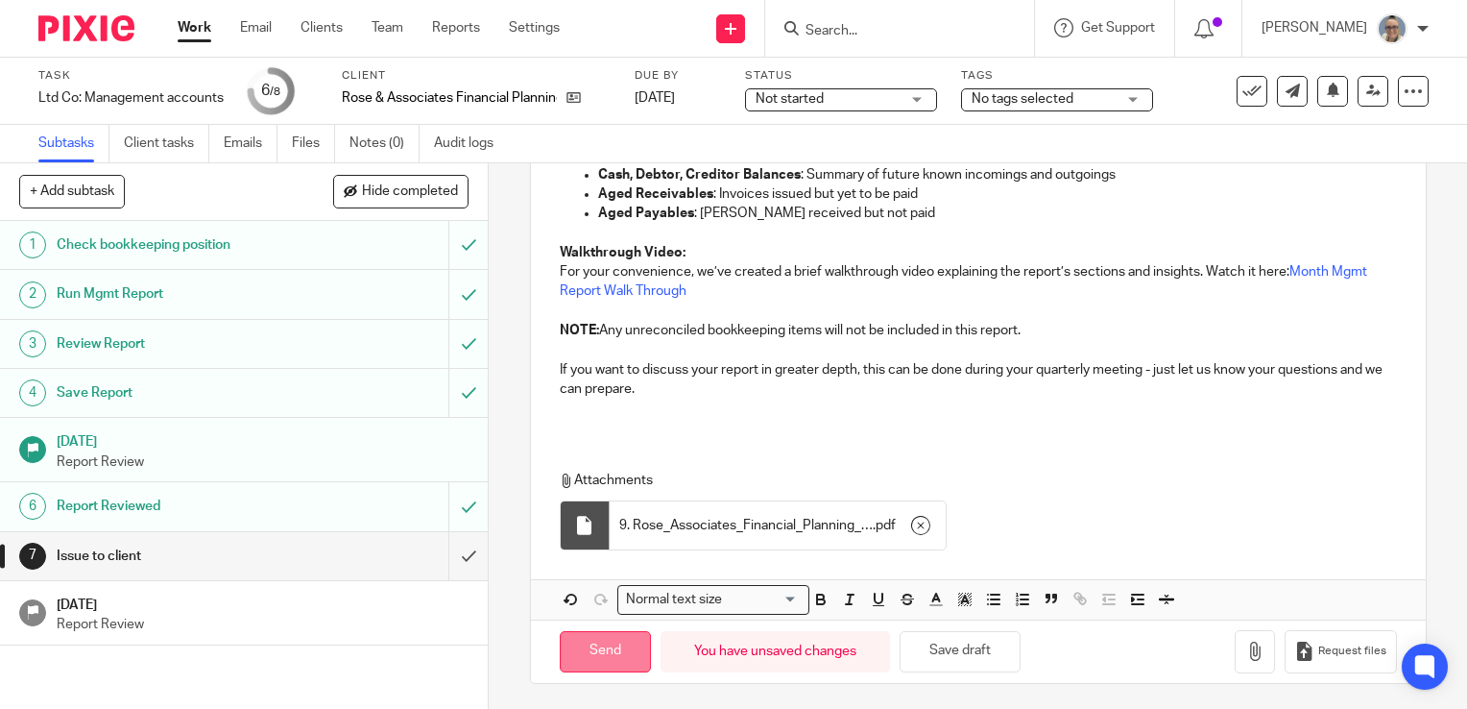
click at [599, 631] on input "Send" at bounding box center [605, 651] width 91 height 41
type input "Sent"
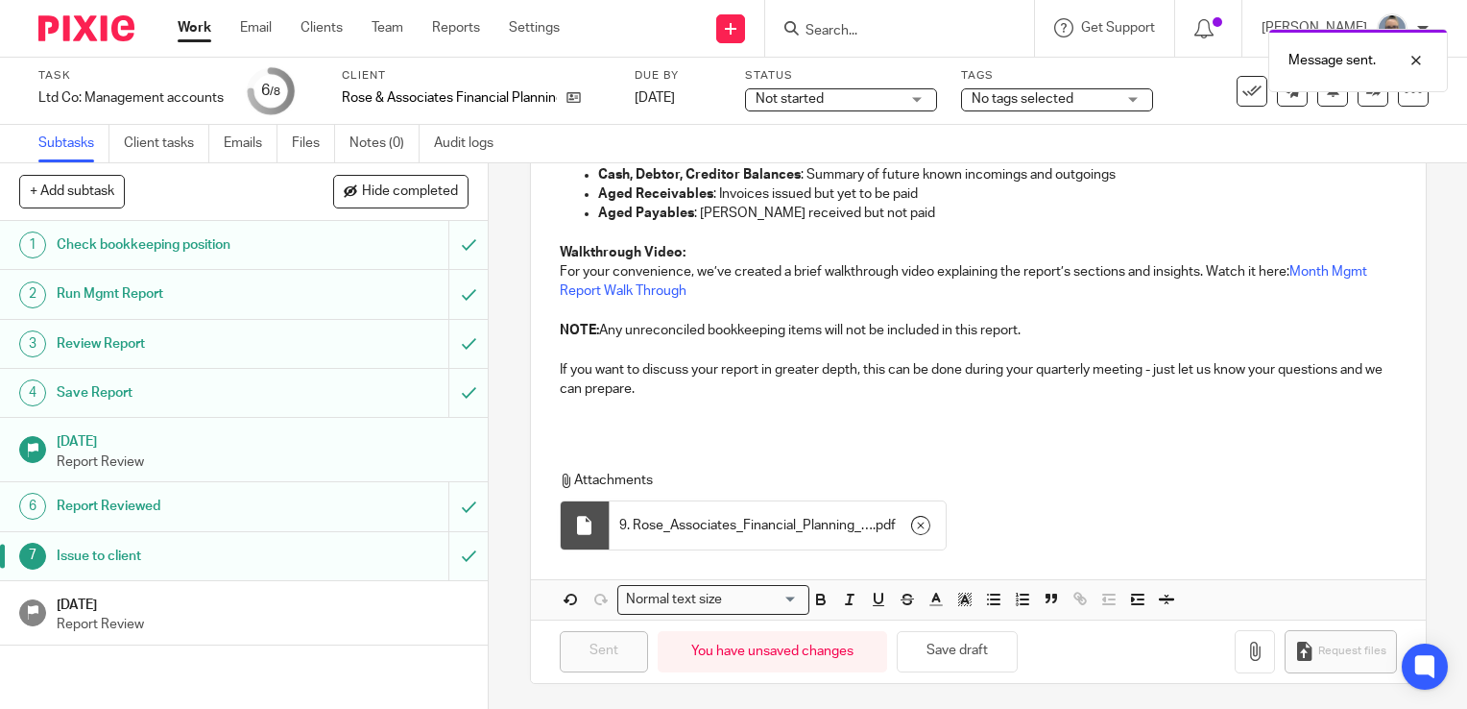
click at [211, 615] on p "Report Review" at bounding box center [263, 624] width 413 height 19
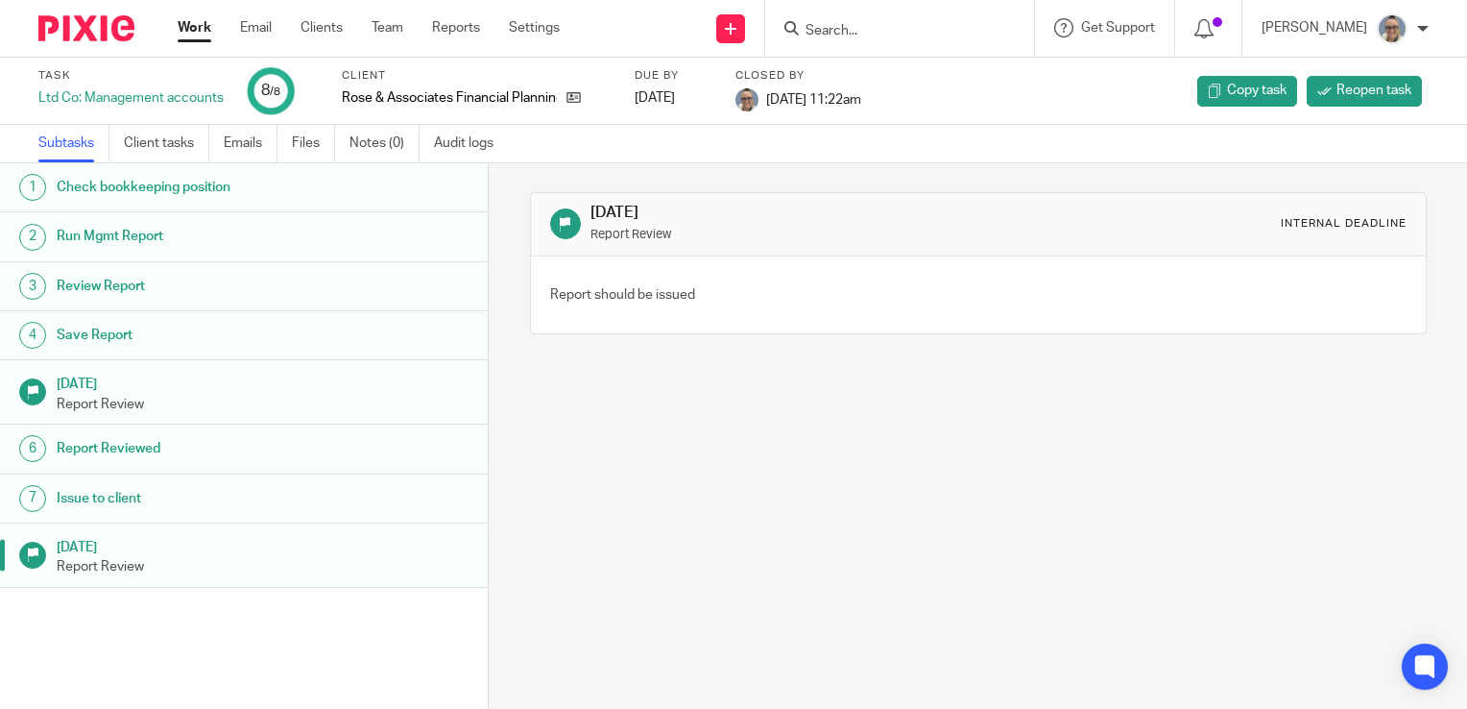
click at [207, 29] on link "Work" at bounding box center [195, 27] width 34 height 19
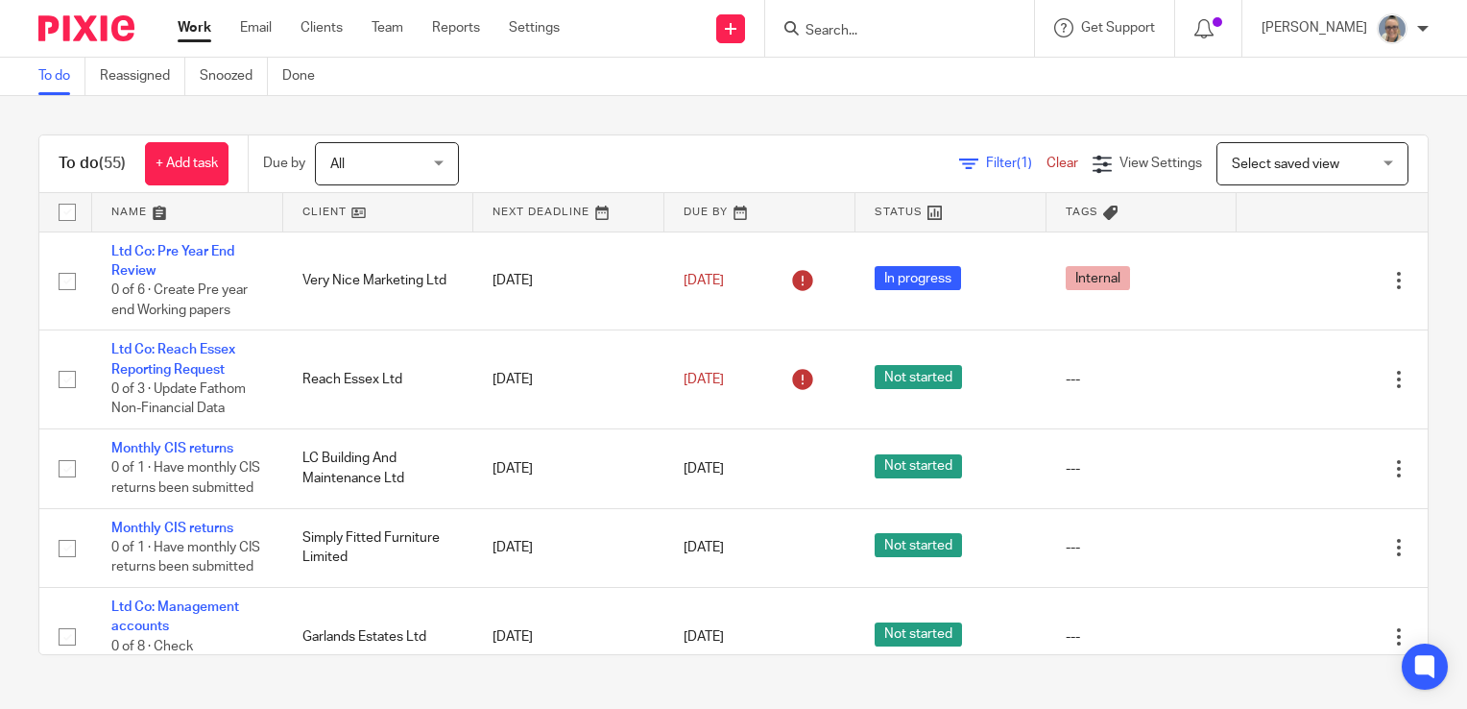
click at [535, 209] on link at bounding box center [568, 212] width 191 height 38
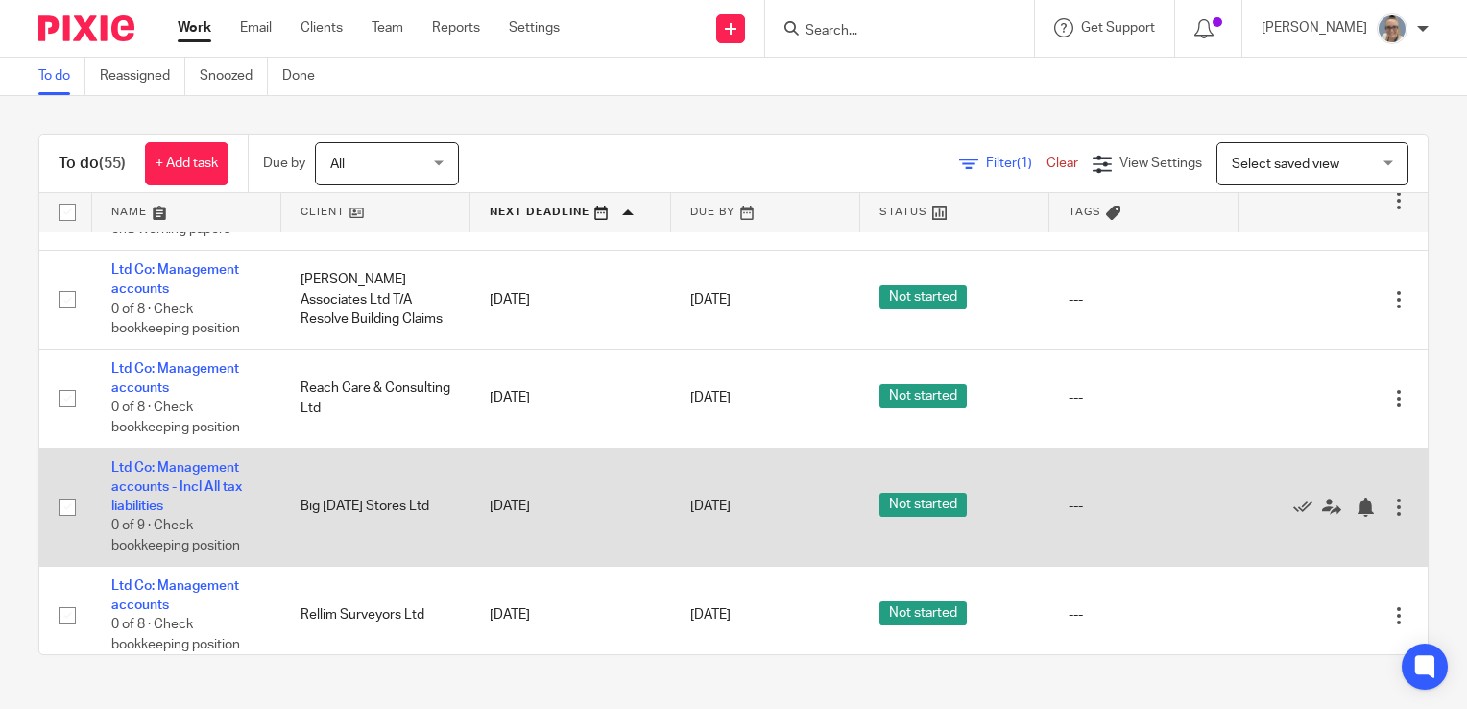
scroll to position [768, 0]
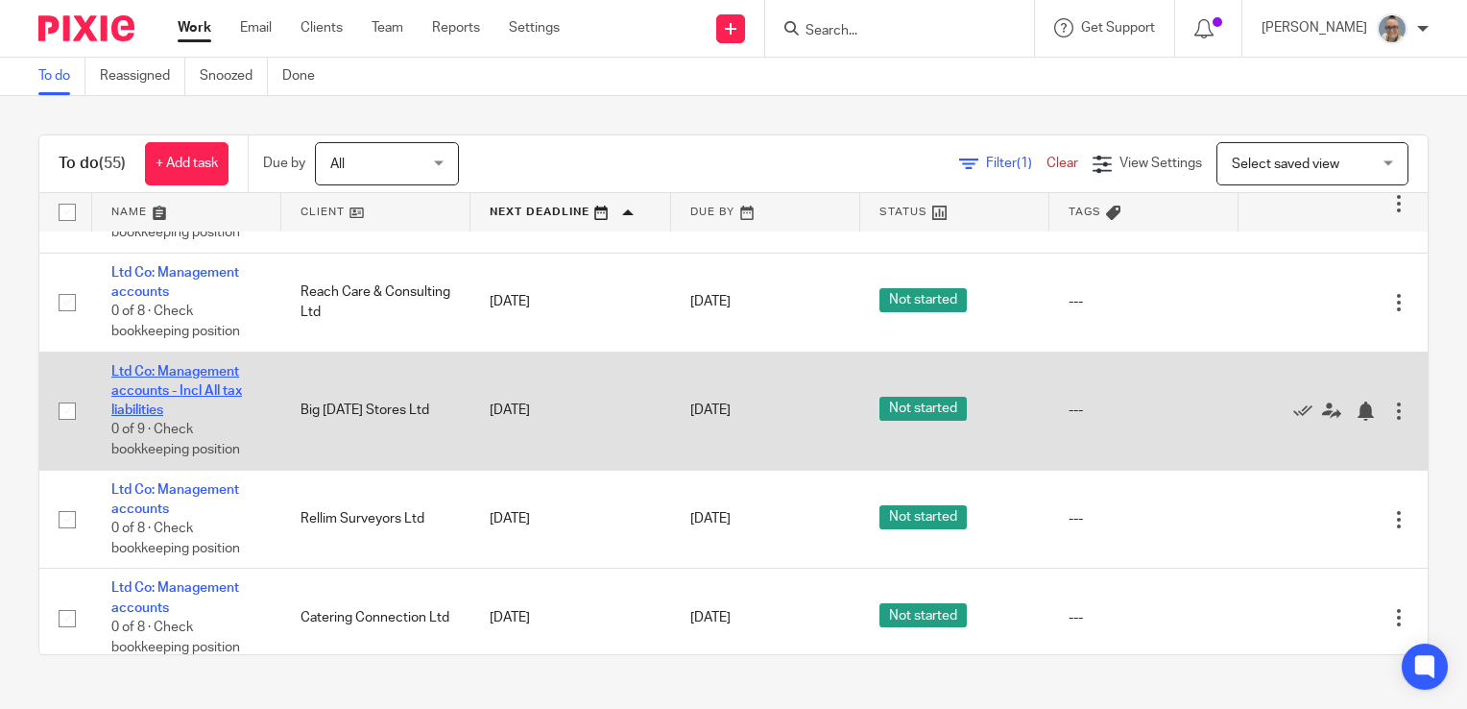
click at [182, 391] on link "Ltd Co: Management accounts - Incl All tax liabilities" at bounding box center [176, 391] width 131 height 53
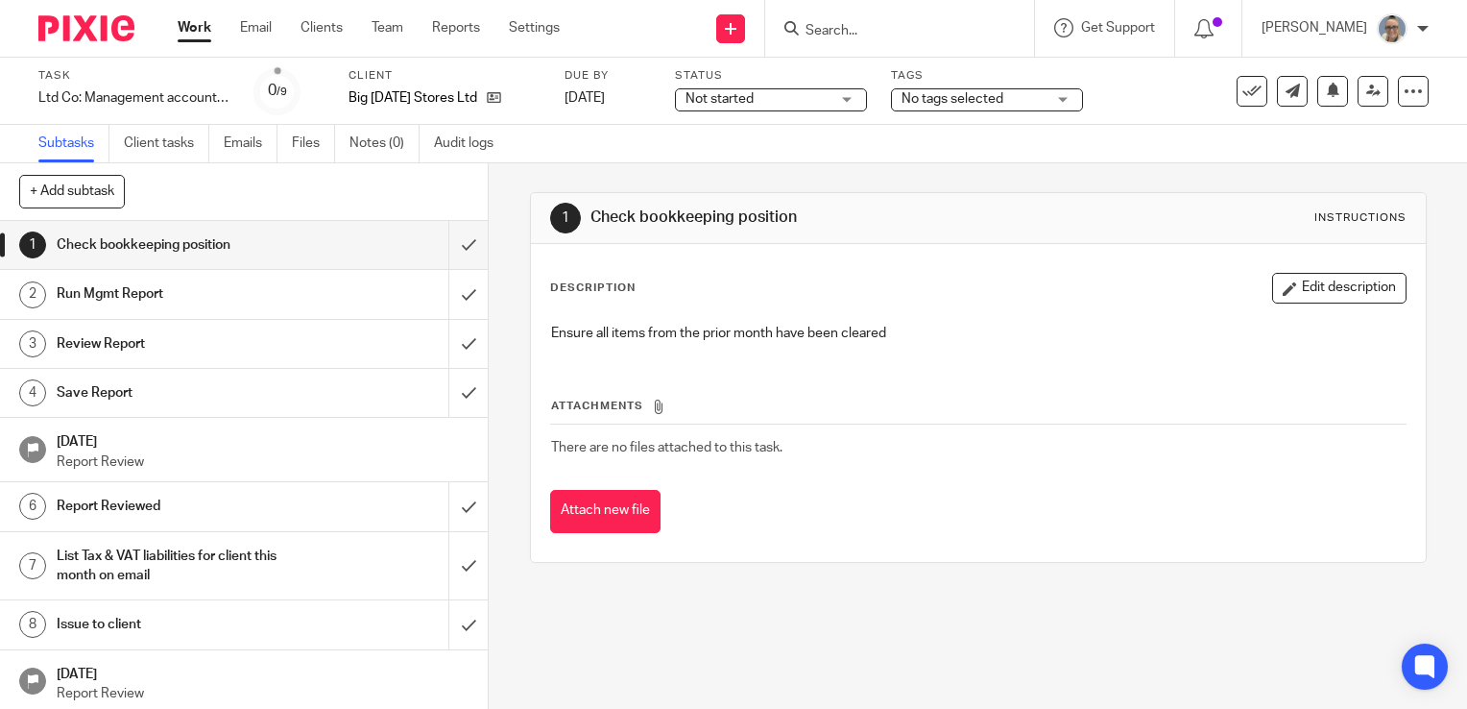
click at [745, 100] on span "Not started" at bounding box center [720, 98] width 68 height 13
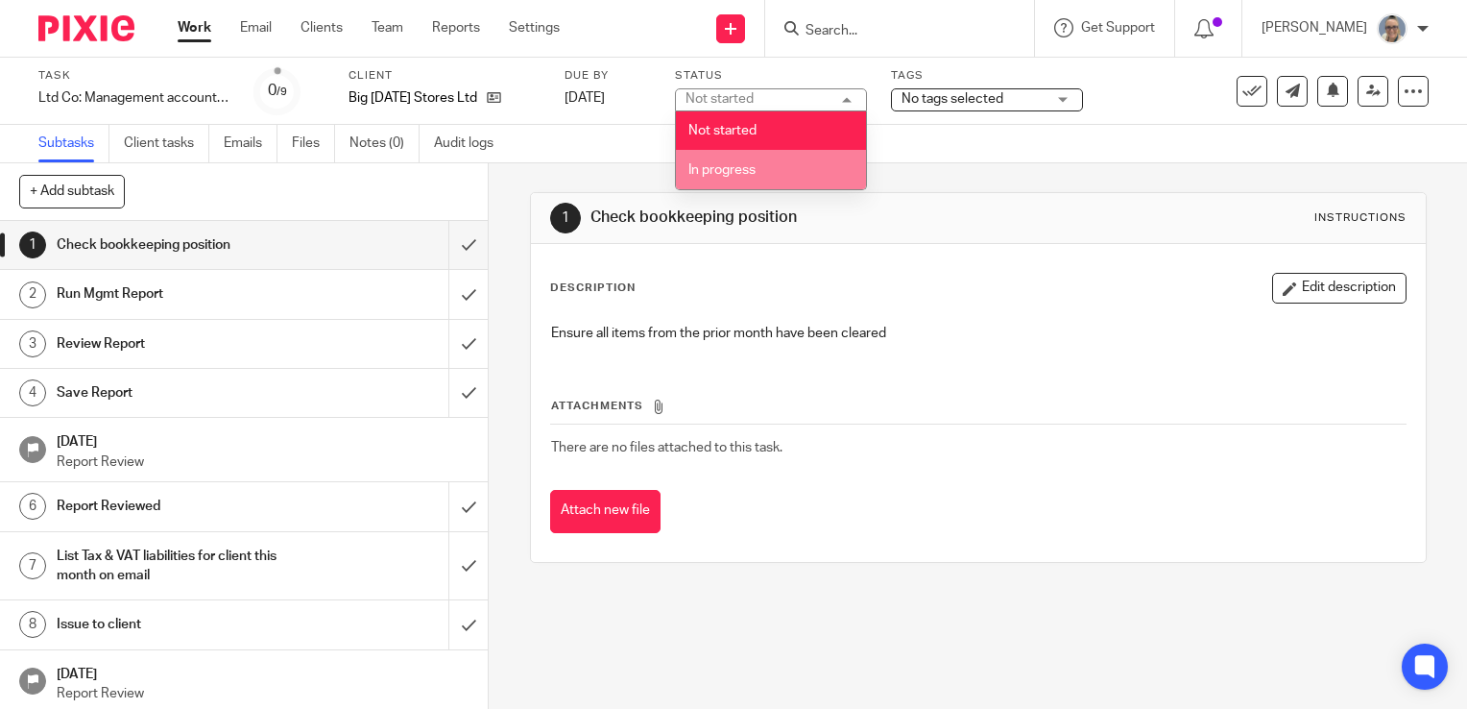
click at [721, 162] on li "In progress" at bounding box center [771, 169] width 190 height 39
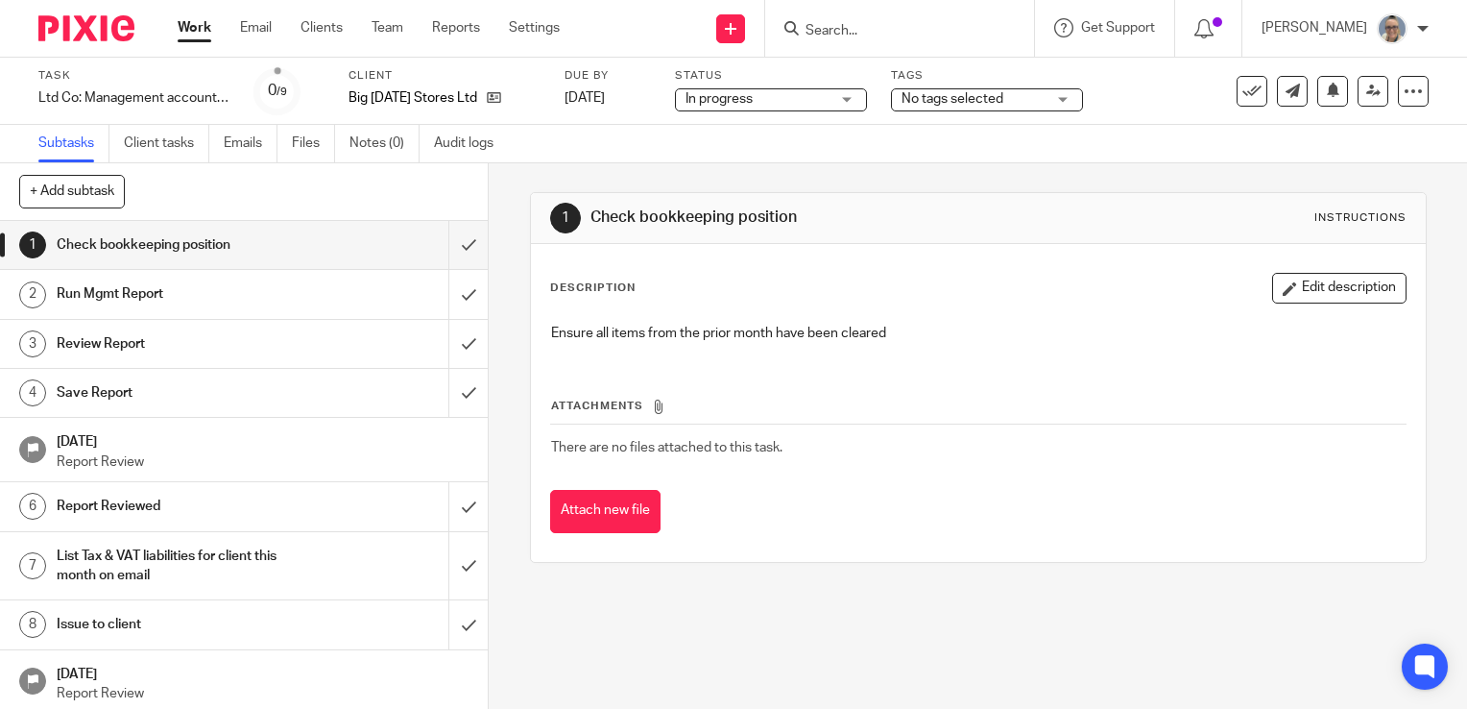
click at [939, 103] on span "No tags selected" at bounding box center [953, 98] width 102 height 13
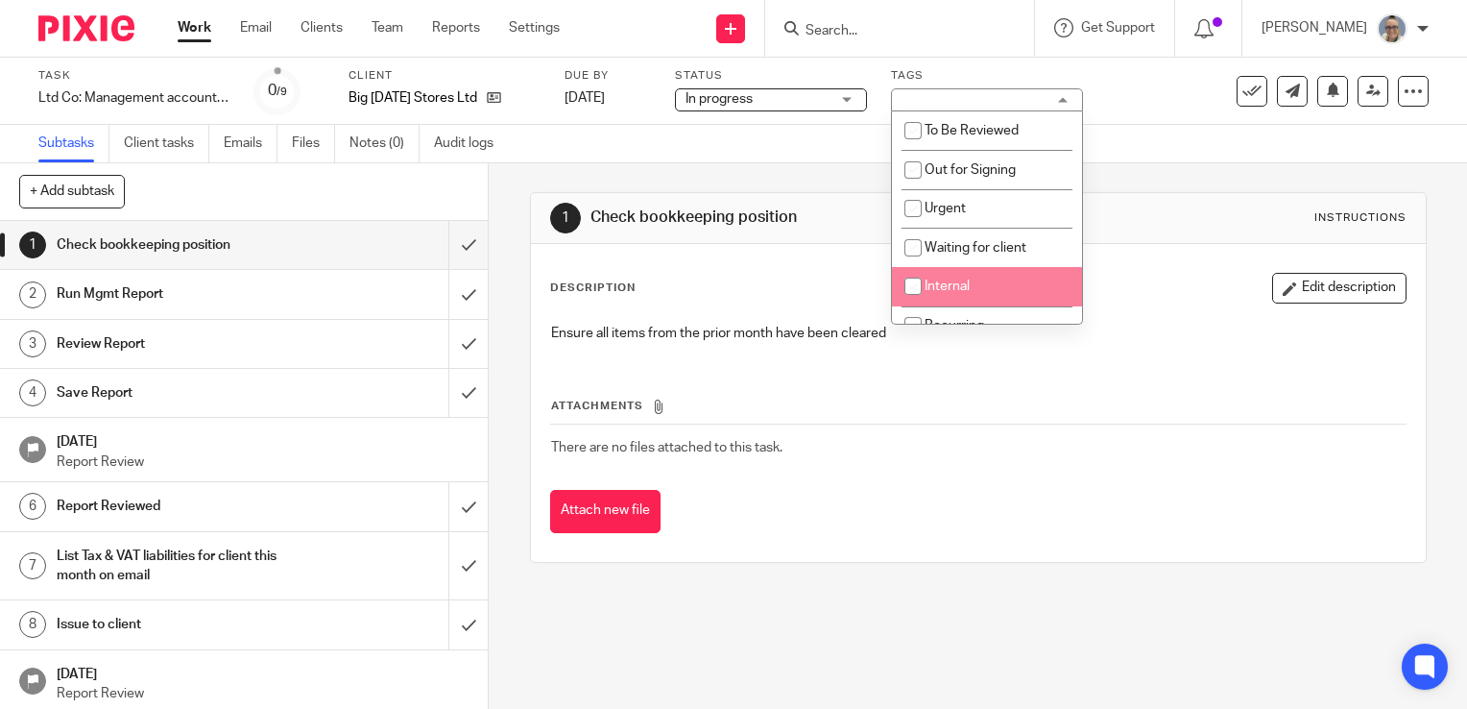
click at [920, 285] on input "checkbox" at bounding box center [913, 286] width 36 height 36
checkbox input "true"
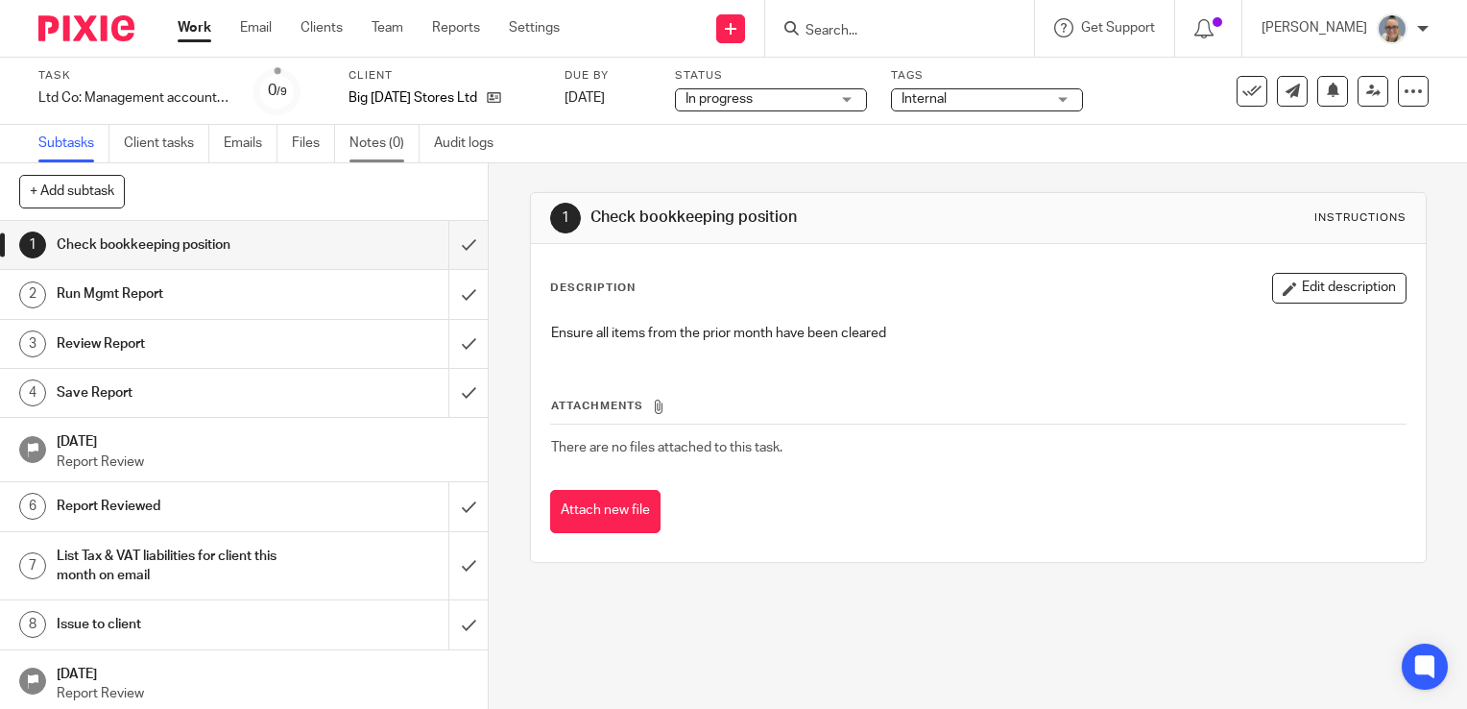
click at [380, 137] on link "Notes (0)" at bounding box center [385, 143] width 70 height 37
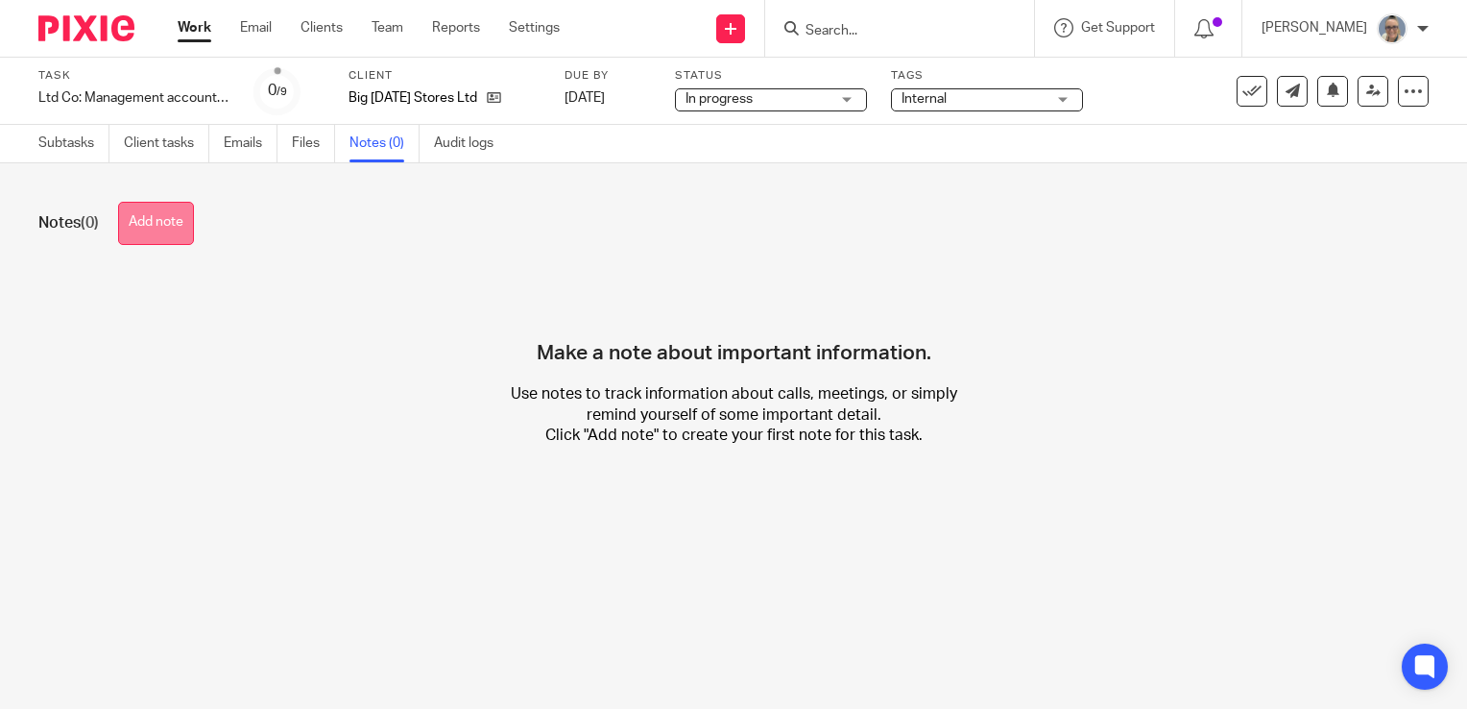
click at [168, 216] on button "Add note" at bounding box center [156, 223] width 76 height 43
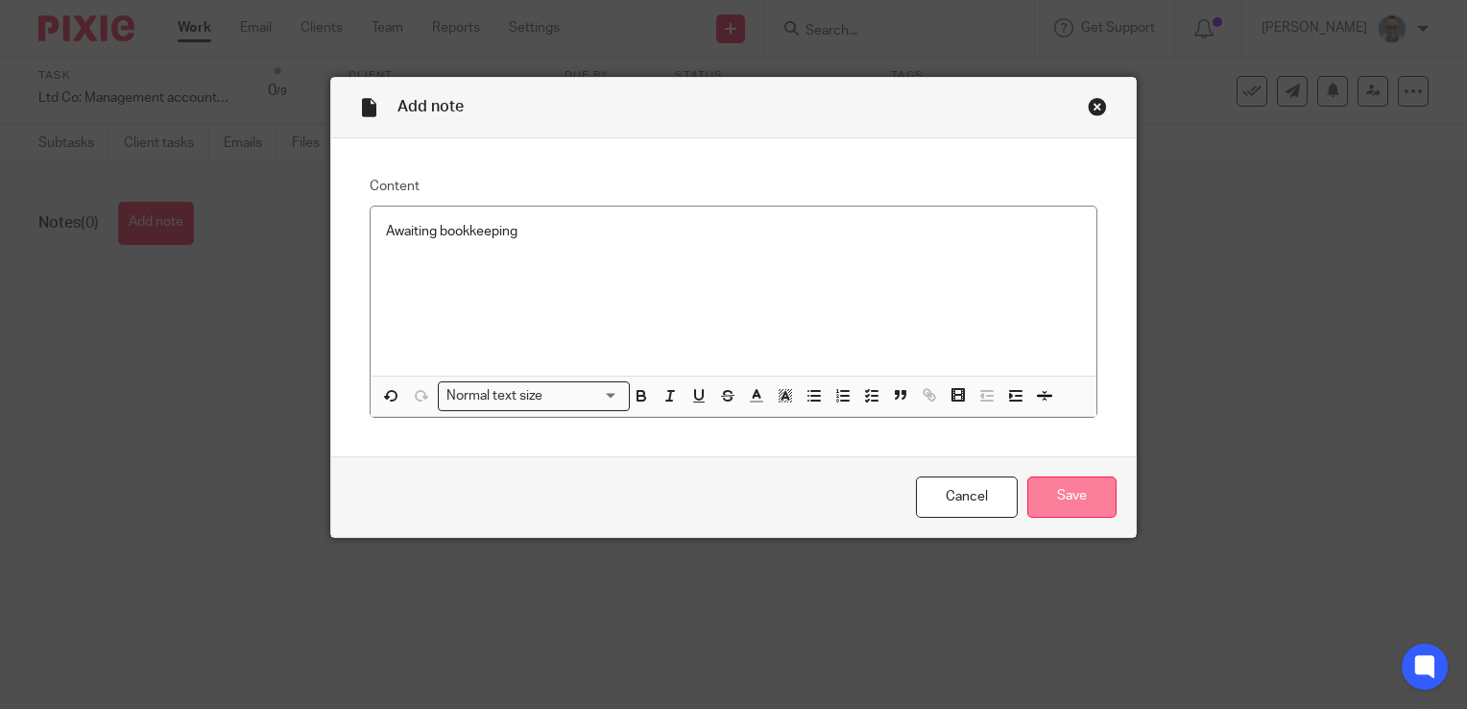
click at [1059, 498] on input "Save" at bounding box center [1071, 496] width 89 height 41
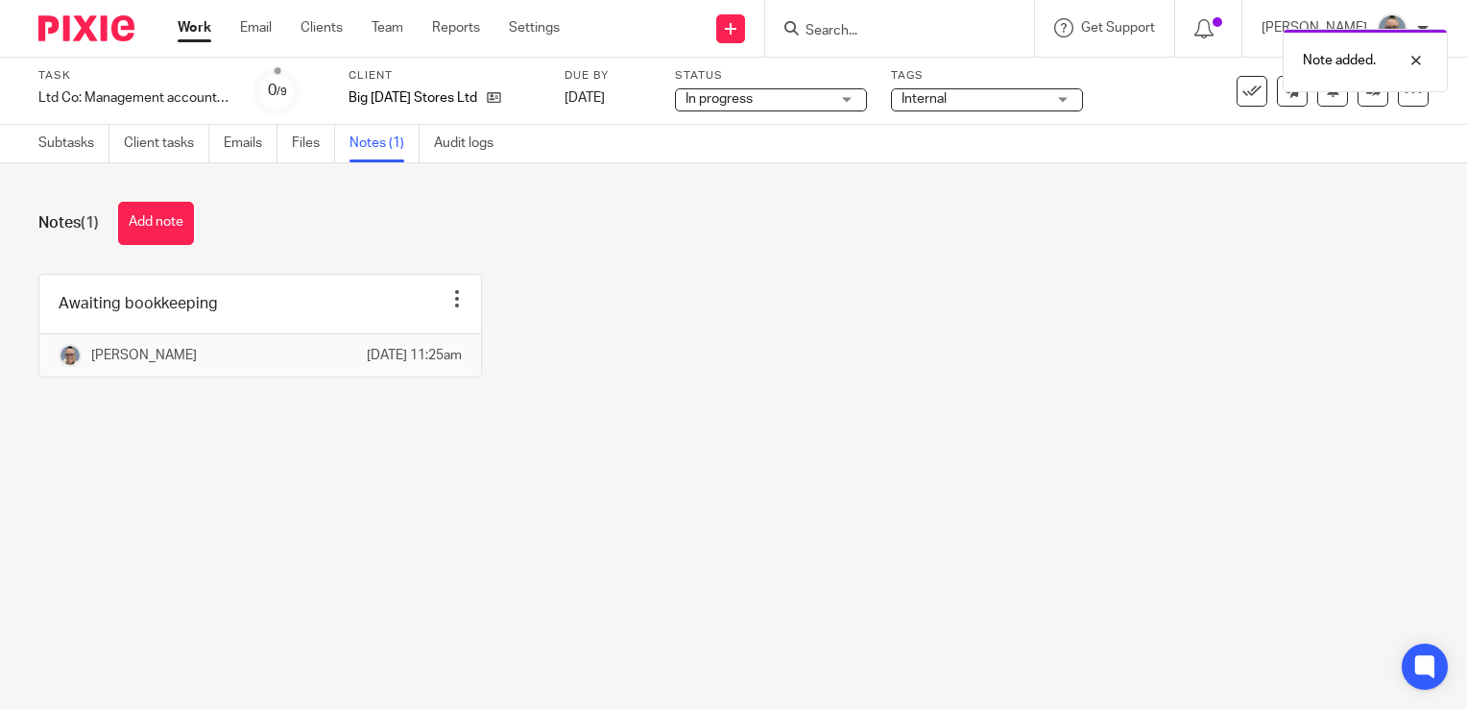
click at [195, 43] on div "Work Email Clients Team Reports Settings Work Email Clients Team Reports Settin…" at bounding box center [373, 28] width 430 height 57
click at [201, 22] on link "Work" at bounding box center [195, 27] width 34 height 19
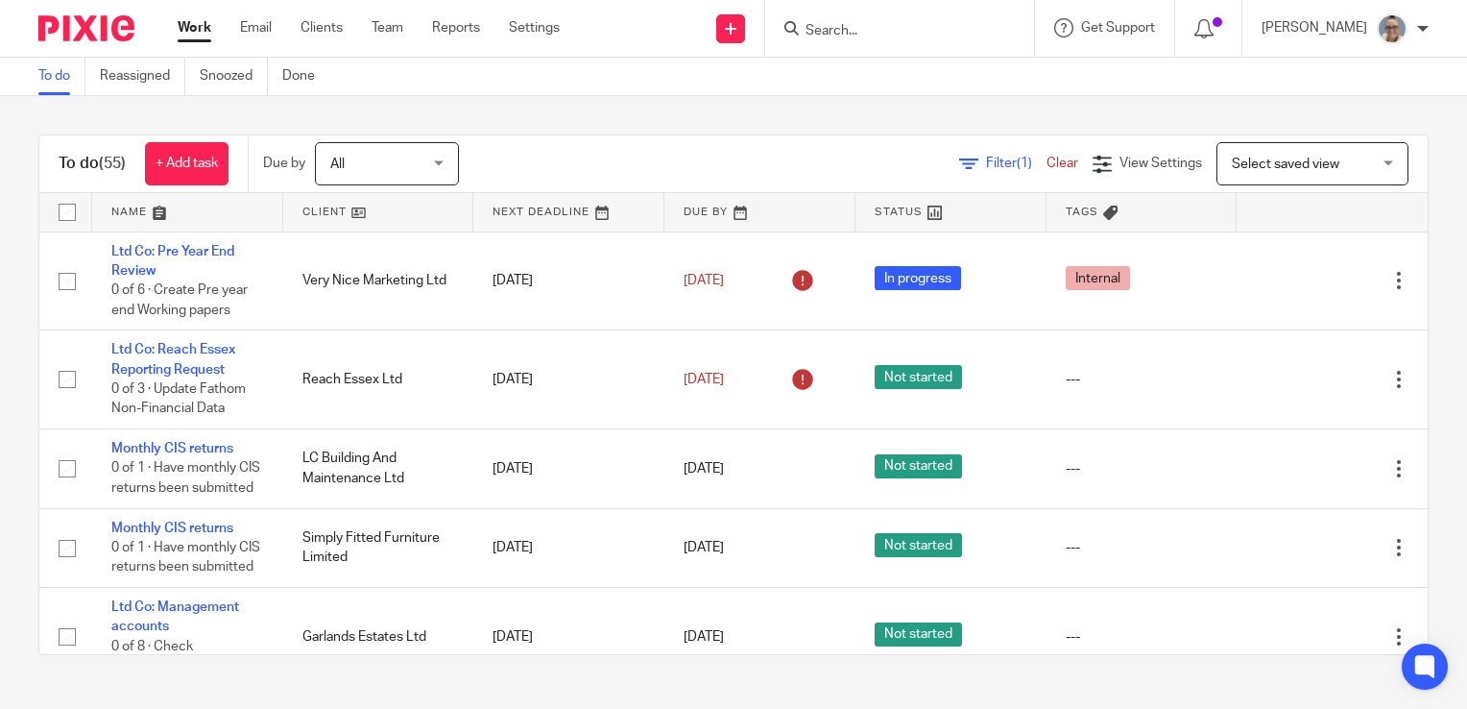
click at [519, 216] on link at bounding box center [568, 212] width 191 height 38
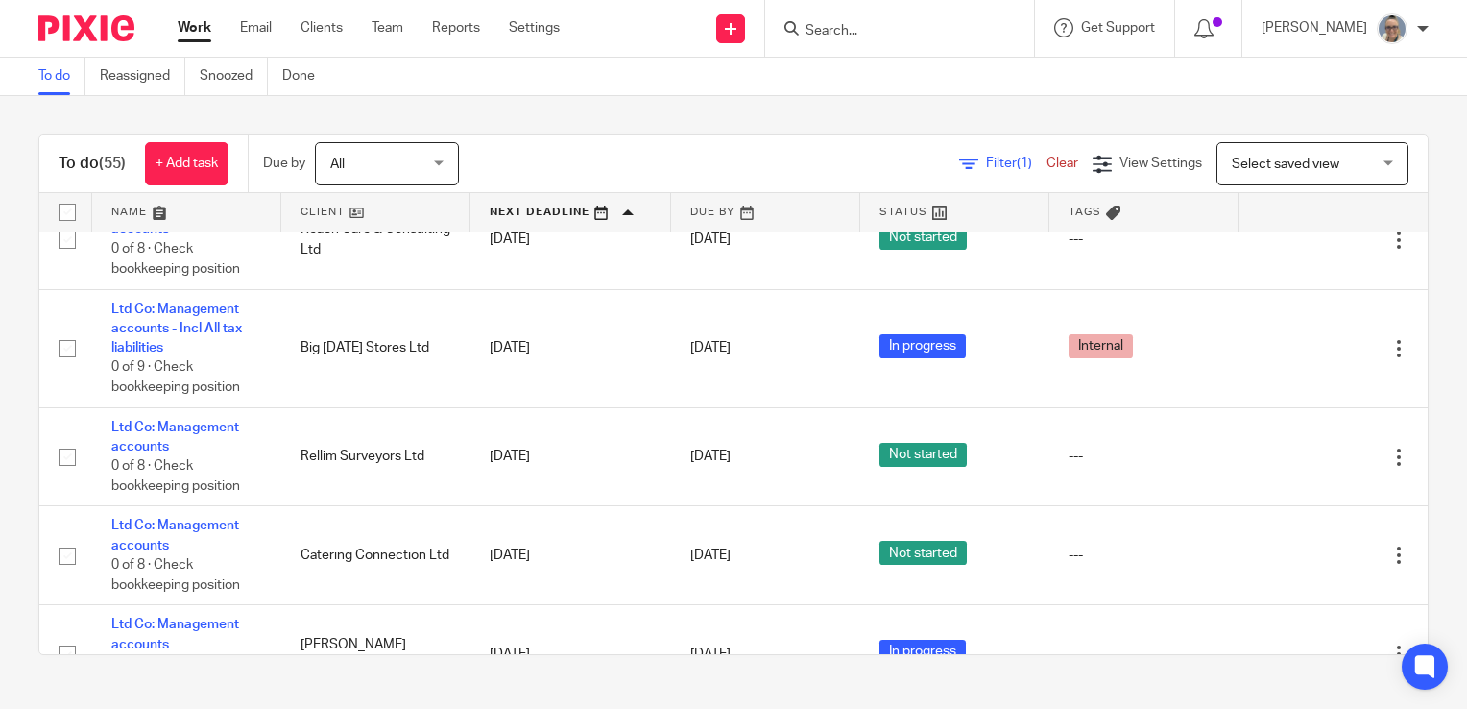
scroll to position [864, 0]
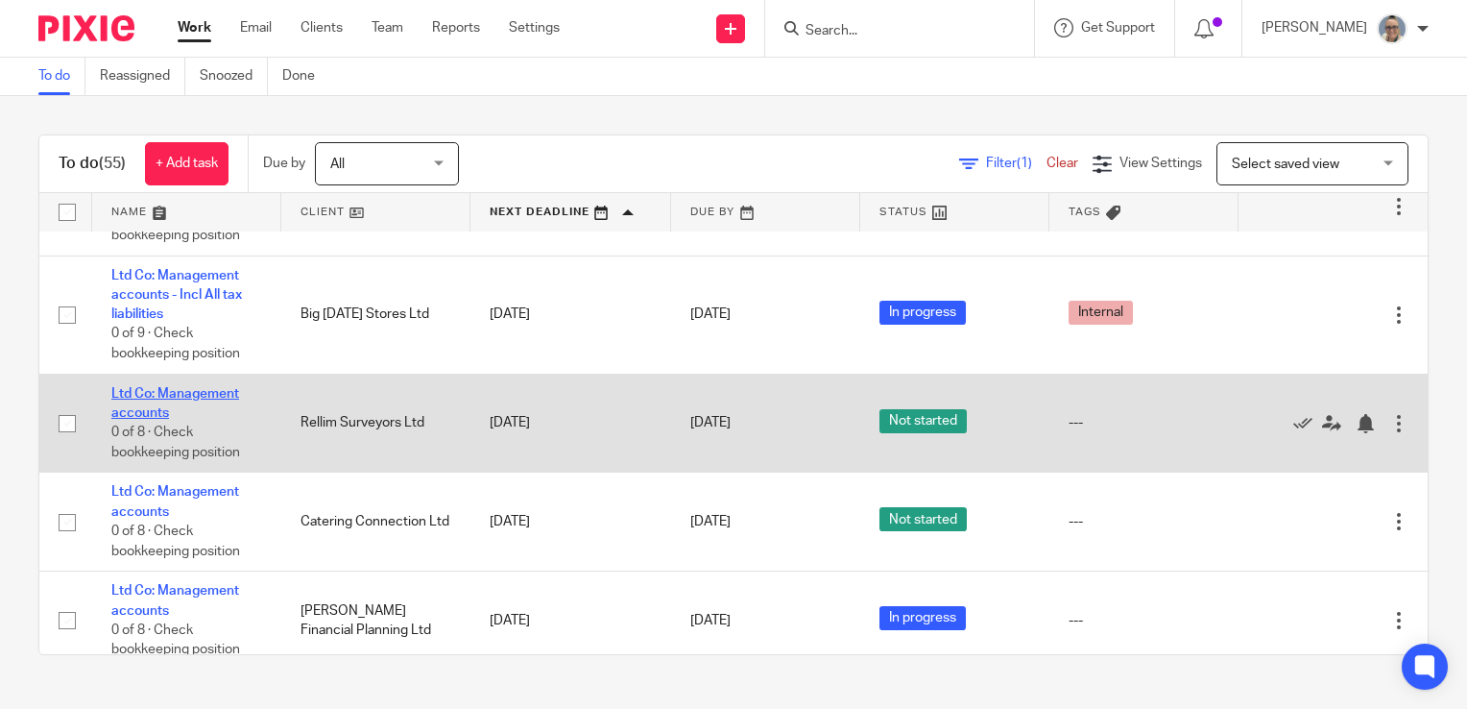
click at [209, 400] on link "Ltd Co: Management accounts" at bounding box center [175, 403] width 128 height 33
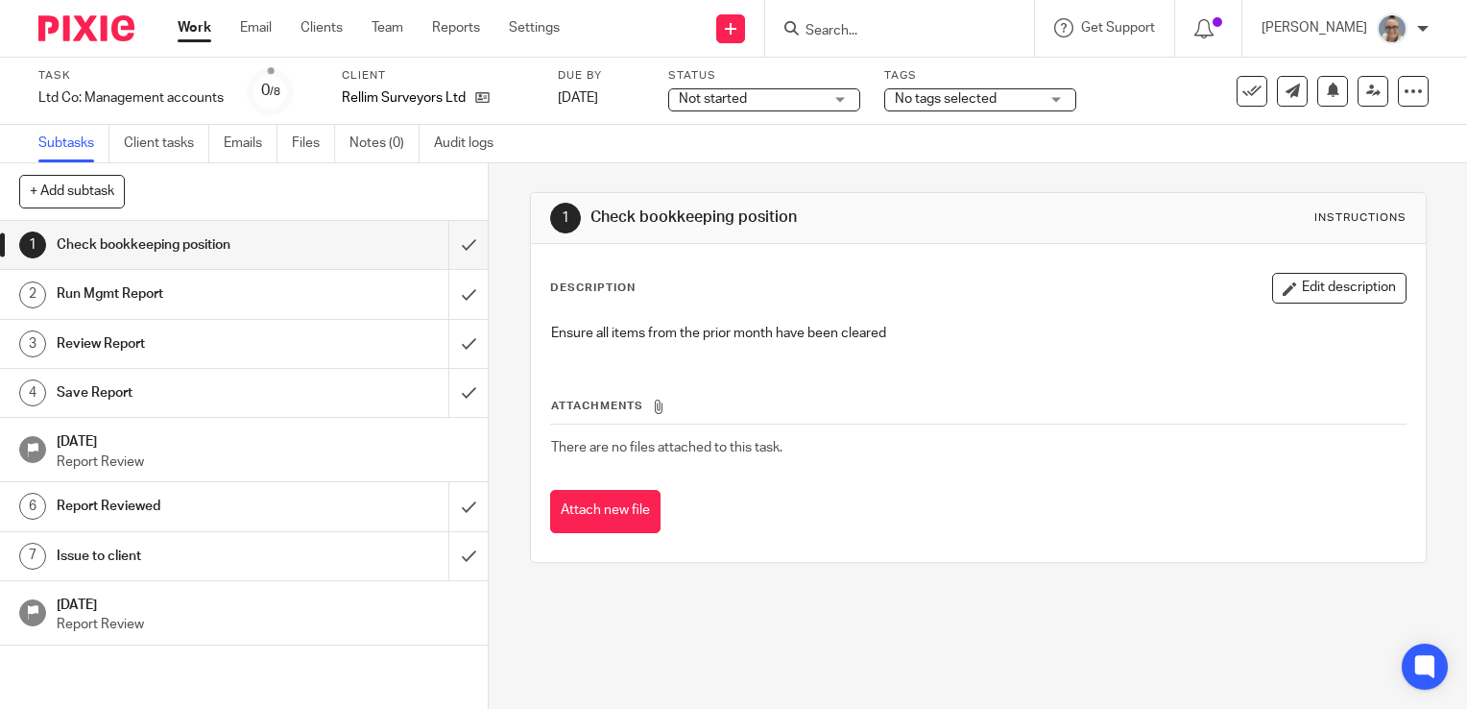
click at [732, 102] on span "Not started" at bounding box center [713, 98] width 68 height 13
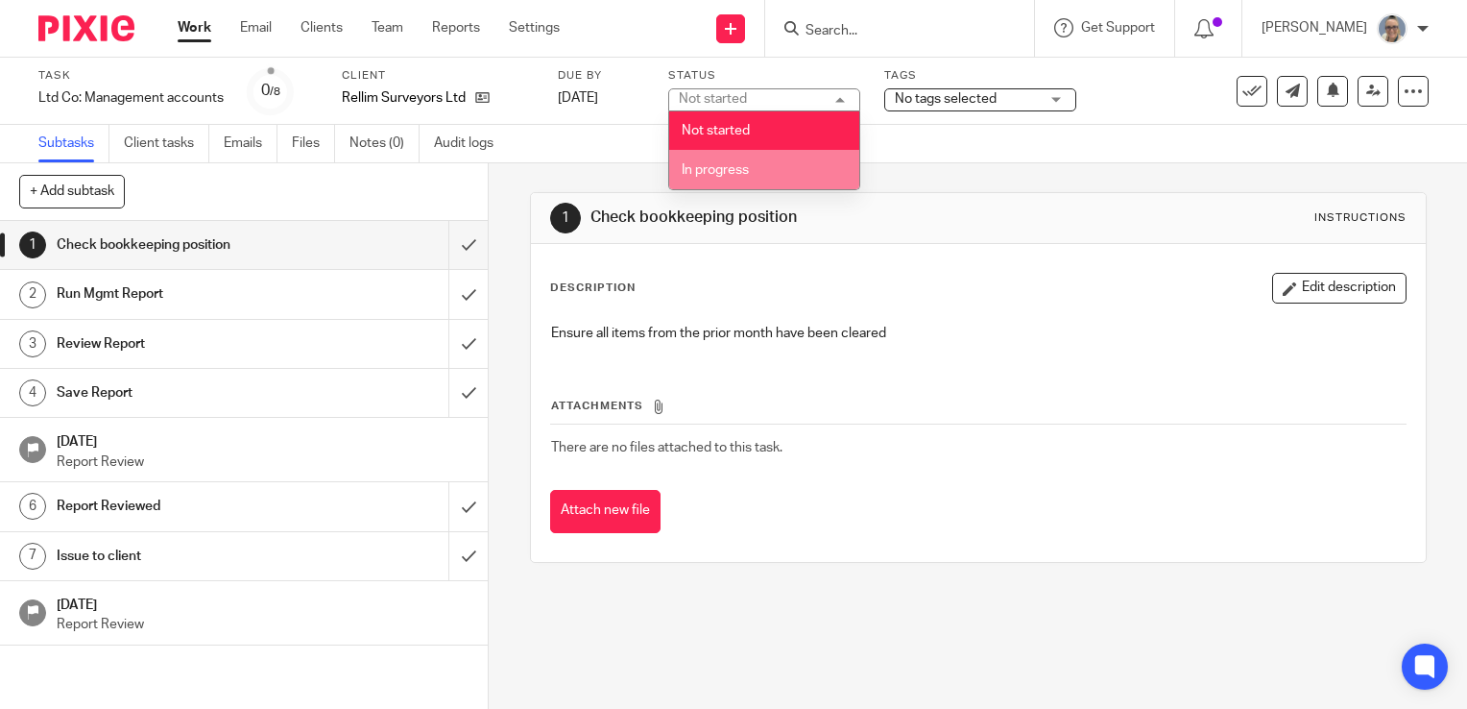
drag, startPoint x: 707, startPoint y: 168, endPoint x: 852, endPoint y: 147, distance: 146.5
click at [713, 170] on span "In progress" at bounding box center [715, 169] width 67 height 13
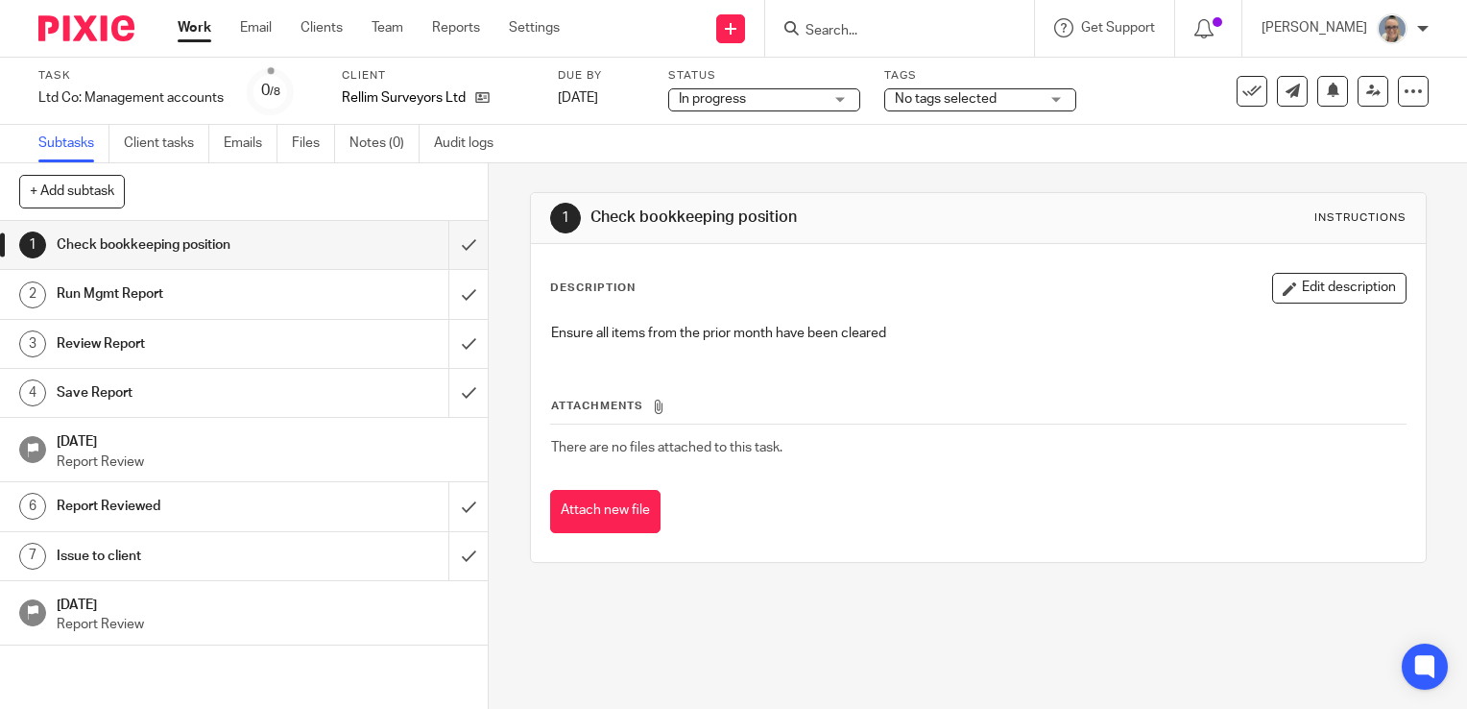
click at [947, 106] on span "No tags selected" at bounding box center [967, 99] width 144 height 20
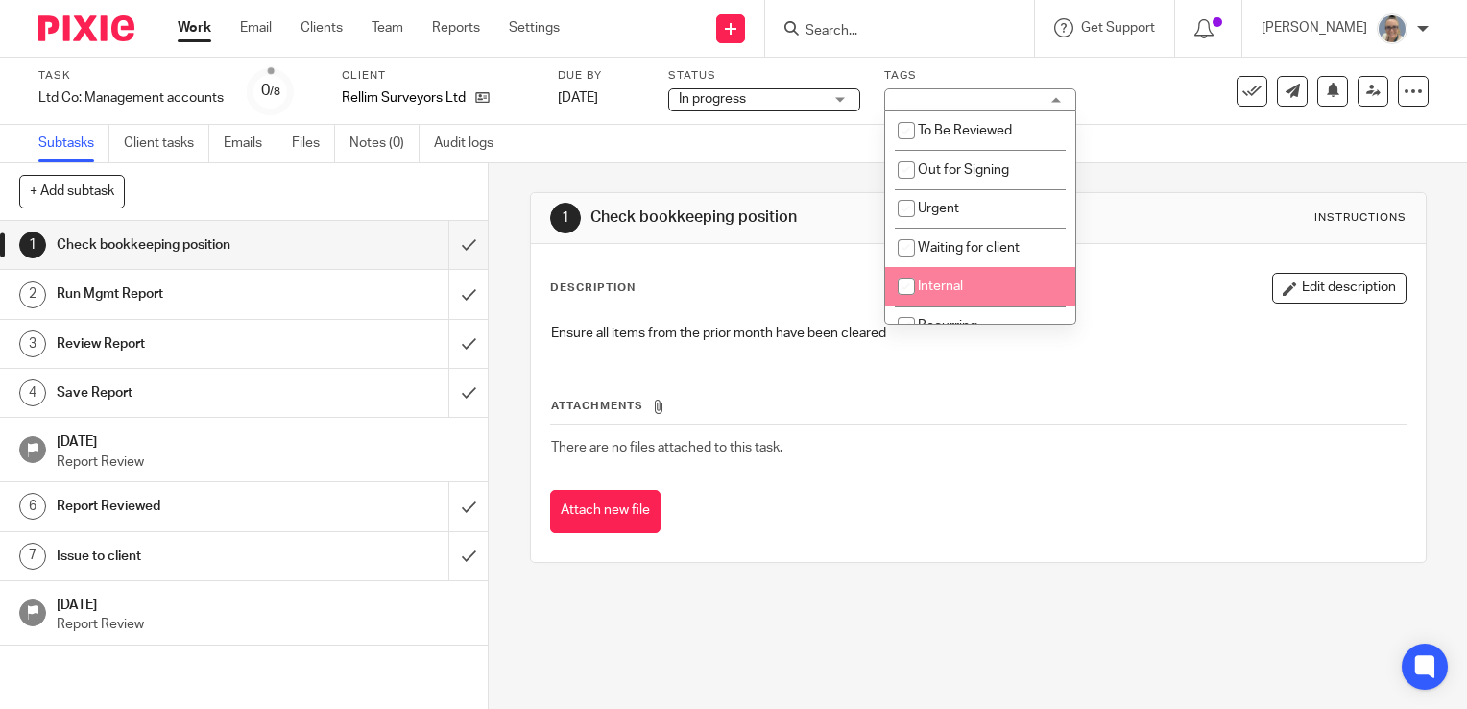
click at [929, 286] on span "Internal" at bounding box center [940, 285] width 45 height 13
checkbox input "true"
click at [388, 144] on link "Notes (0)" at bounding box center [385, 143] width 70 height 37
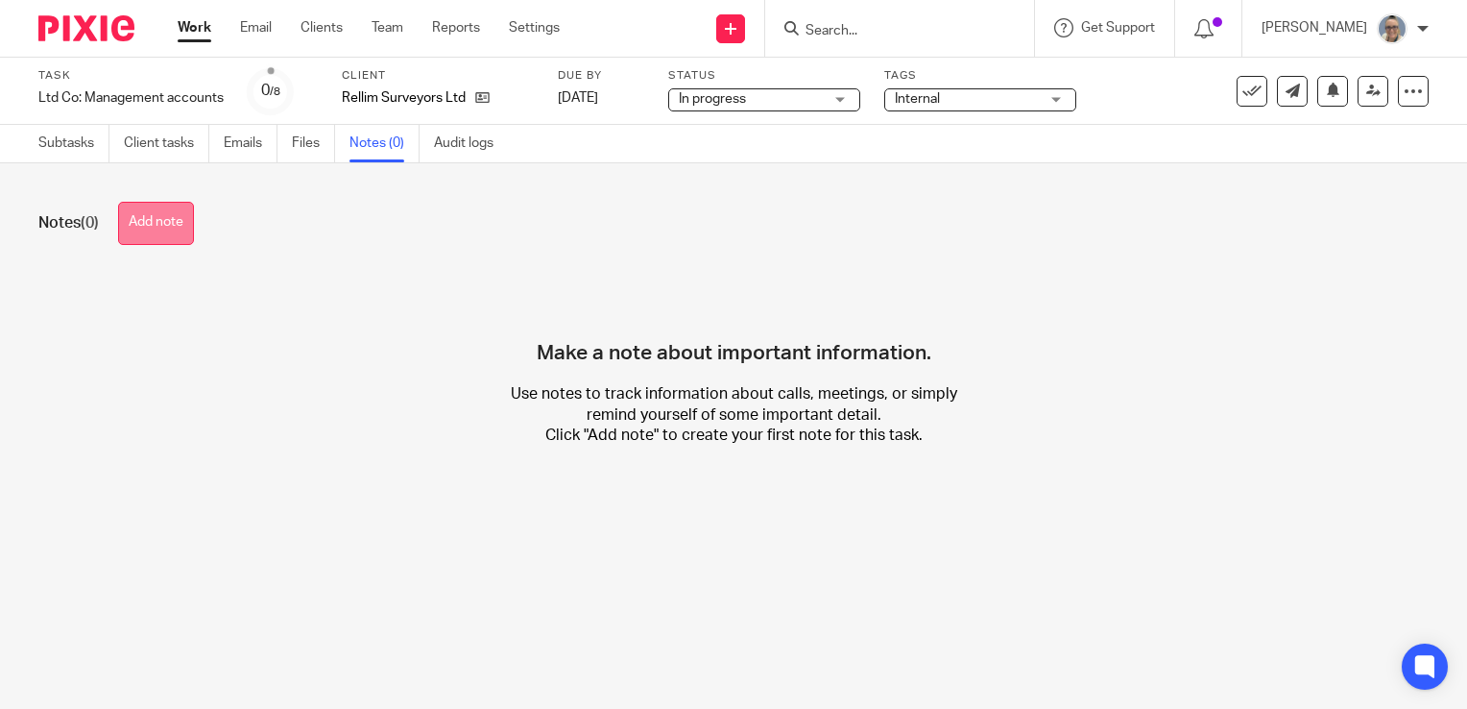
click at [168, 219] on button "Add note" at bounding box center [156, 223] width 76 height 43
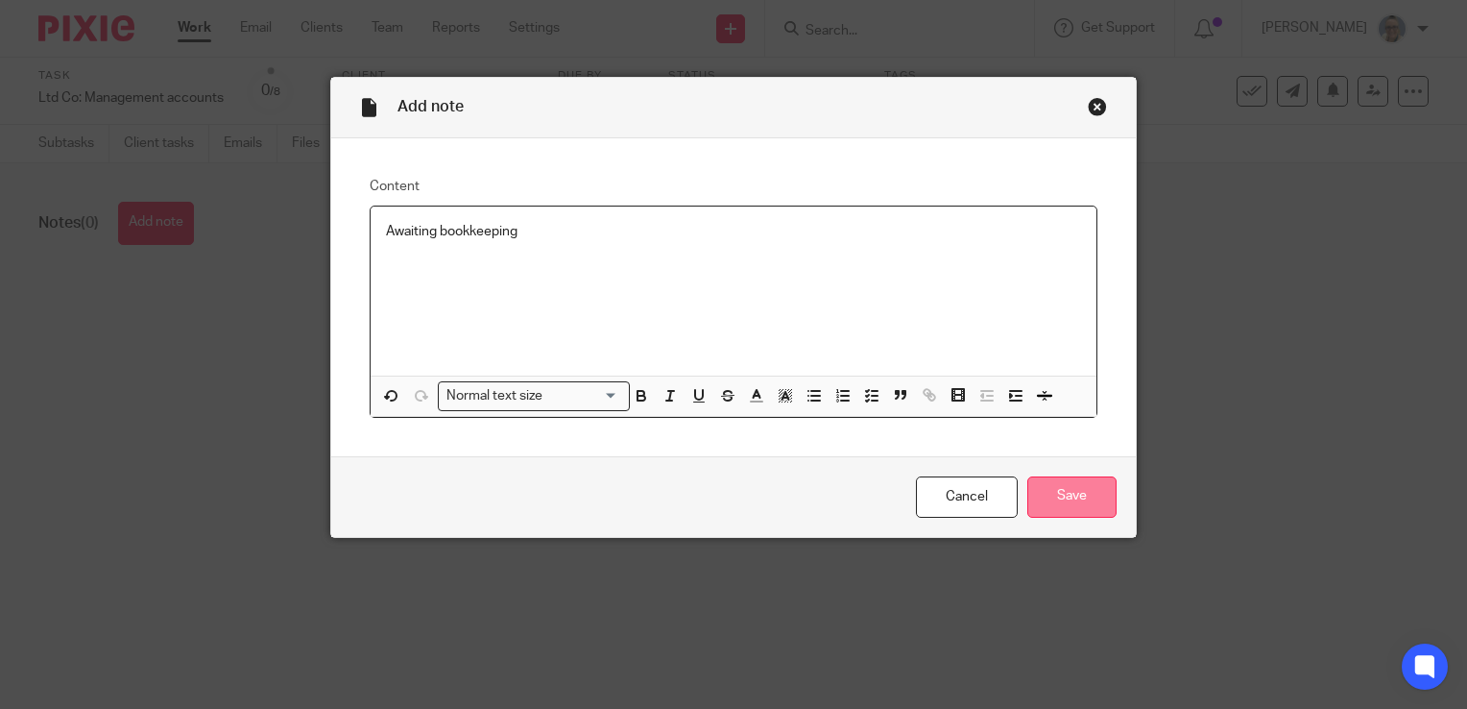
click at [1054, 488] on input "Save" at bounding box center [1071, 496] width 89 height 41
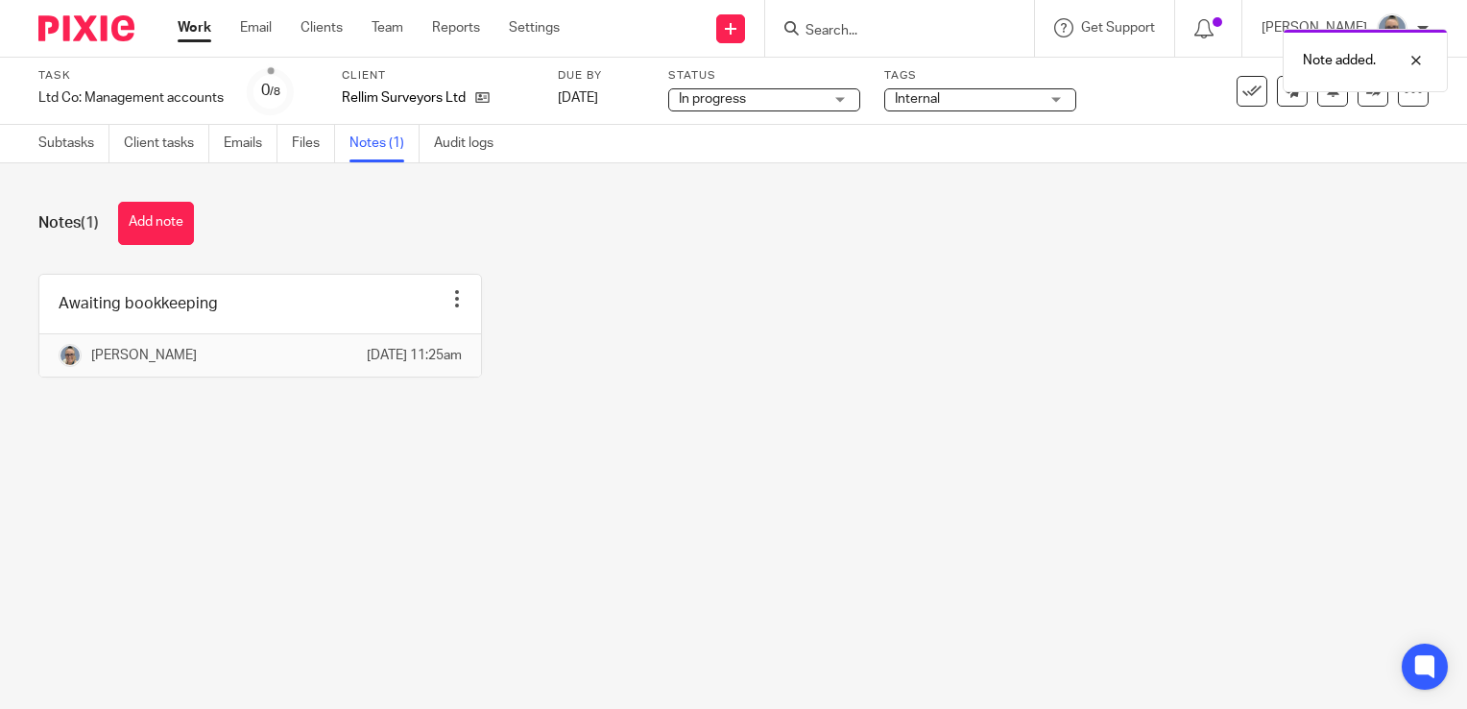
click at [192, 25] on link "Work" at bounding box center [195, 27] width 34 height 19
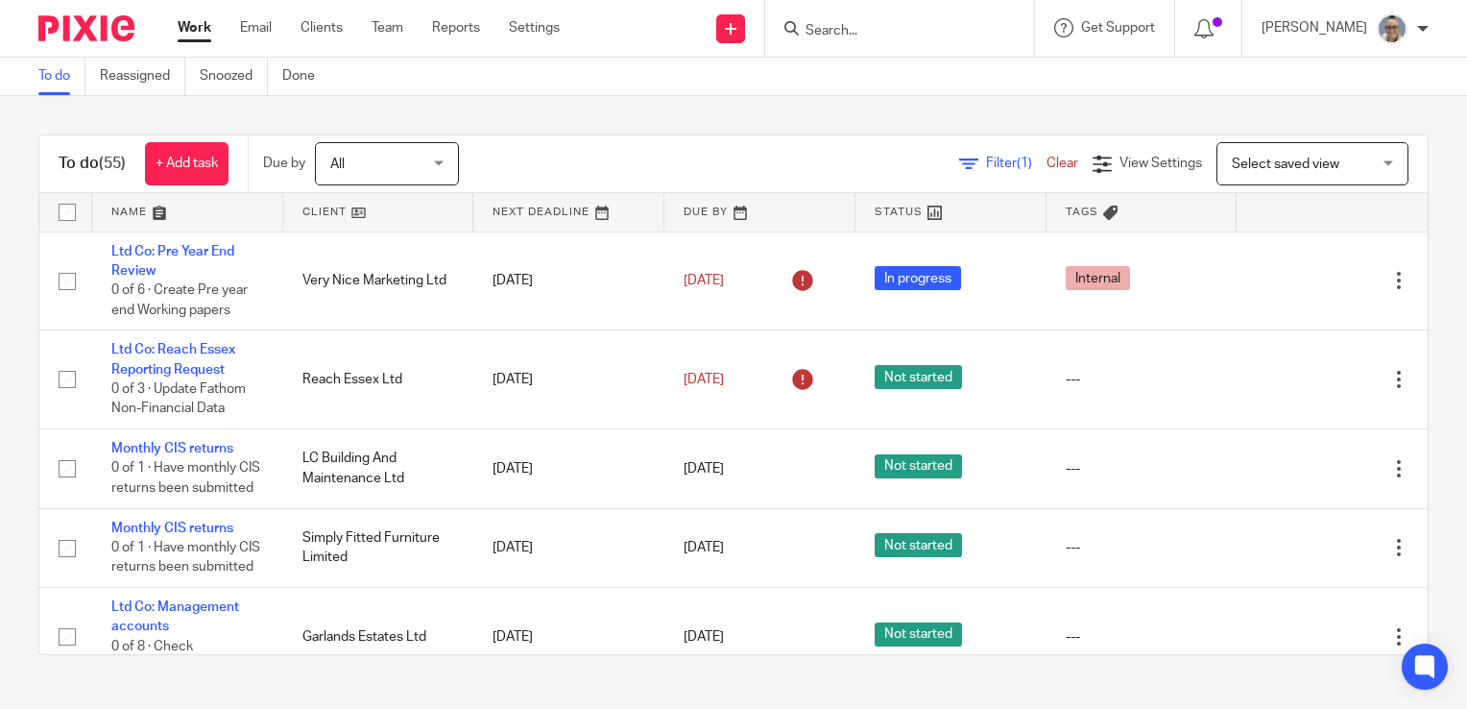
click at [561, 227] on link at bounding box center [568, 212] width 191 height 38
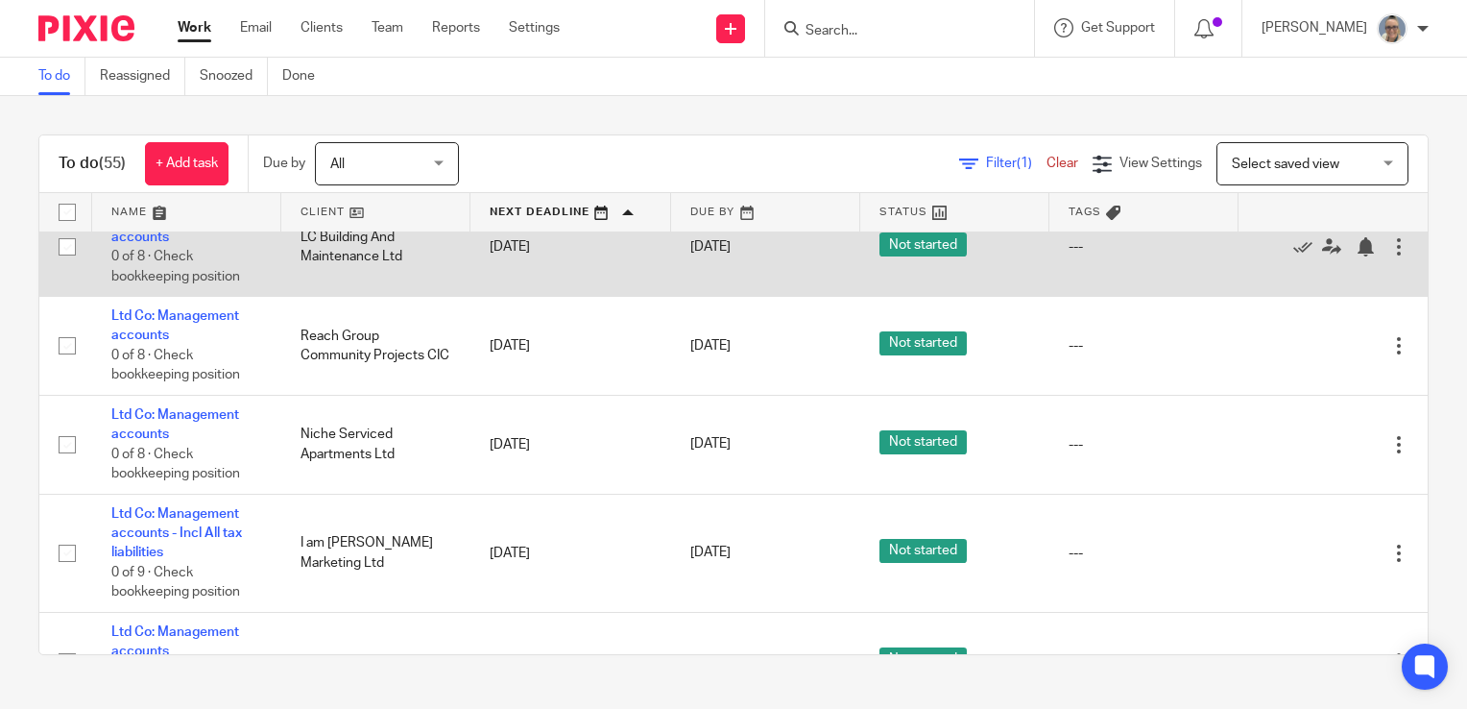
scroll to position [1728, 0]
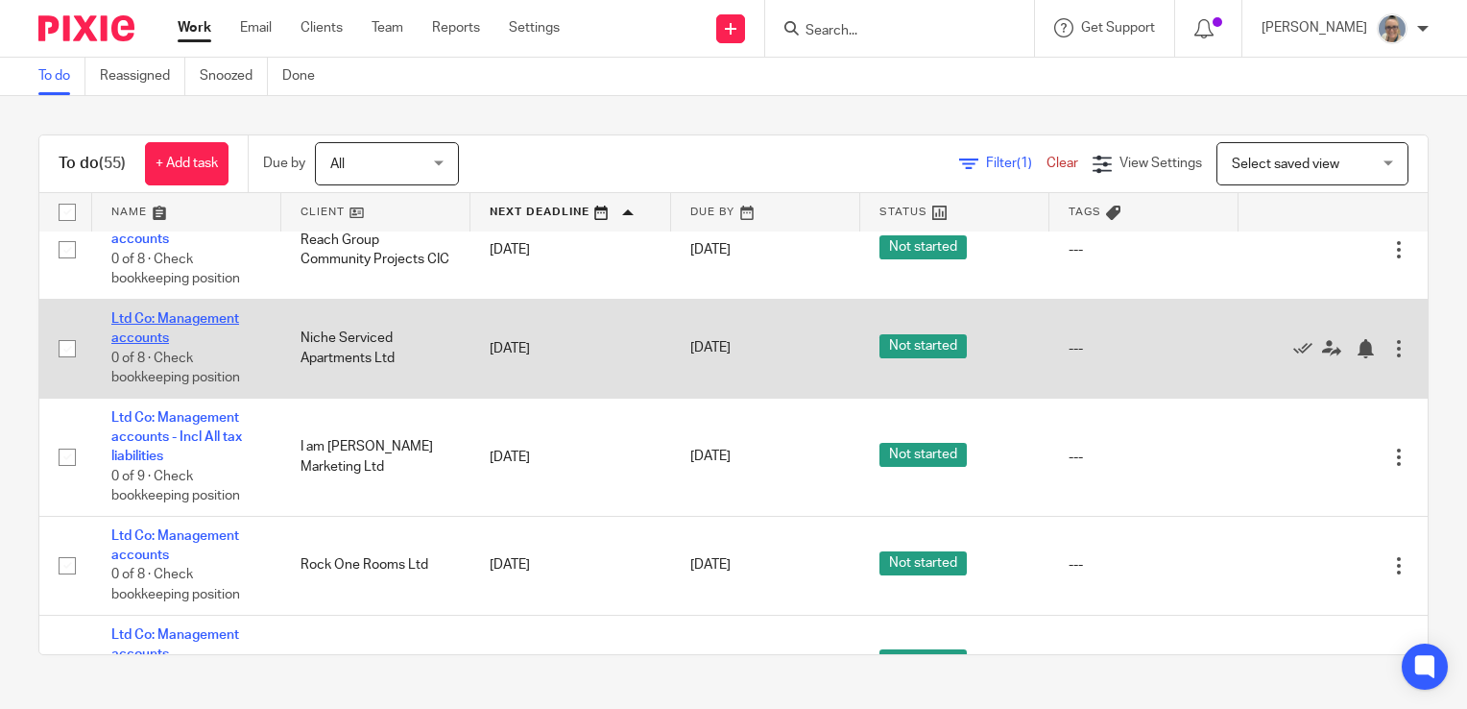
click at [202, 329] on link "Ltd Co: Management accounts" at bounding box center [175, 328] width 128 height 33
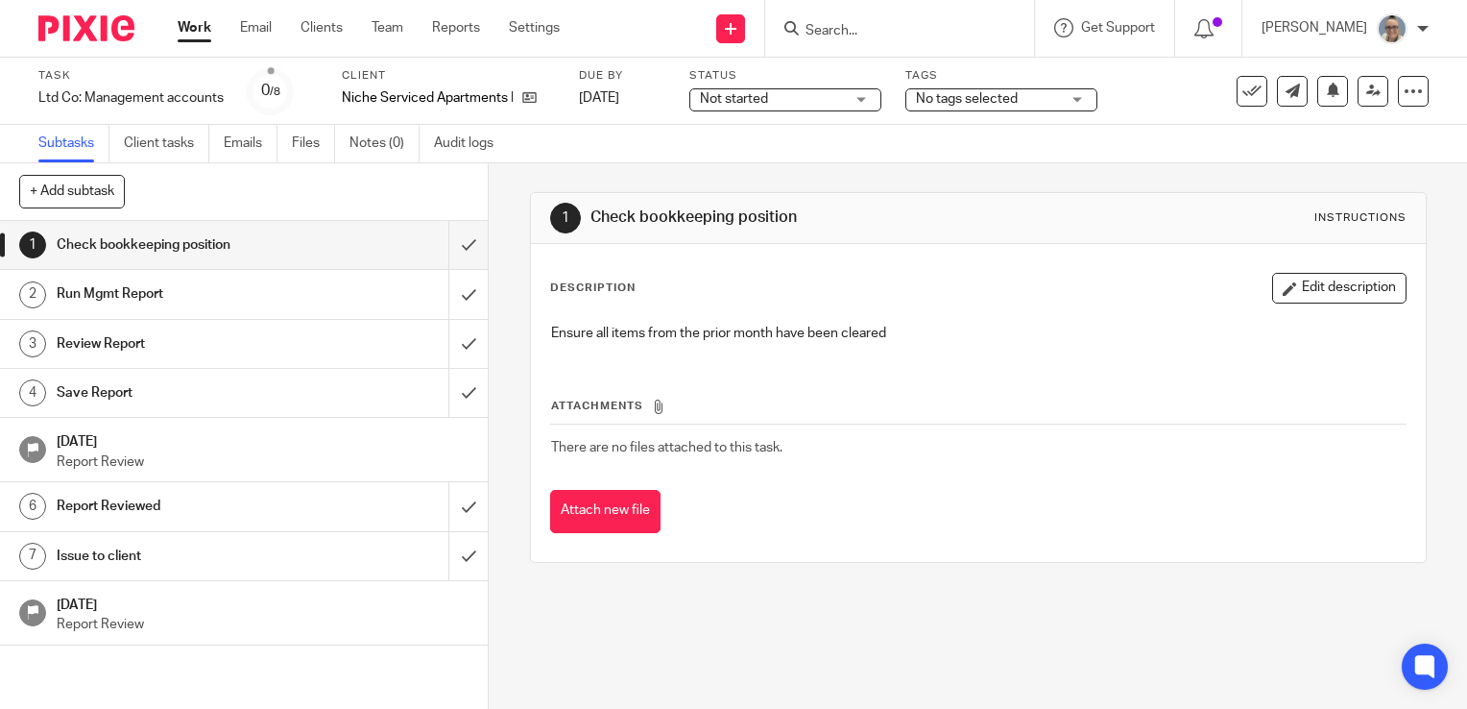
click at [867, 102] on div "Not started Not started" at bounding box center [785, 99] width 192 height 23
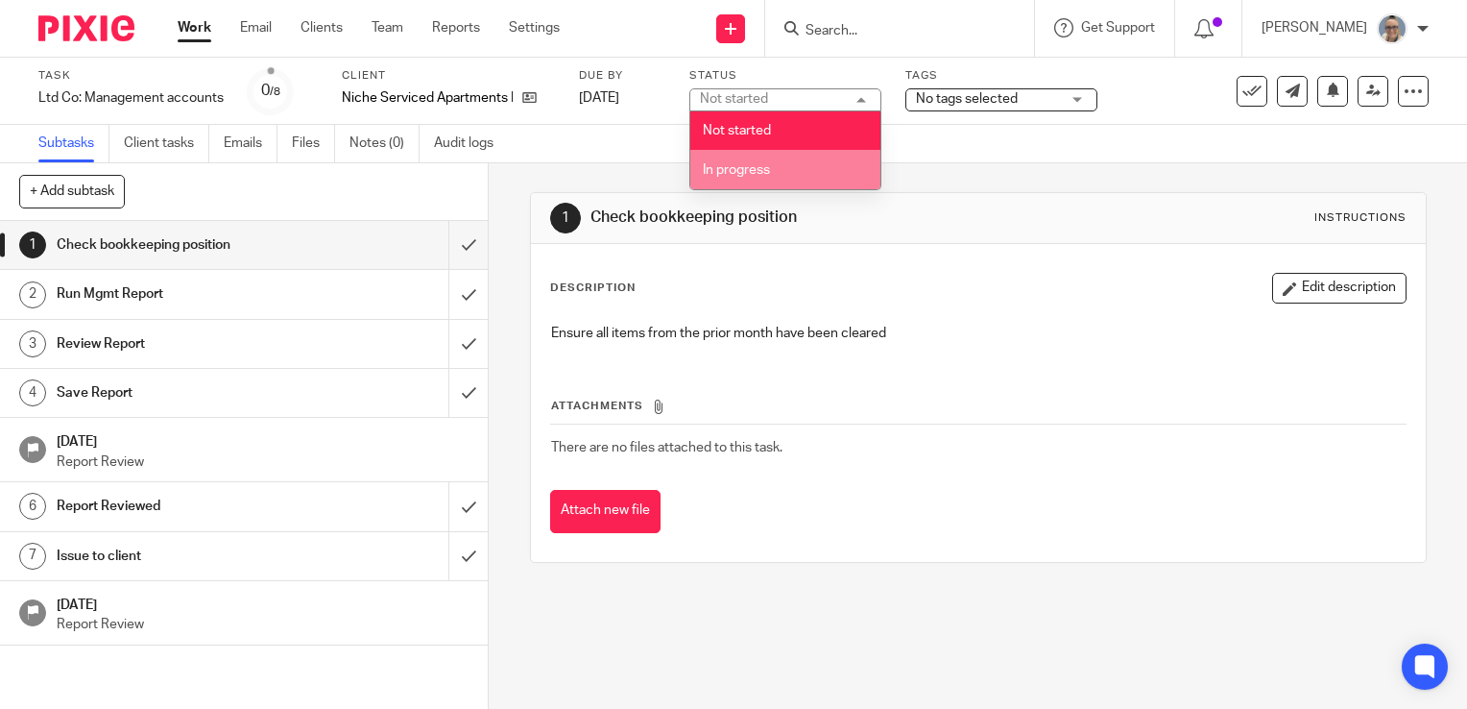
click at [760, 157] on li "In progress" at bounding box center [785, 169] width 190 height 39
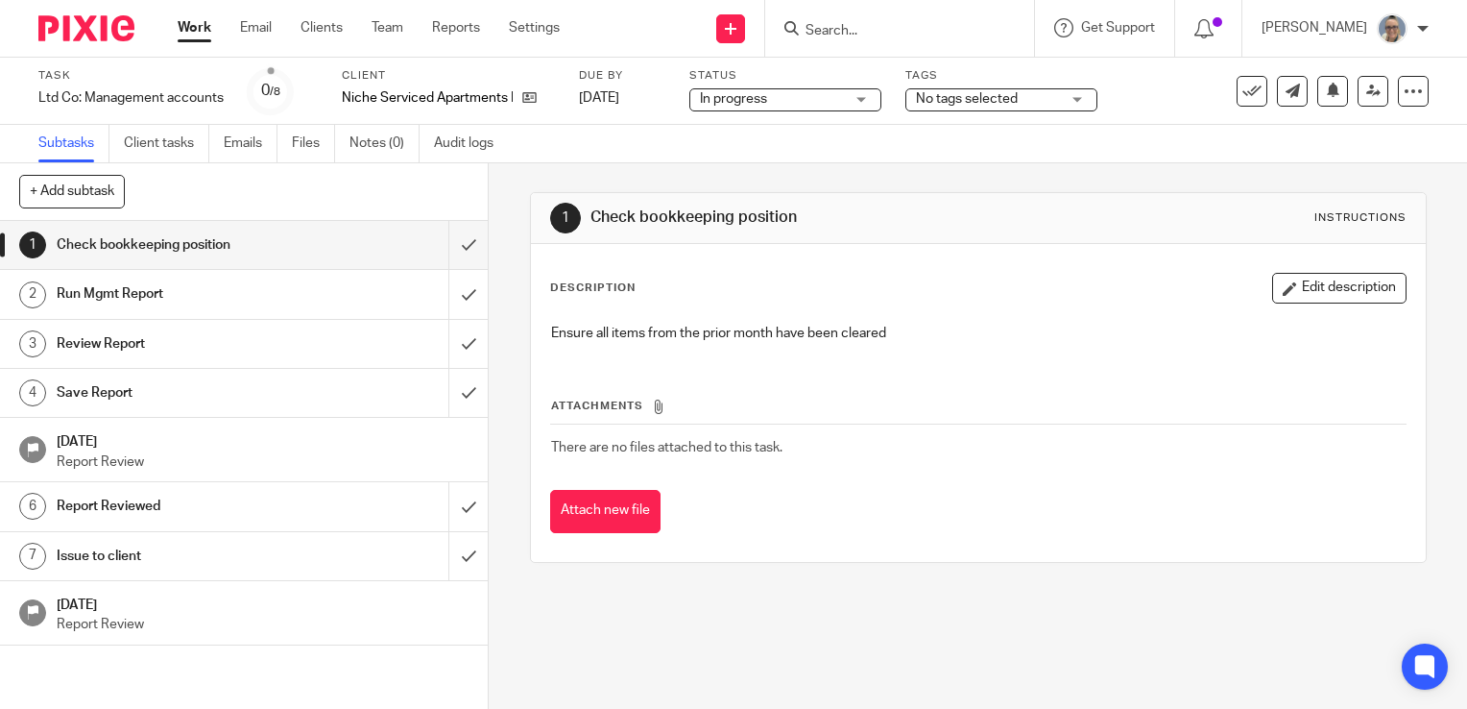
click at [936, 104] on span "No tags selected" at bounding box center [967, 98] width 102 height 13
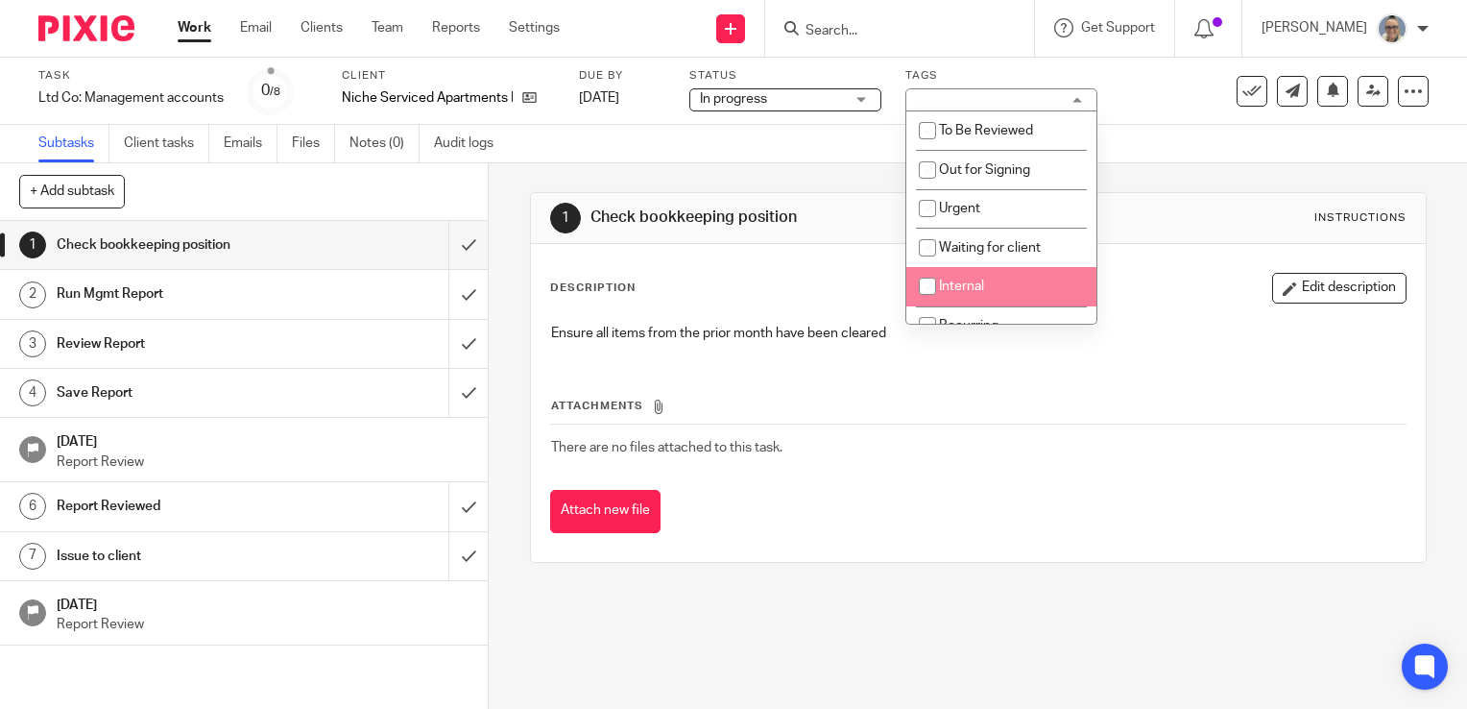
click at [950, 277] on li "Internal" at bounding box center [1001, 286] width 190 height 39
checkbox input "true"
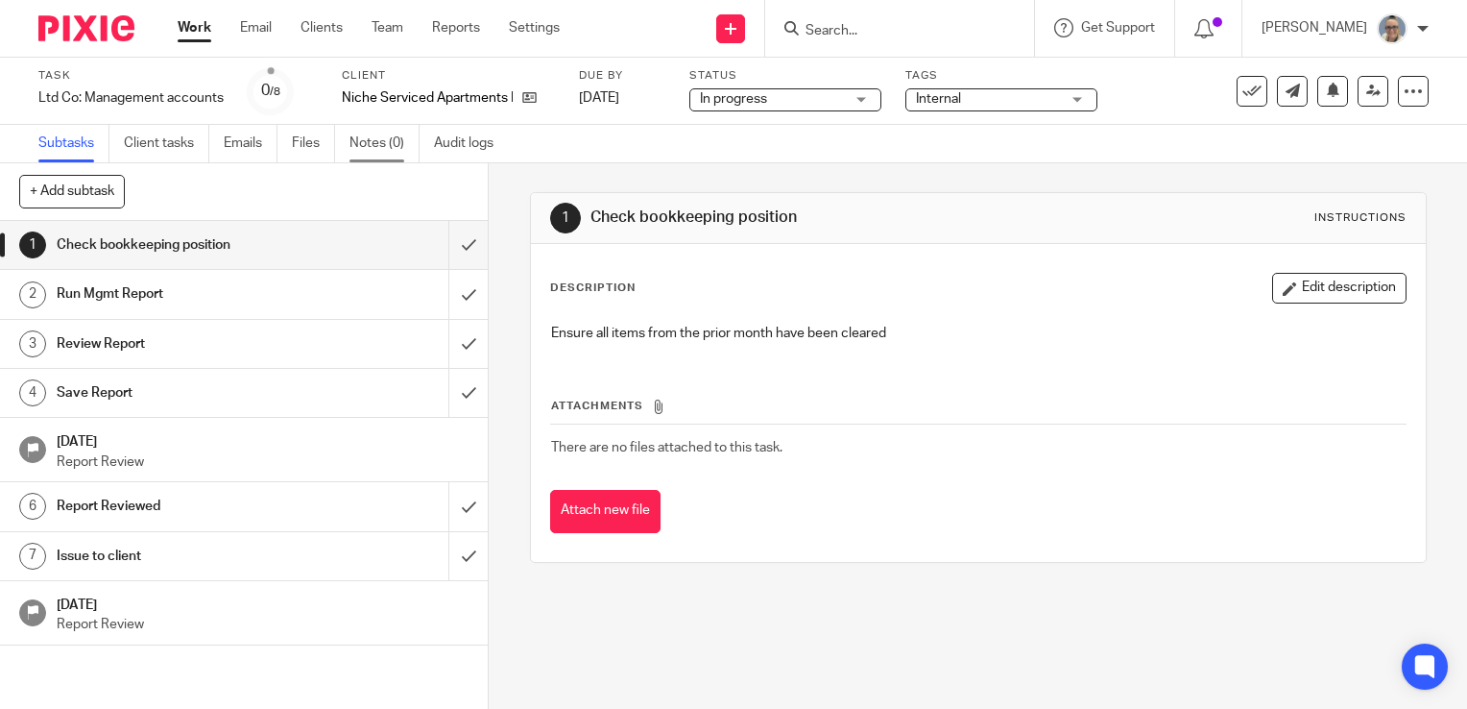
click at [388, 140] on link "Notes (0)" at bounding box center [385, 143] width 70 height 37
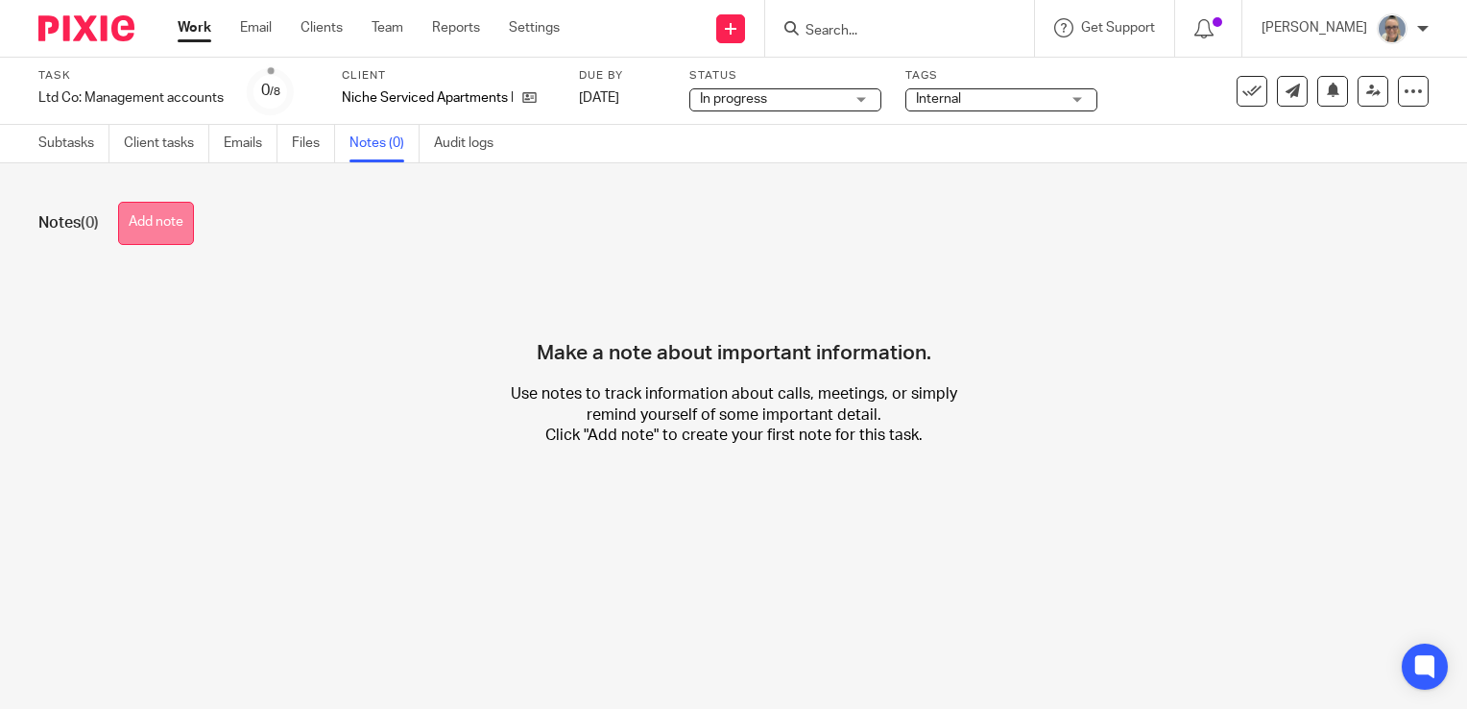
click at [165, 231] on button "Add note" at bounding box center [156, 223] width 76 height 43
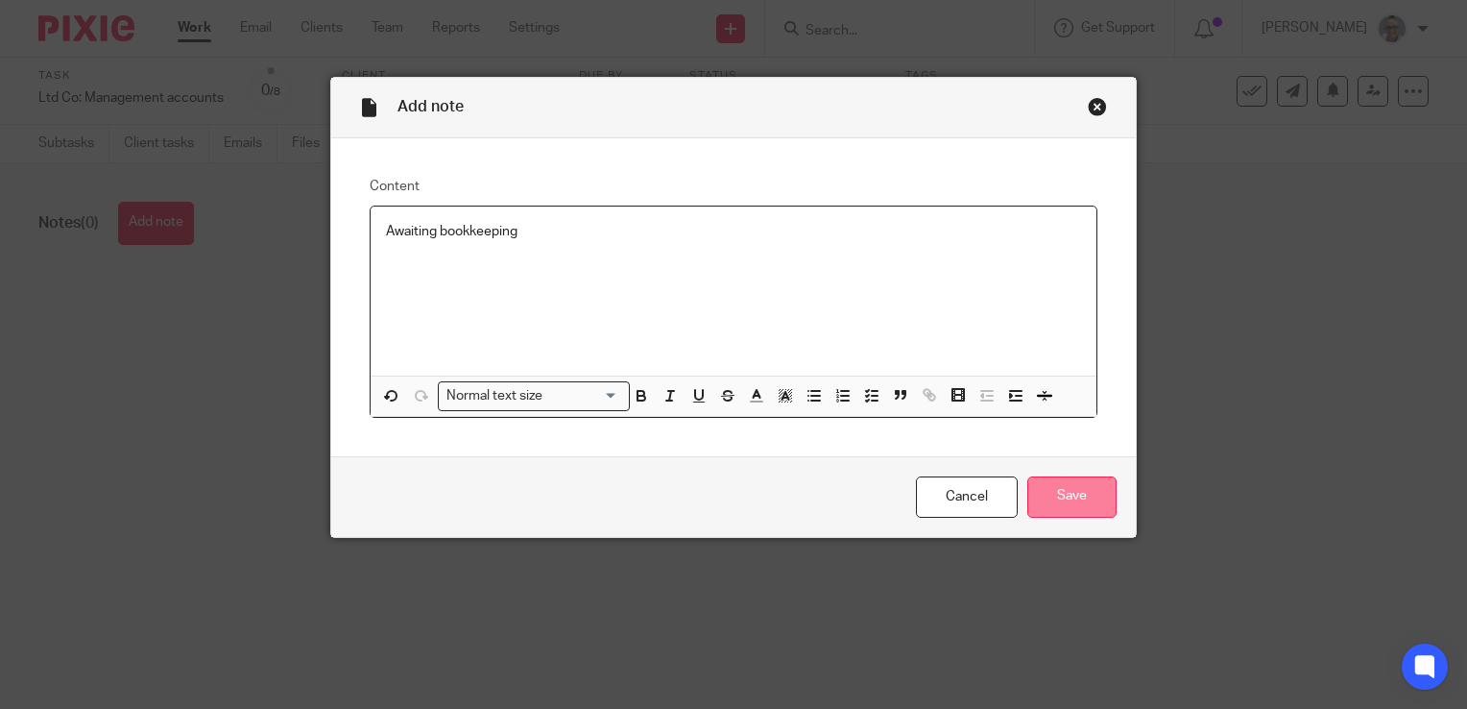
click at [1084, 511] on input "Save" at bounding box center [1071, 496] width 89 height 41
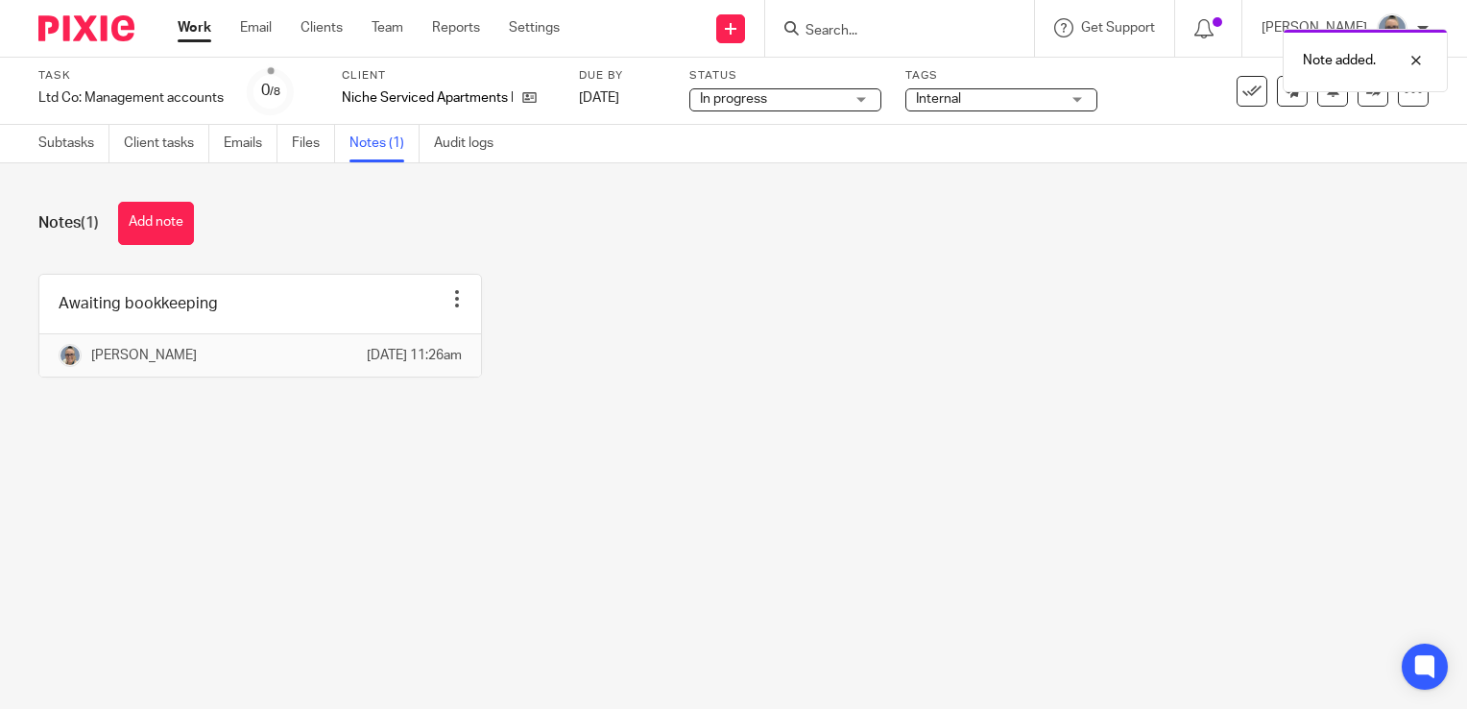
click at [211, 35] on link "Work" at bounding box center [195, 27] width 34 height 19
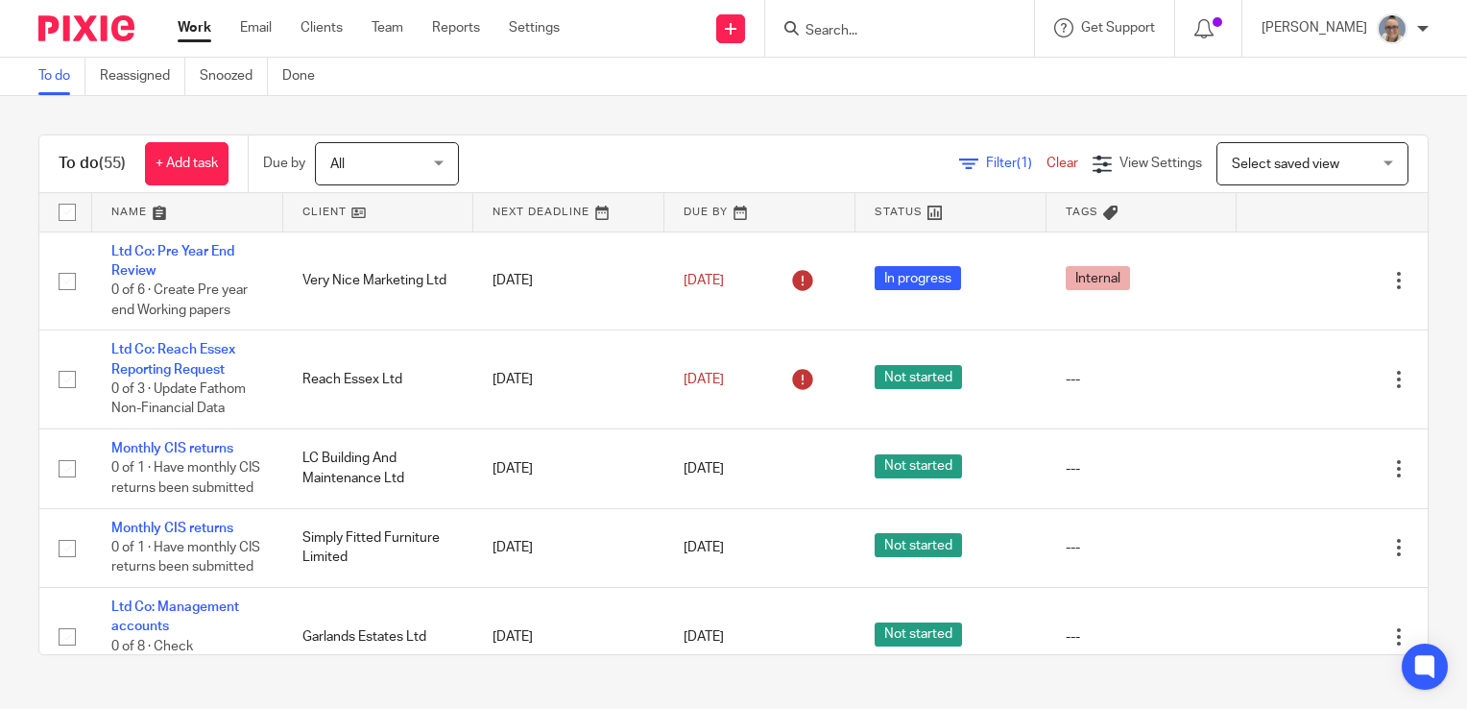
click at [525, 216] on link at bounding box center [568, 212] width 191 height 38
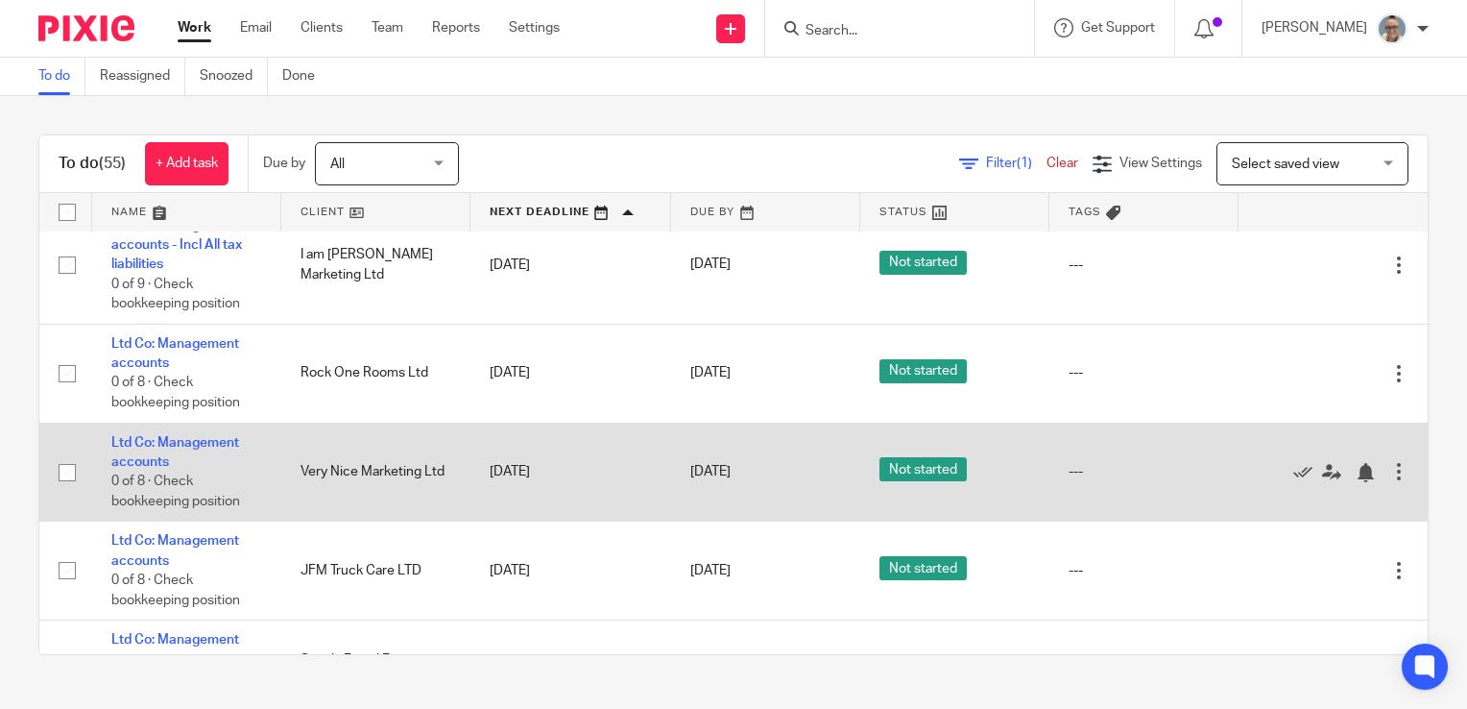
scroll to position [2016, 0]
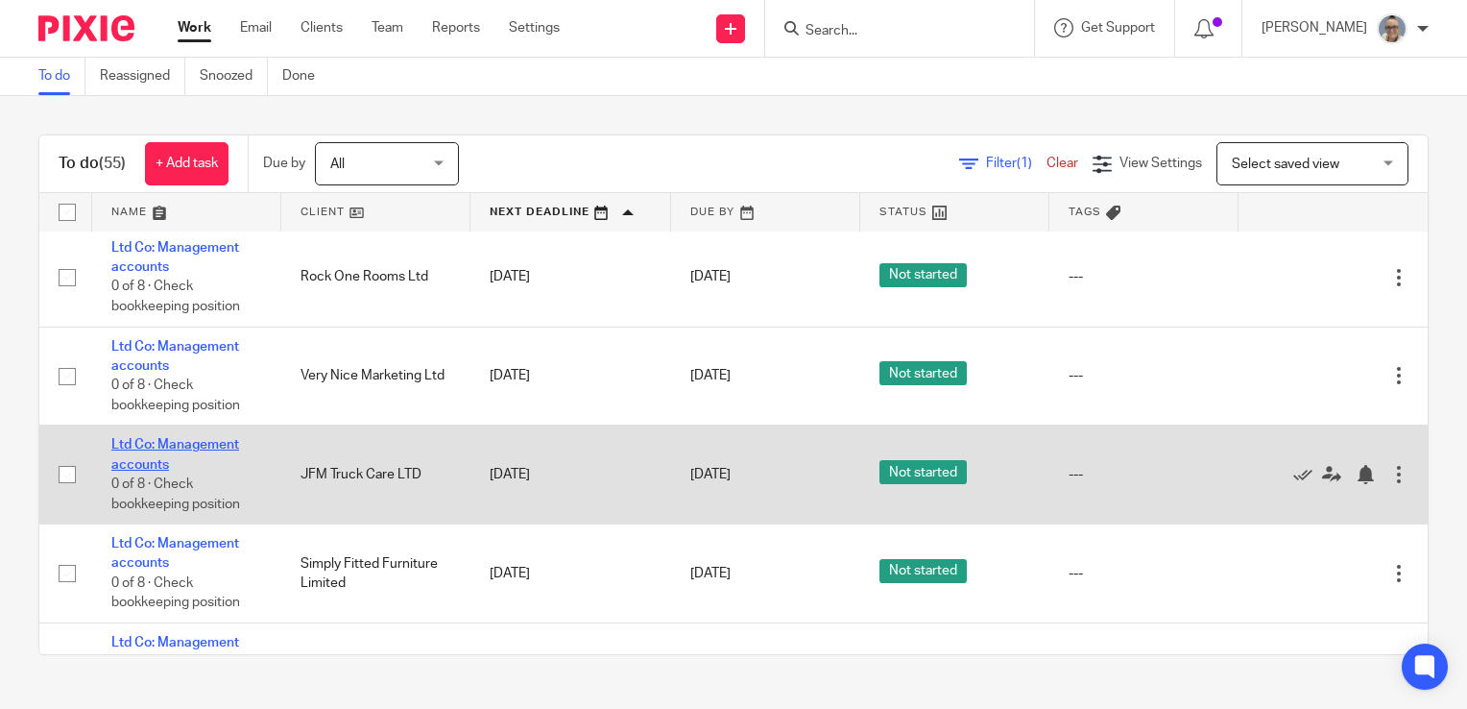
click at [221, 459] on link "Ltd Co: Management accounts" at bounding box center [175, 454] width 128 height 33
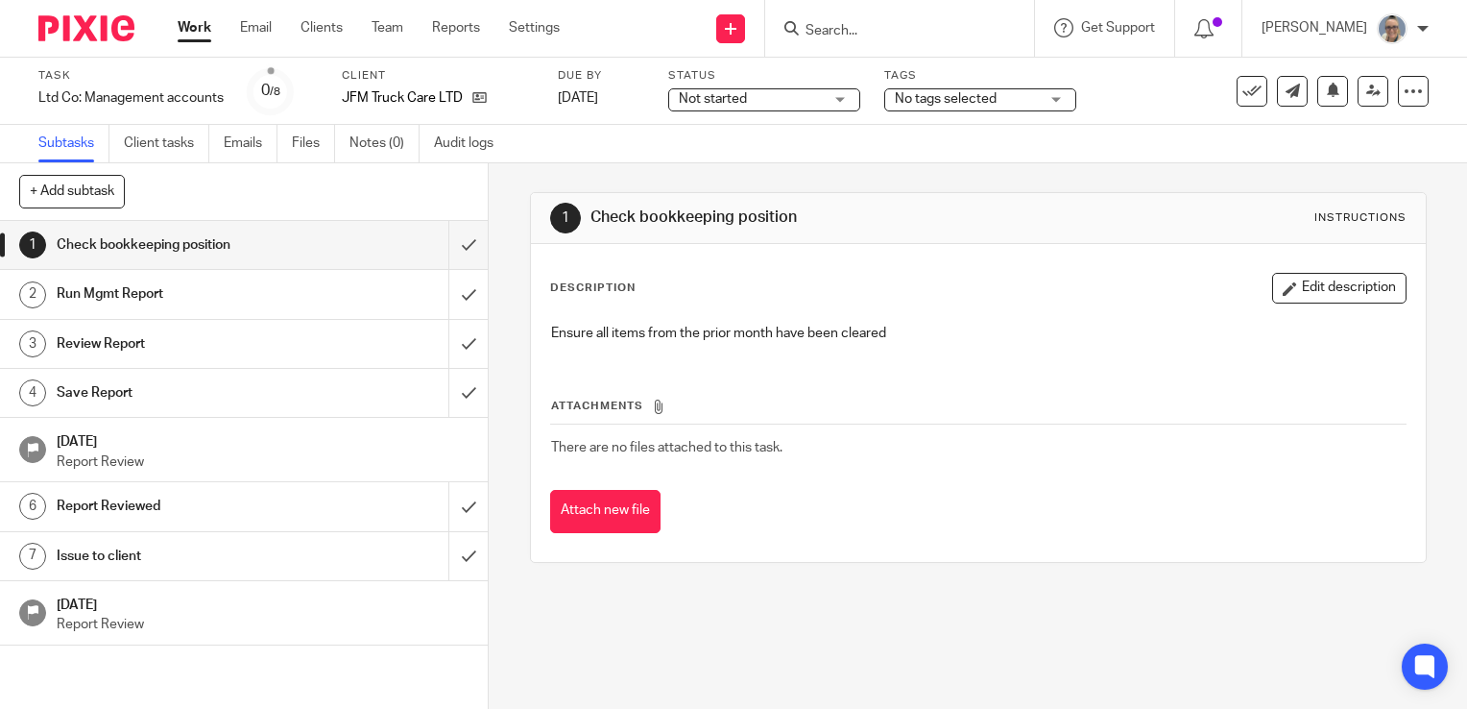
click at [185, 31] on link "Work" at bounding box center [195, 27] width 34 height 19
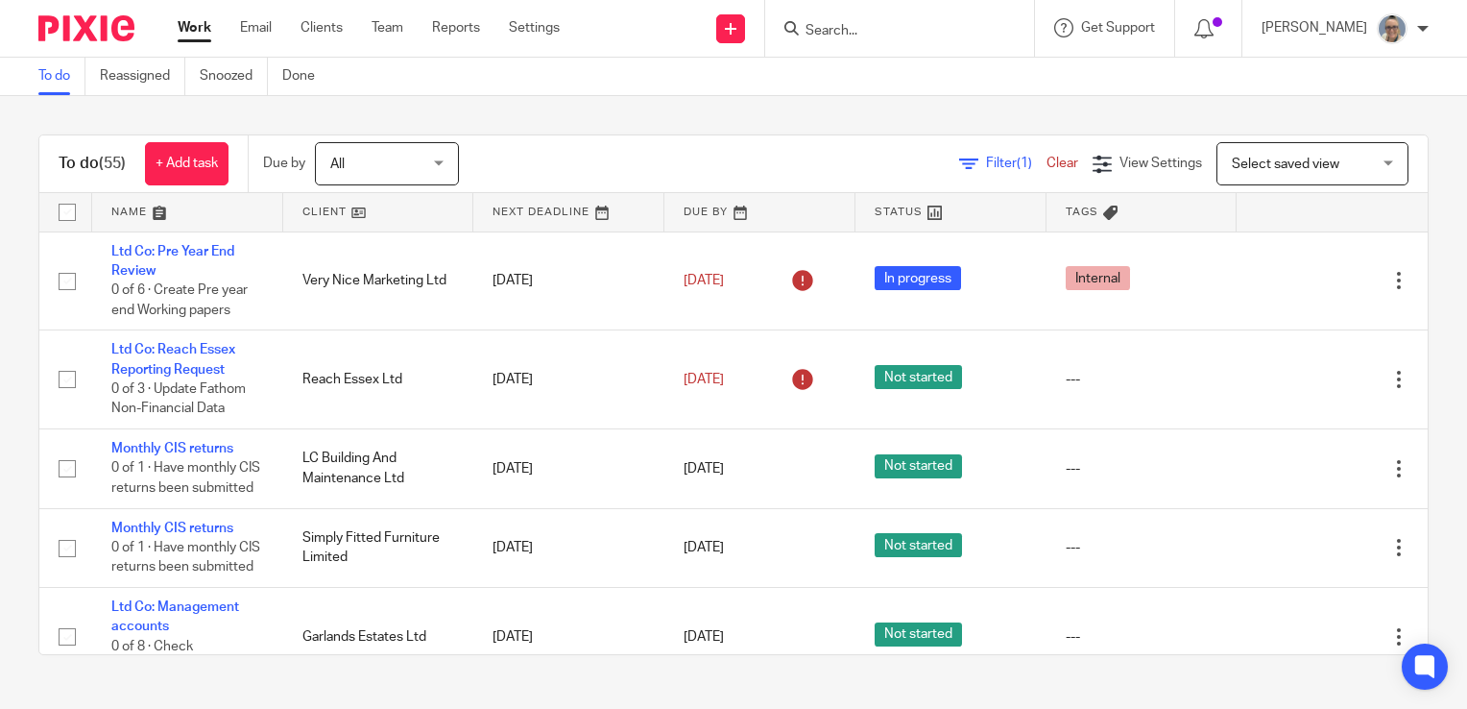
click at [507, 210] on link at bounding box center [568, 212] width 191 height 38
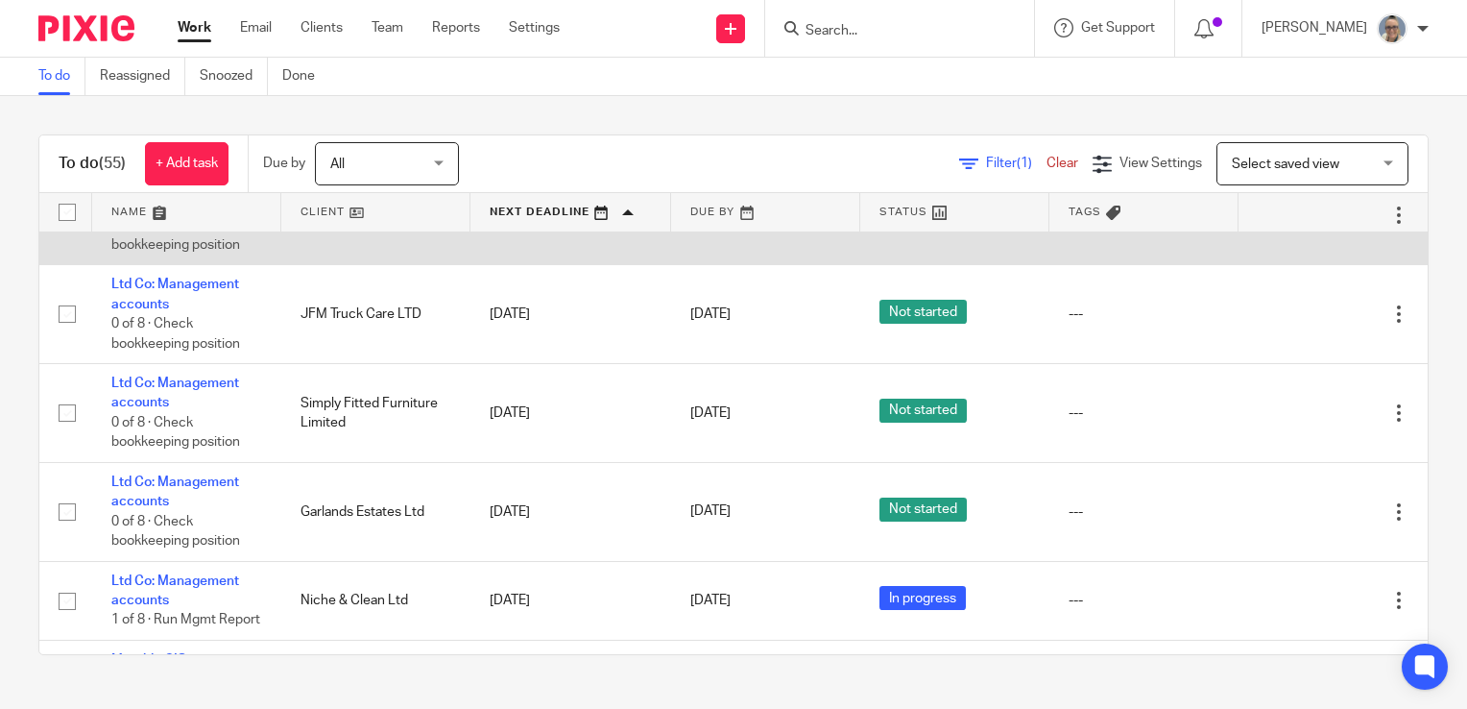
scroll to position [2208, 0]
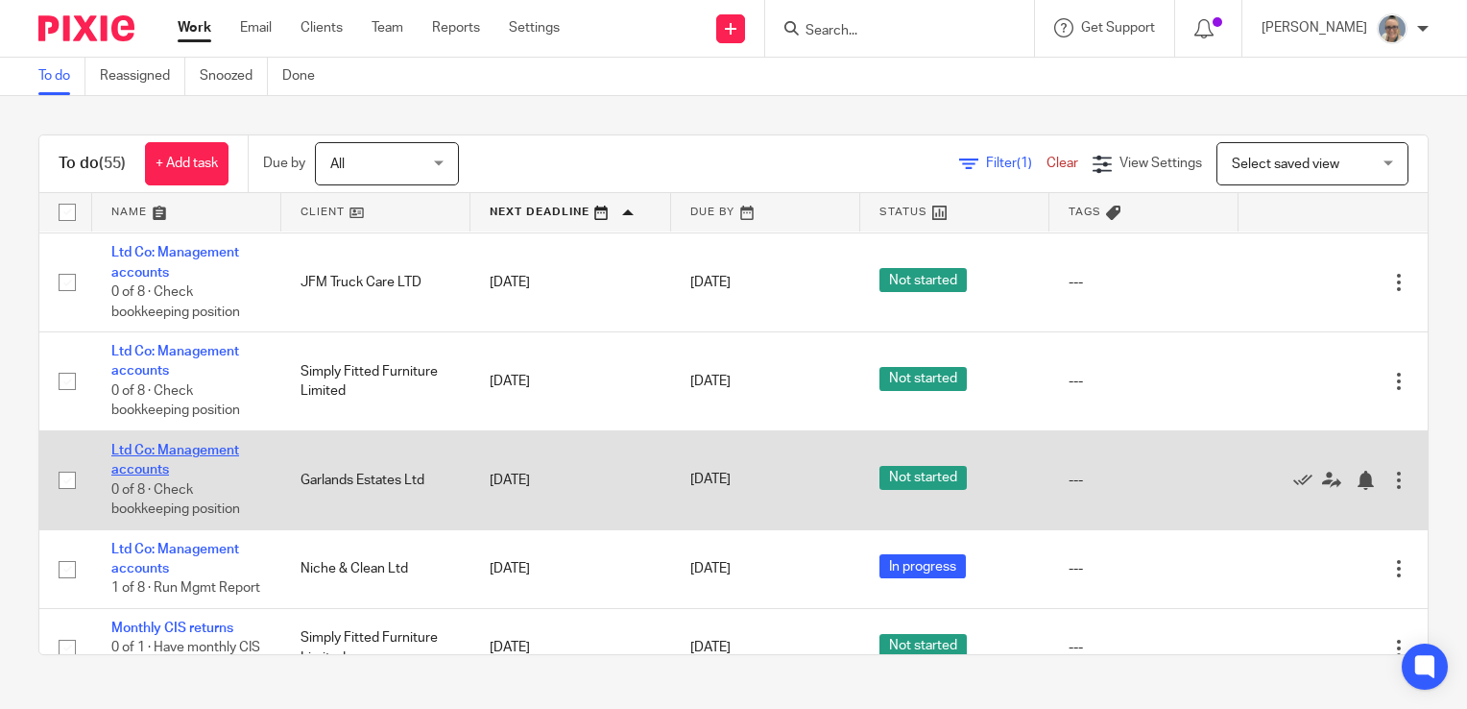
click at [156, 464] on link "Ltd Co: Management accounts" at bounding box center [175, 460] width 128 height 33
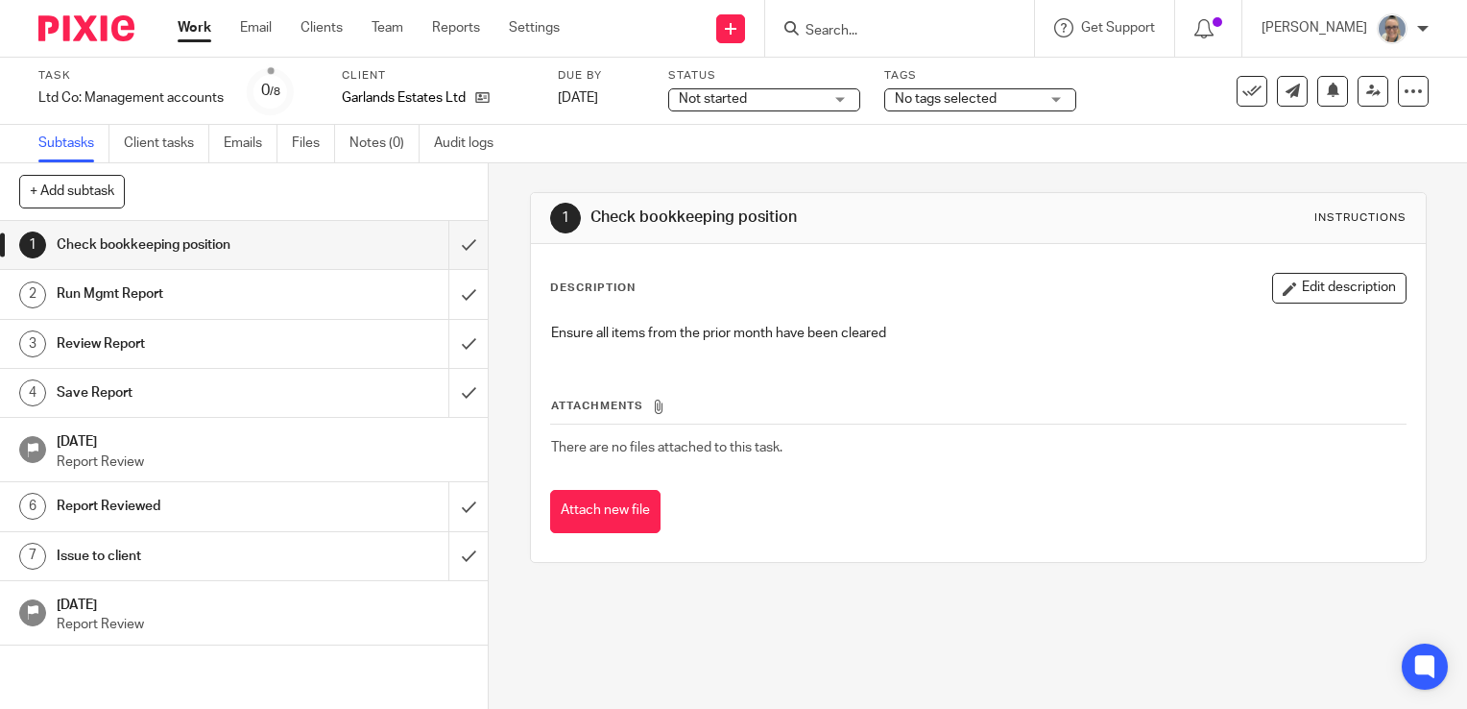
click at [810, 100] on span "Not started" at bounding box center [751, 99] width 144 height 20
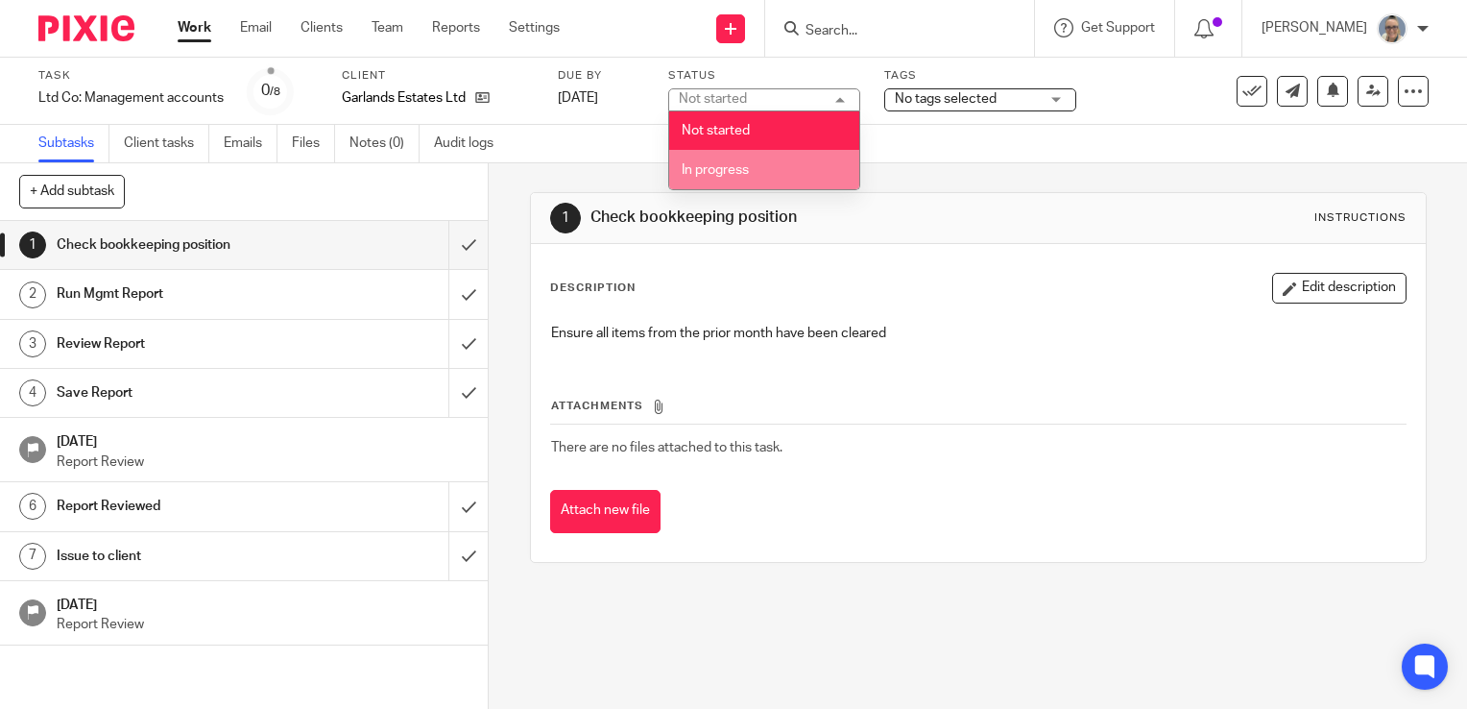
click at [765, 175] on li "In progress" at bounding box center [764, 169] width 190 height 39
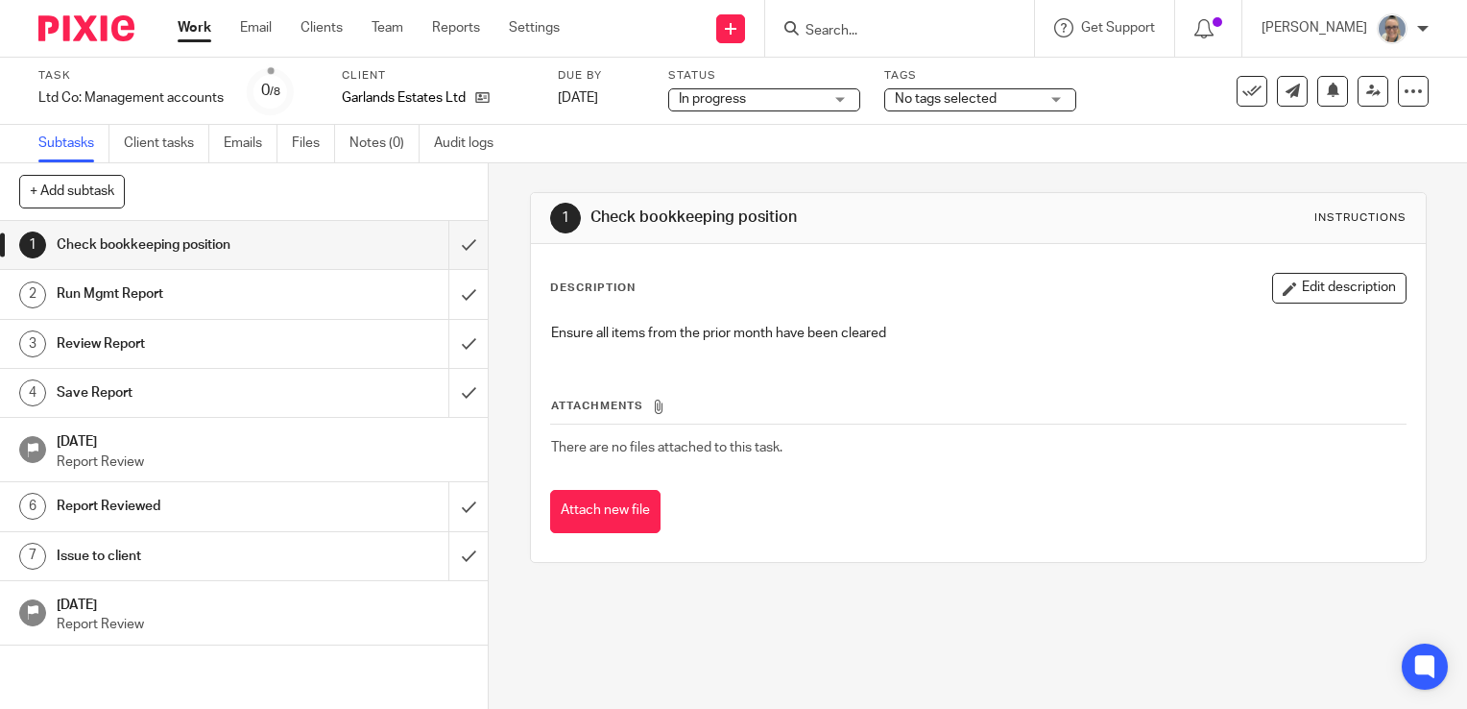
drag, startPoint x: 1006, startPoint y: 107, endPoint x: 957, endPoint y: 257, distance: 158.5
click at [1006, 109] on div "No tags selected" at bounding box center [980, 99] width 192 height 23
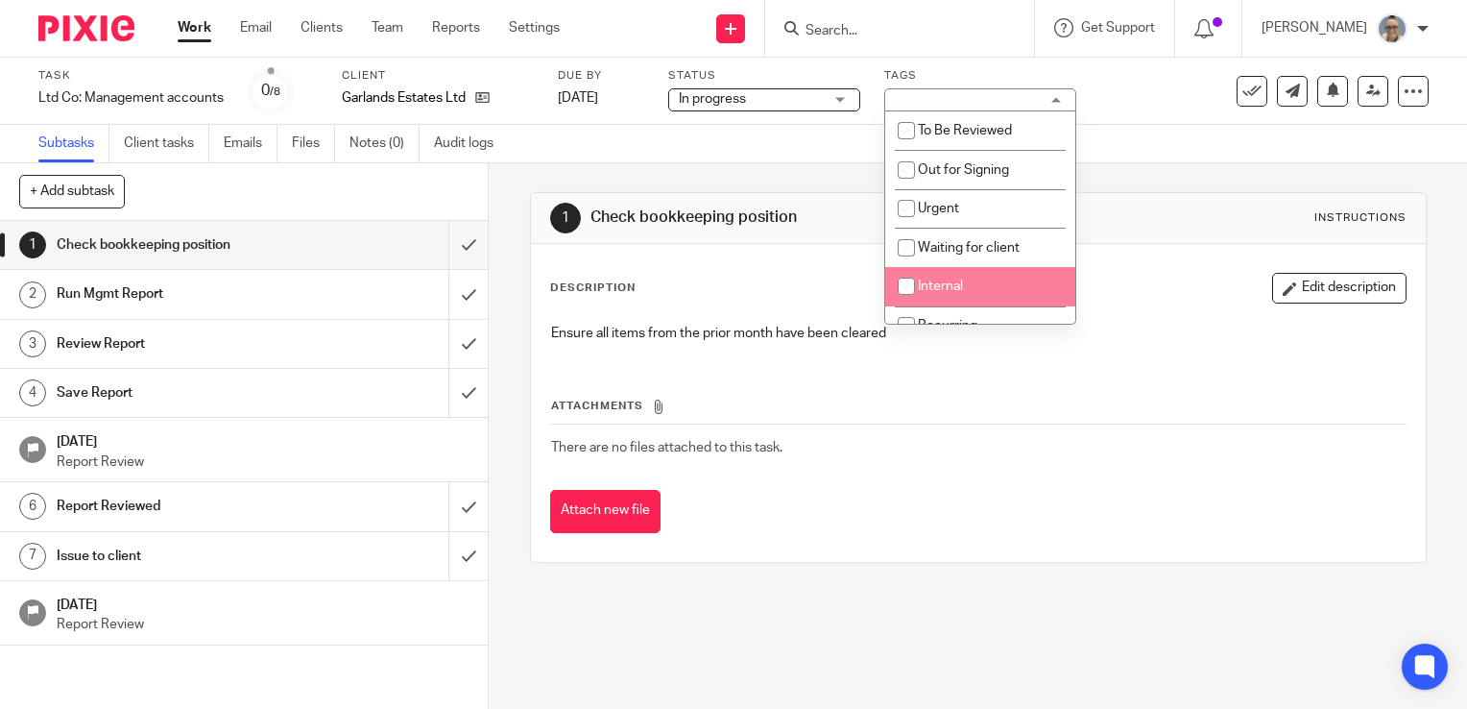
drag, startPoint x: 929, startPoint y: 278, endPoint x: 565, endPoint y: 191, distance: 375.2
click at [928, 279] on li "Internal" at bounding box center [980, 286] width 190 height 39
checkbox input "true"
click at [381, 152] on link "Notes (0)" at bounding box center [385, 143] width 70 height 37
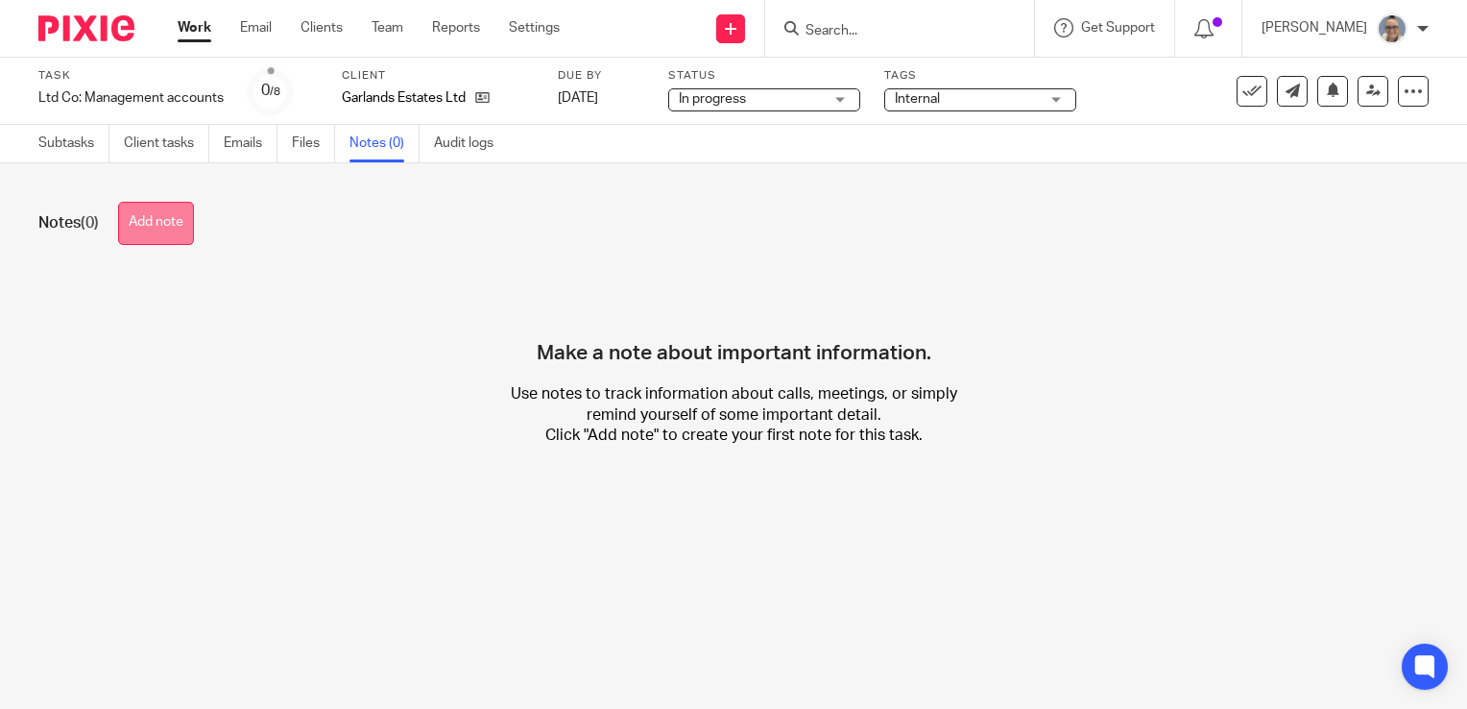
click at [171, 234] on button "Add note" at bounding box center [156, 223] width 76 height 43
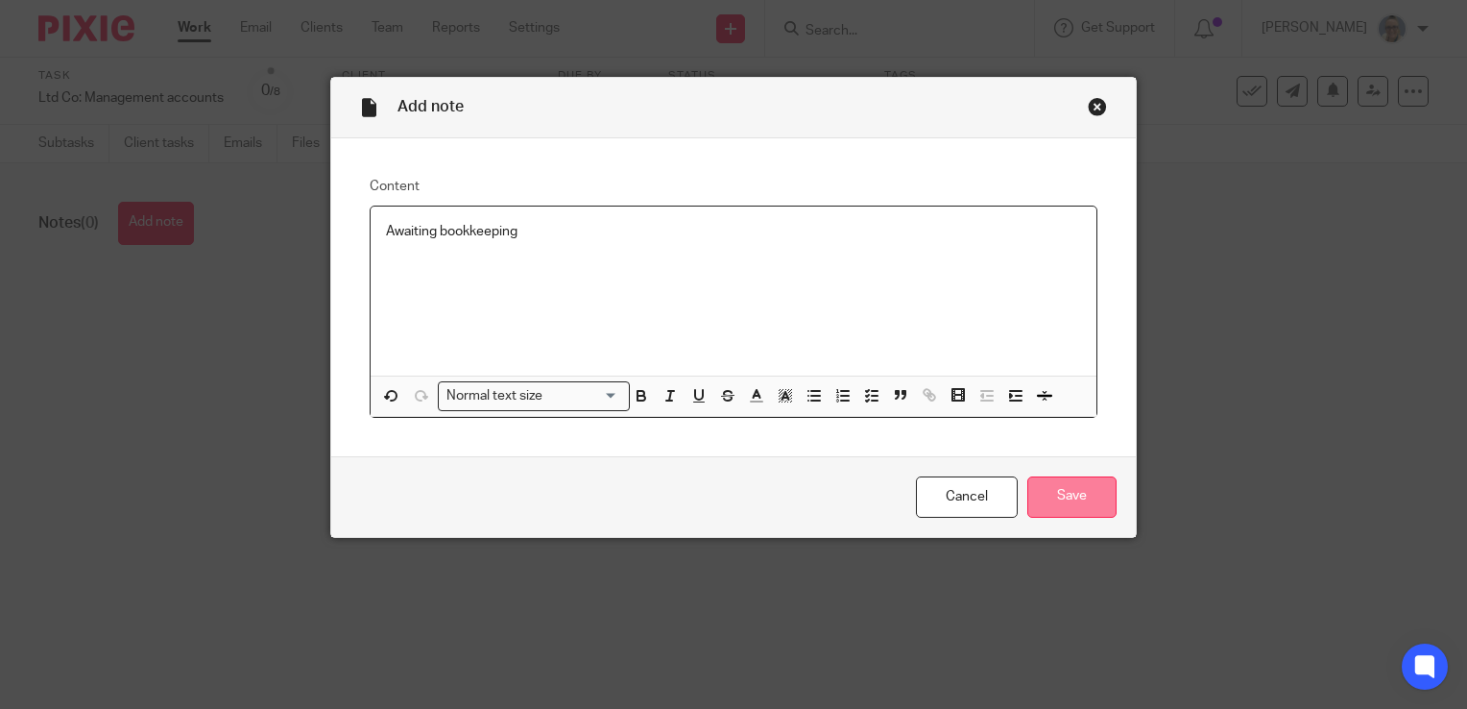
click at [1069, 509] on input "Save" at bounding box center [1071, 496] width 89 height 41
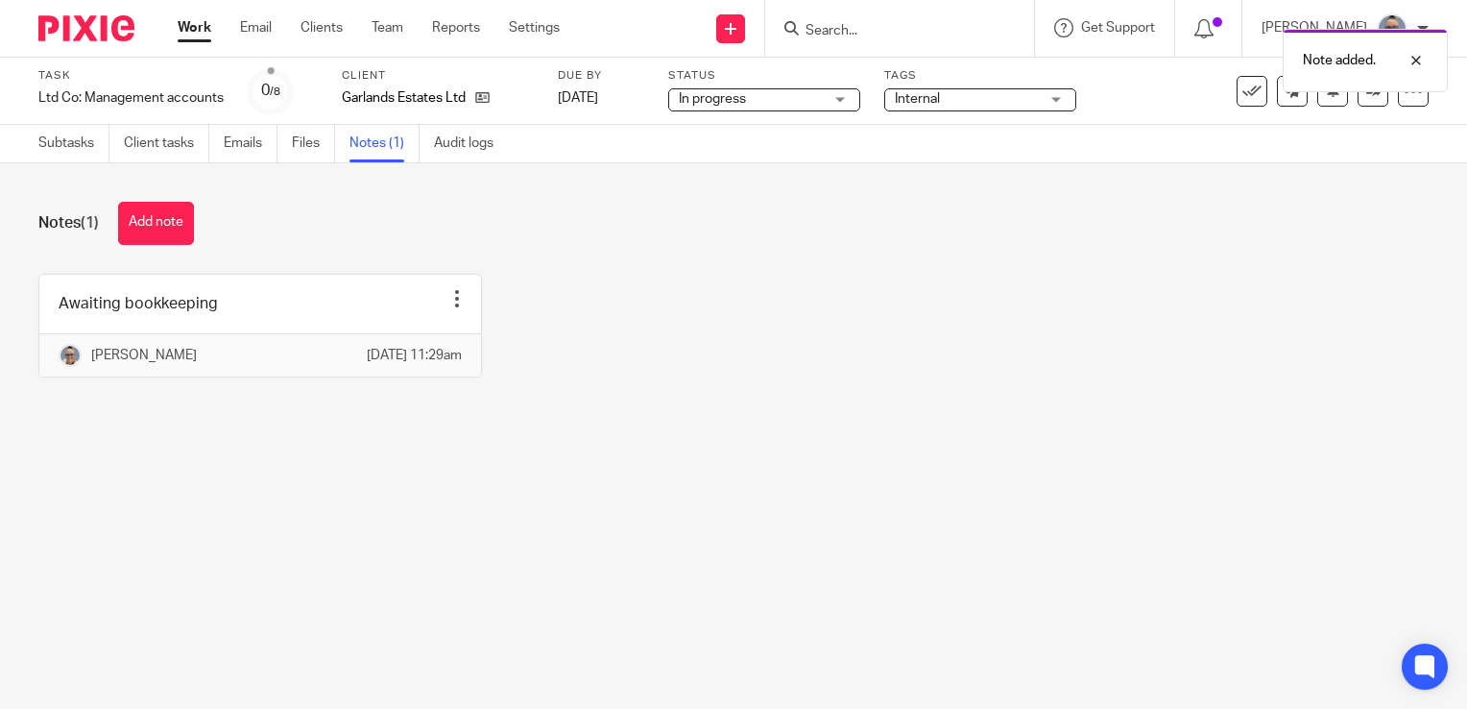
click at [203, 29] on link "Work" at bounding box center [195, 27] width 34 height 19
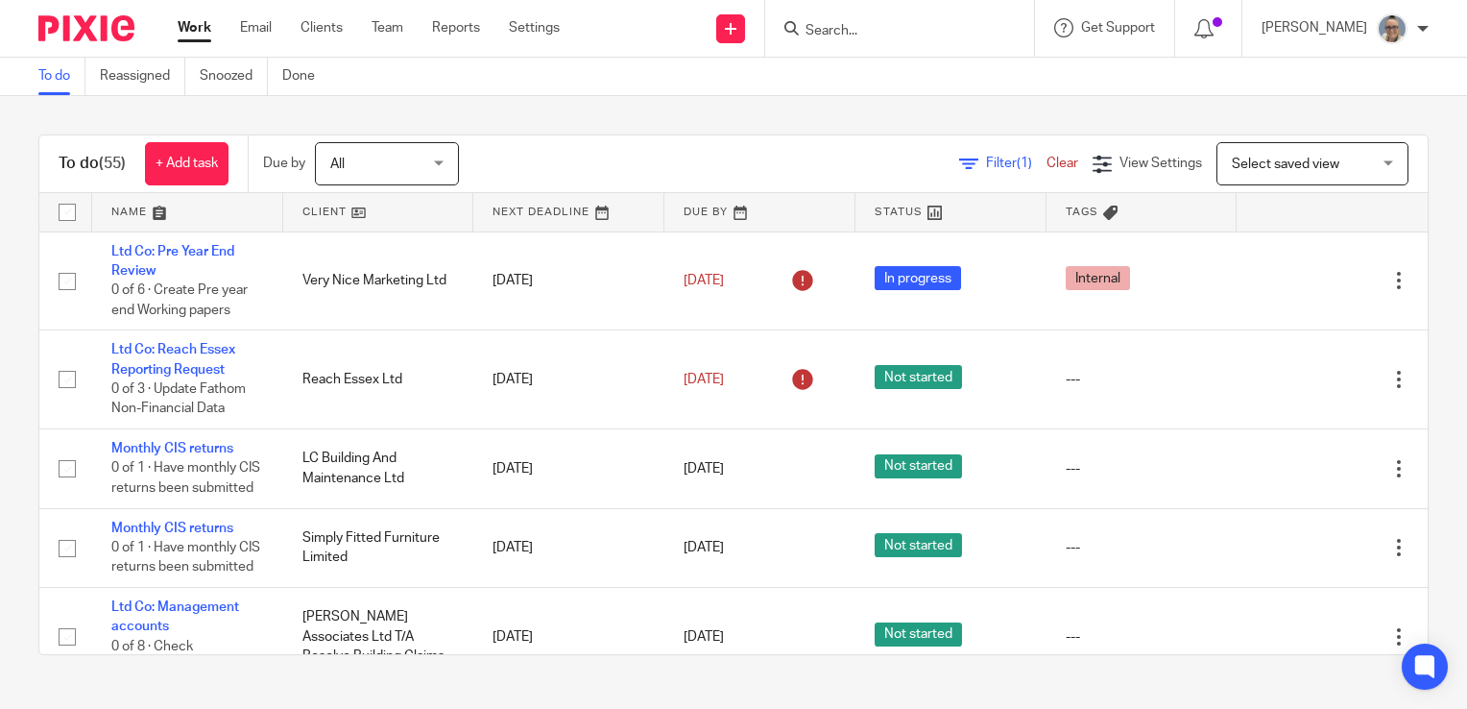
click at [565, 208] on link at bounding box center [568, 212] width 191 height 38
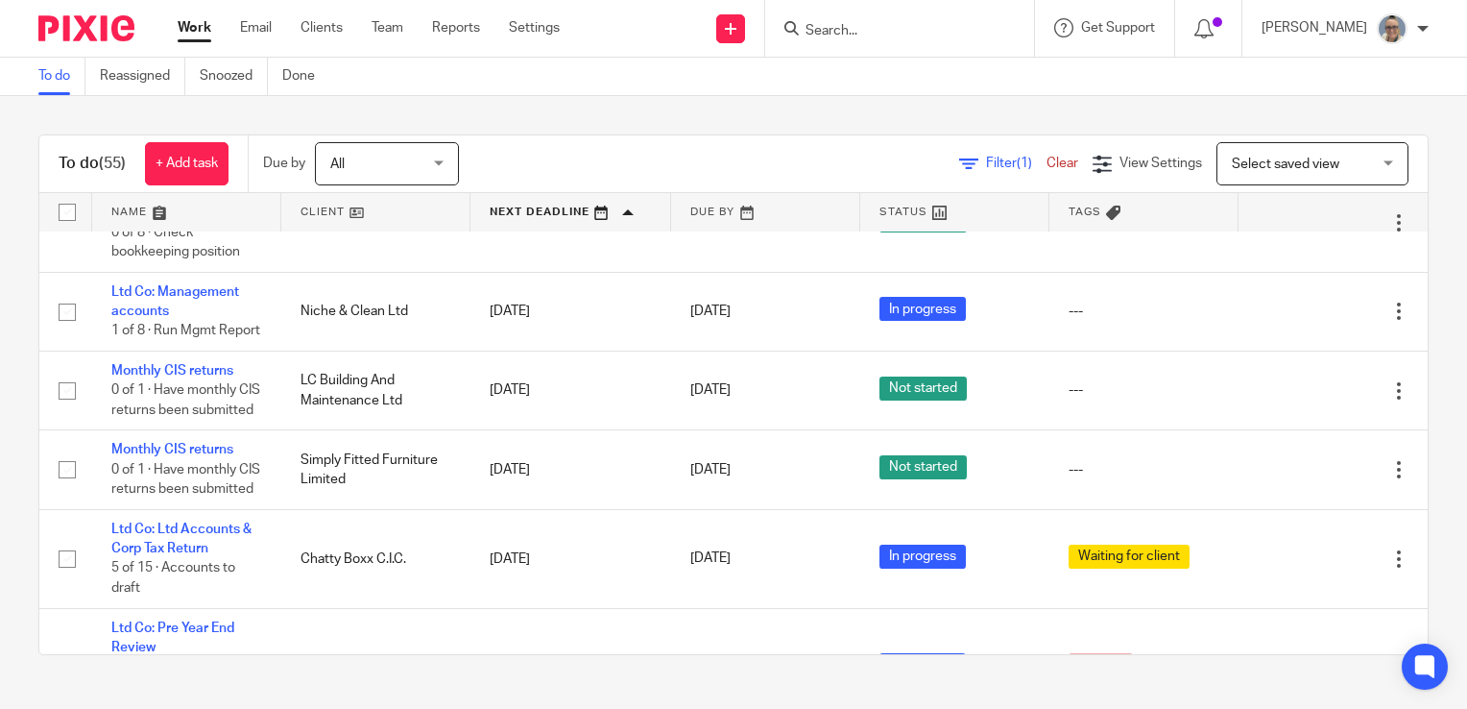
scroll to position [2496, 0]
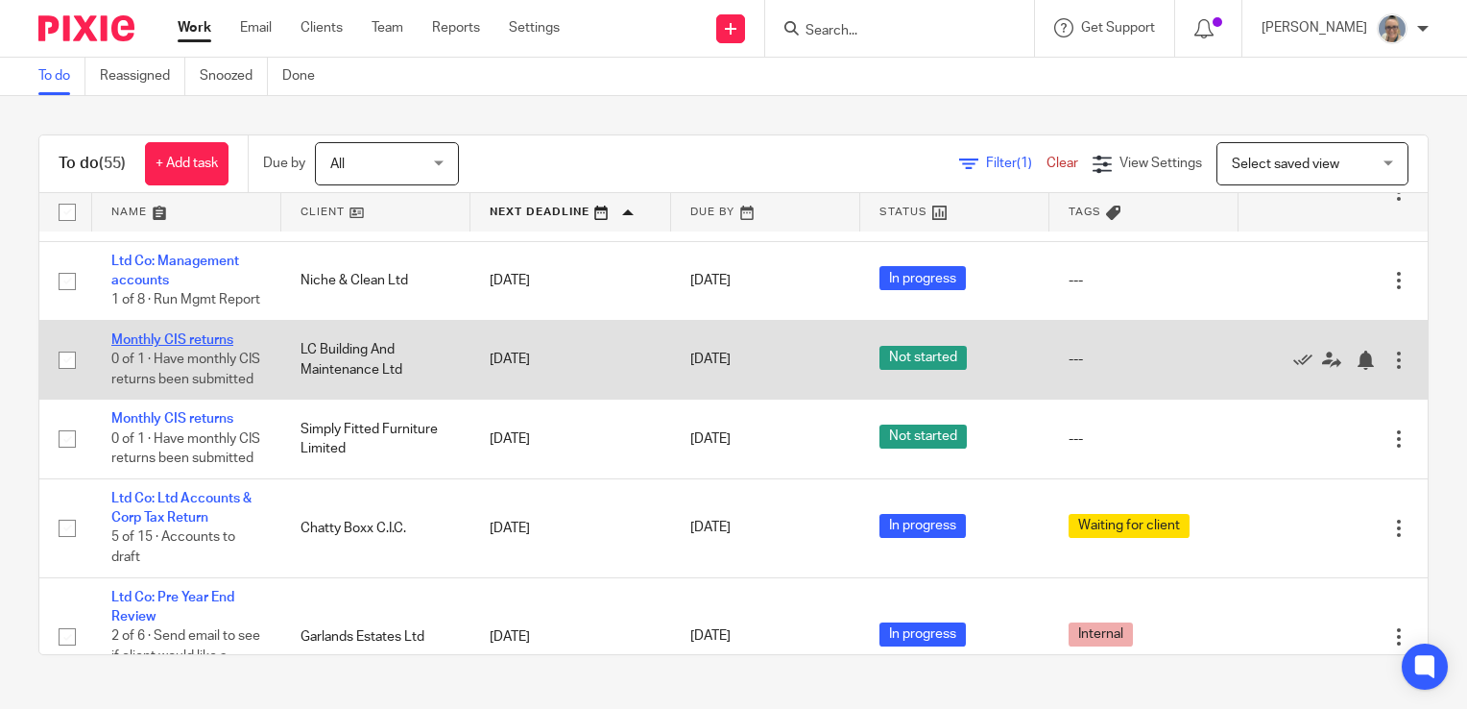
click at [181, 347] on link "Monthly CIS returns" at bounding box center [172, 339] width 122 height 13
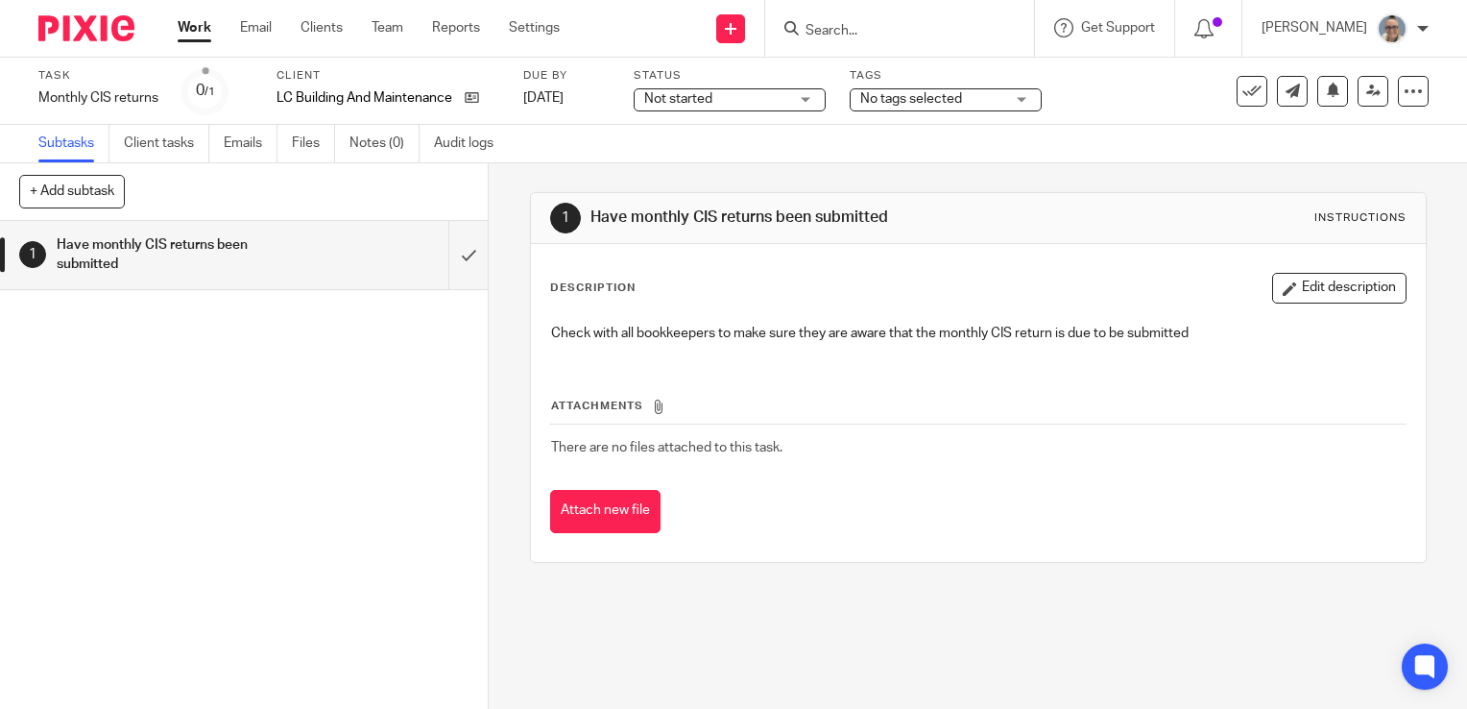
click at [769, 103] on span "Not started" at bounding box center [716, 99] width 144 height 20
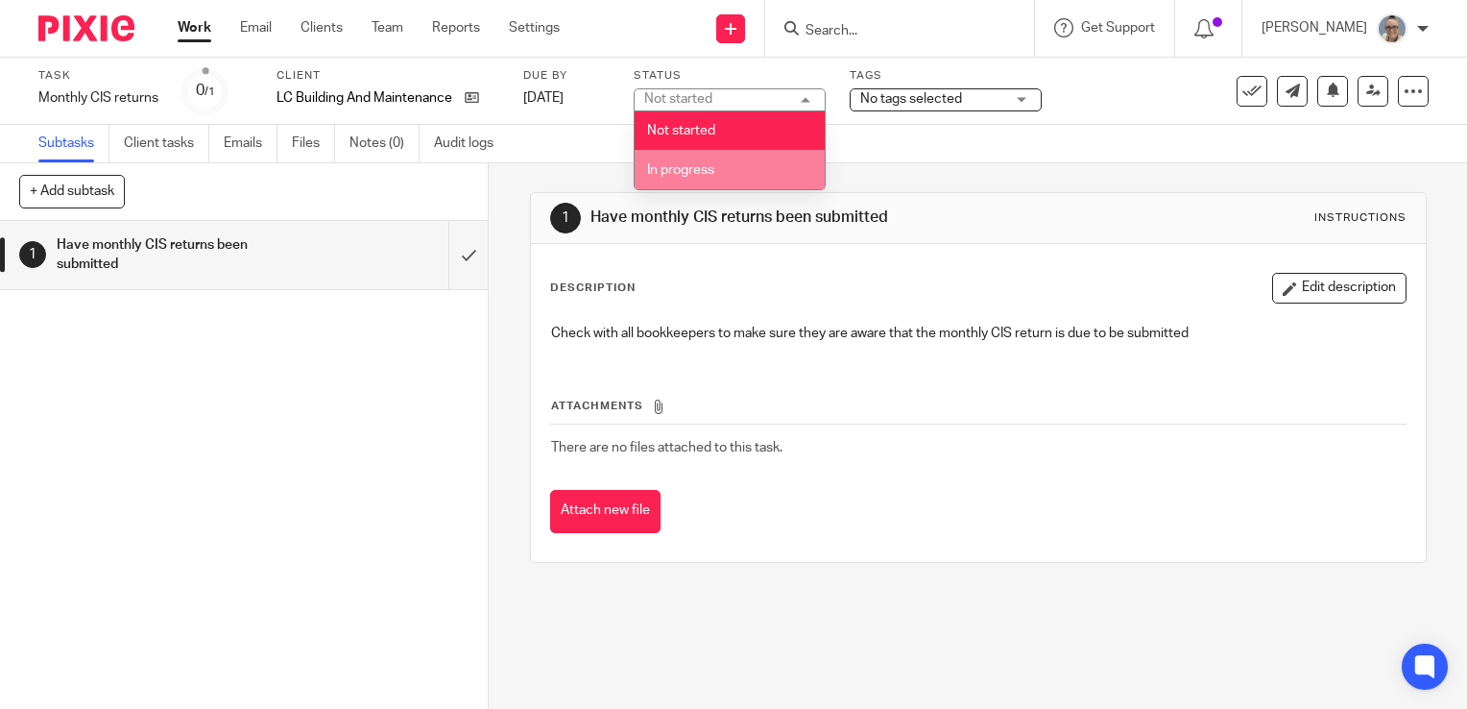
click at [733, 163] on li "In progress" at bounding box center [730, 169] width 190 height 39
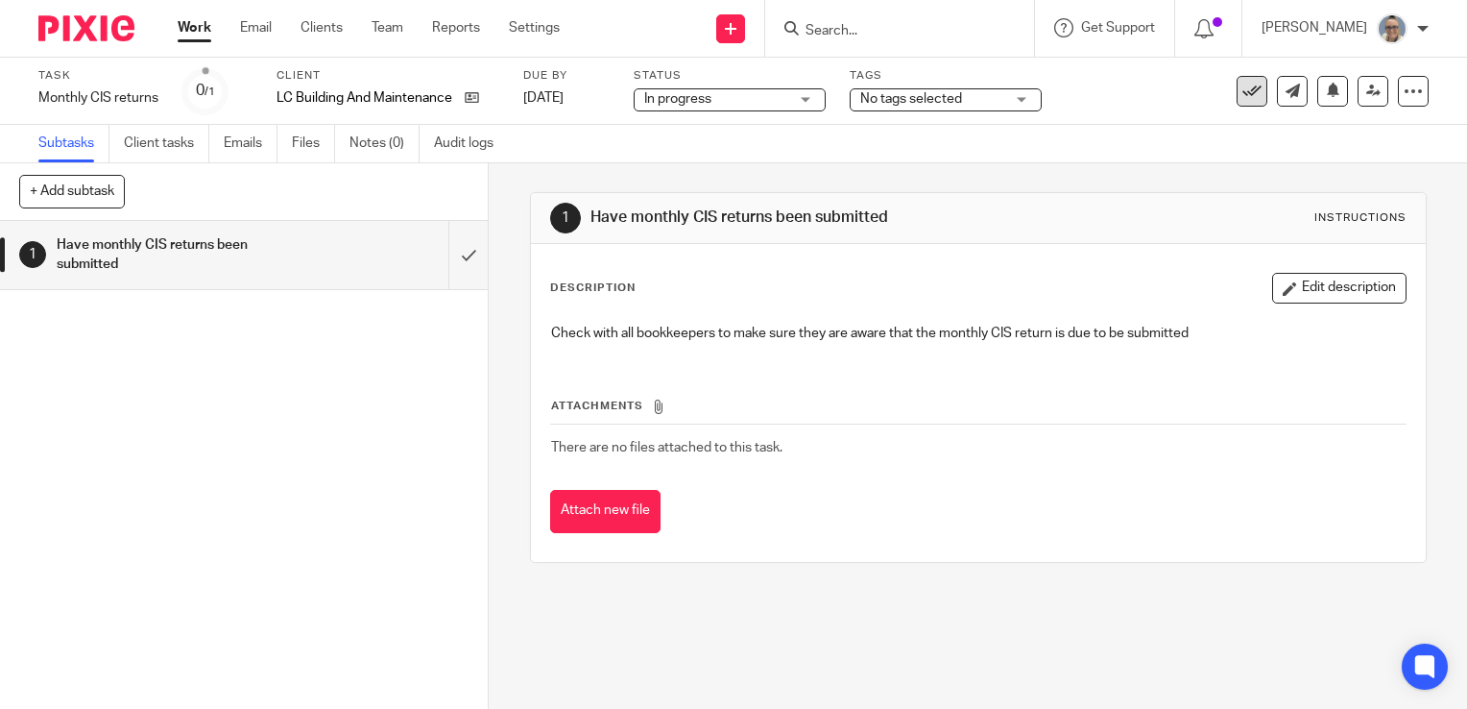
click at [1242, 93] on icon at bounding box center [1251, 91] width 19 height 19
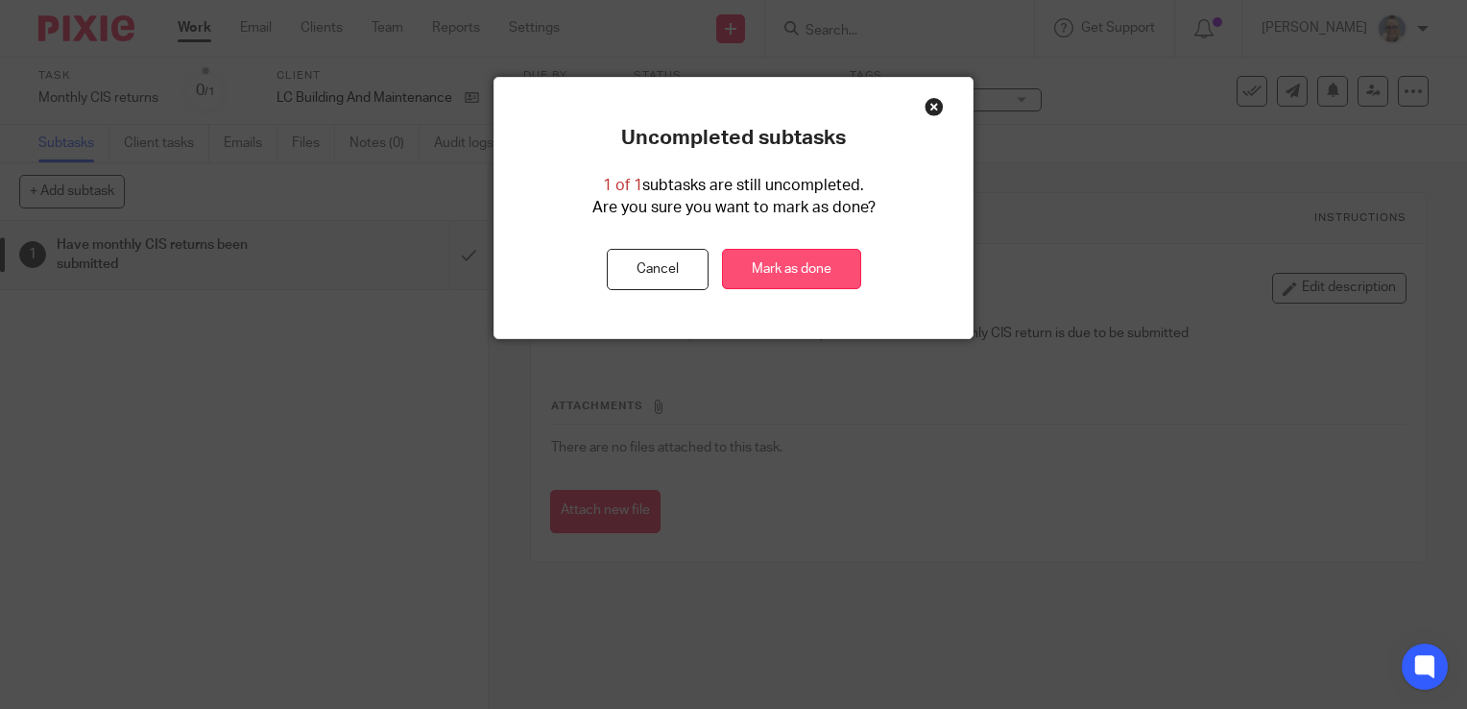
click at [826, 283] on link "Mark as done" at bounding box center [791, 269] width 139 height 41
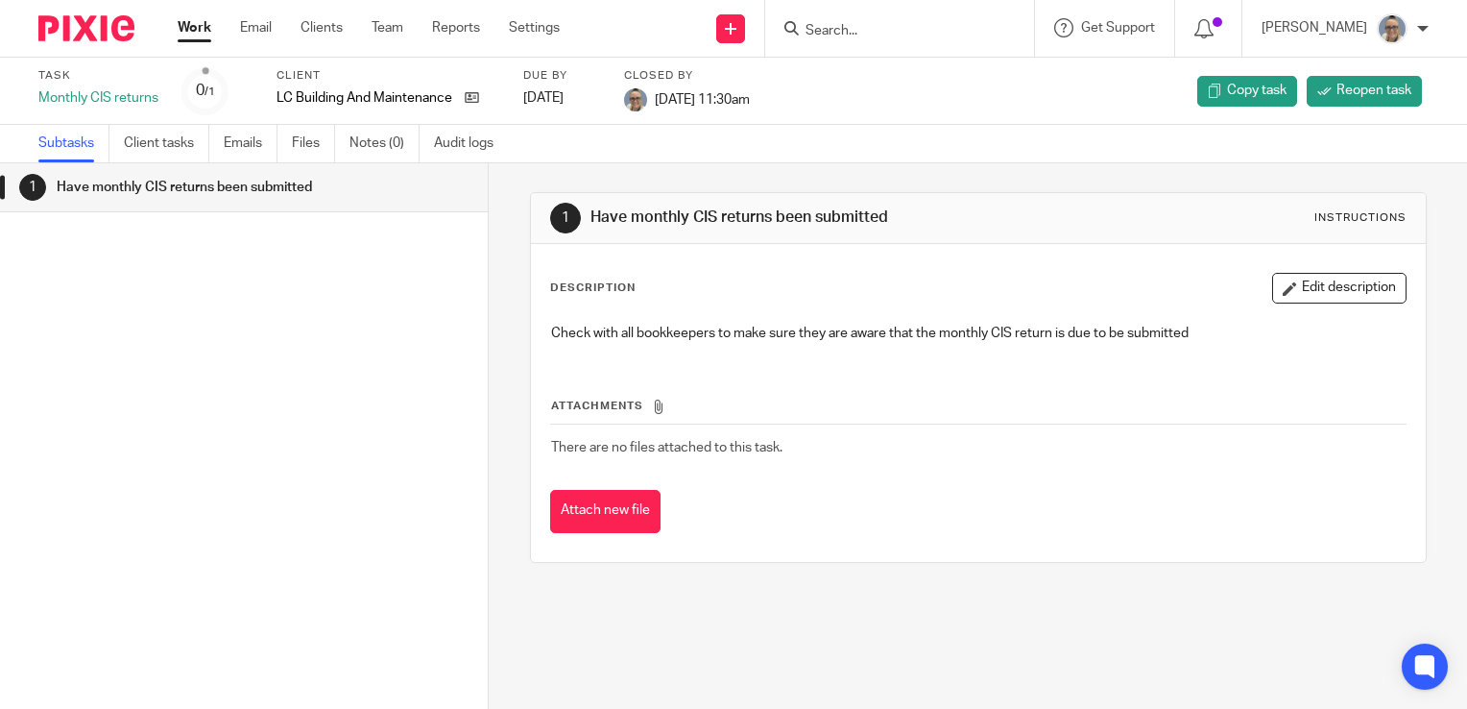
click at [195, 33] on link "Work" at bounding box center [195, 27] width 34 height 19
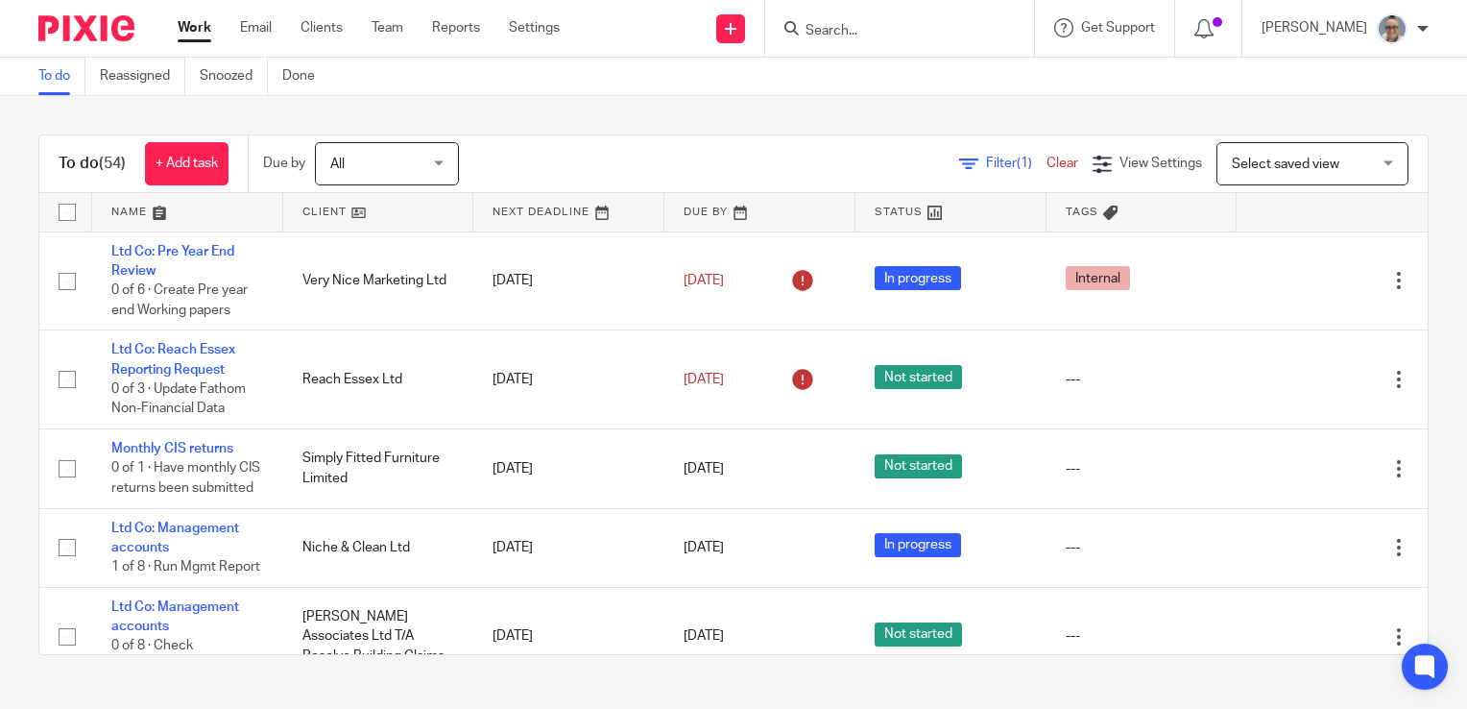
click at [570, 196] on link at bounding box center [568, 212] width 191 height 38
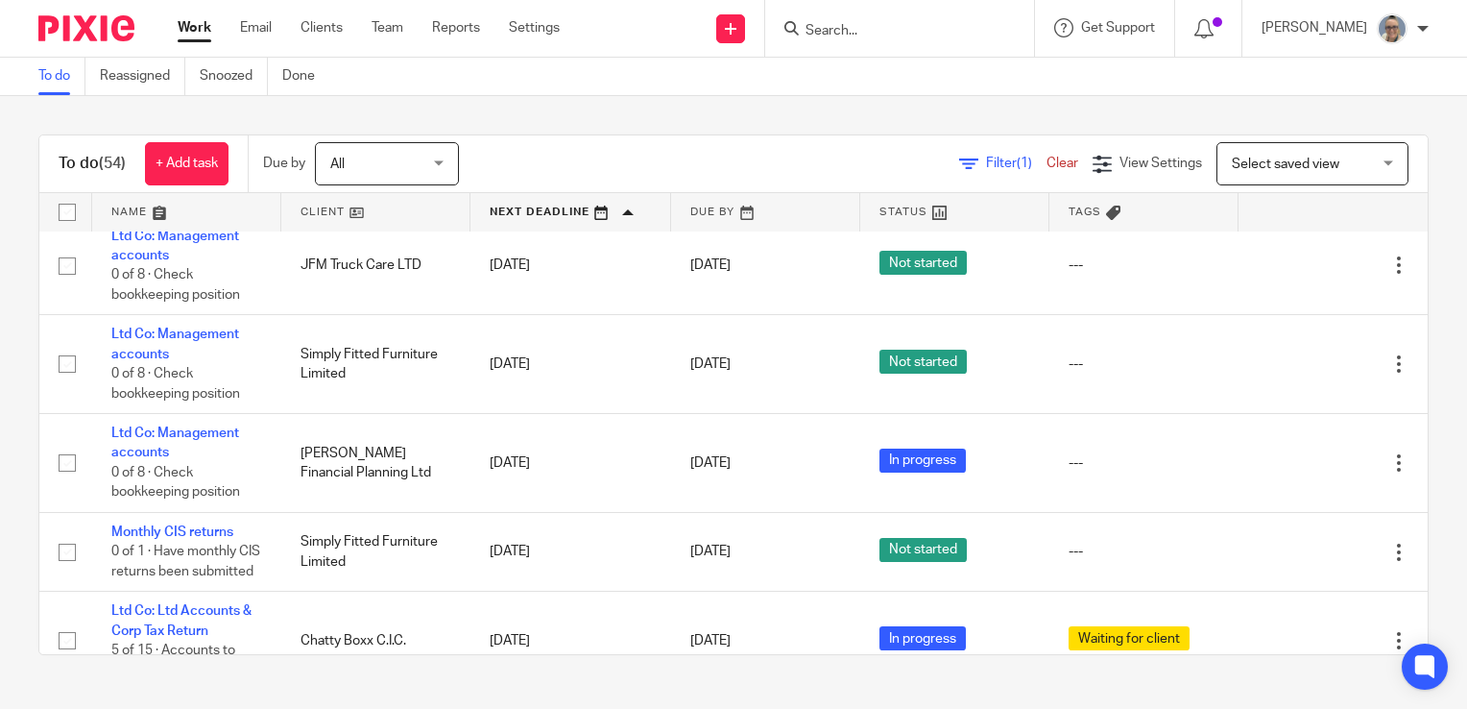
scroll to position [2400, 0]
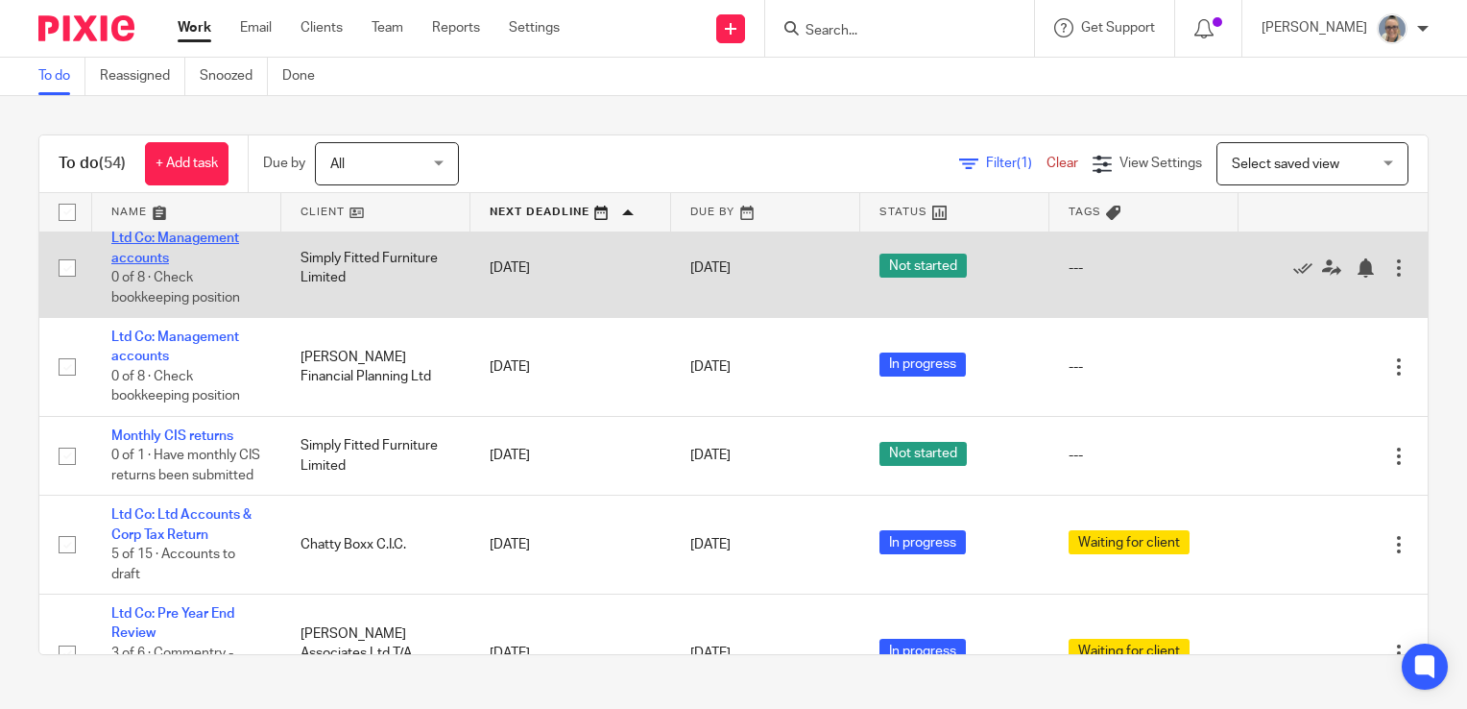
click at [170, 264] on link "Ltd Co: Management accounts" at bounding box center [175, 247] width 128 height 33
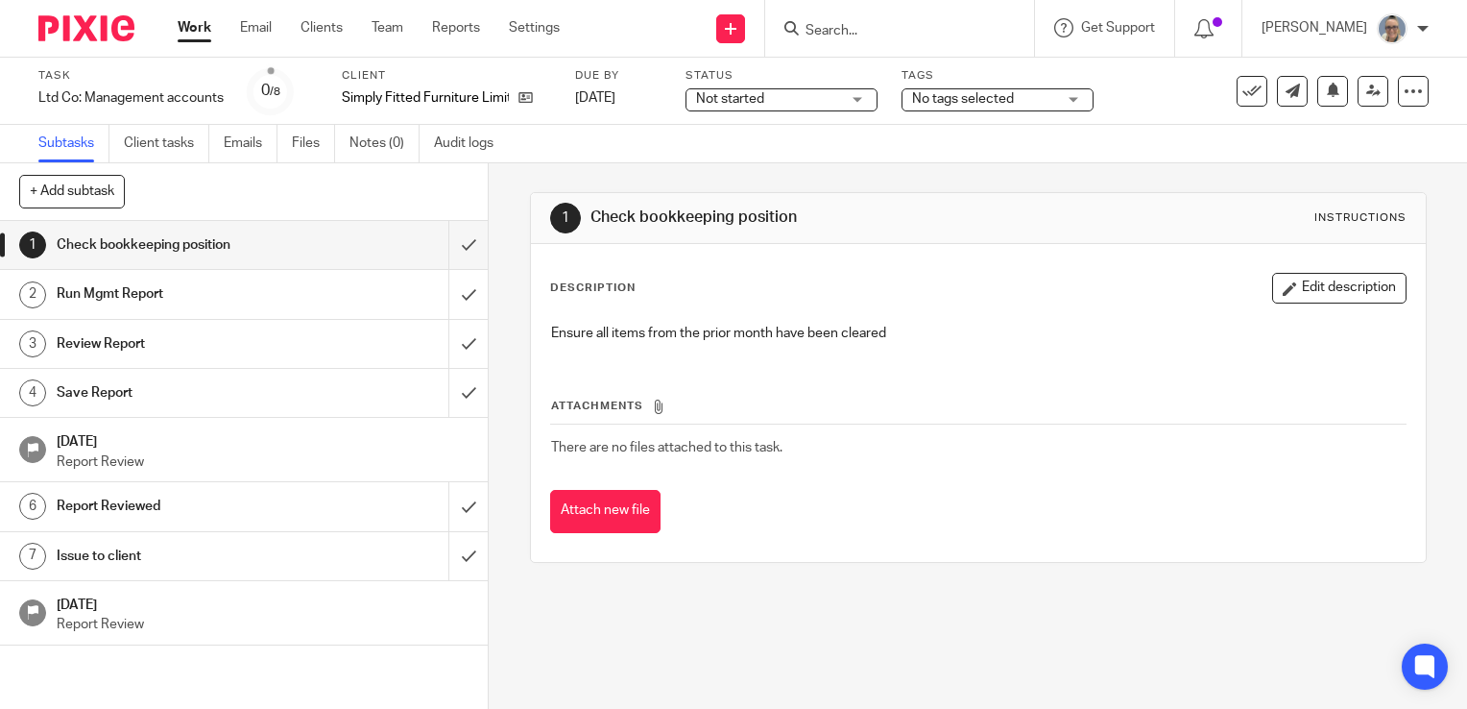
click at [793, 102] on span "Not started" at bounding box center [768, 99] width 144 height 20
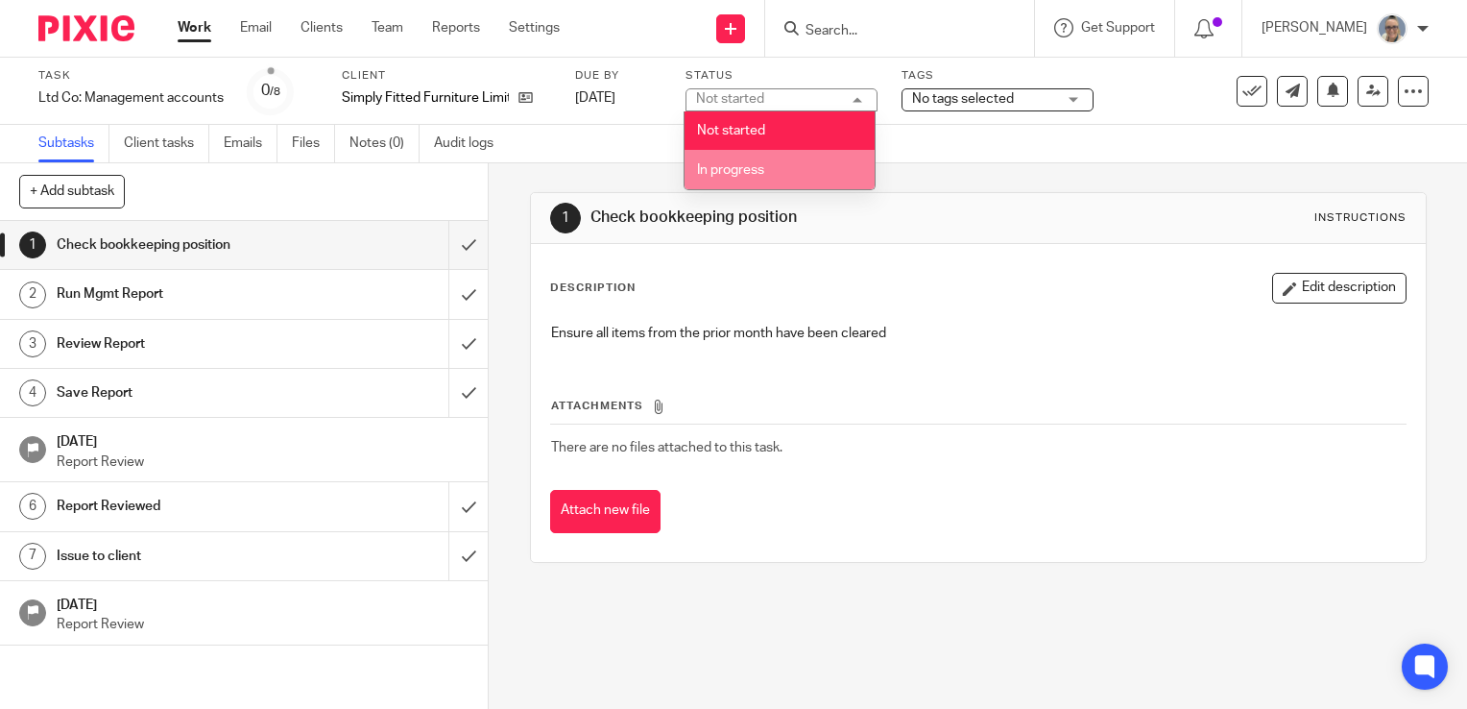
click at [766, 174] on li "In progress" at bounding box center [780, 169] width 190 height 39
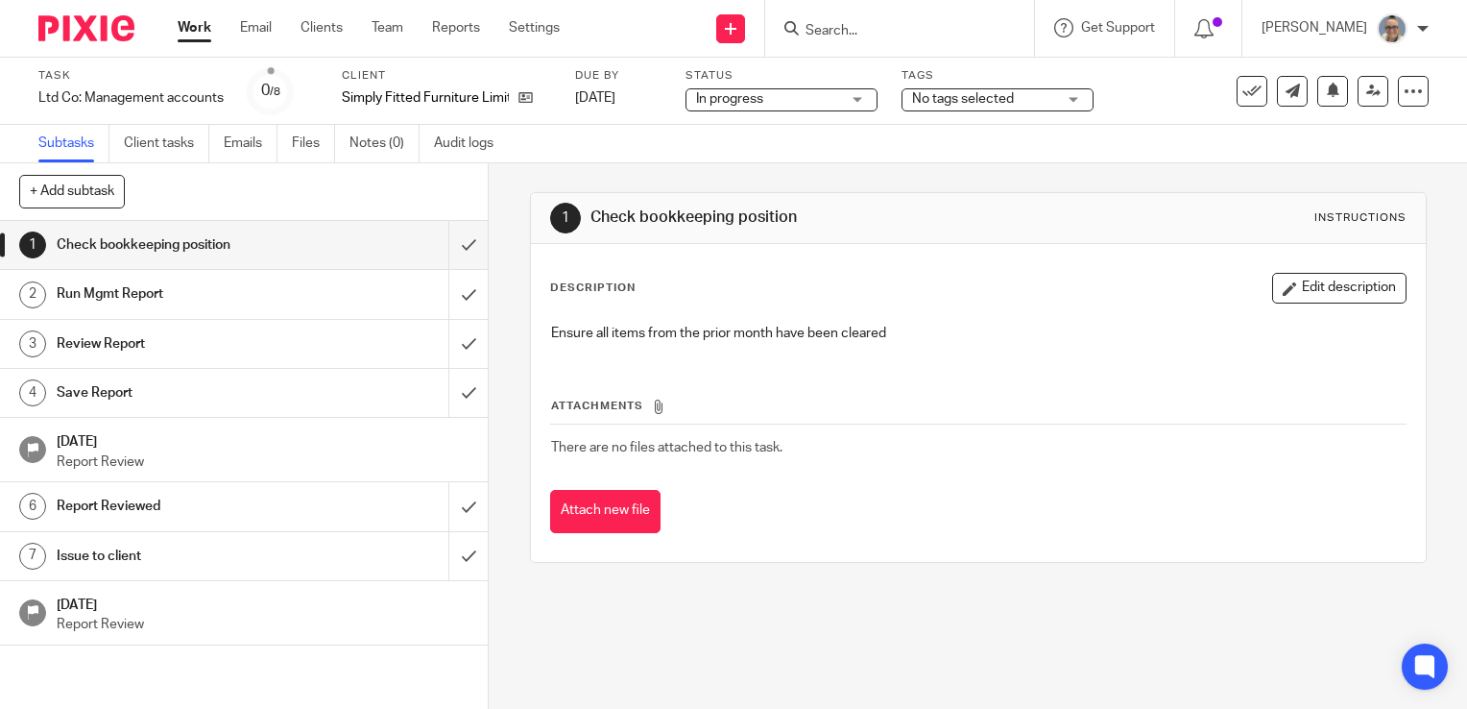
click at [1004, 94] on span "No tags selected" at bounding box center [963, 98] width 102 height 13
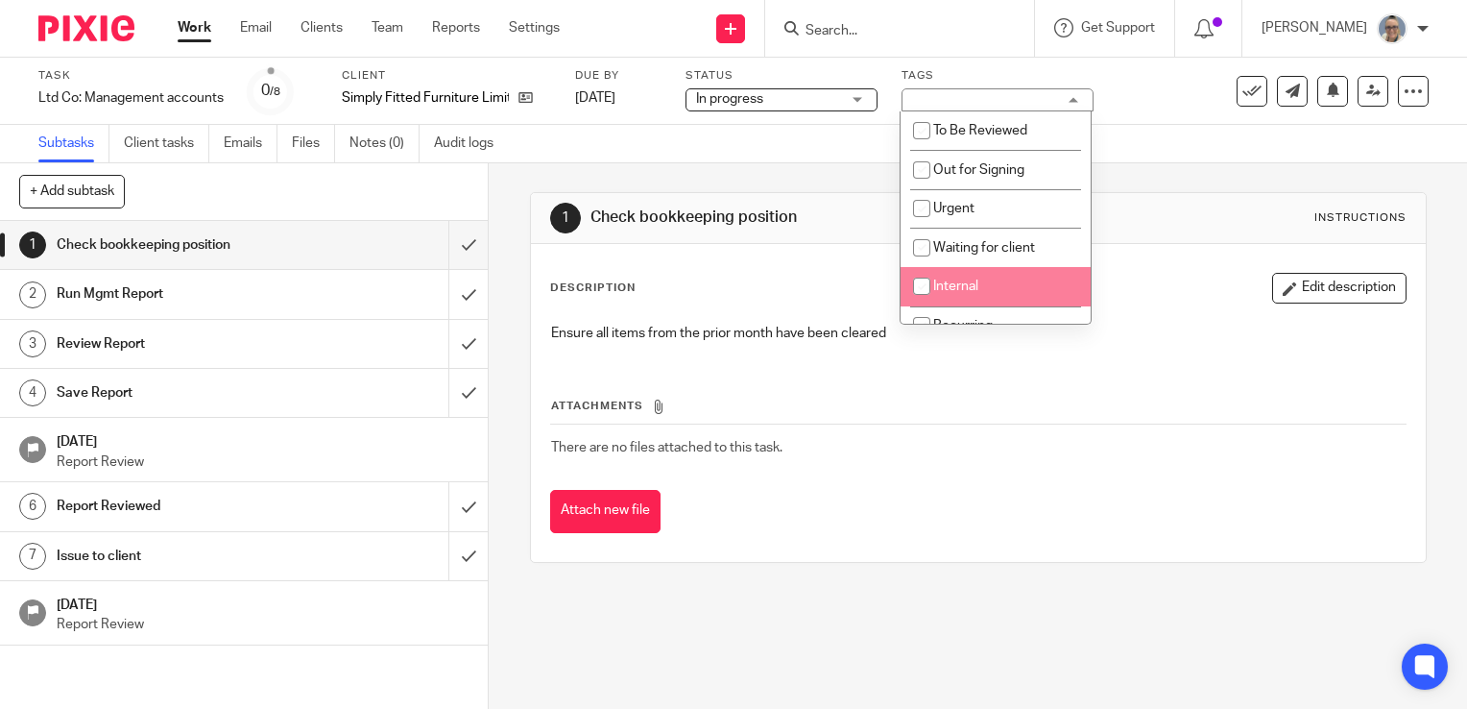
click at [928, 296] on input "checkbox" at bounding box center [922, 286] width 36 height 36
checkbox input "true"
click at [400, 148] on link "Notes (0)" at bounding box center [385, 143] width 70 height 37
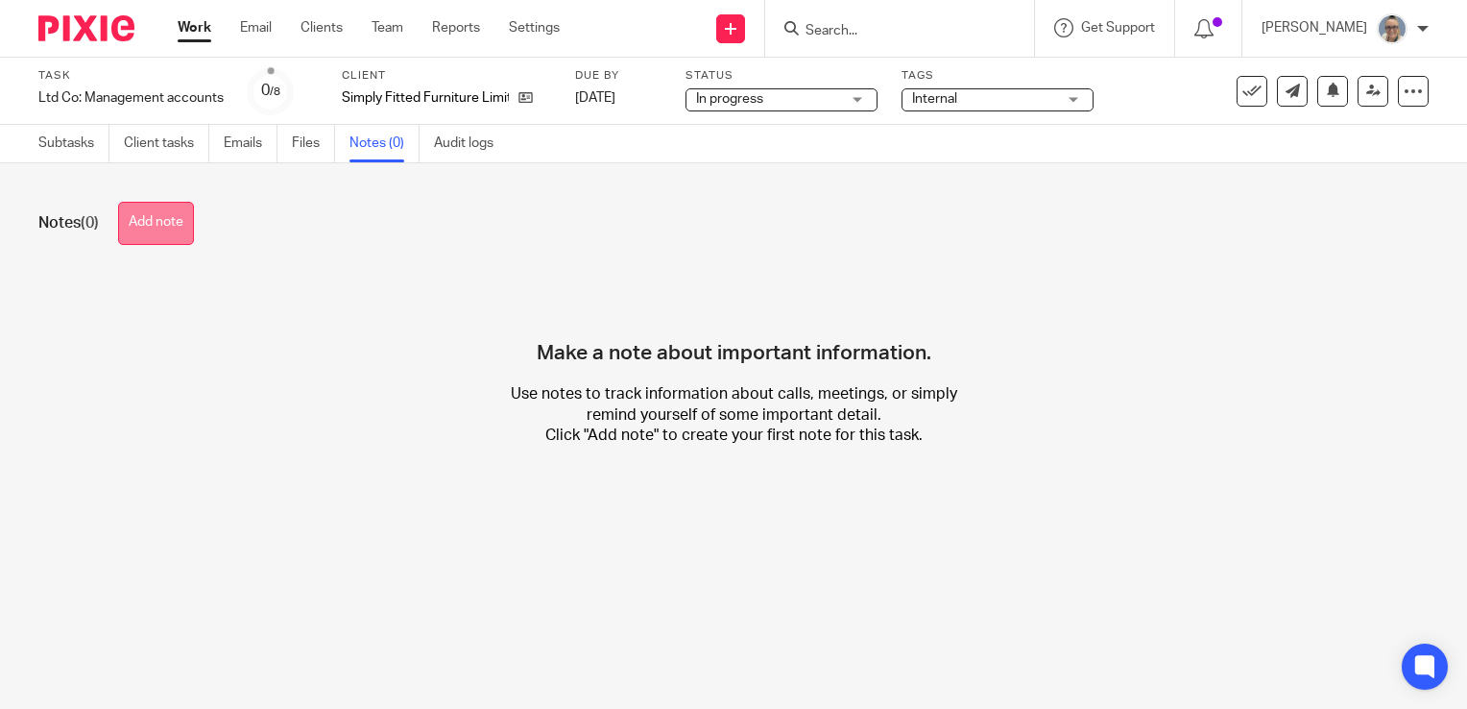
click at [179, 229] on button "Add note" at bounding box center [156, 223] width 76 height 43
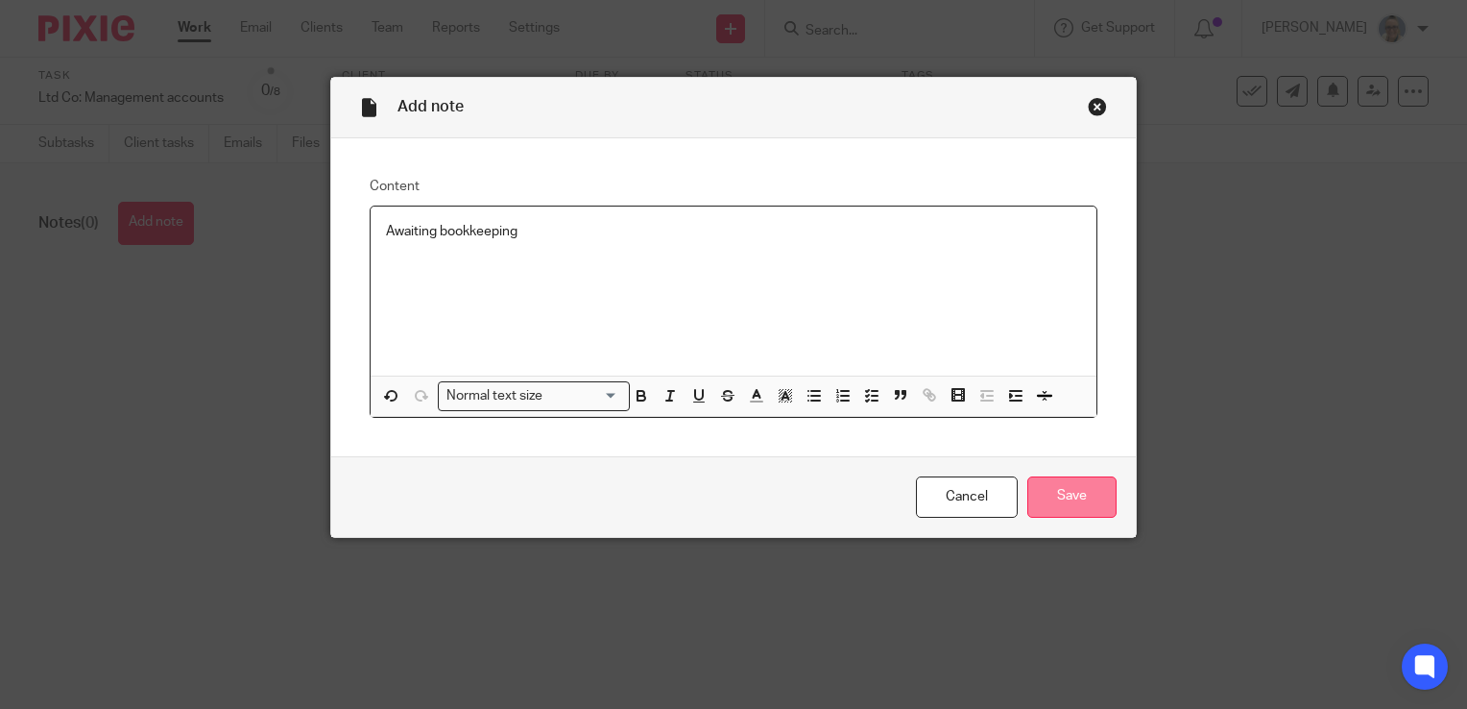
click at [1049, 497] on input "Save" at bounding box center [1071, 496] width 89 height 41
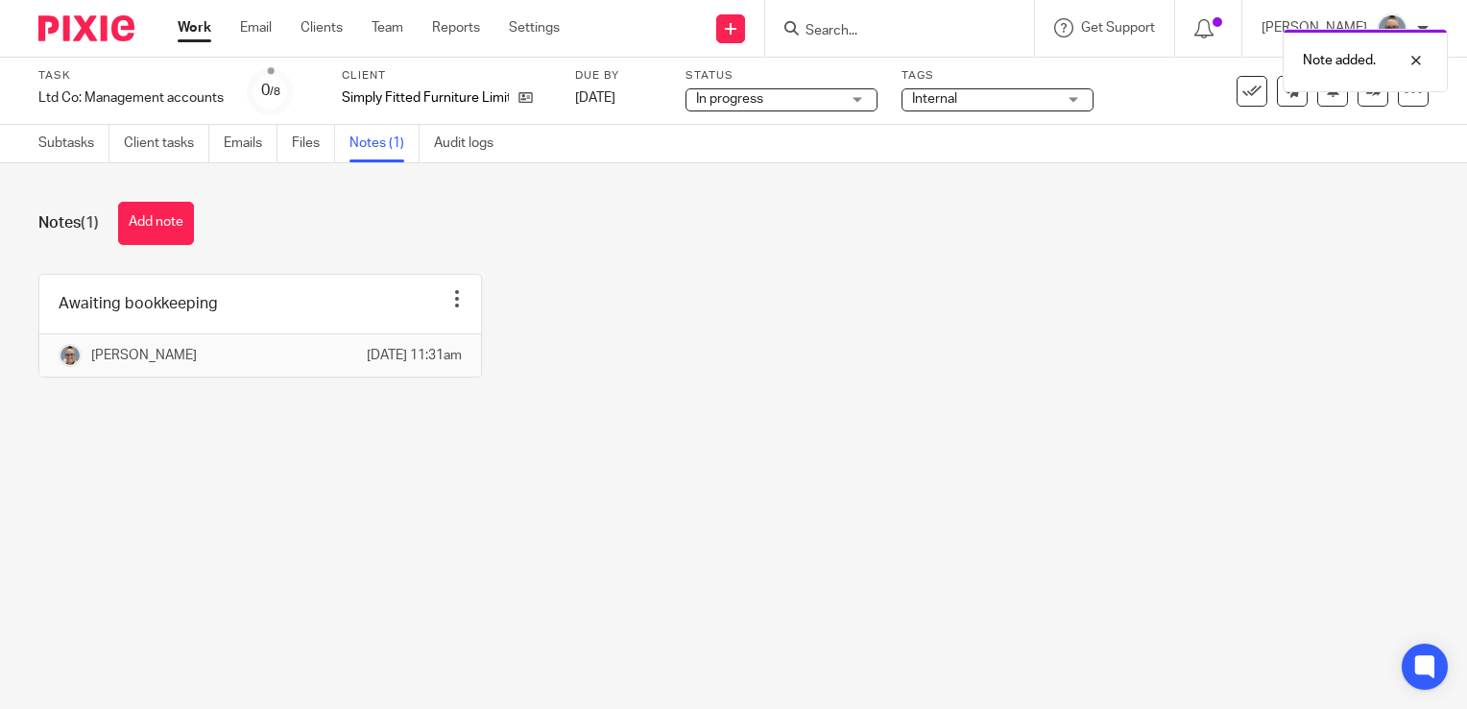
click at [192, 34] on link "Work" at bounding box center [195, 27] width 34 height 19
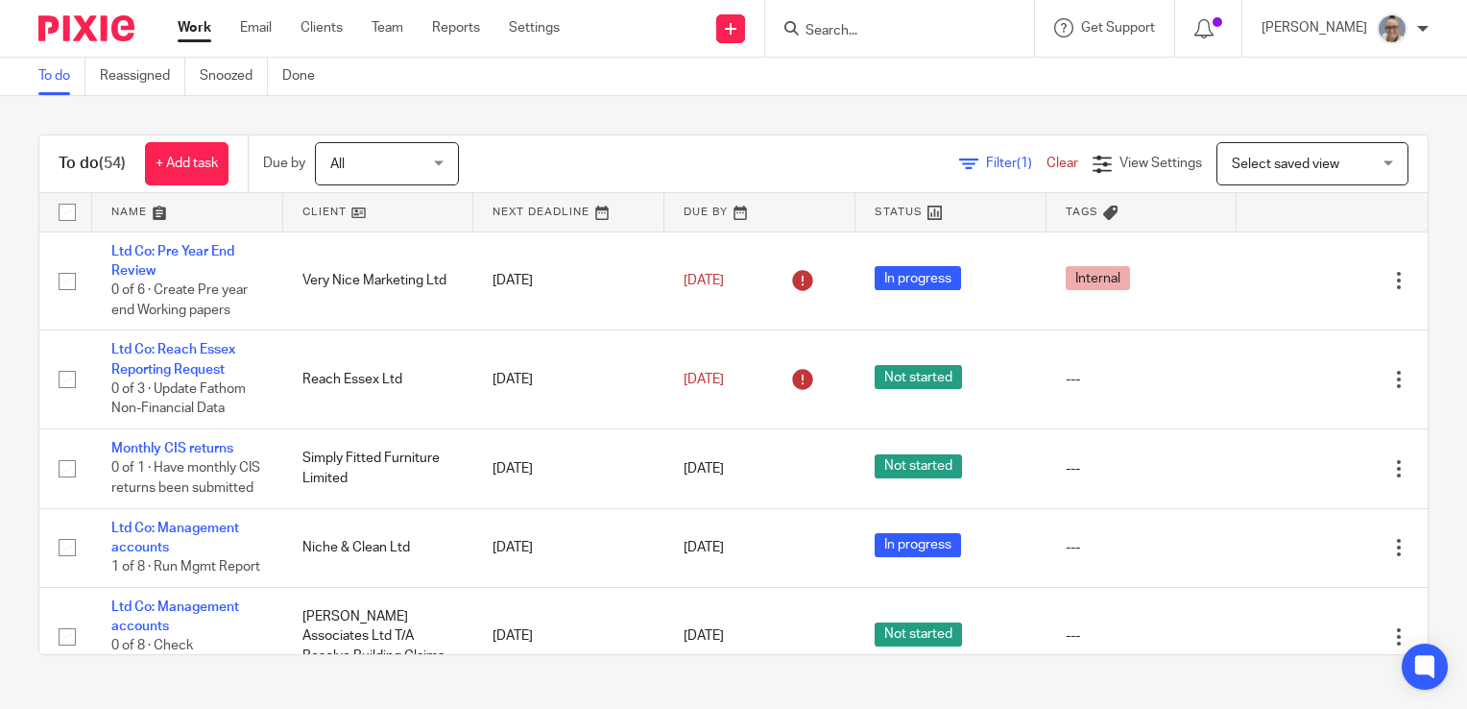
click at [538, 210] on link at bounding box center [568, 212] width 191 height 38
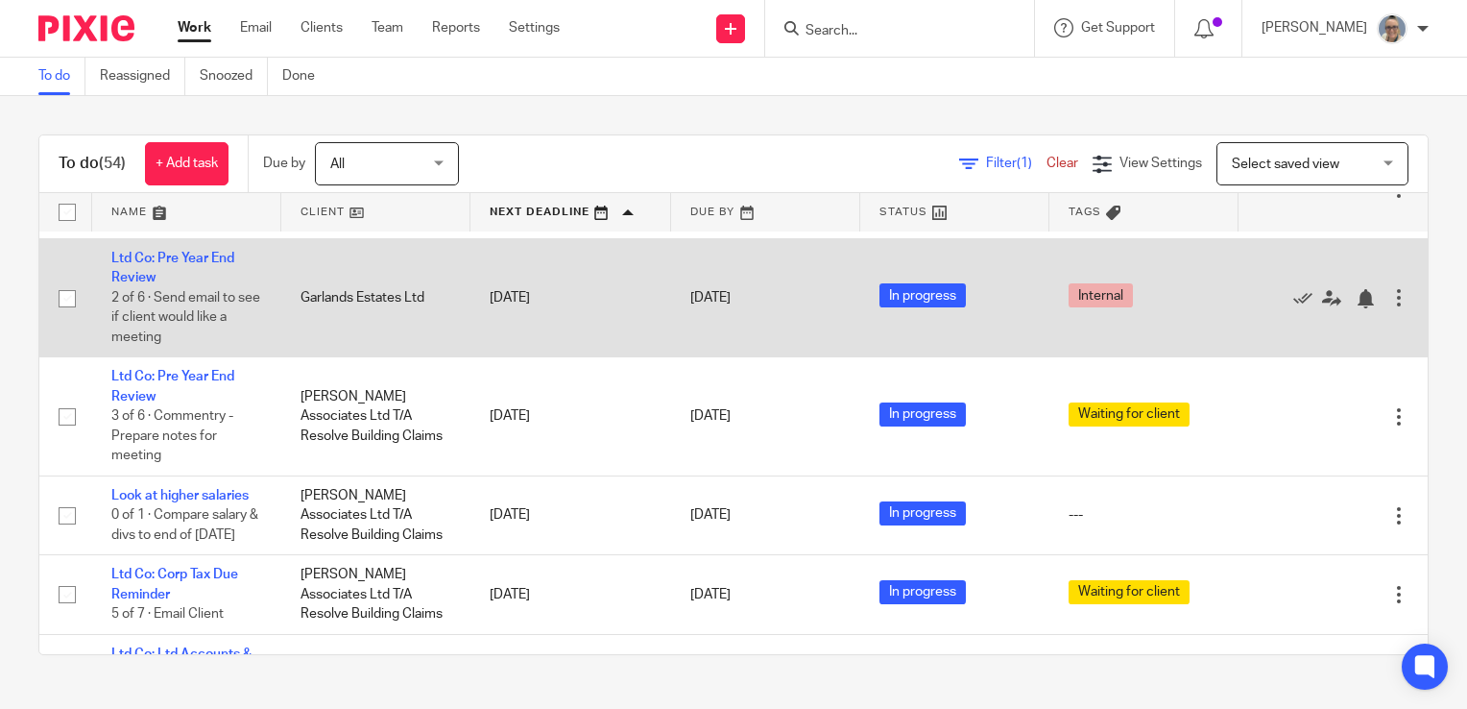
scroll to position [2785, 0]
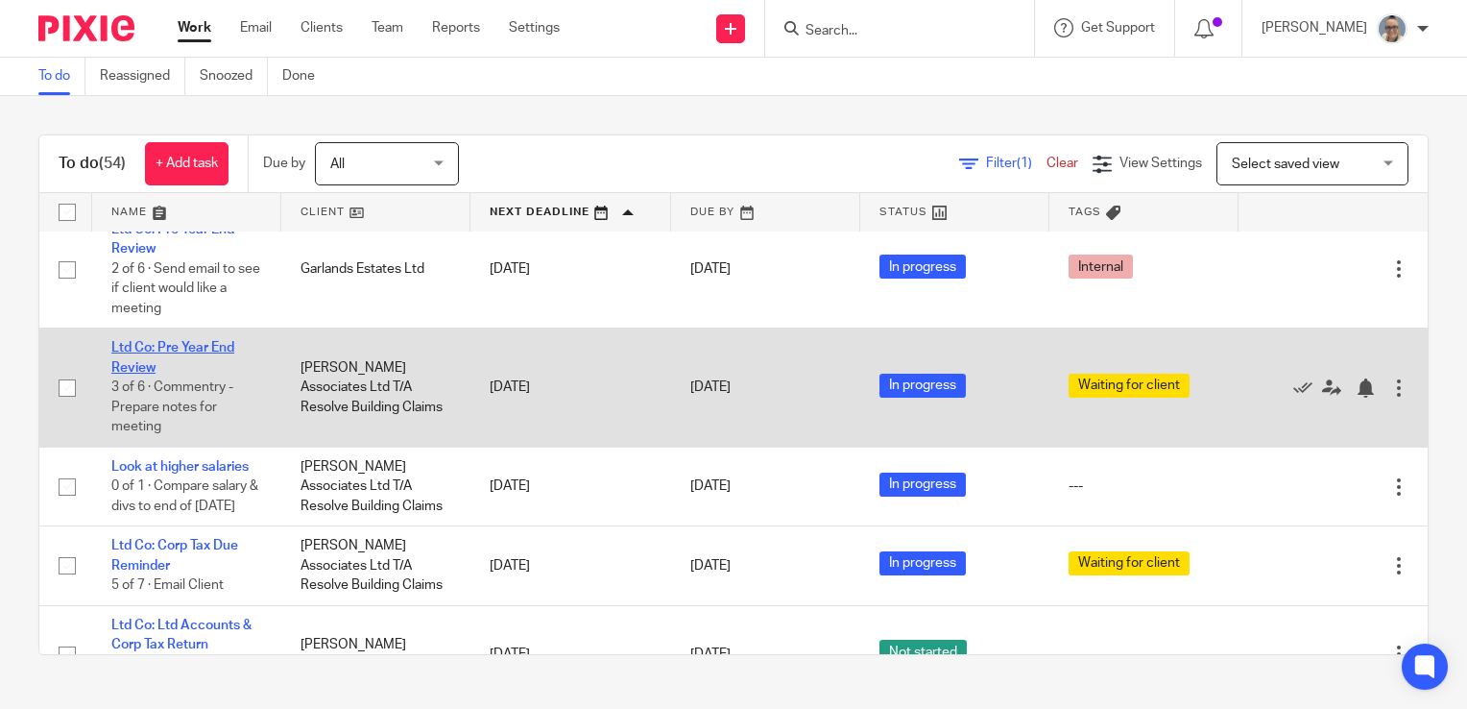
click at [205, 374] on link "Ltd Co: Pre Year End Review" at bounding box center [172, 357] width 123 height 33
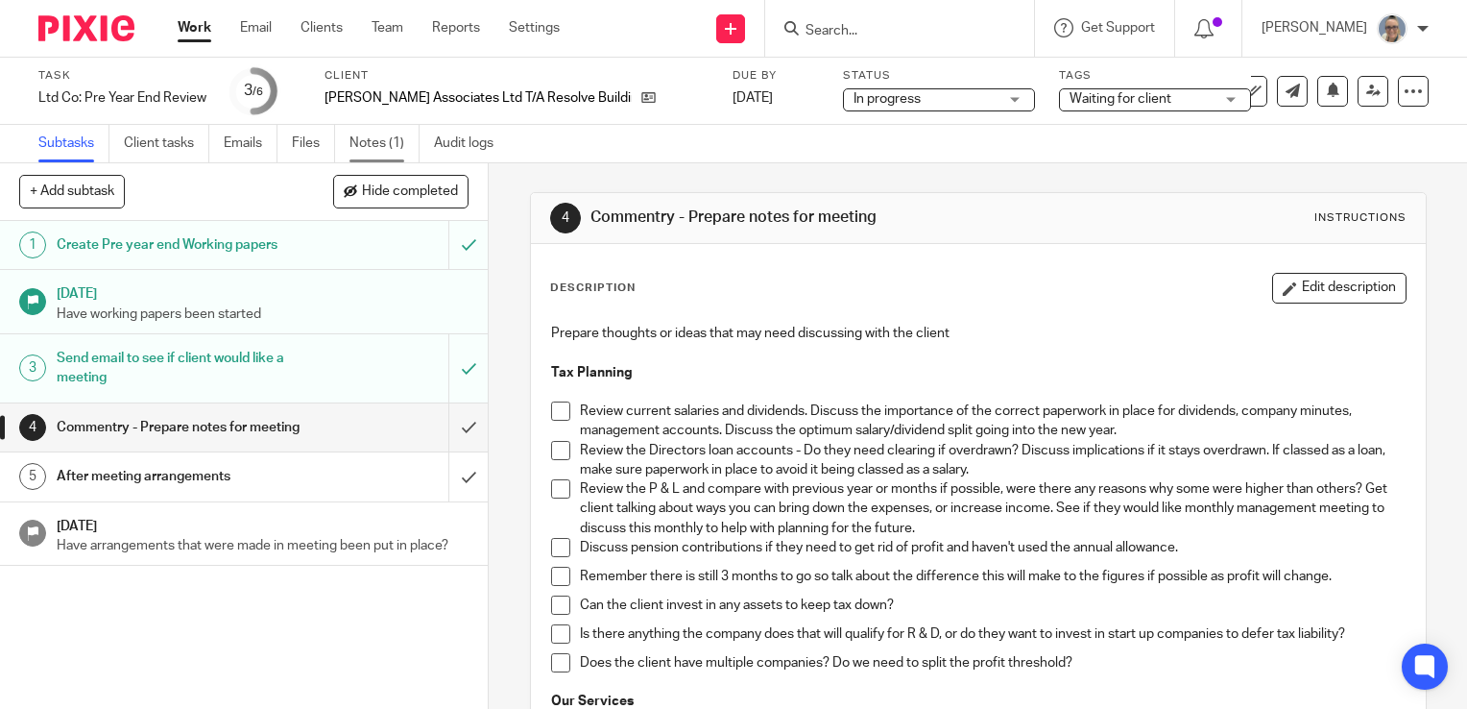
click at [360, 146] on link "Notes (1)" at bounding box center [385, 143] width 70 height 37
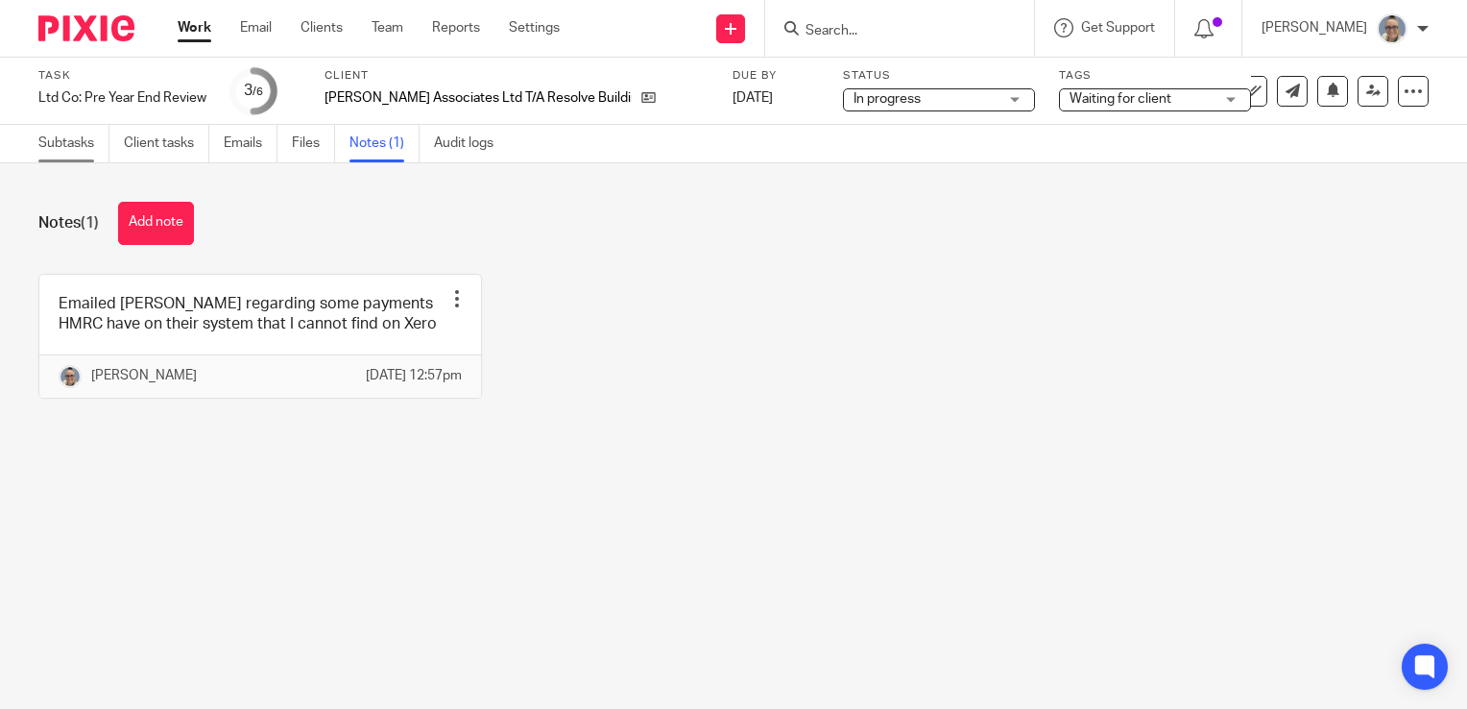
click at [73, 145] on link "Subtasks" at bounding box center [73, 143] width 71 height 37
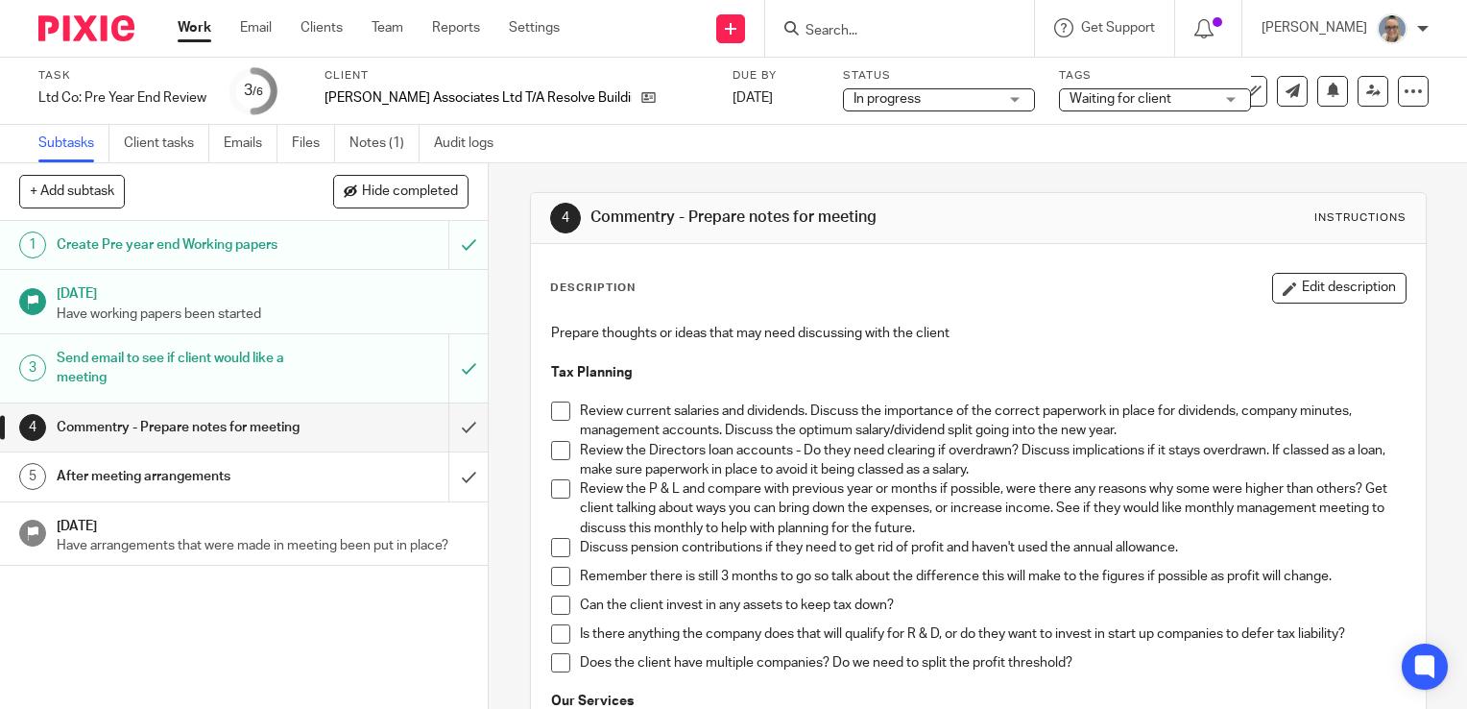
click at [199, 23] on link "Work" at bounding box center [195, 27] width 34 height 19
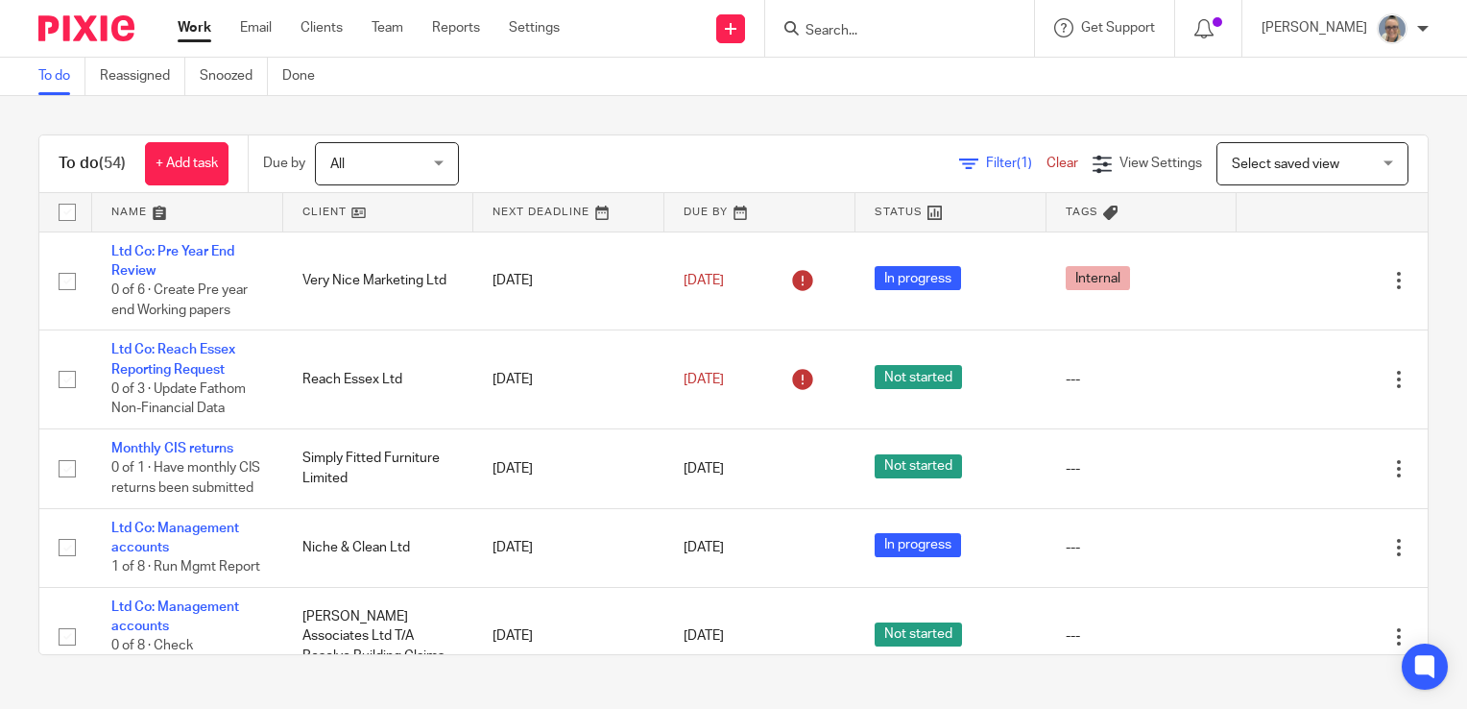
click at [496, 205] on link at bounding box center [568, 212] width 191 height 38
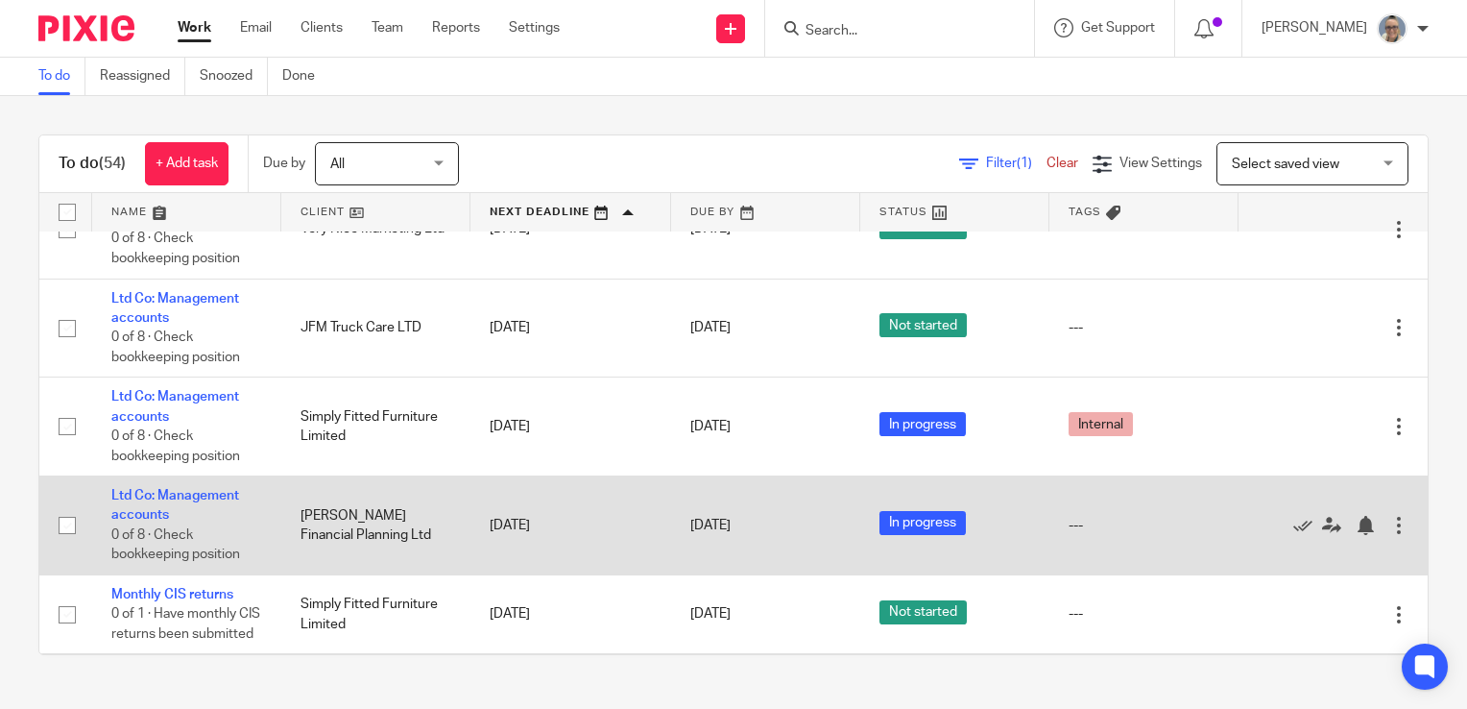
scroll to position [2208, 0]
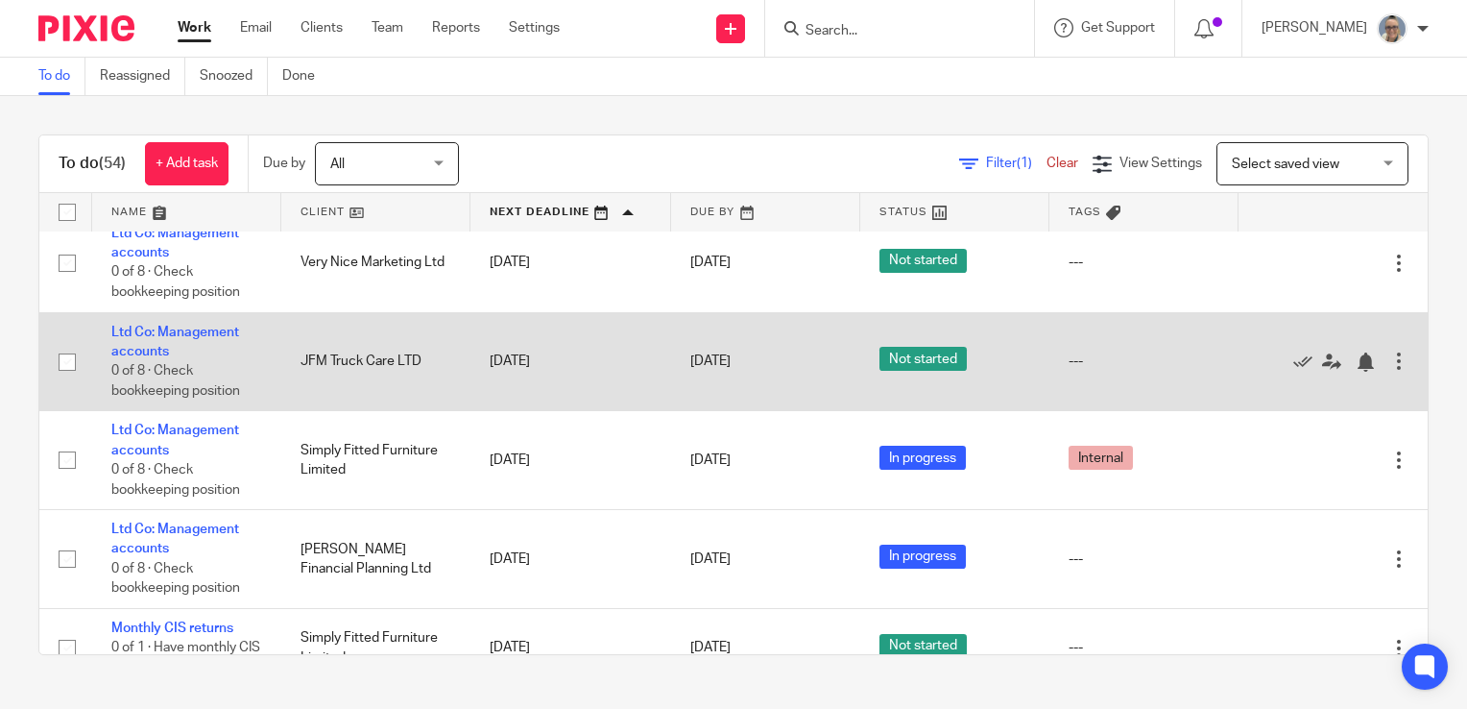
click at [184, 355] on td "Ltd Co: Management accounts 0 of 8 · Check bookkeeping position" at bounding box center [186, 361] width 189 height 99
click at [173, 358] on link "Ltd Co: Management accounts" at bounding box center [175, 342] width 128 height 33
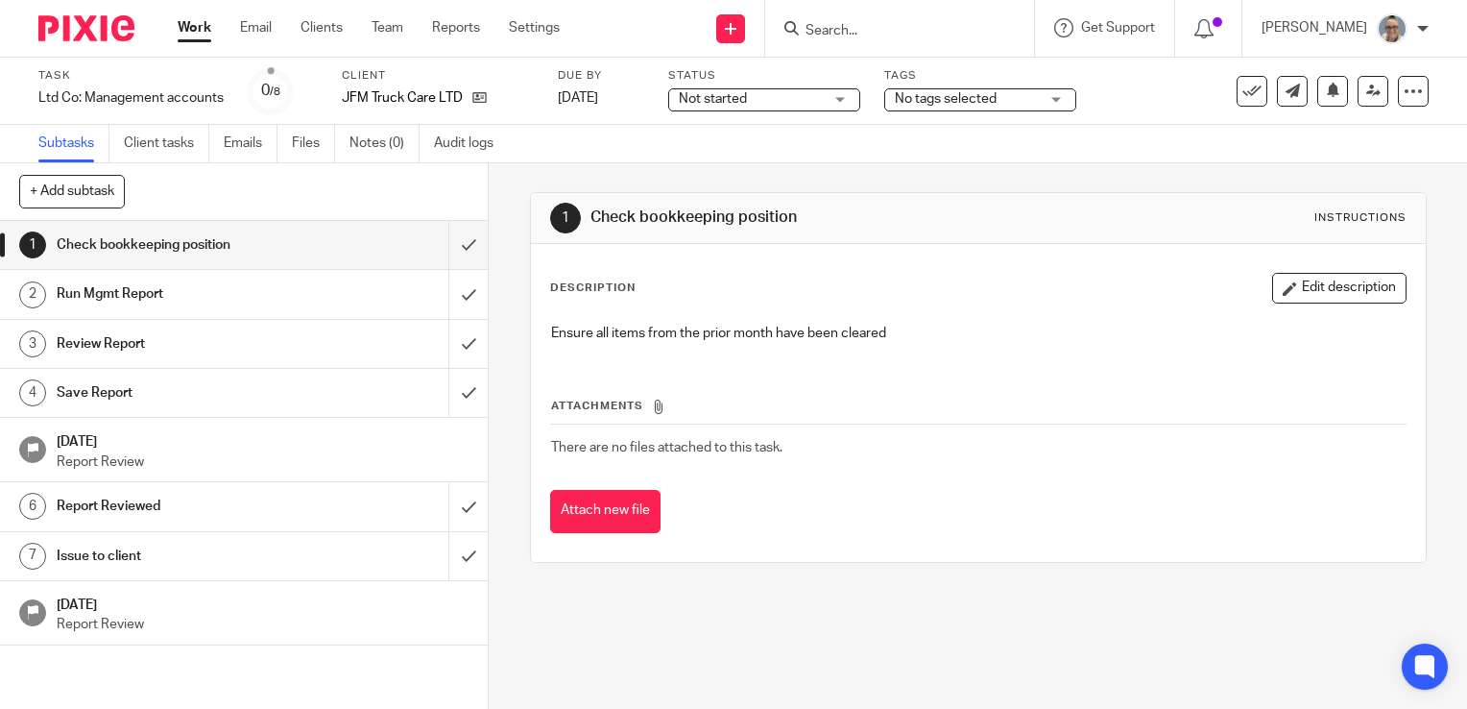
click at [772, 94] on span "Not started" at bounding box center [751, 99] width 144 height 20
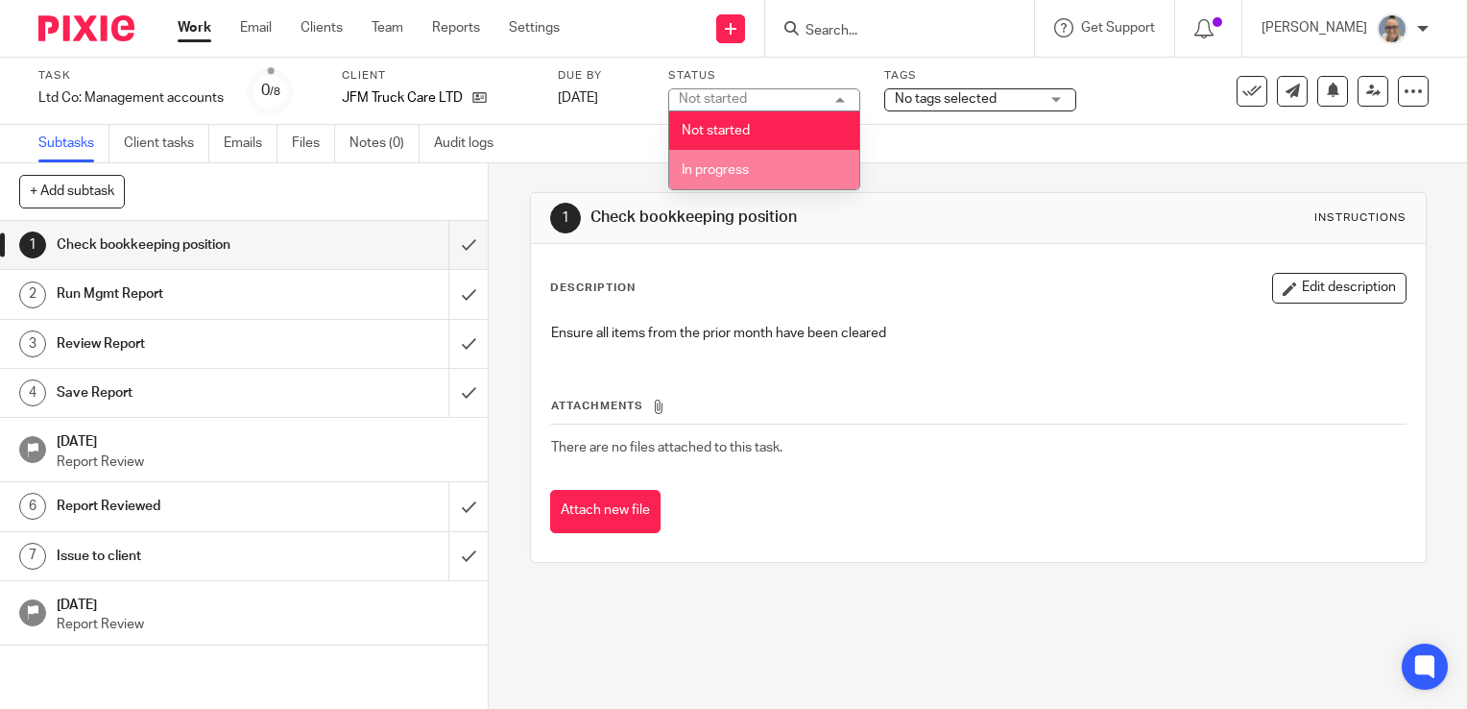
click at [734, 161] on li "In progress" at bounding box center [764, 169] width 190 height 39
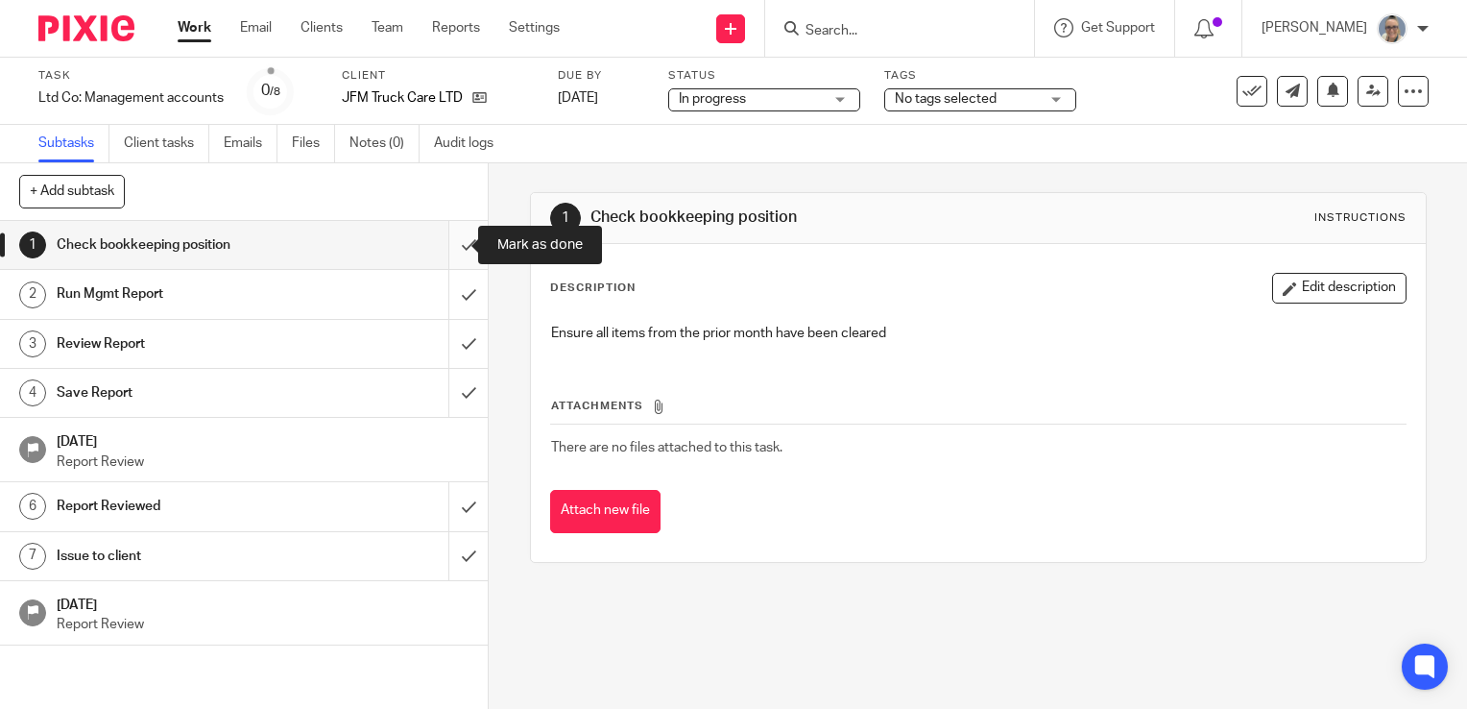
click at [450, 246] on input "submit" at bounding box center [244, 245] width 488 height 48
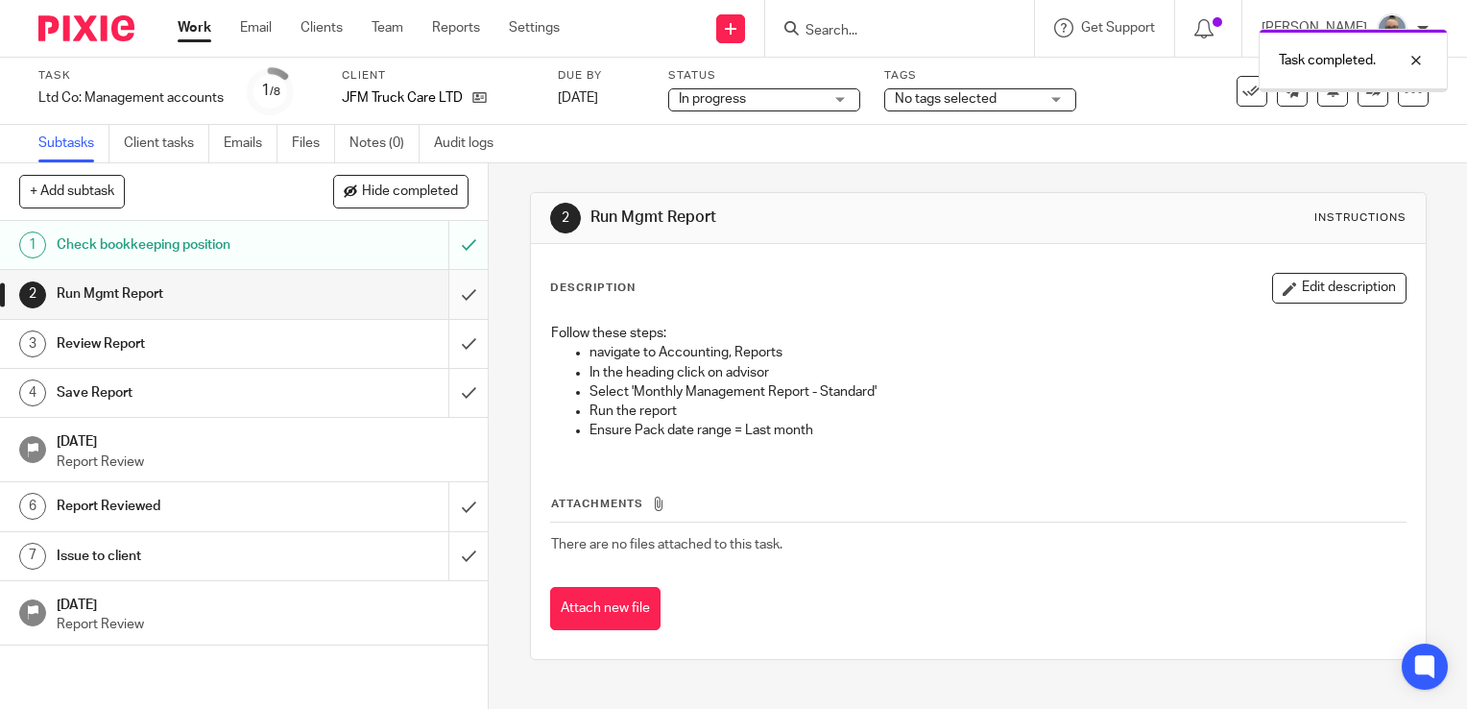
click at [446, 293] on input "submit" at bounding box center [244, 294] width 488 height 48
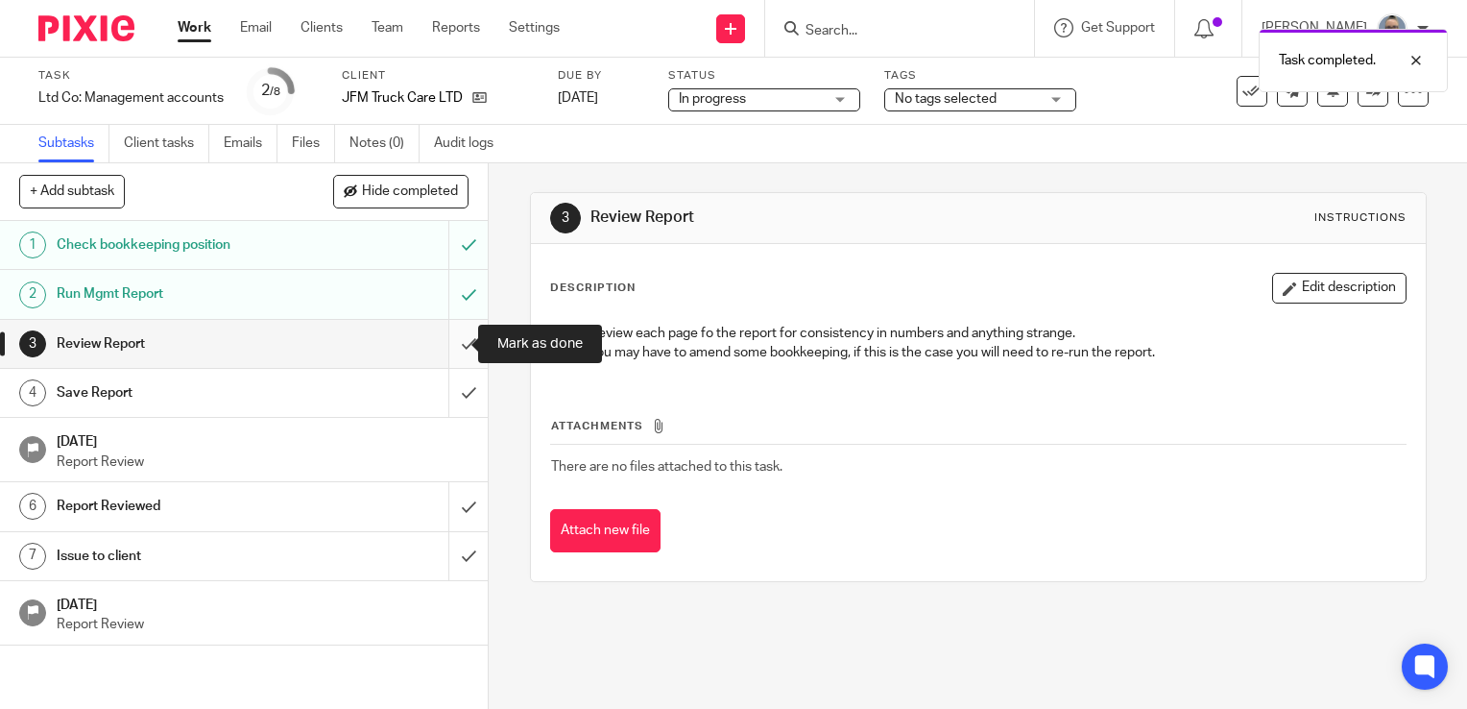
click at [446, 347] on input "submit" at bounding box center [244, 344] width 488 height 48
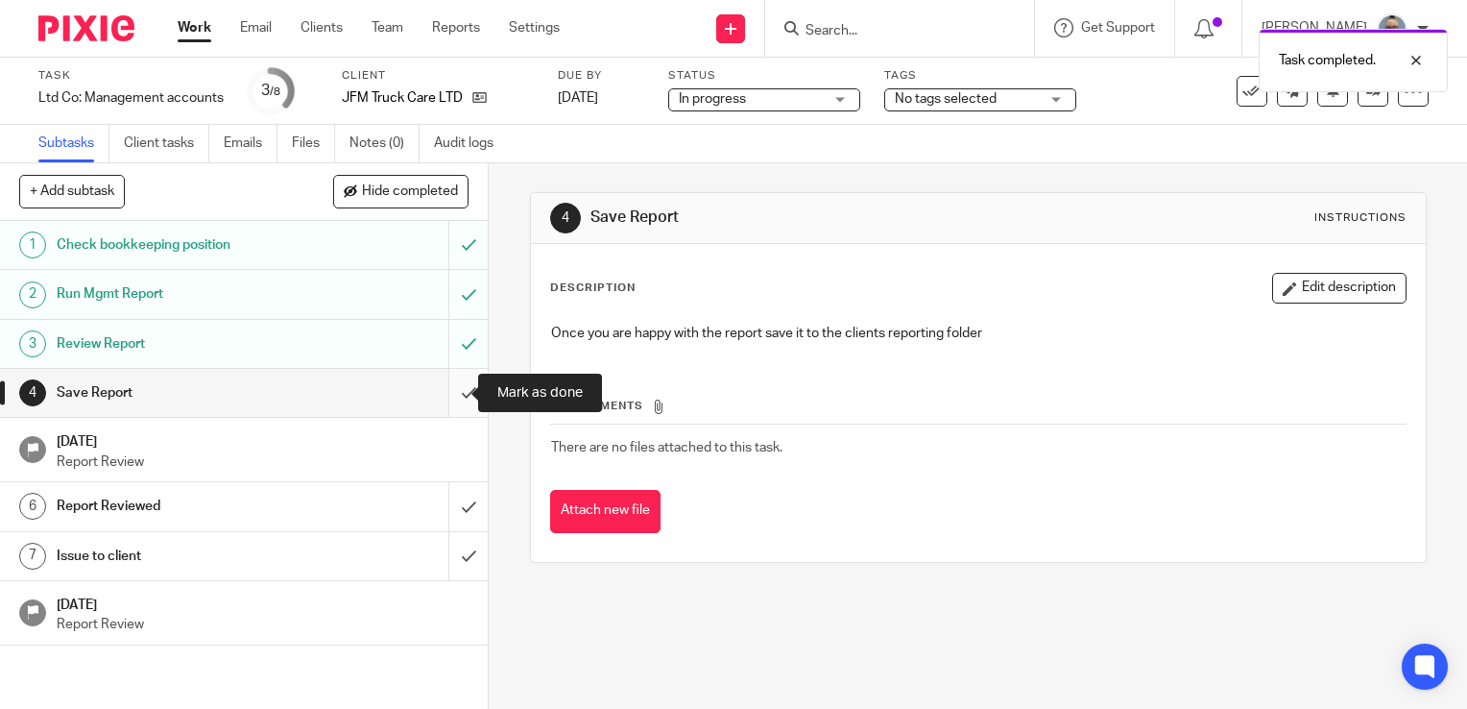
click at [449, 395] on input "submit" at bounding box center [244, 393] width 488 height 48
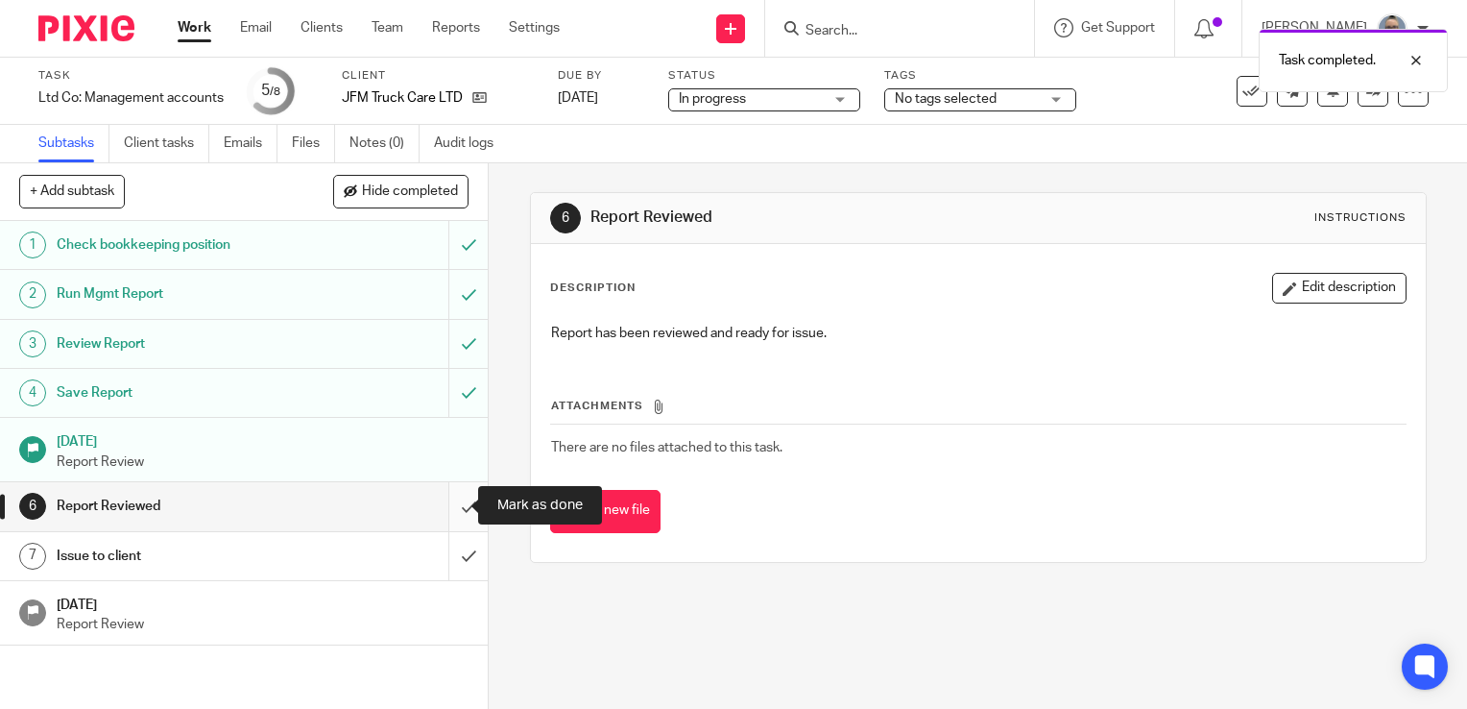
click at [447, 512] on input "submit" at bounding box center [244, 506] width 488 height 48
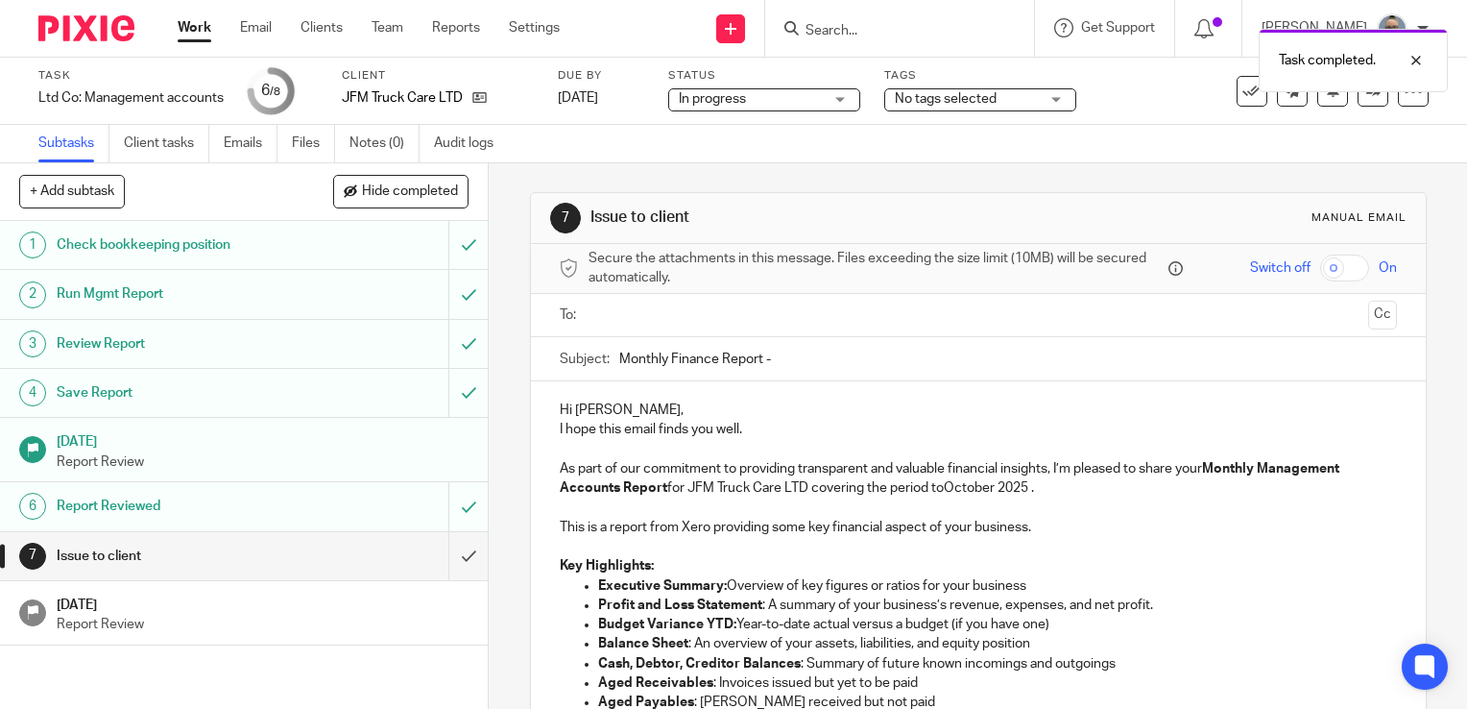
click at [728, 309] on input "text" at bounding box center [977, 315] width 764 height 22
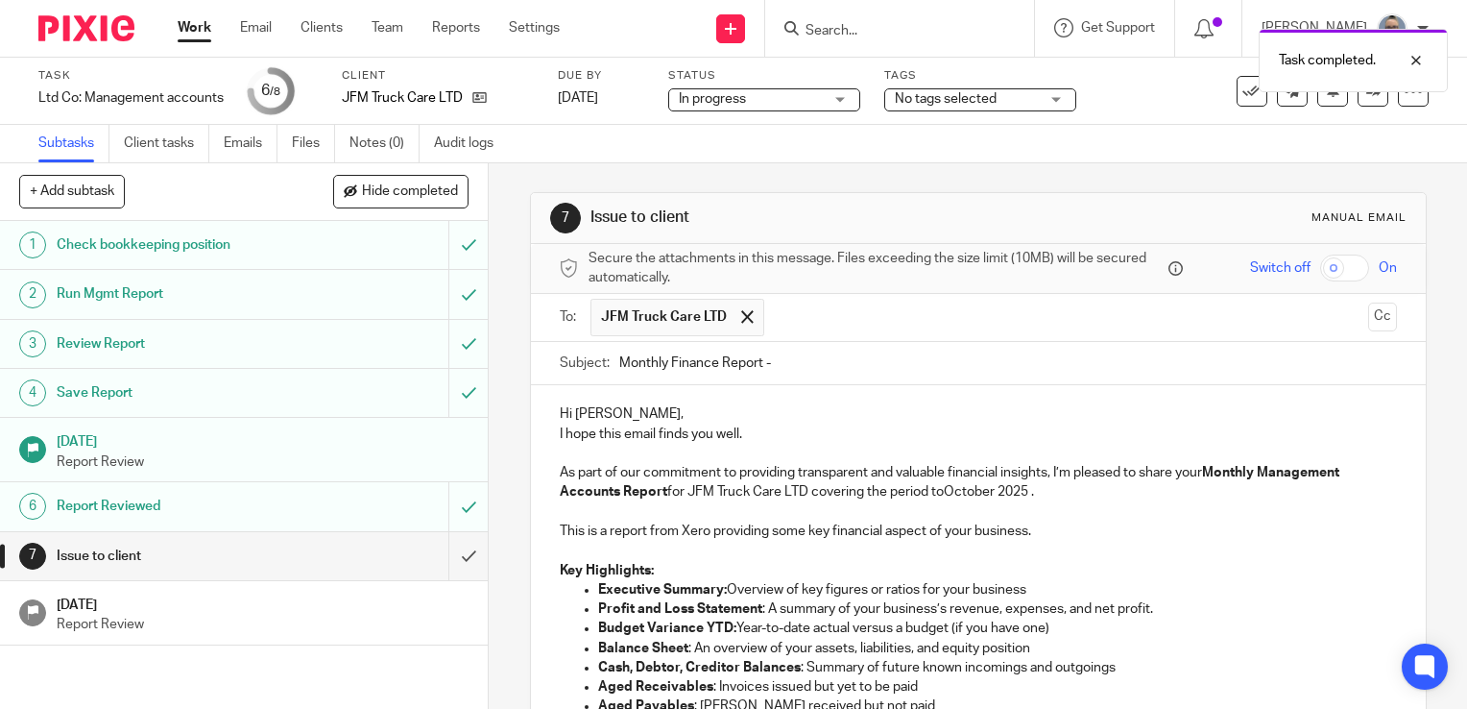
click at [814, 362] on input "Monthly Finance Report -" at bounding box center [1008, 363] width 778 height 43
type input "Monthly Finance Report - Sept 25"
click at [991, 492] on p "As part of our commitment to providing transparent and valuable financial insig…" at bounding box center [978, 482] width 837 height 39
drag, startPoint x: 991, startPoint y: 492, endPoint x: 964, endPoint y: 486, distance: 27.5
click at [964, 486] on p "As part of our commitment to providing transparent and valuable financial insig…" at bounding box center [978, 482] width 837 height 39
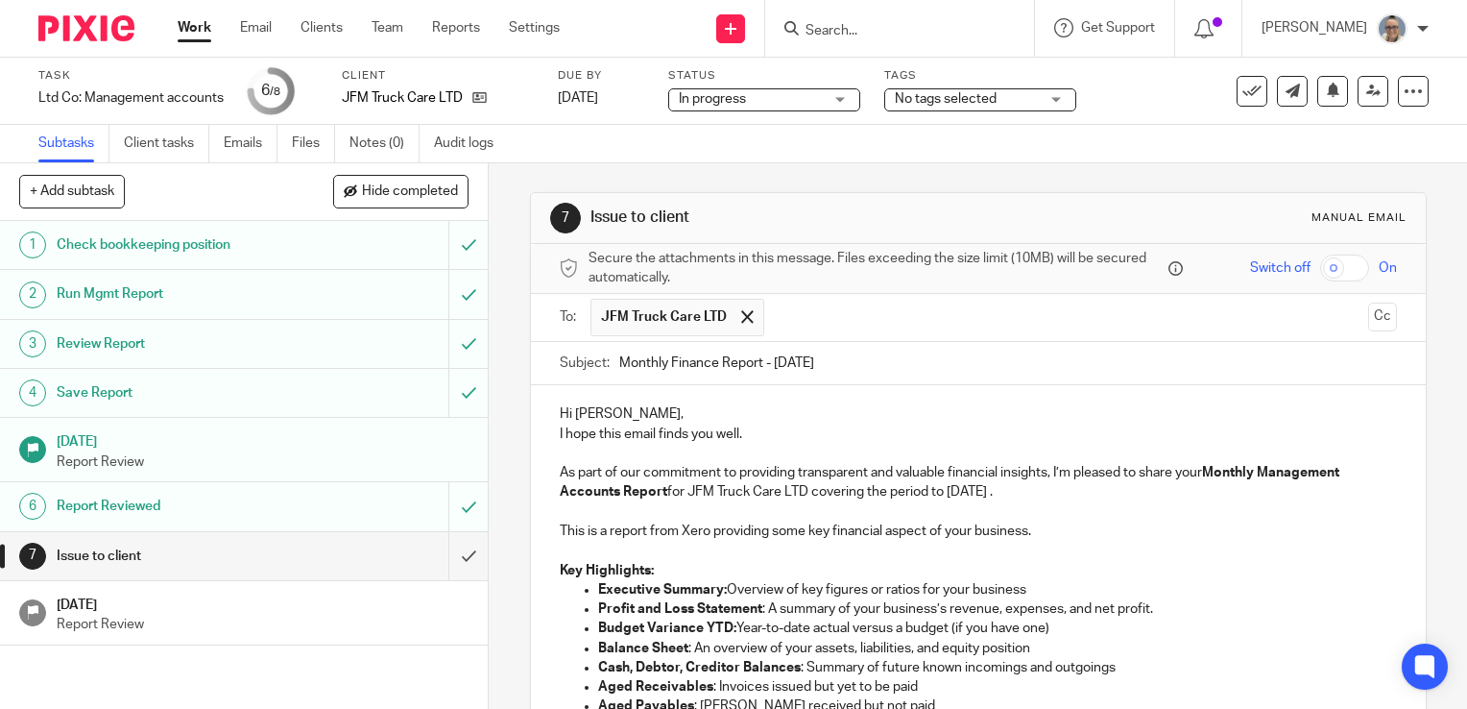
click at [1049, 493] on p "As part of our commitment to providing transparent and valuable financial insig…" at bounding box center [978, 482] width 837 height 39
click at [1070, 494] on p "As part of our commitment to providing transparent and valuable financial insig…" at bounding box center [978, 482] width 837 height 39
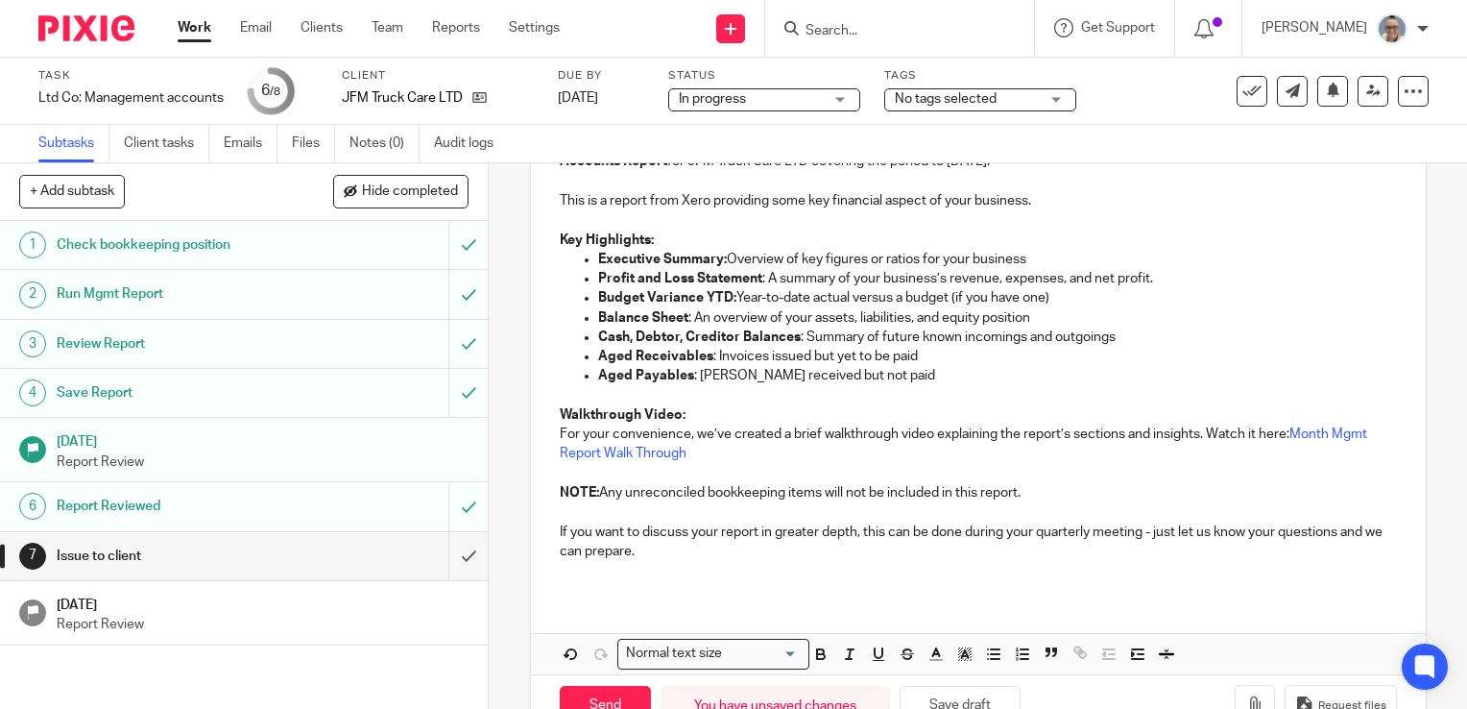
scroll to position [384, 0]
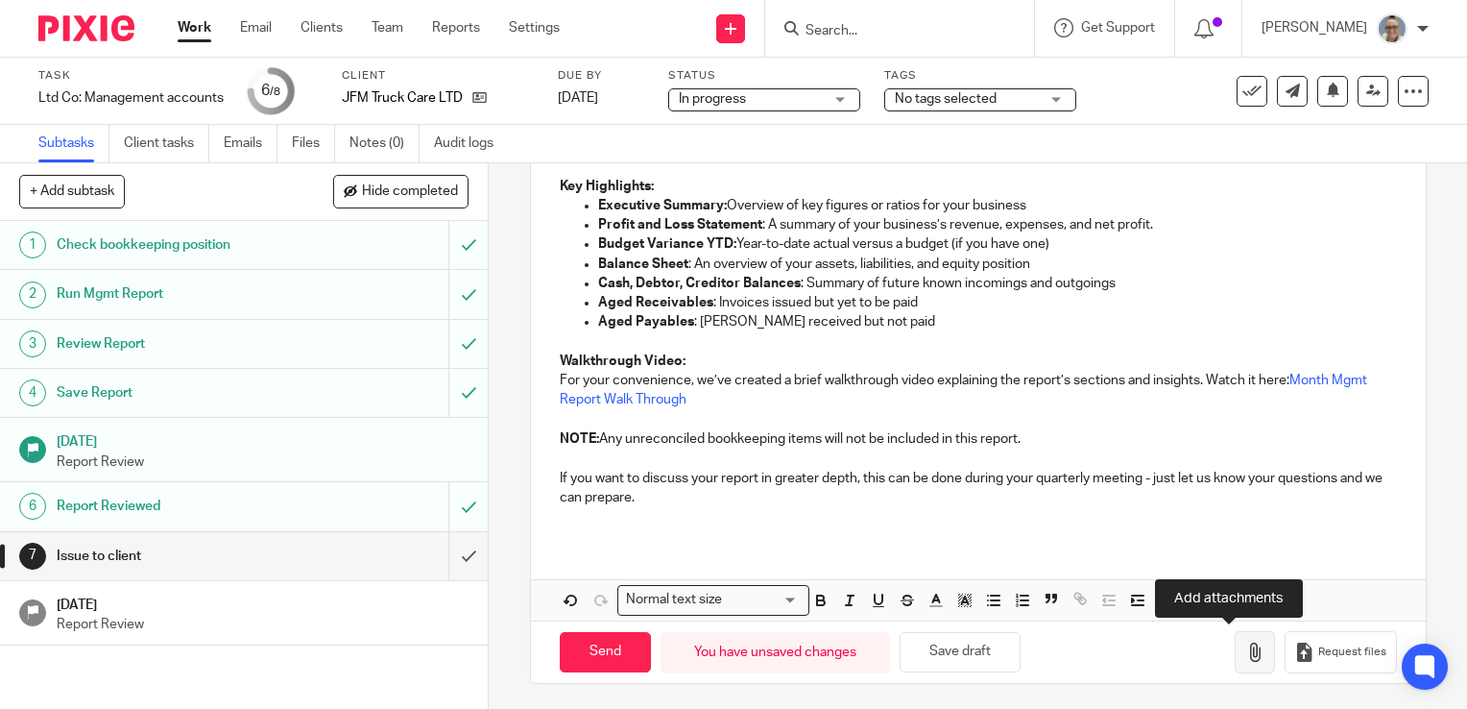
click at [1245, 647] on icon "button" at bounding box center [1254, 651] width 19 height 19
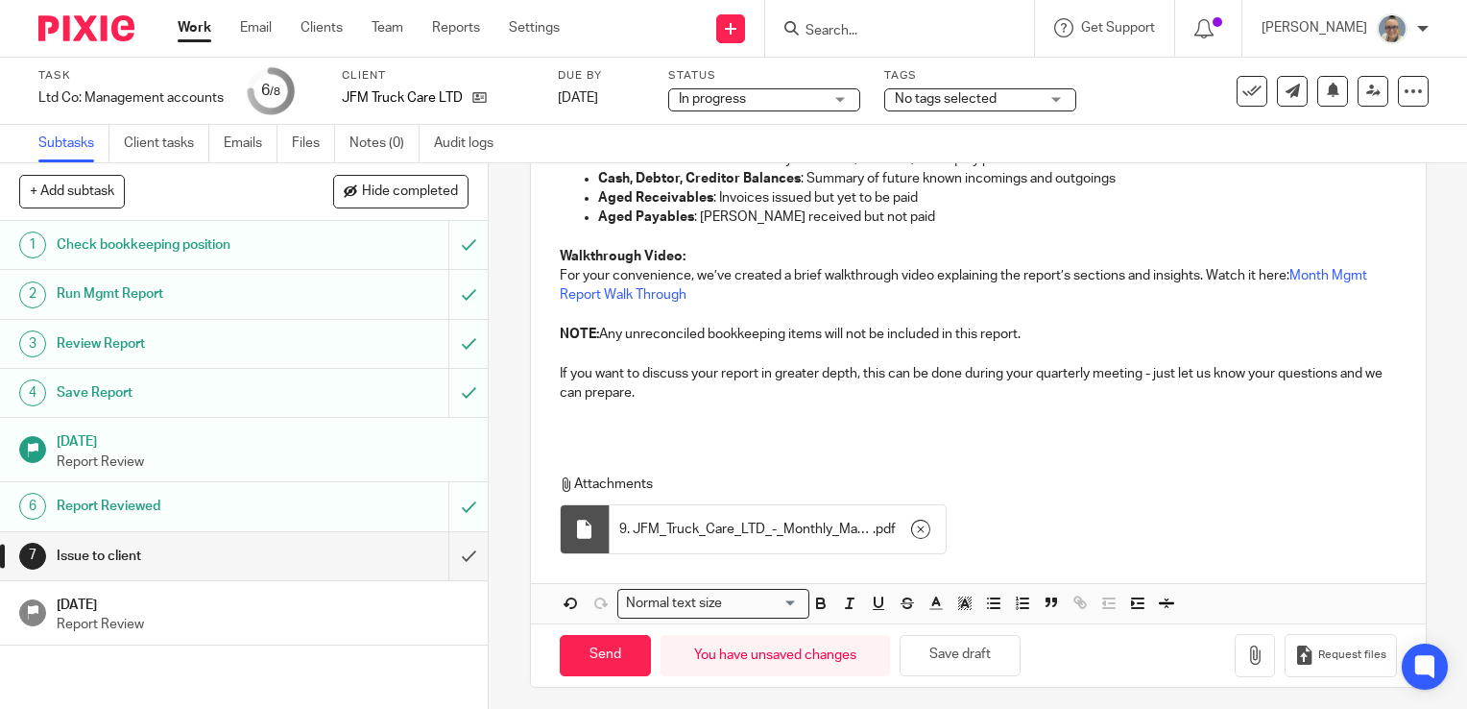
scroll to position [493, 0]
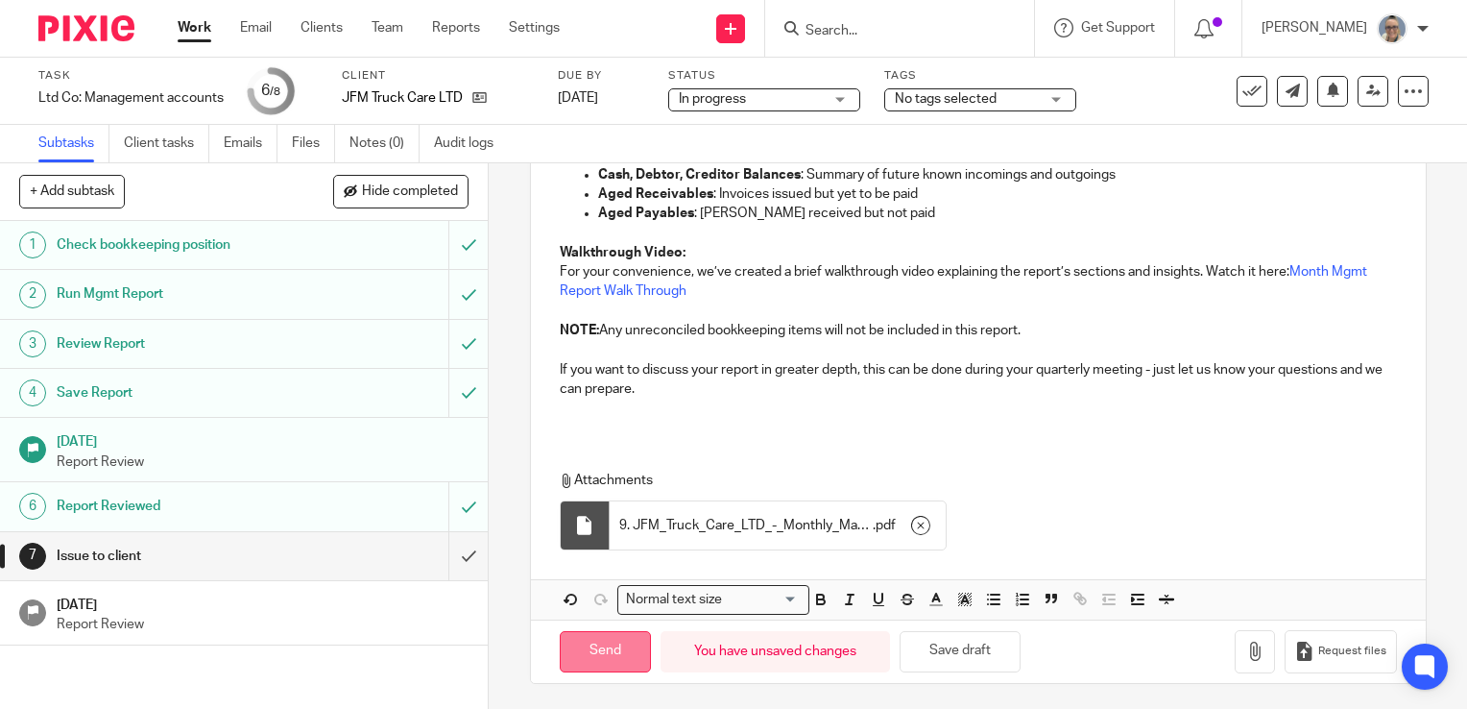
click at [609, 652] on input "Send" at bounding box center [605, 651] width 91 height 41
type input "Sent"
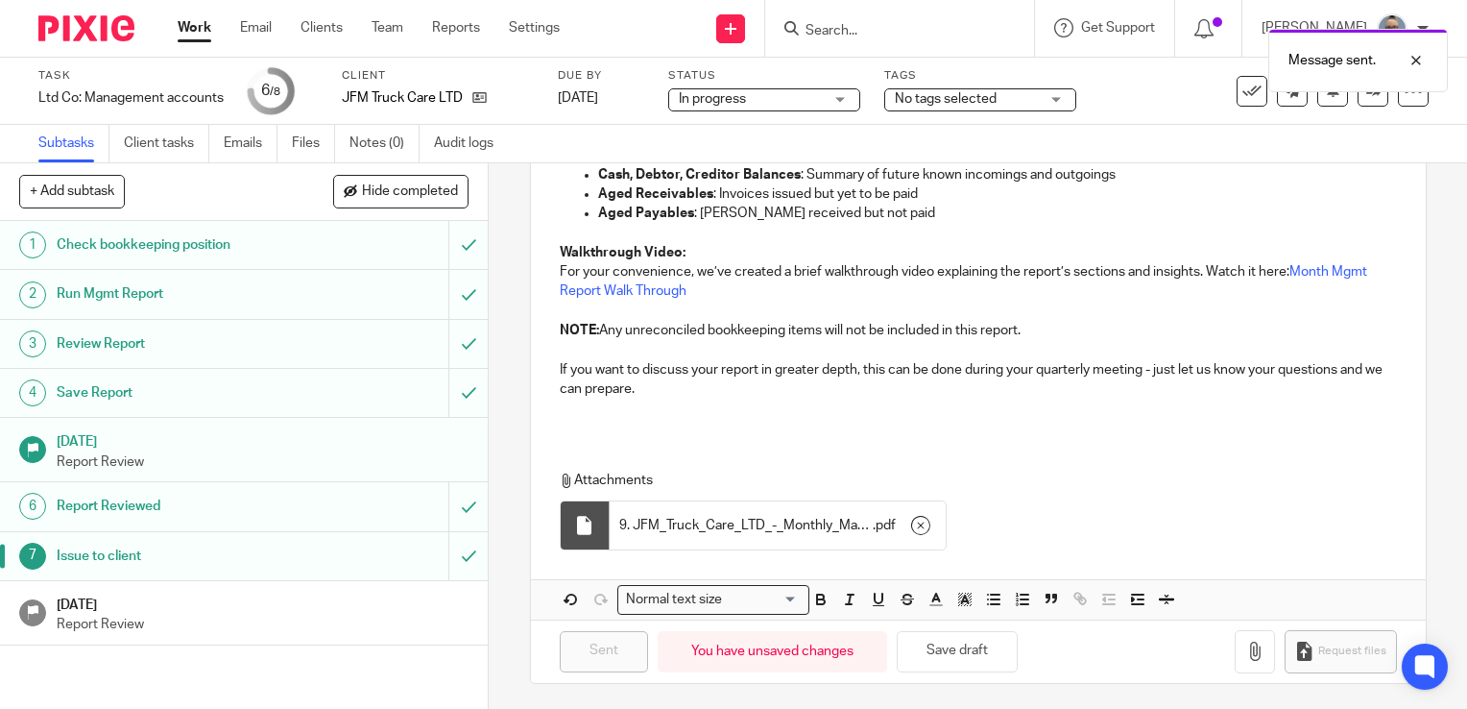
click at [441, 620] on p "Report Review" at bounding box center [263, 624] width 413 height 19
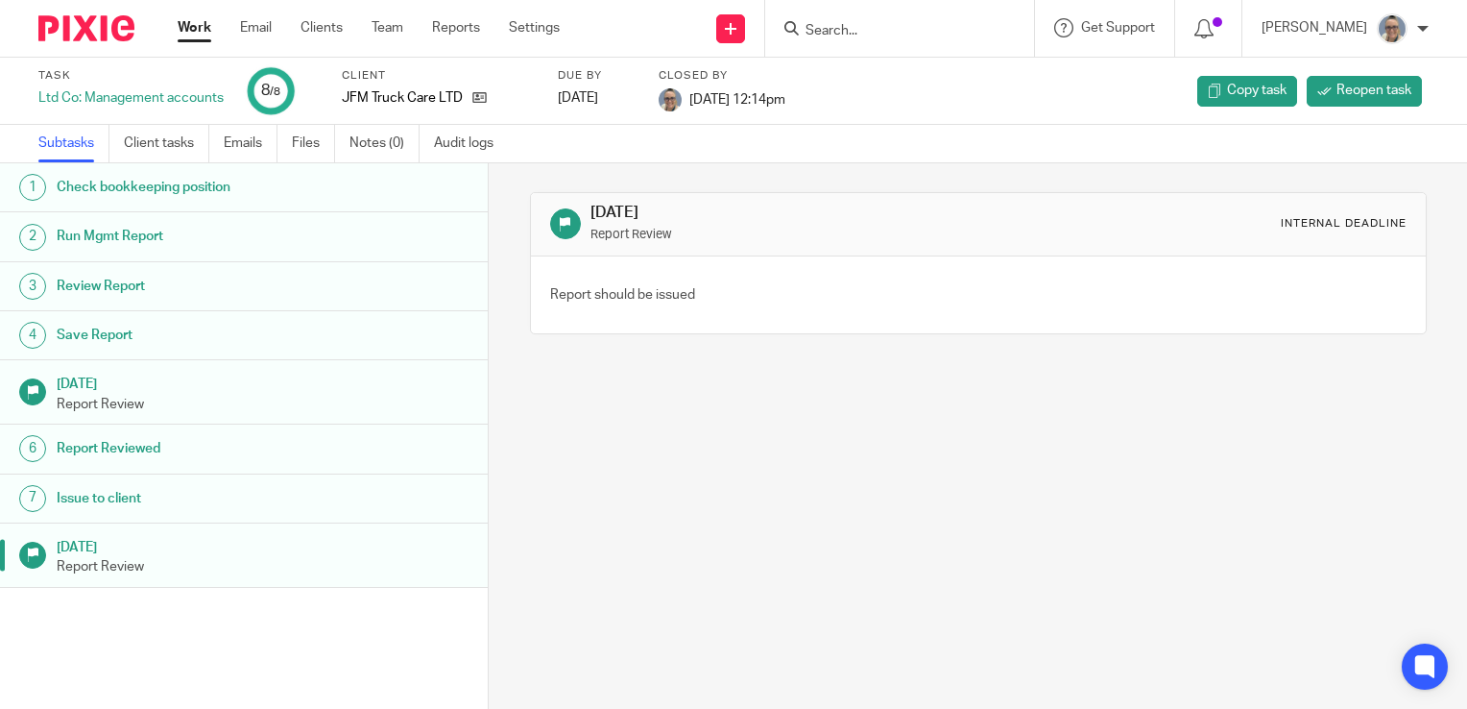
click at [204, 23] on link "Work" at bounding box center [195, 27] width 34 height 19
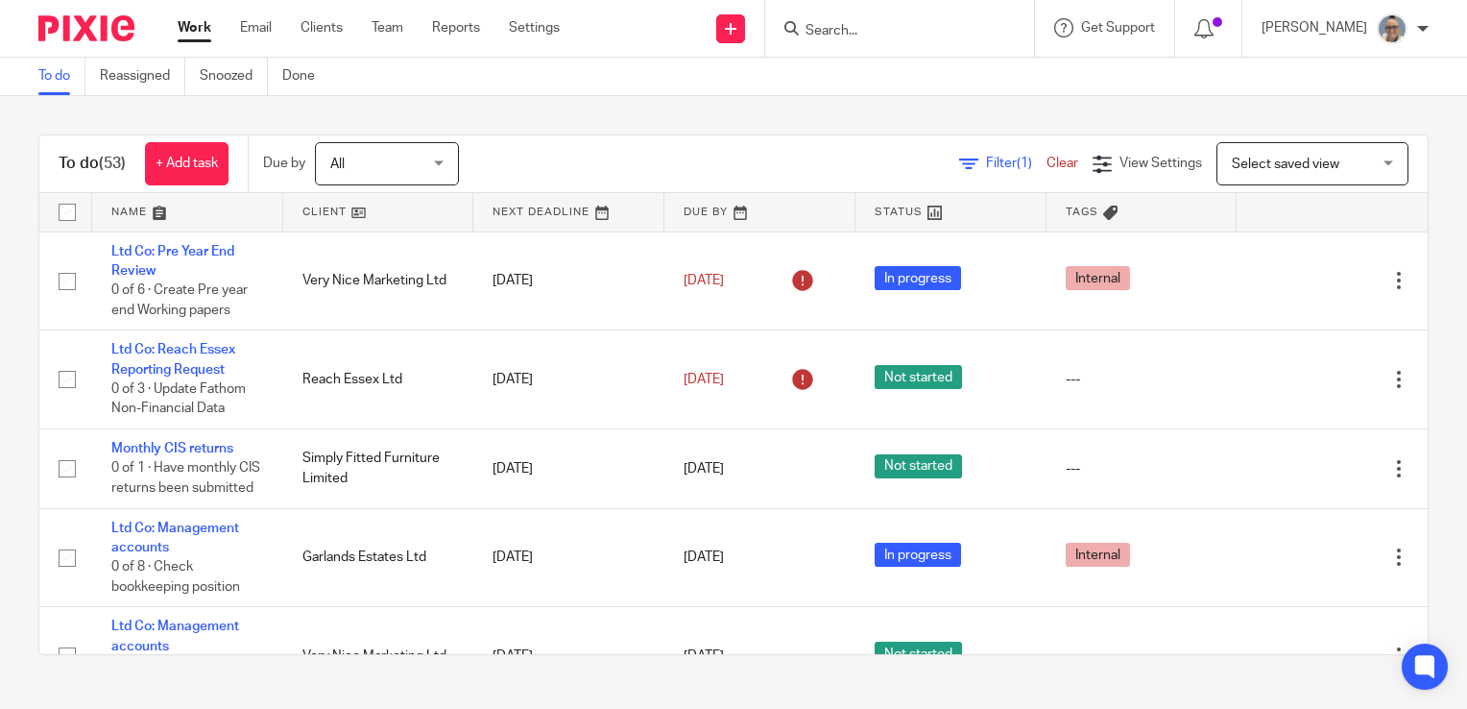
click at [511, 201] on link at bounding box center [568, 212] width 191 height 38
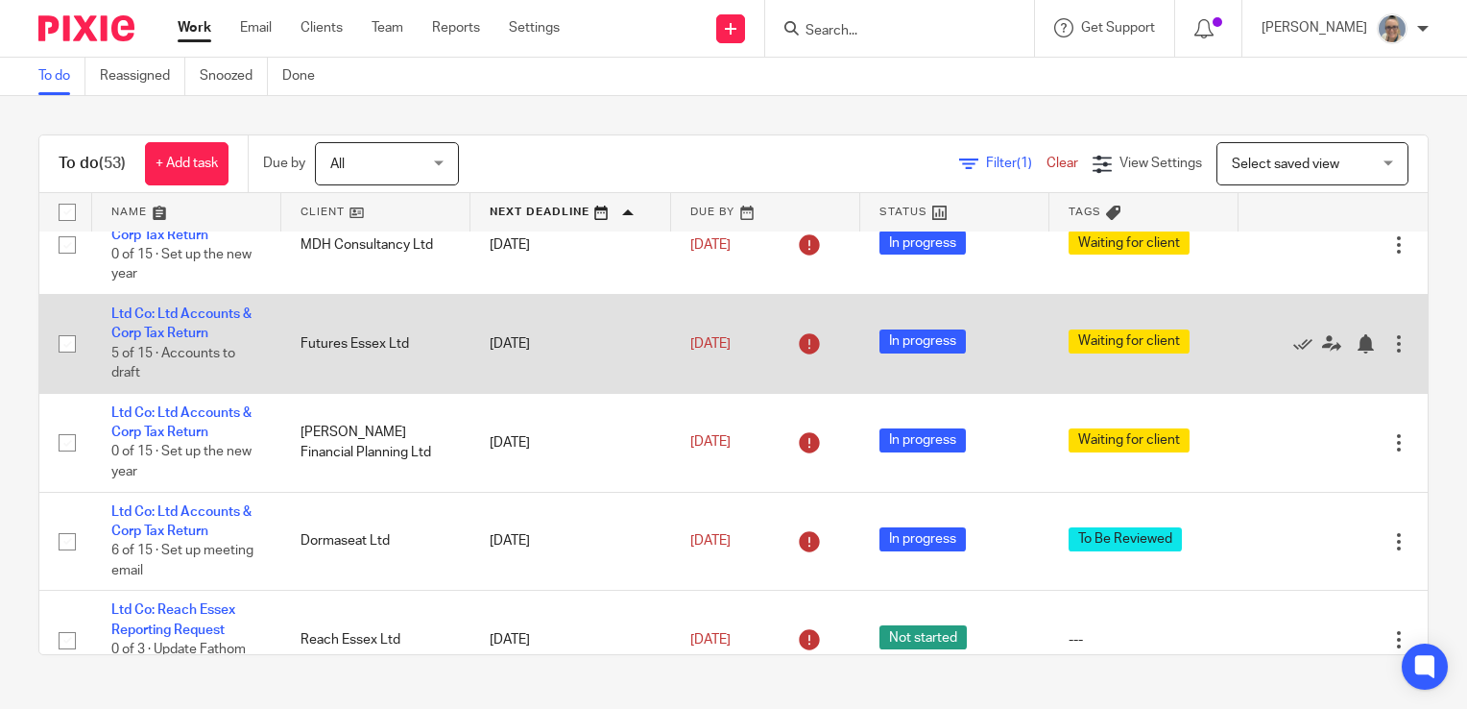
scroll to position [192, 0]
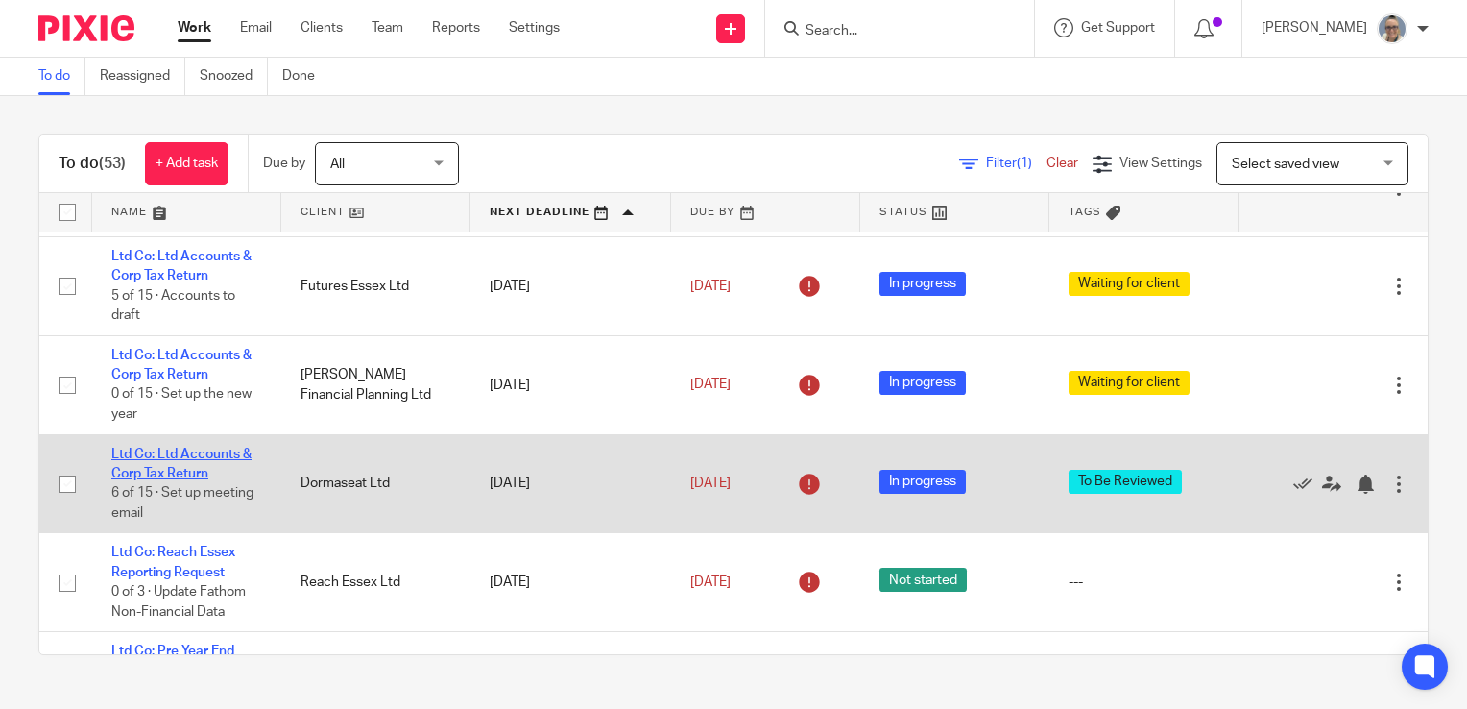
click at [142, 456] on link "Ltd Co: Ltd Accounts & Corp Tax Return" at bounding box center [181, 463] width 140 height 33
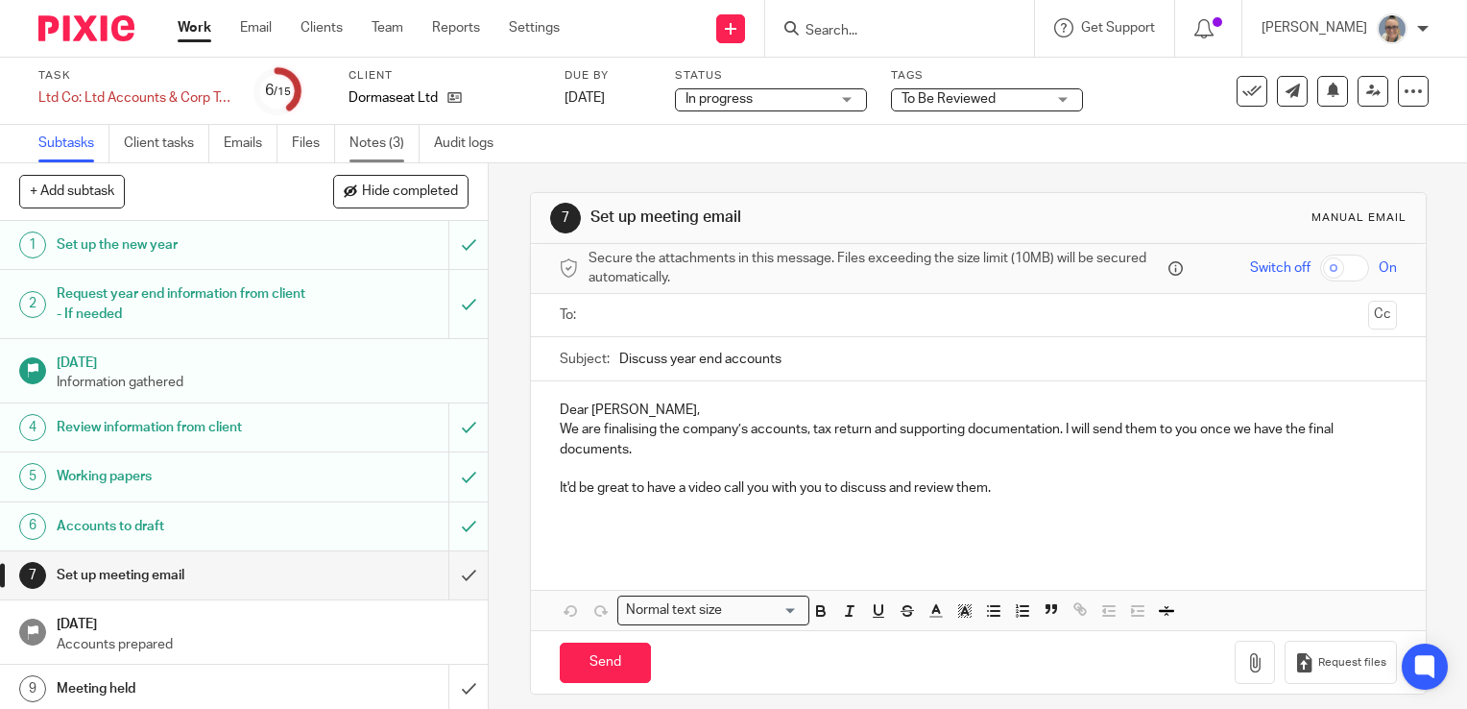
click at [366, 141] on link "Notes (3)" at bounding box center [385, 143] width 70 height 37
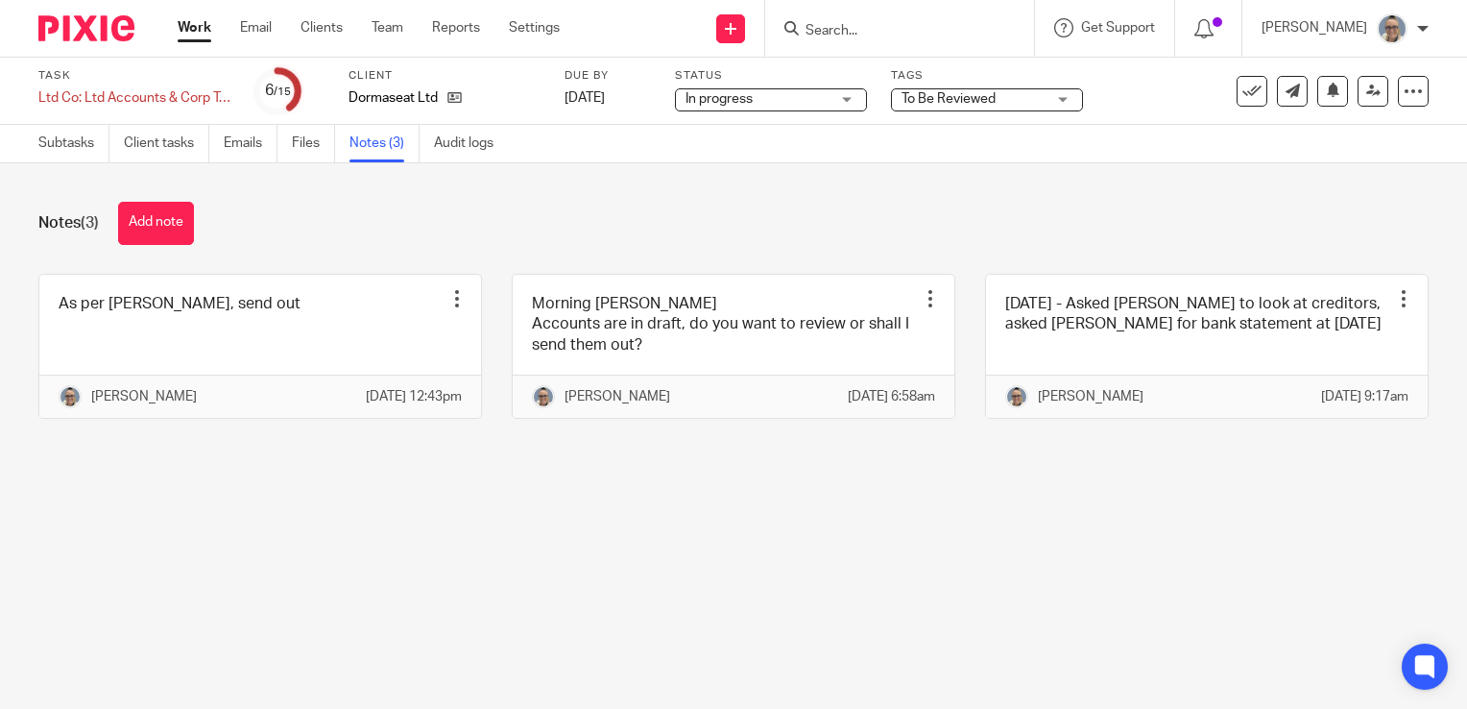
click at [196, 28] on link "Work" at bounding box center [195, 27] width 34 height 19
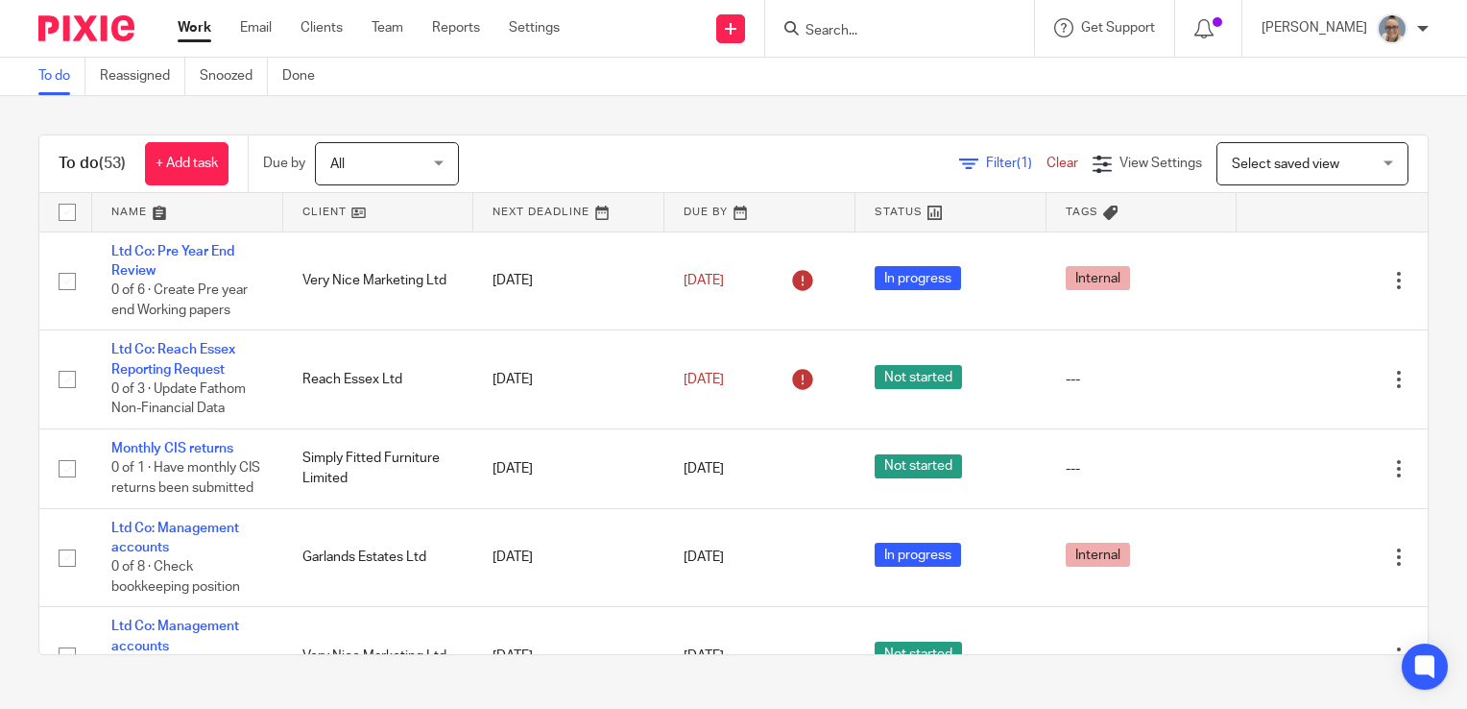
click at [545, 227] on link at bounding box center [568, 212] width 191 height 38
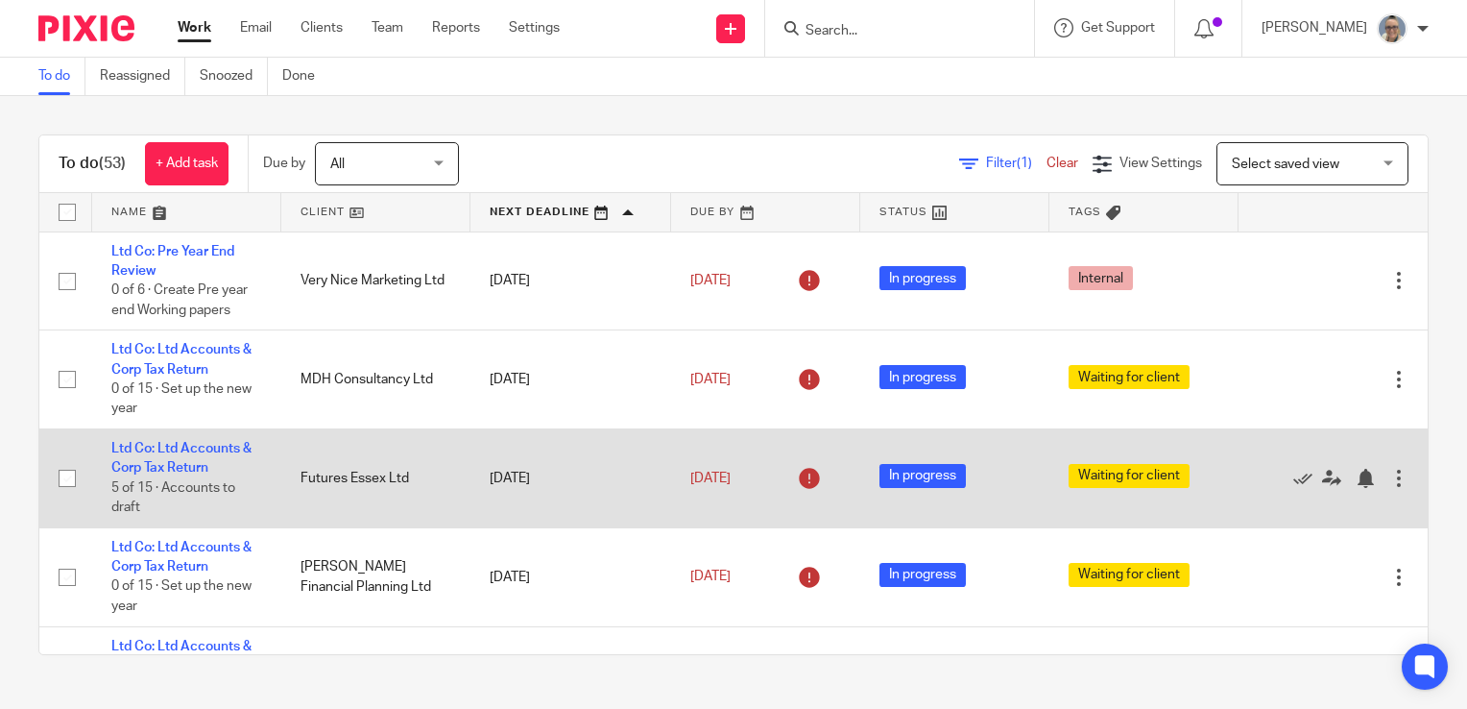
click at [150, 459] on td "Ltd Co: Ltd Accounts & Corp Tax Return 5 of 15 · Accounts to draft" at bounding box center [186, 478] width 189 height 99
click at [177, 456] on td "Ltd Co: Ltd Accounts & Corp Tax Return 5 of 15 · Accounts to draft" at bounding box center [186, 478] width 189 height 99
click at [181, 452] on link "Ltd Co: Ltd Accounts & Corp Tax Return" at bounding box center [181, 458] width 140 height 33
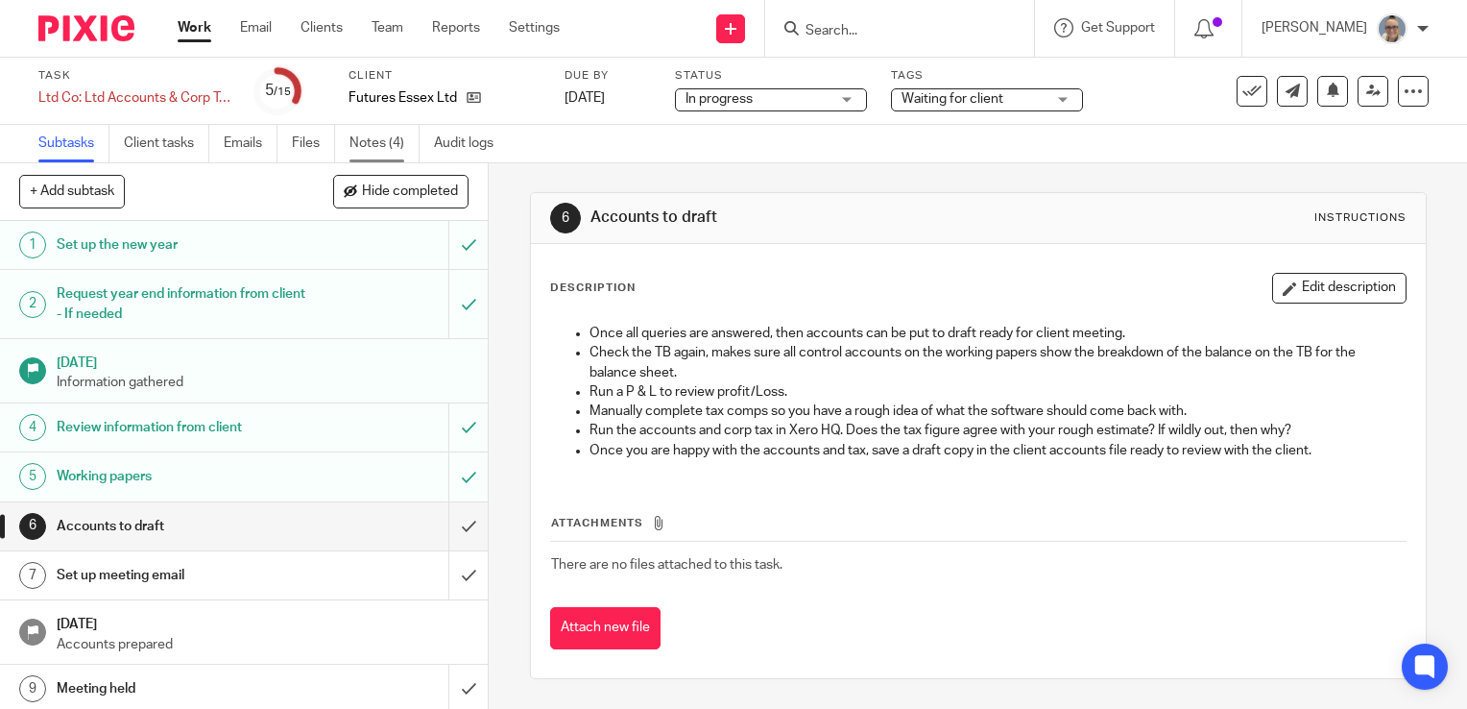
click at [364, 143] on link "Notes (4)" at bounding box center [385, 143] width 70 height 37
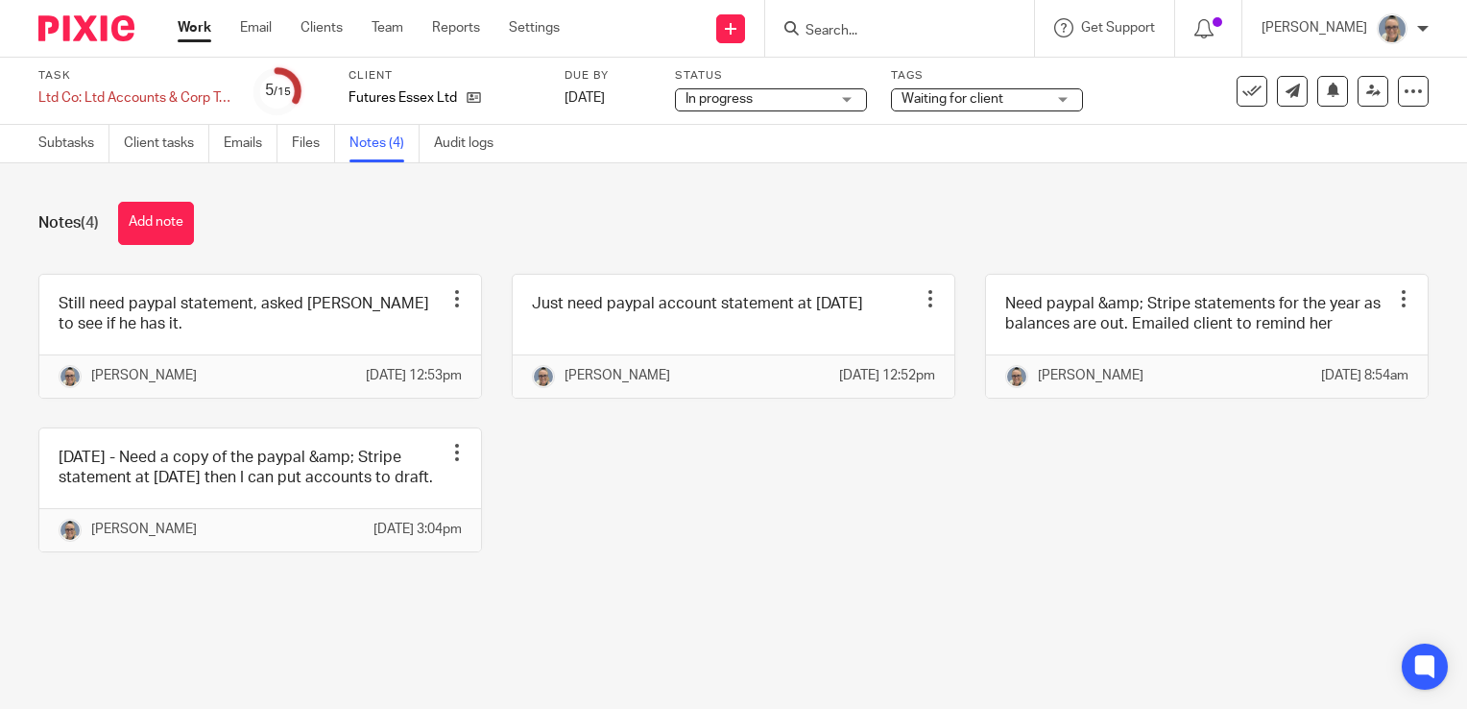
click at [187, 25] on link "Work" at bounding box center [195, 27] width 34 height 19
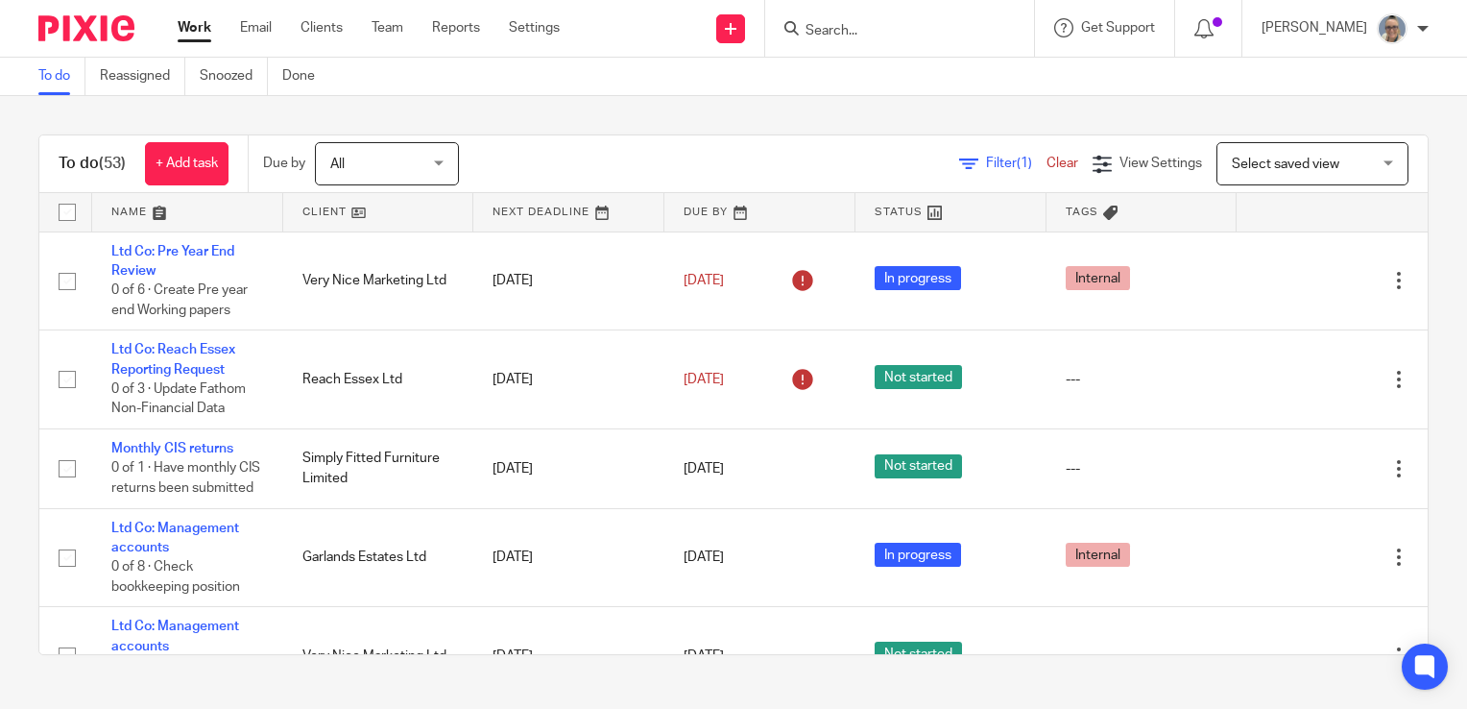
click at [482, 205] on link at bounding box center [568, 212] width 191 height 38
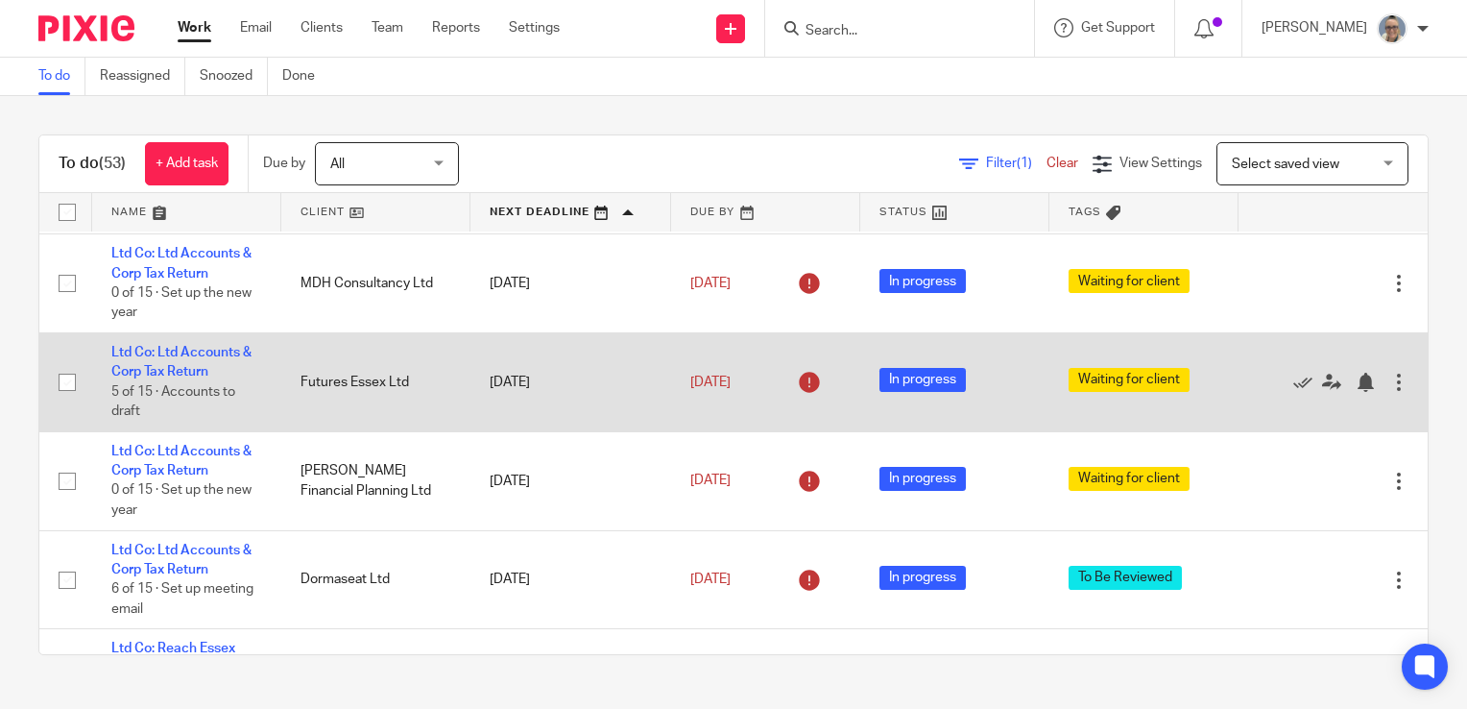
scroll to position [288, 0]
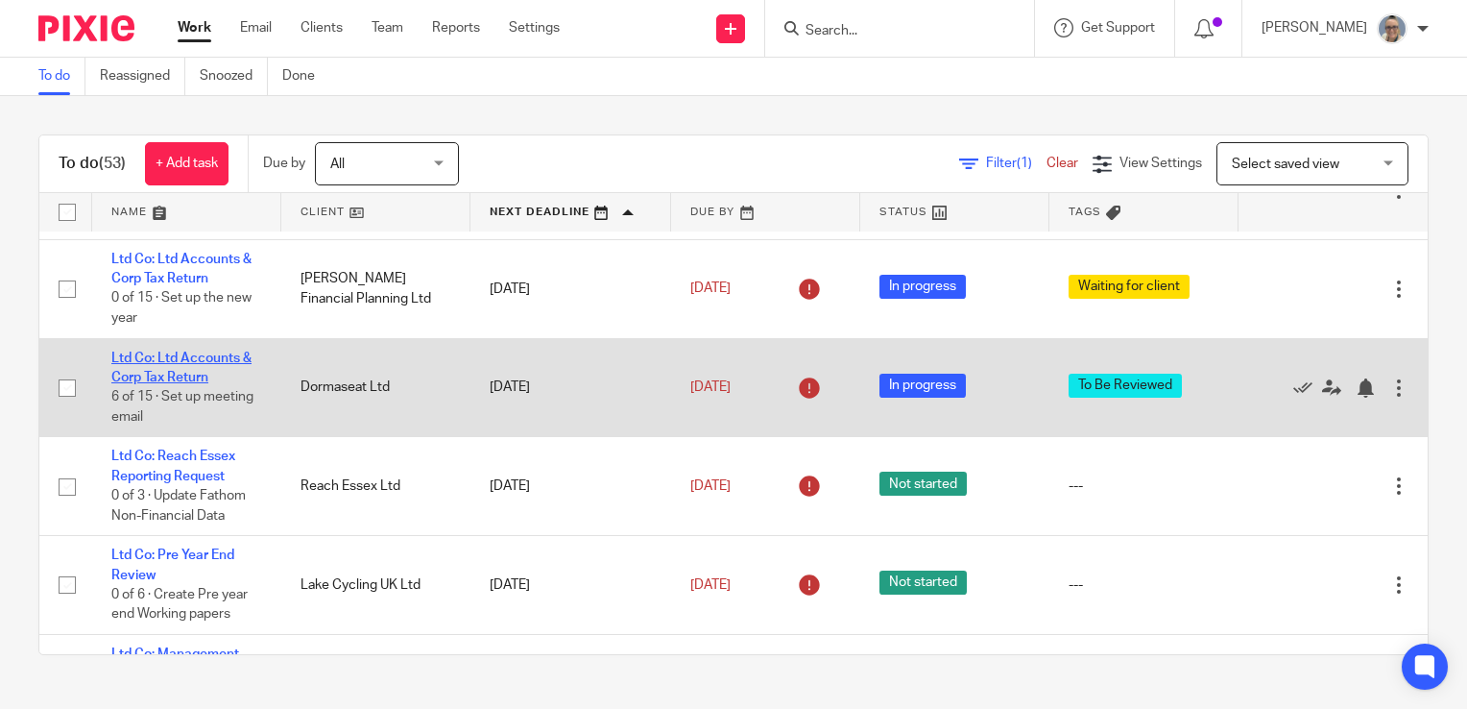
click at [160, 363] on link "Ltd Co: Ltd Accounts & Corp Tax Return" at bounding box center [181, 367] width 140 height 33
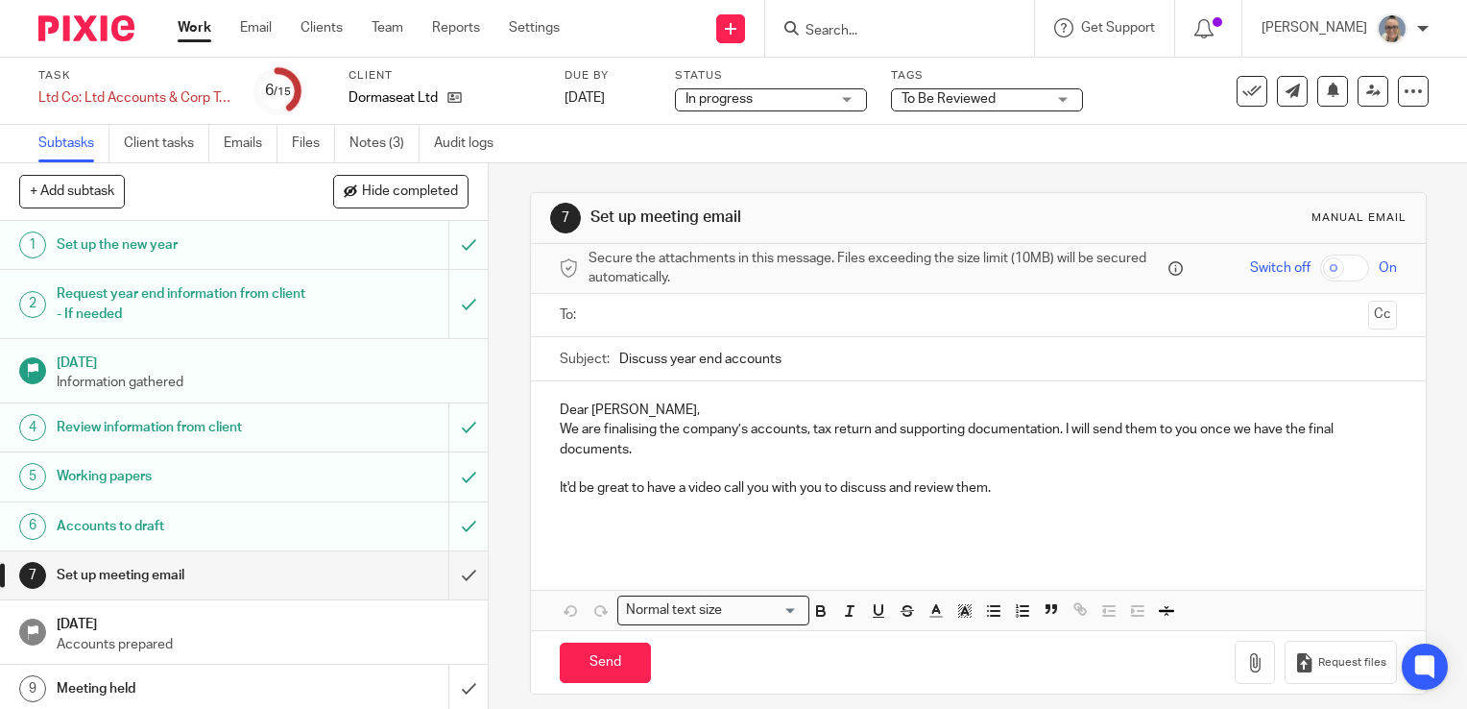
click at [1057, 90] on div "To Be Reviewed" at bounding box center [987, 99] width 192 height 23
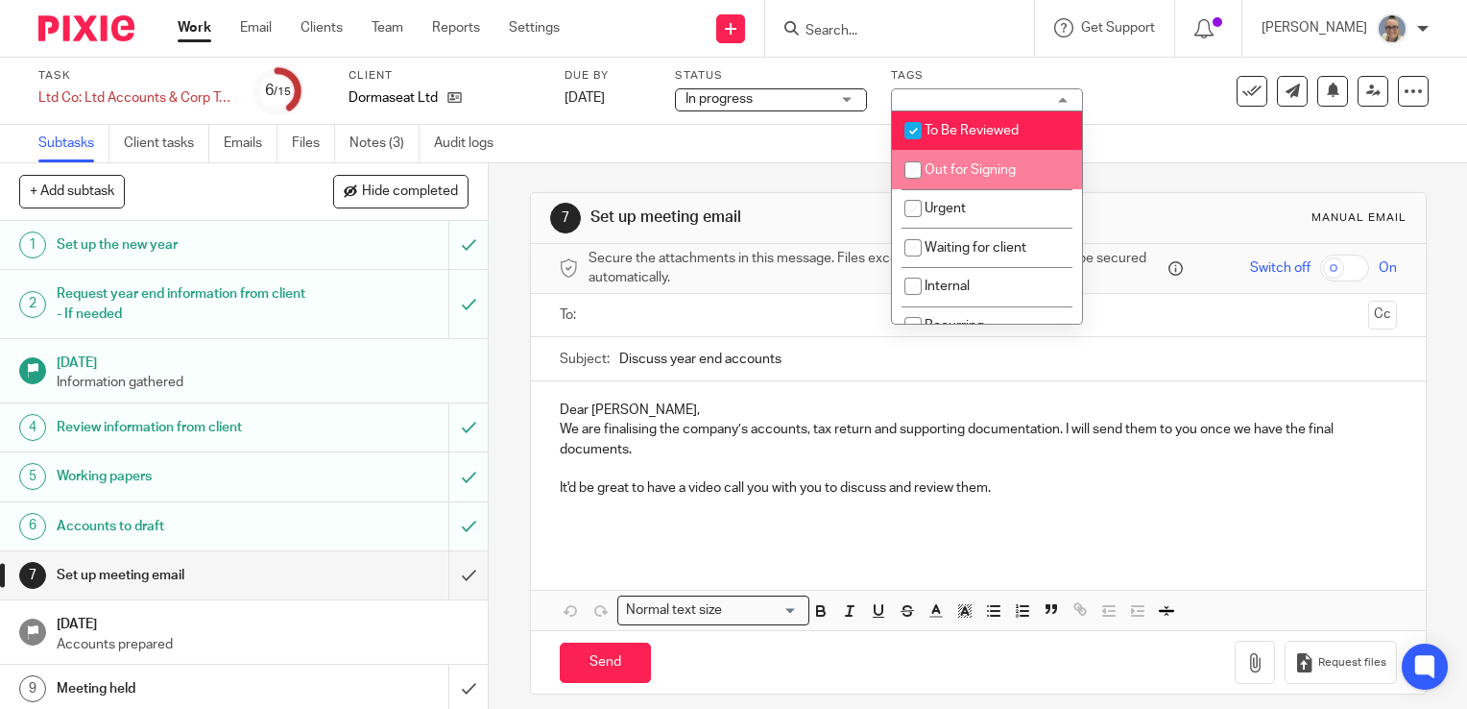
click at [983, 183] on li "Out for Signing" at bounding box center [987, 169] width 190 height 39
checkbox input "true"
click at [936, 121] on li "To Be Reviewed" at bounding box center [987, 130] width 190 height 39
checkbox input "false"
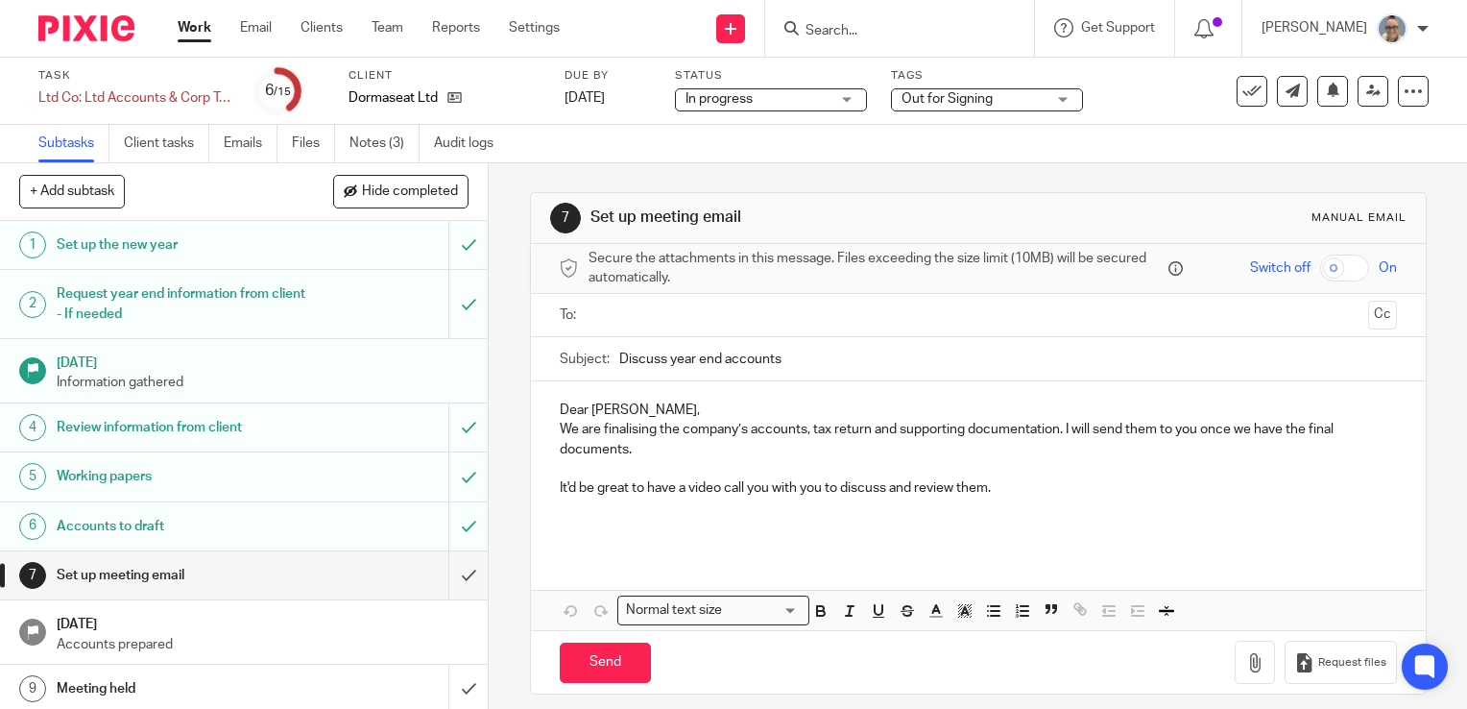
click at [84, 140] on link "Subtasks" at bounding box center [73, 143] width 71 height 37
click at [200, 25] on link "Work" at bounding box center [195, 27] width 34 height 19
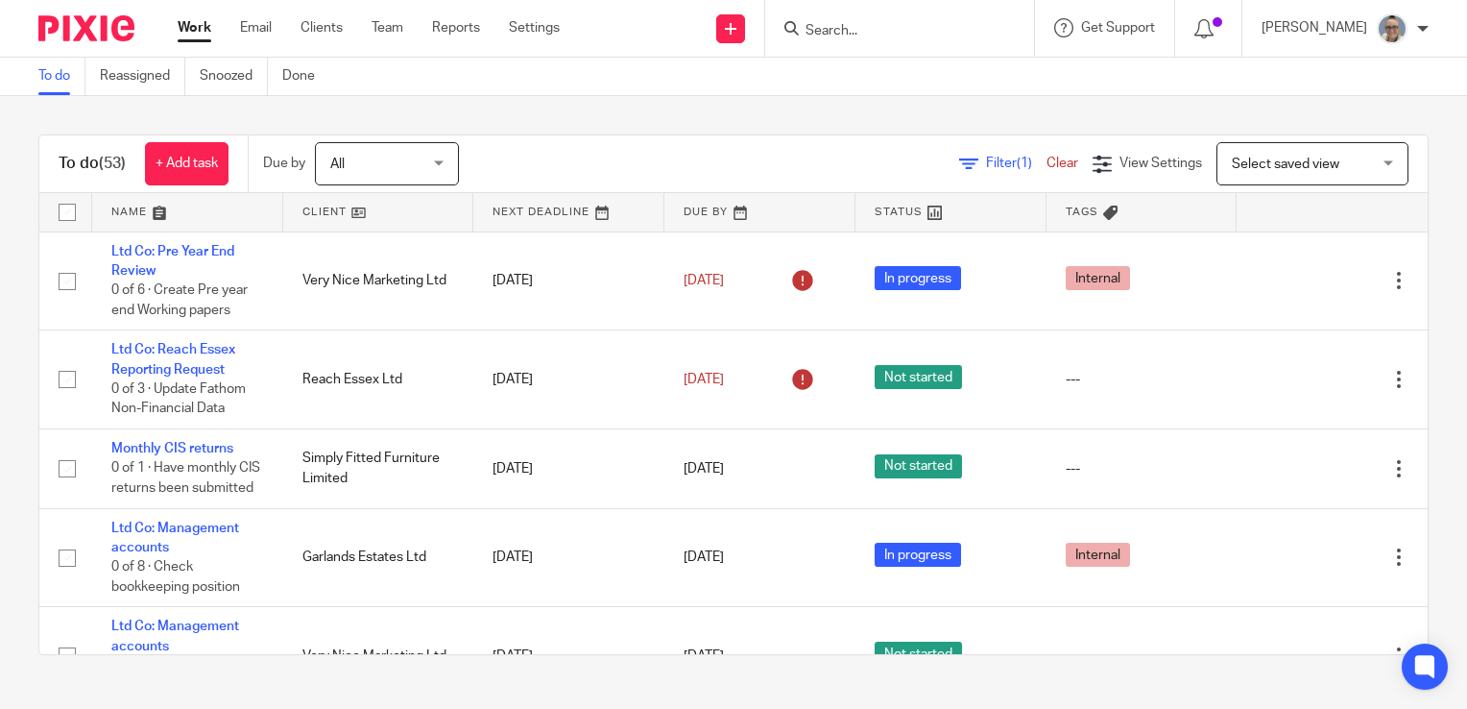
click at [518, 205] on link at bounding box center [568, 212] width 191 height 38
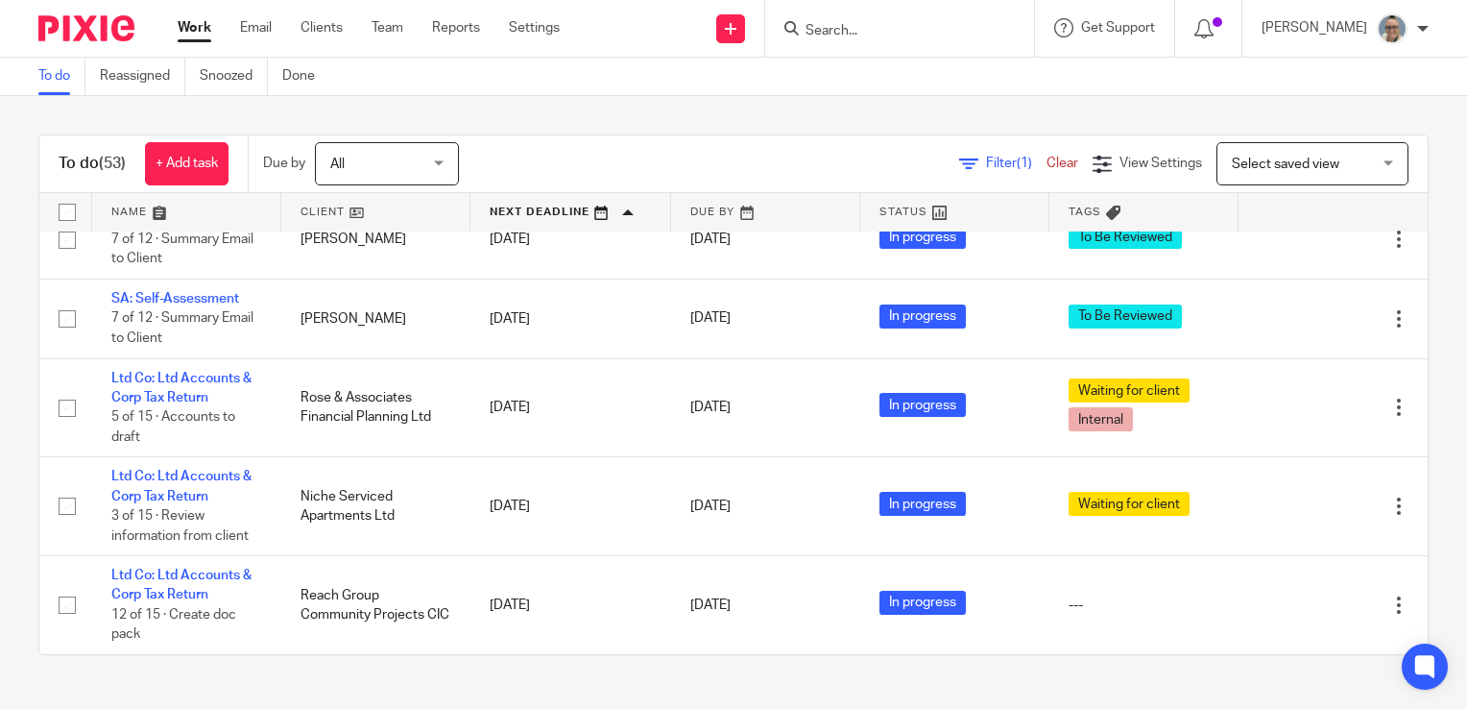
scroll to position [4764, 0]
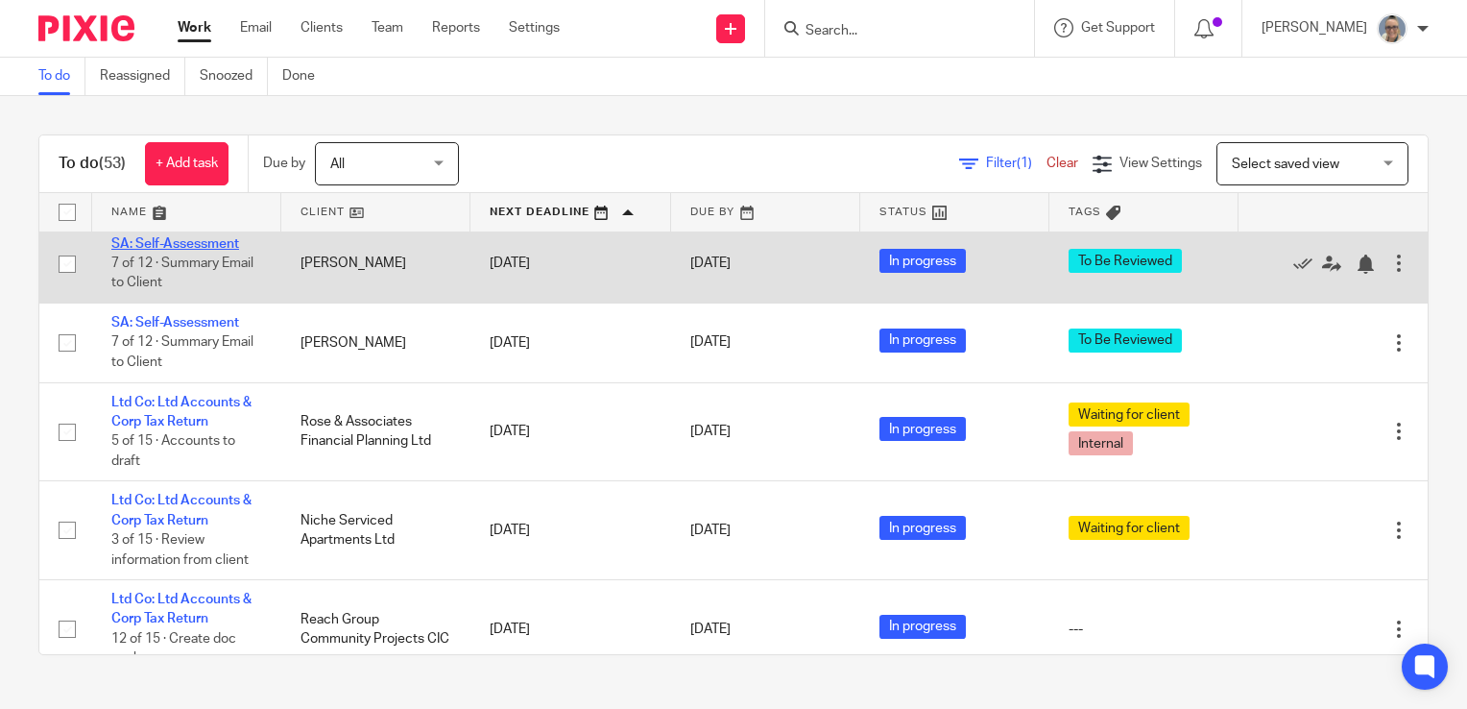
click at [170, 251] on link "SA: Self-Assessment" at bounding box center [175, 243] width 128 height 13
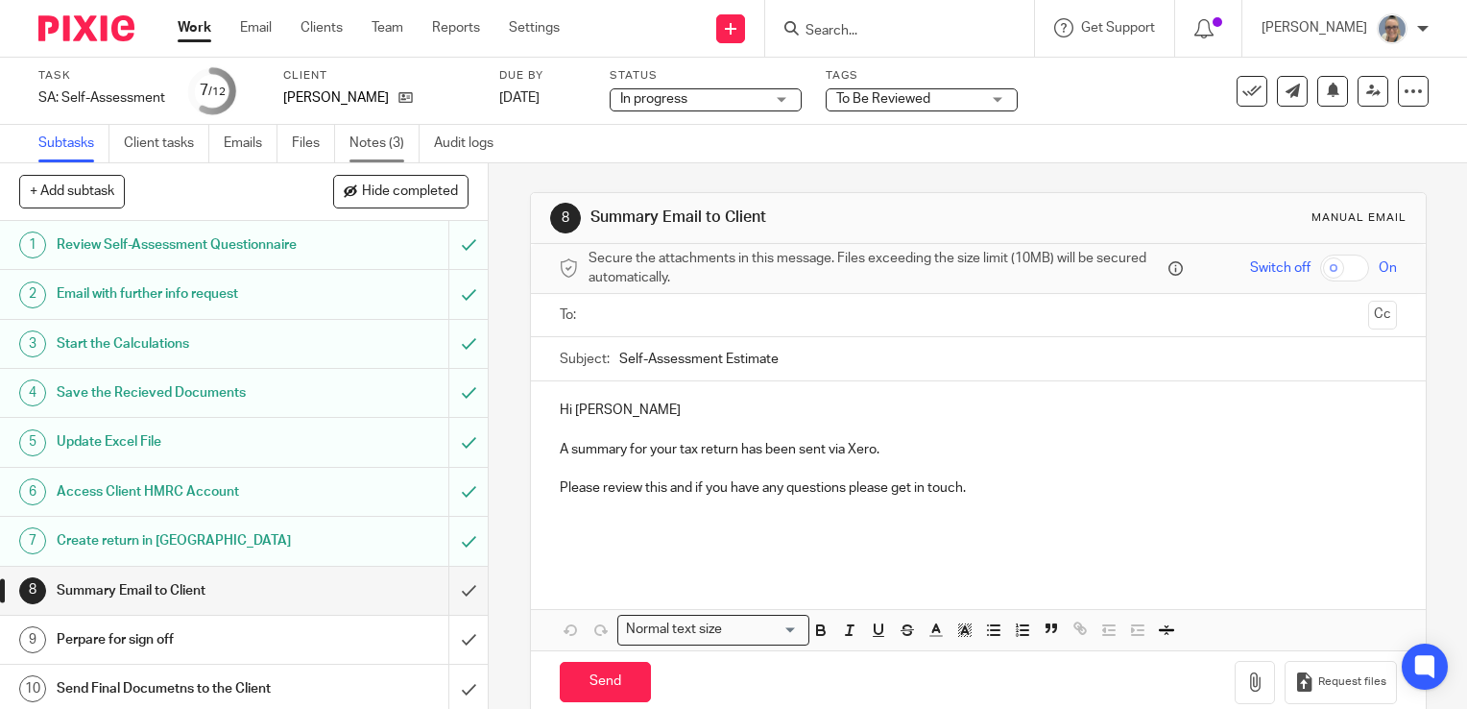
click at [382, 138] on link "Notes (3)" at bounding box center [385, 143] width 70 height 37
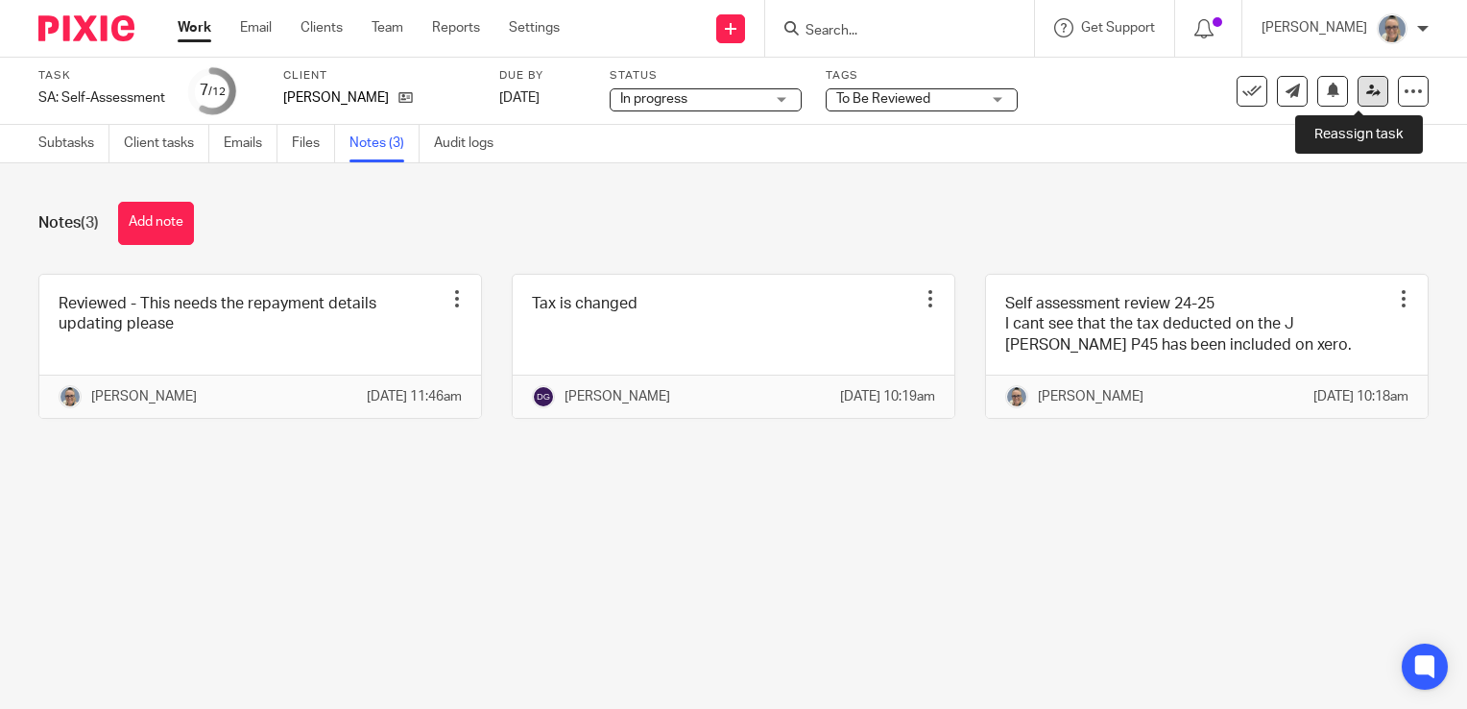
click at [1365, 98] on link at bounding box center [1373, 91] width 31 height 31
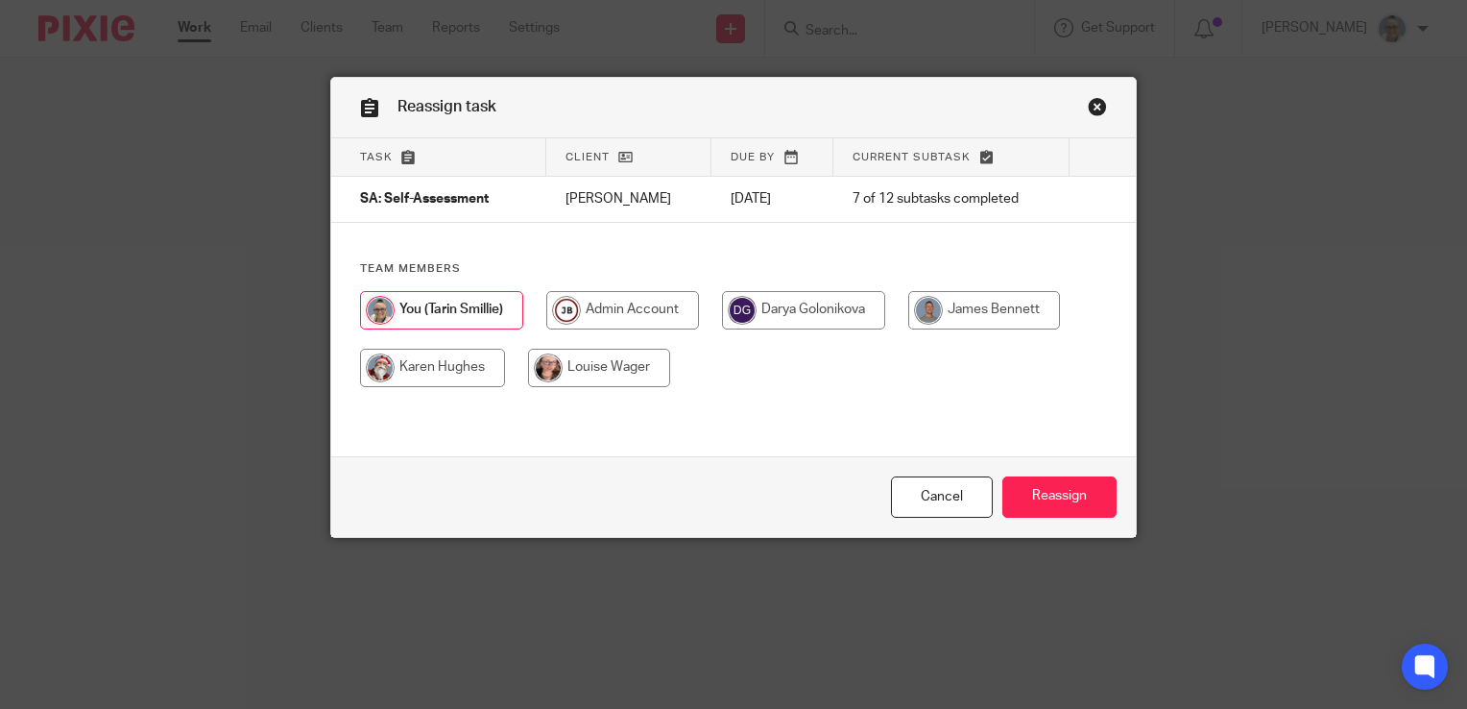
click at [837, 328] on input "radio" at bounding box center [803, 310] width 163 height 38
radio input "true"
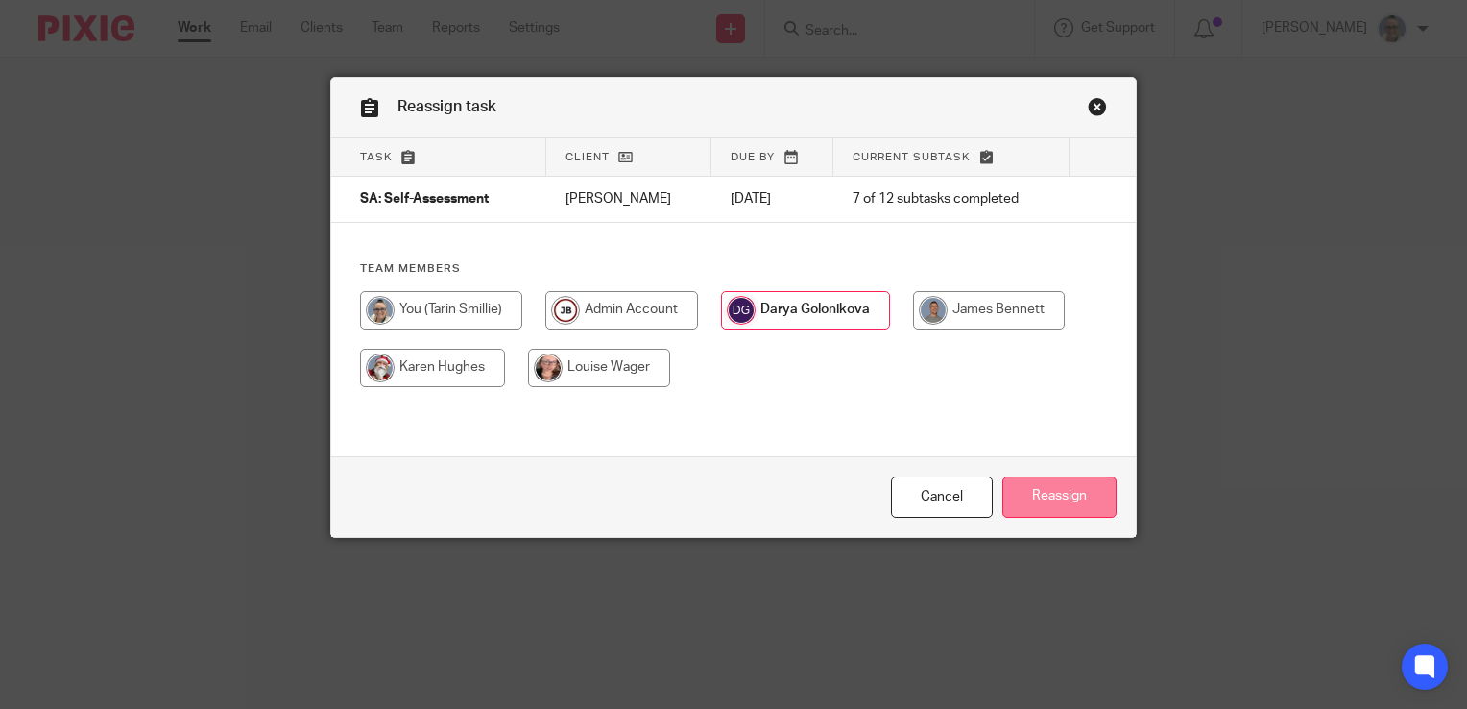
click at [1066, 486] on input "Reassign" at bounding box center [1059, 496] width 114 height 41
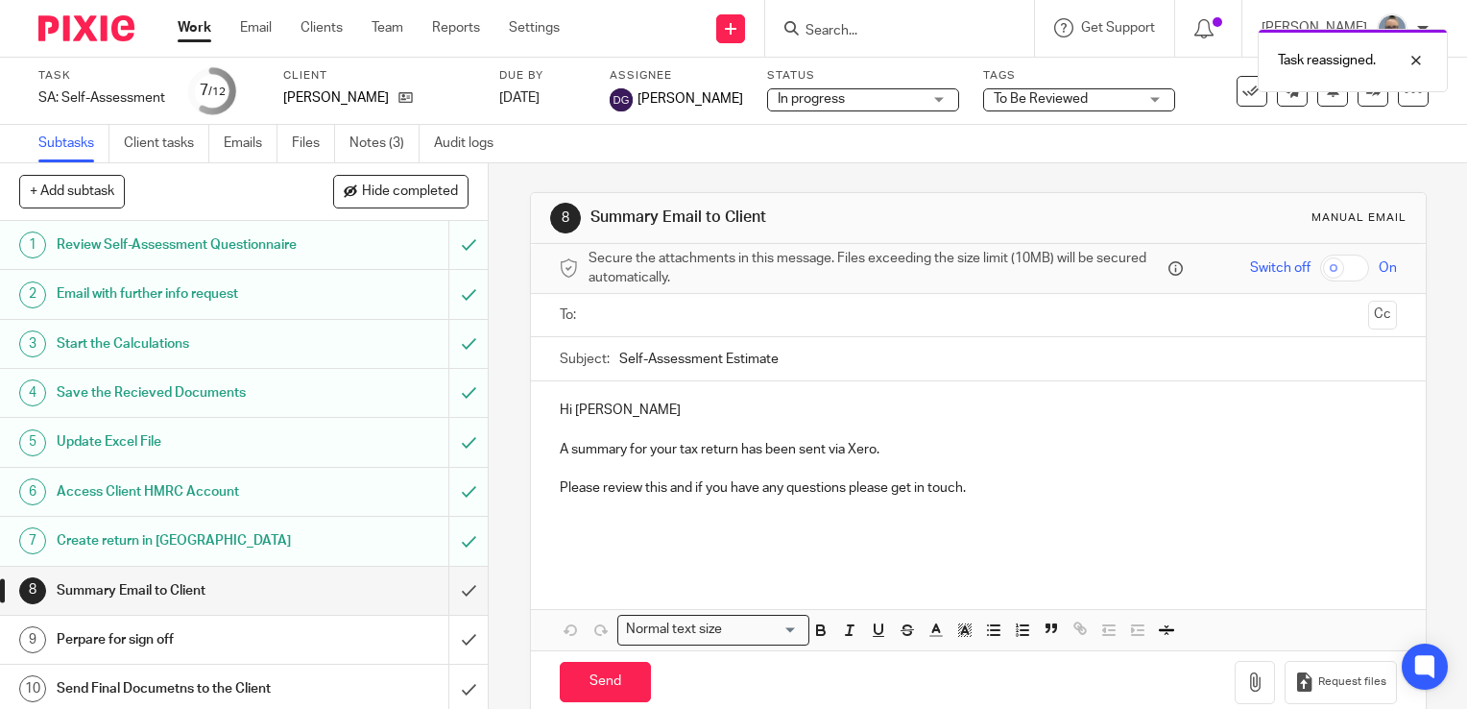
click at [1130, 110] on div "To Be Reviewed" at bounding box center [1079, 99] width 192 height 23
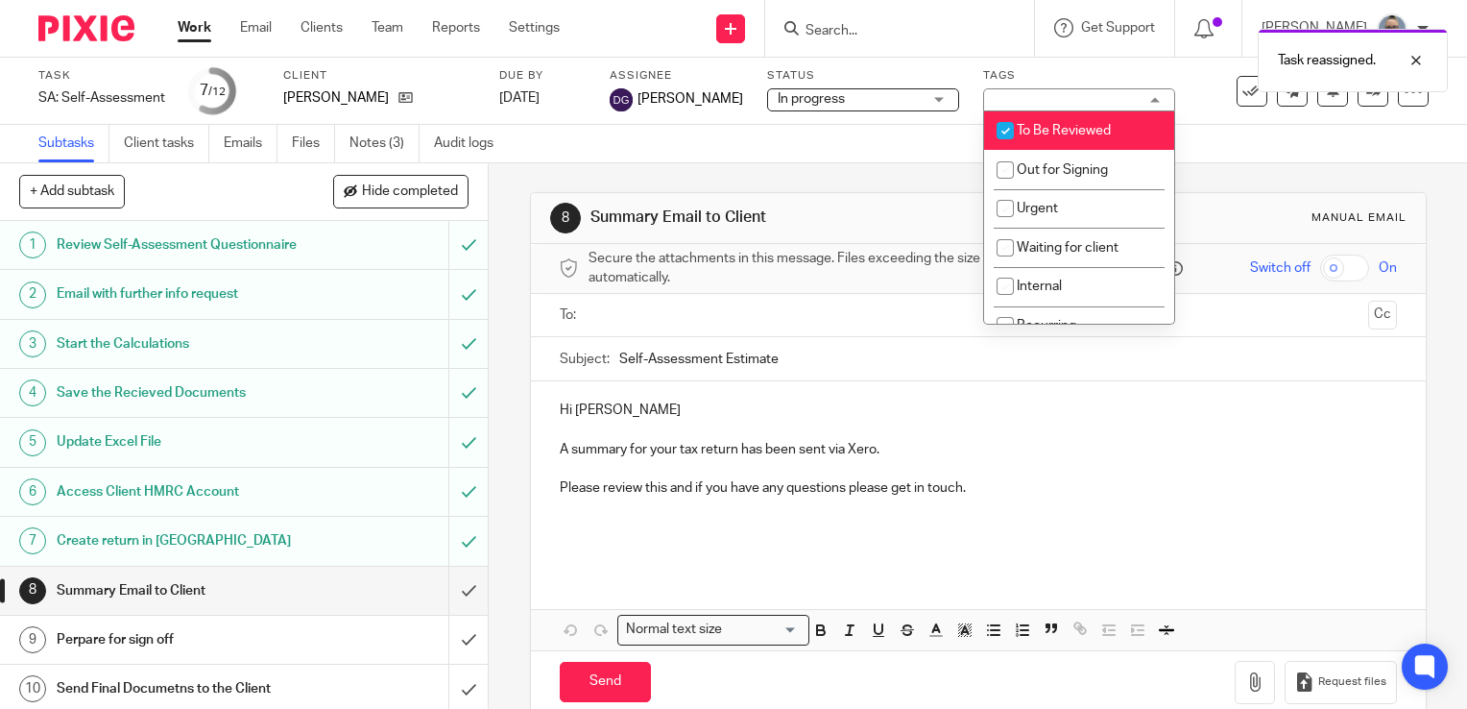
click at [1034, 123] on li "To Be Reviewed" at bounding box center [1079, 130] width 190 height 39
checkbox input "false"
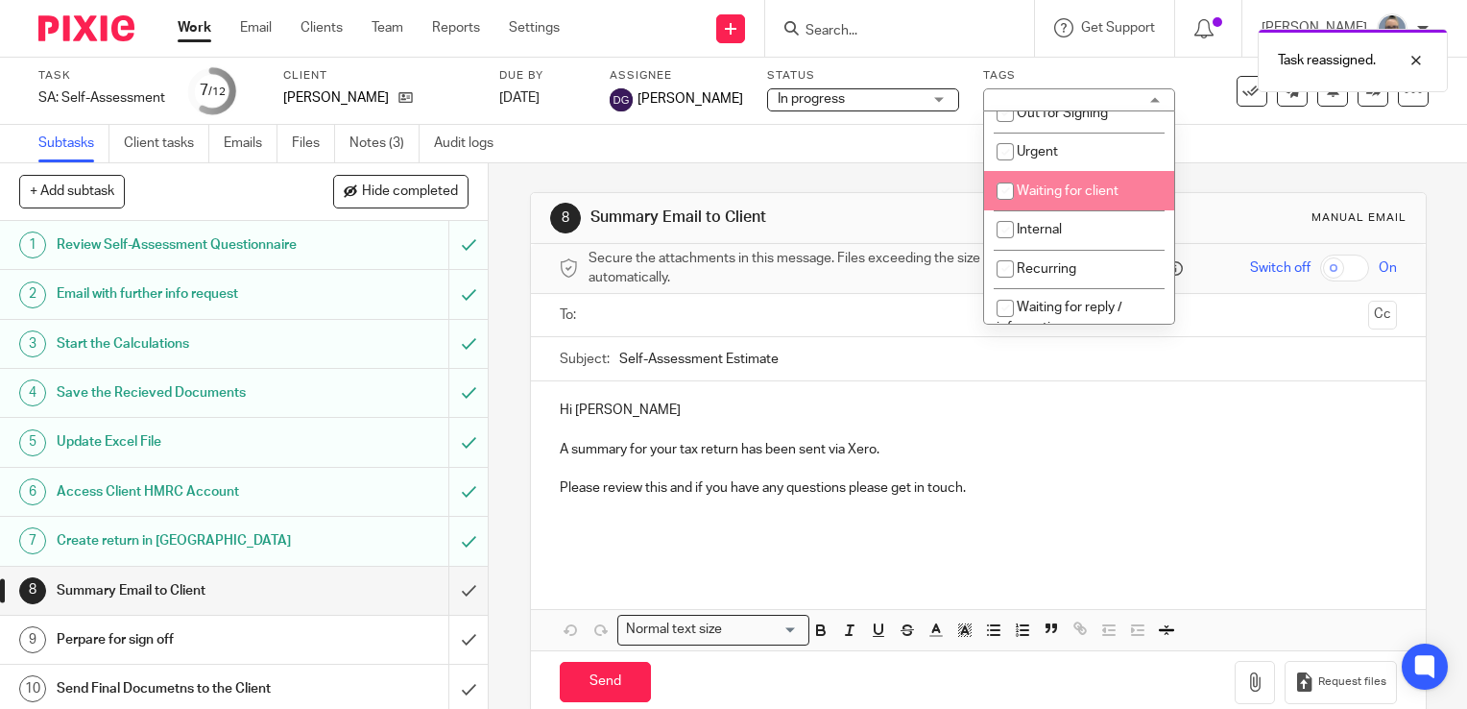
scroll to position [83, 0]
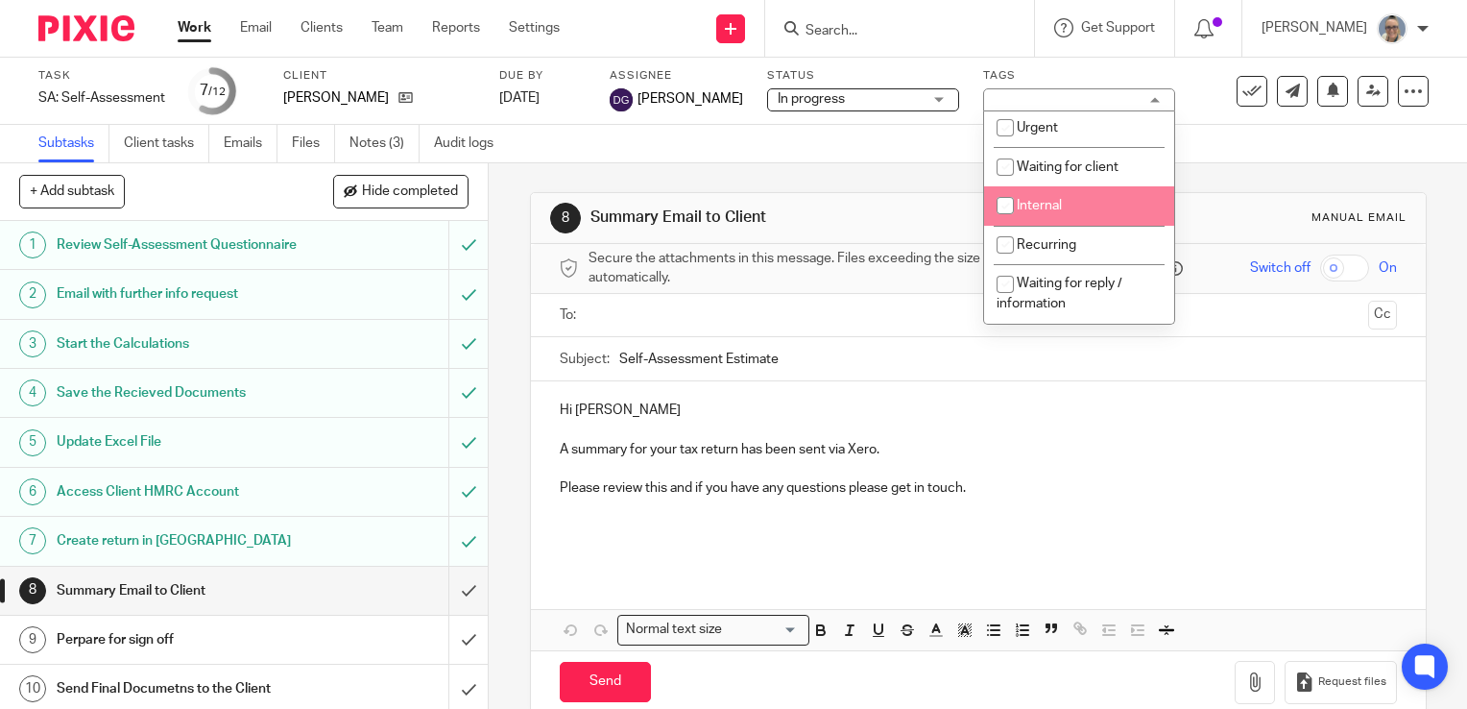
click at [1026, 210] on span "Internal" at bounding box center [1039, 205] width 45 height 13
checkbox input "true"
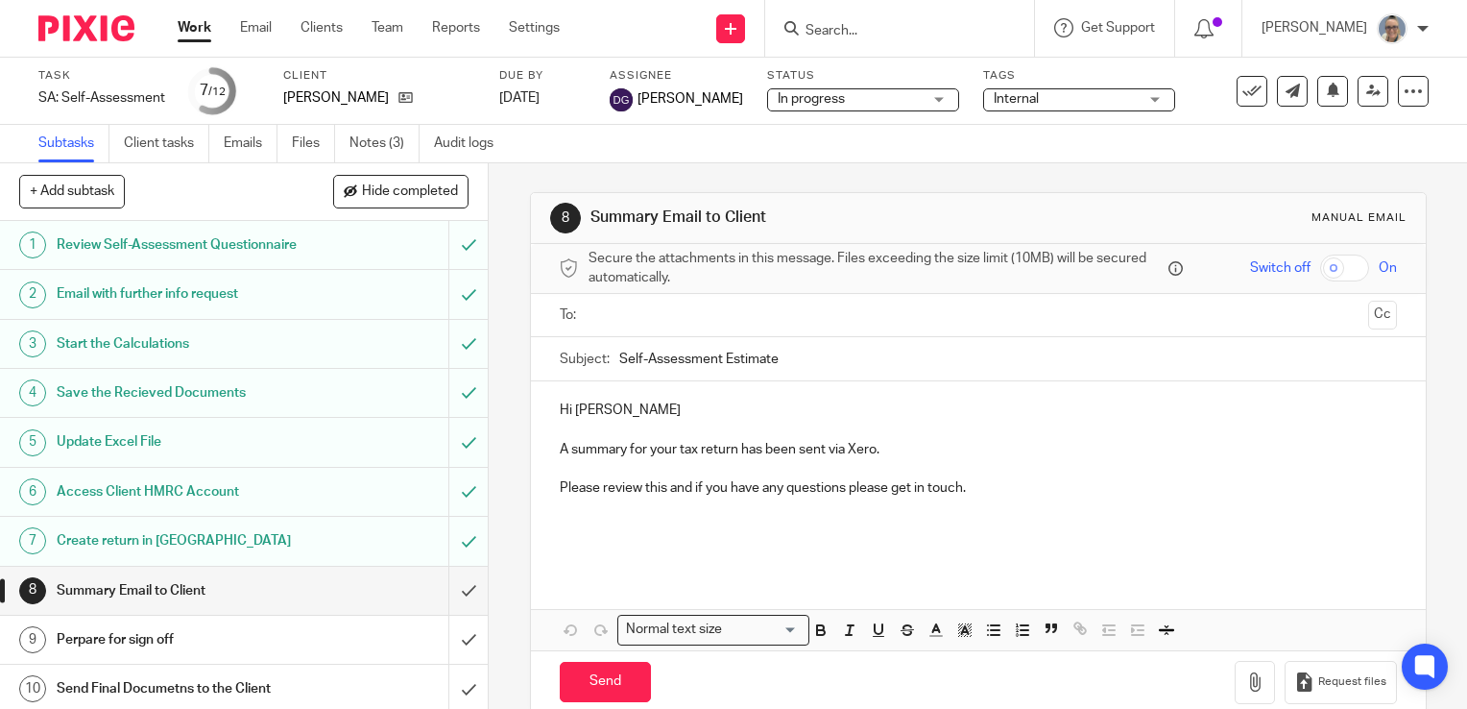
click at [808, 165] on div "8 Summary Email to Client Manual email Secure the attachments in this message. …" at bounding box center [978, 453] width 897 height 580
click at [177, 27] on div "Work Email Clients Team Reports Settings Work Email Clients Team Reports Settin…" at bounding box center [373, 28] width 430 height 57
click at [189, 27] on link "Work" at bounding box center [195, 27] width 34 height 19
